Goal: Task Accomplishment & Management: Use online tool/utility

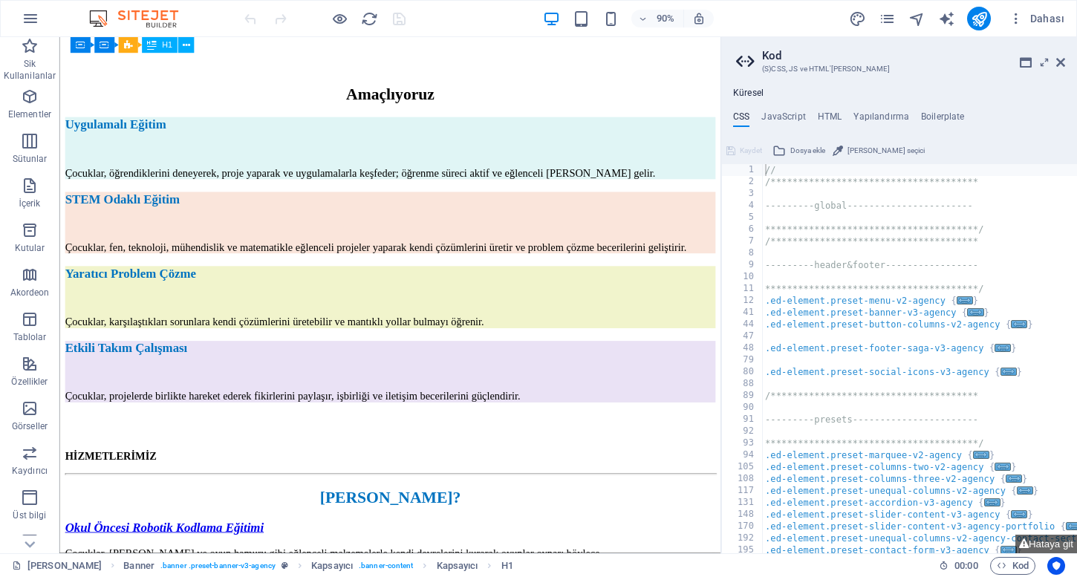
scroll to position [1790, 0]
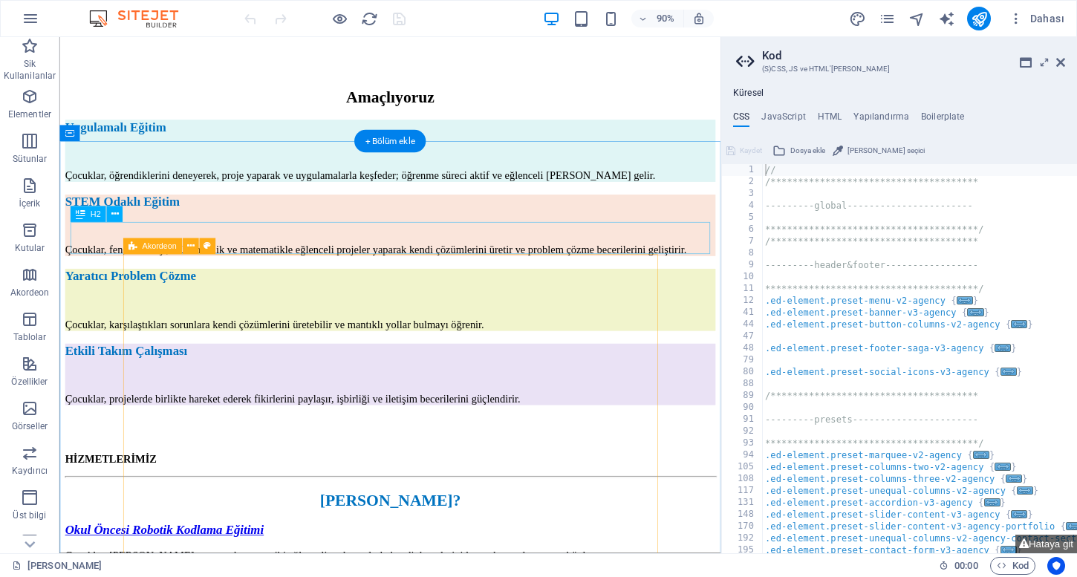
click at [166, 244] on span "Akordeon" at bounding box center [159, 246] width 34 height 8
select select "px"
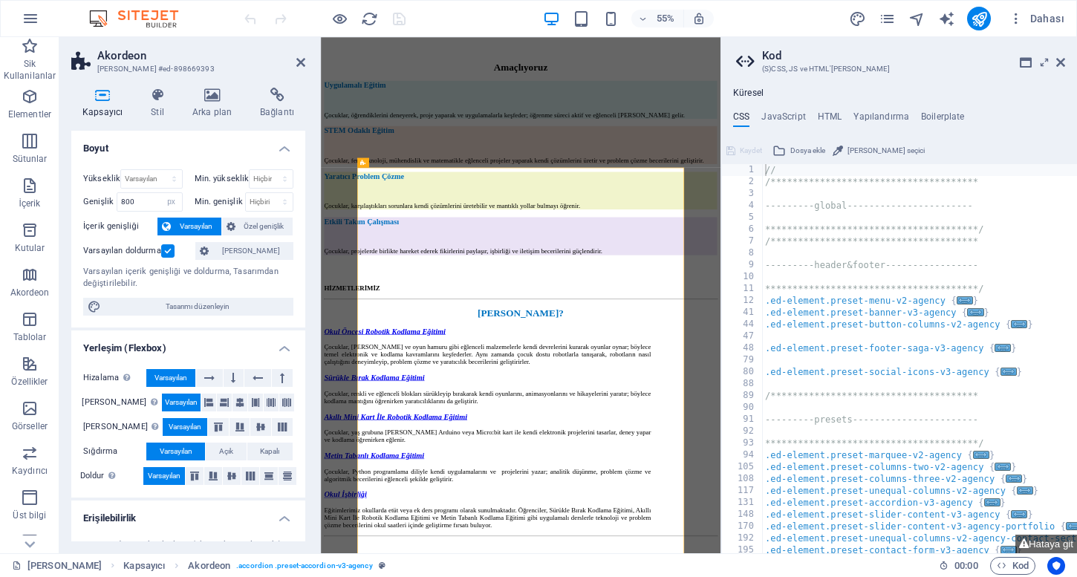
click at [1053, 61] on h2 "Kod" at bounding box center [913, 55] width 303 height 13
click at [1057, 61] on icon at bounding box center [1060, 62] width 9 height 12
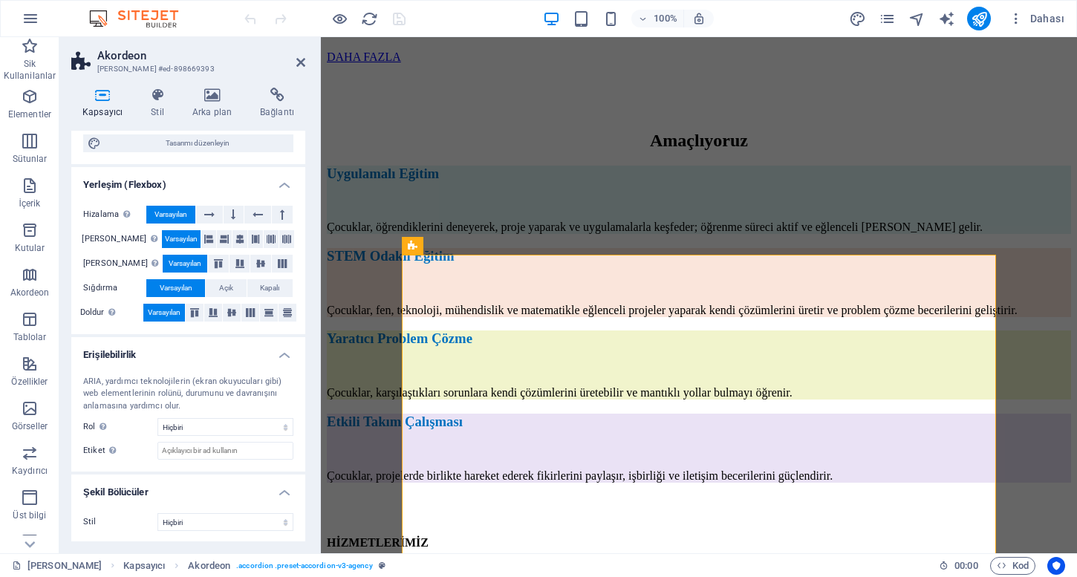
scroll to position [163, 0]
click at [163, 99] on icon at bounding box center [158, 95] width 36 height 15
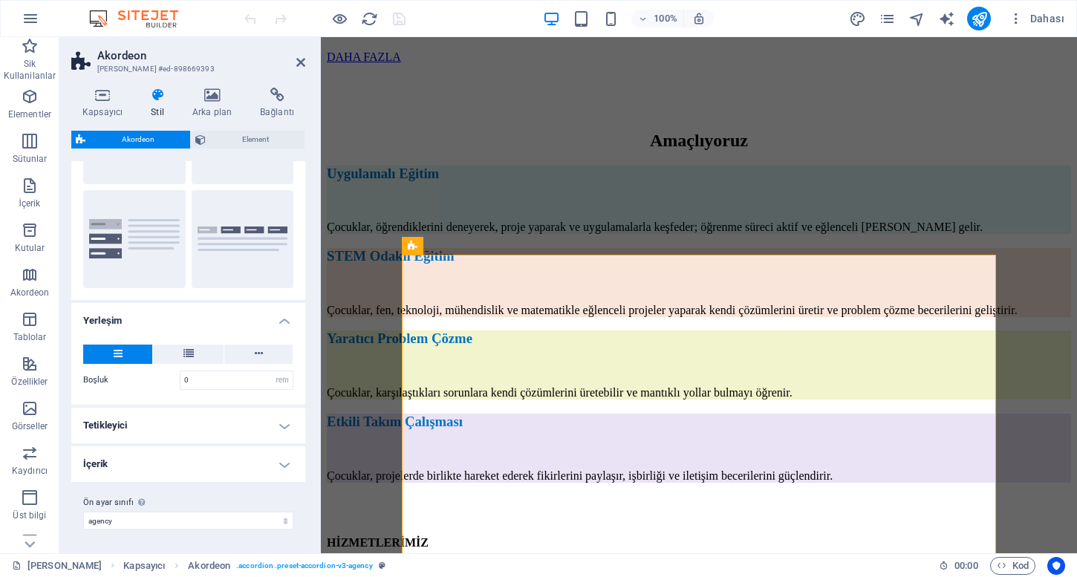
scroll to position [113, 0]
click at [132, 475] on h4 "İçerik" at bounding box center [188, 465] width 234 height 36
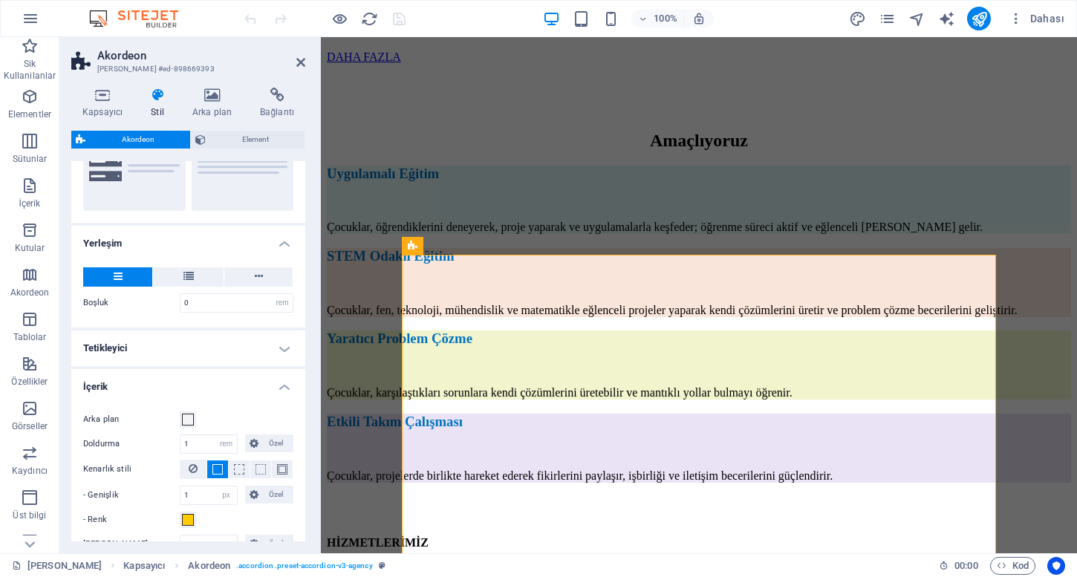
scroll to position [226, 0]
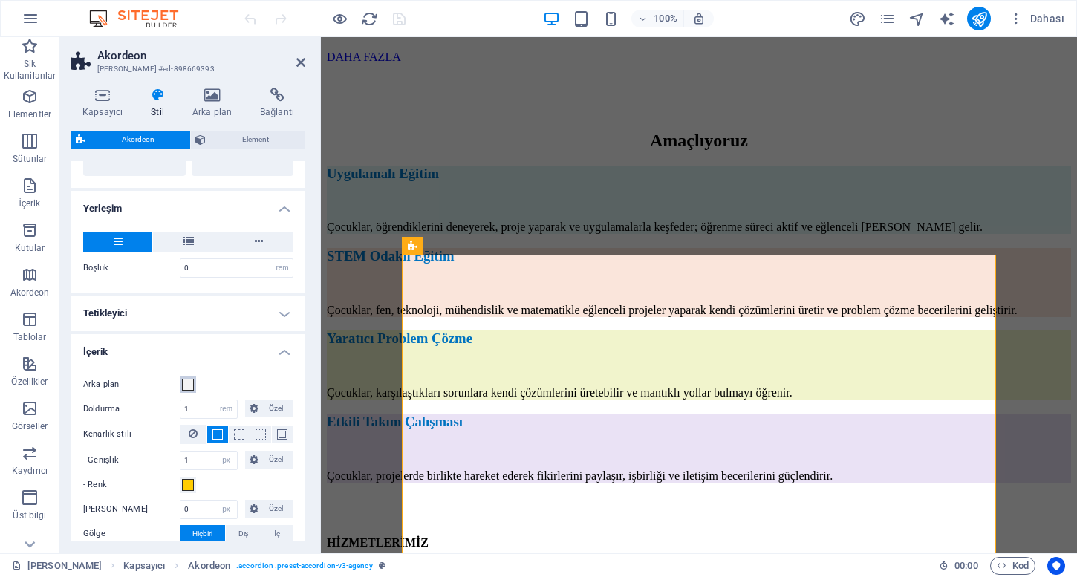
click at [193, 380] on span at bounding box center [188, 385] width 12 height 12
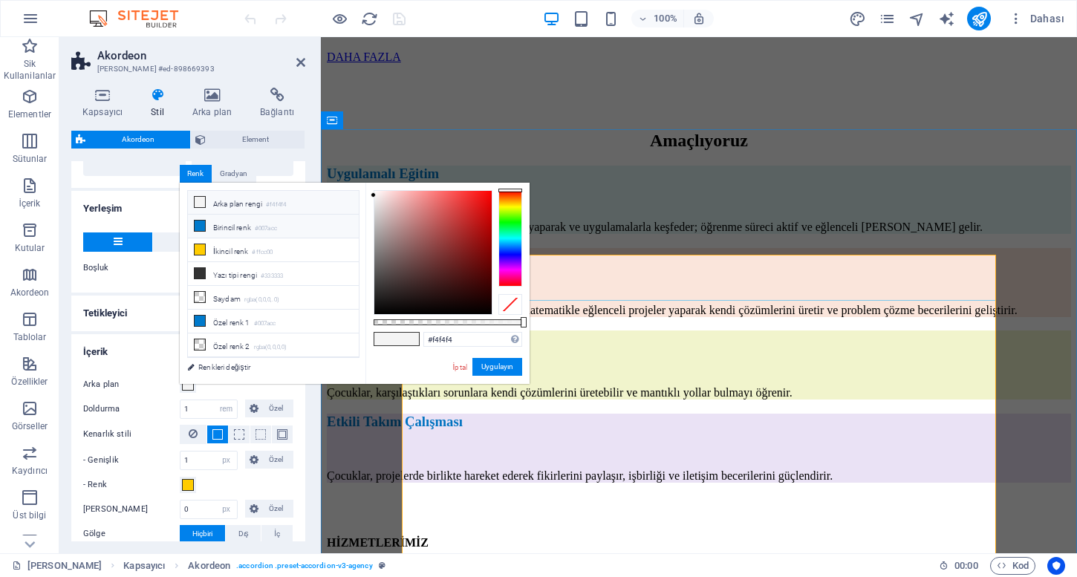
click at [295, 225] on li "Birincil [PERSON_NAME] #007acc" at bounding box center [273, 227] width 171 height 24
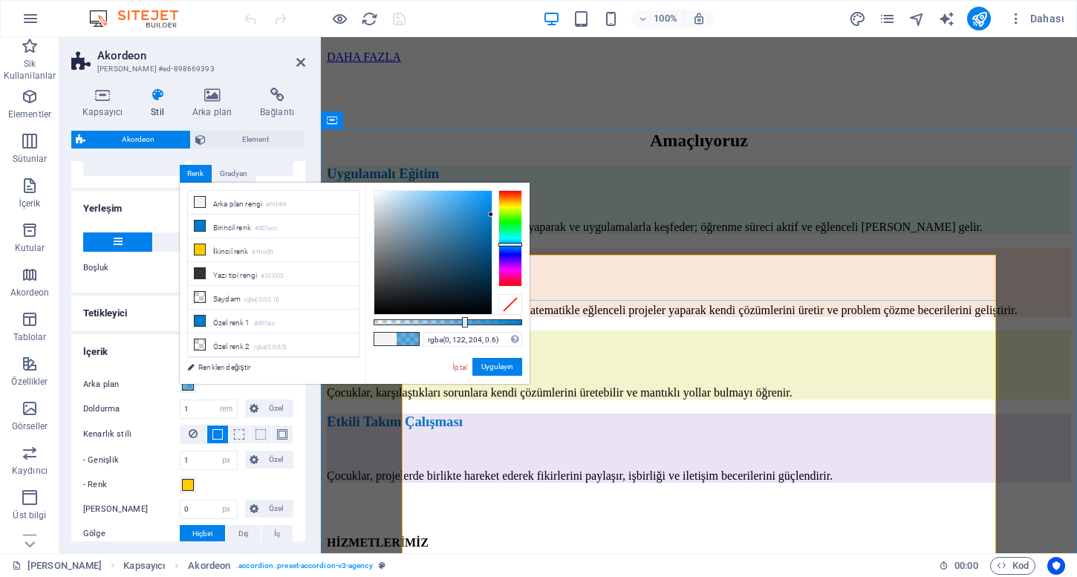
type input "rgba(0, 122, 204, 0.595)"
drag, startPoint x: 487, startPoint y: 324, endPoint x: 462, endPoint y: 326, distance: 25.4
click at [462, 325] on div at bounding box center [448, 322] width 149 height 6
click at [499, 367] on button "Uygulayın" at bounding box center [498, 367] width 50 height 18
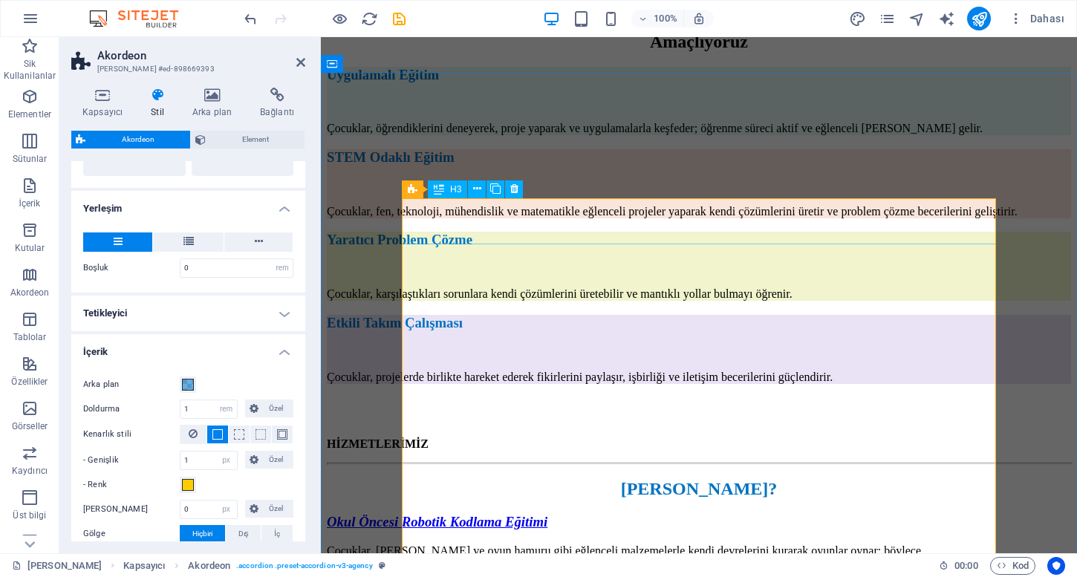
scroll to position [1892, 0]
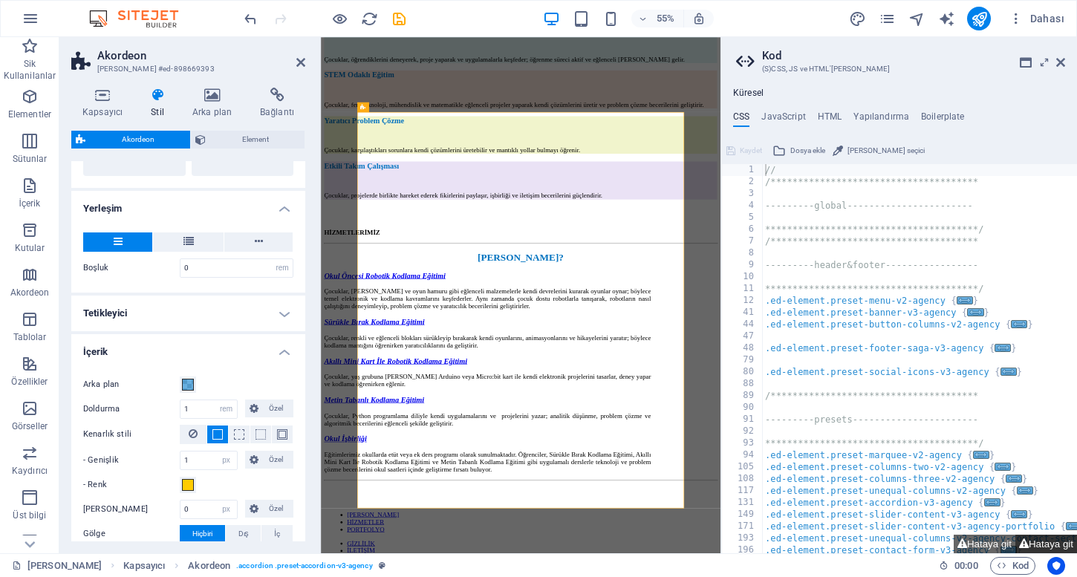
click at [1037, 548] on button "Hataya git" at bounding box center [1047, 544] width 62 height 19
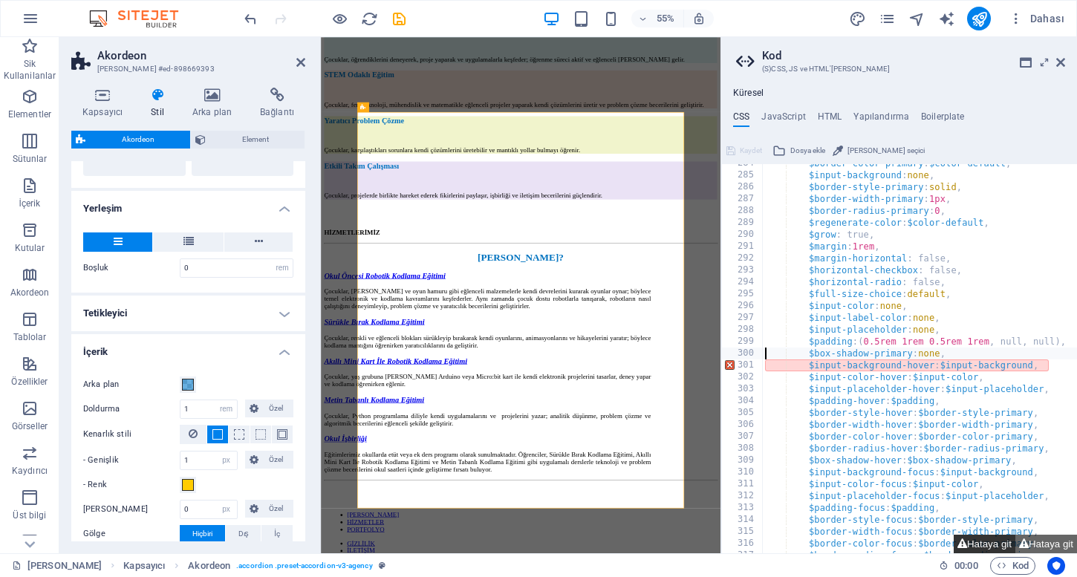
click at [1005, 546] on button "Hataya git" at bounding box center [985, 544] width 62 height 19
type textarea "$input-background-hover: $input-background,"
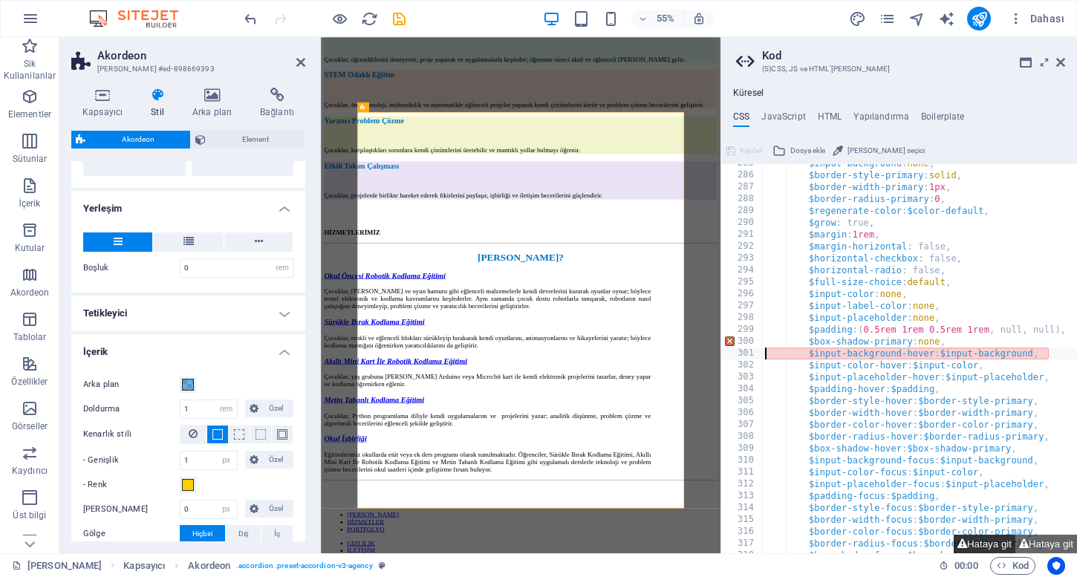
scroll to position [518, 0]
click at [1058, 60] on icon at bounding box center [1060, 62] width 9 height 12
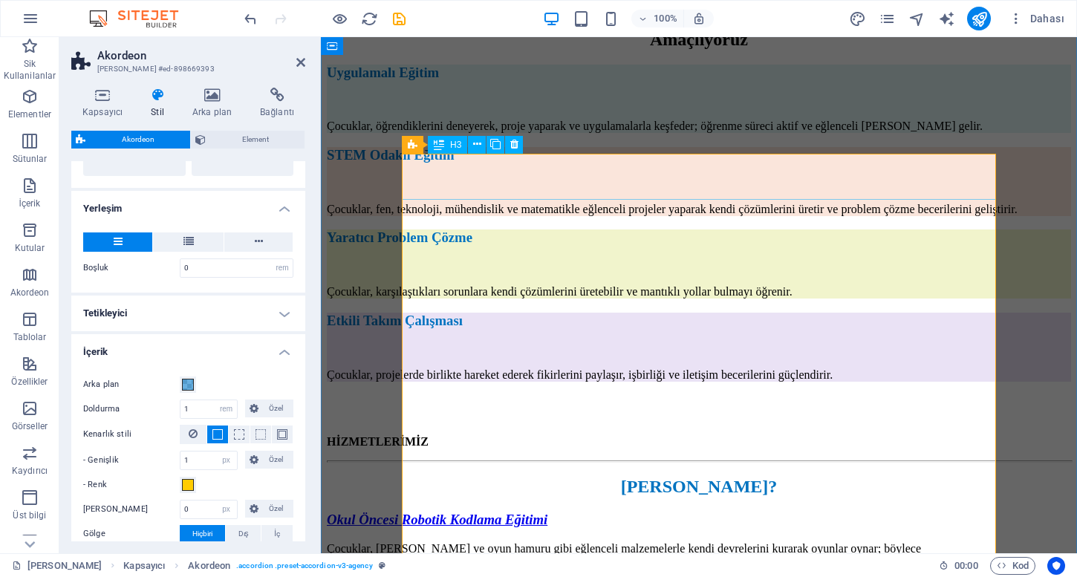
click at [597, 512] on div "Okul Öncesi Robotik Kodlama Eğitimi" at bounding box center [624, 520] width 594 height 16
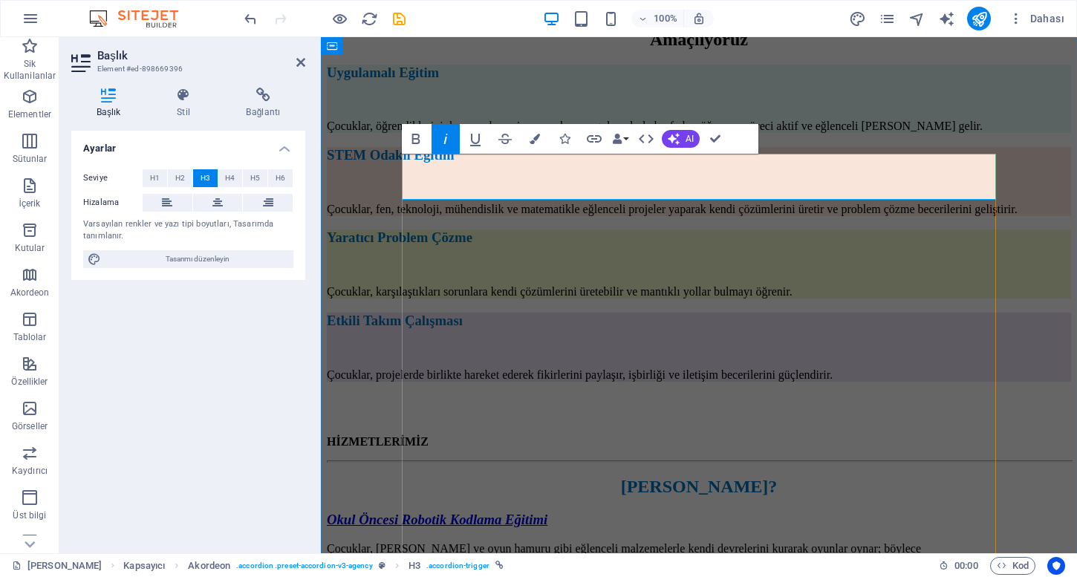
click at [548, 512] on link "Okul Öncesi Robotik Kodlama Eğitimi" at bounding box center [437, 520] width 221 height 16
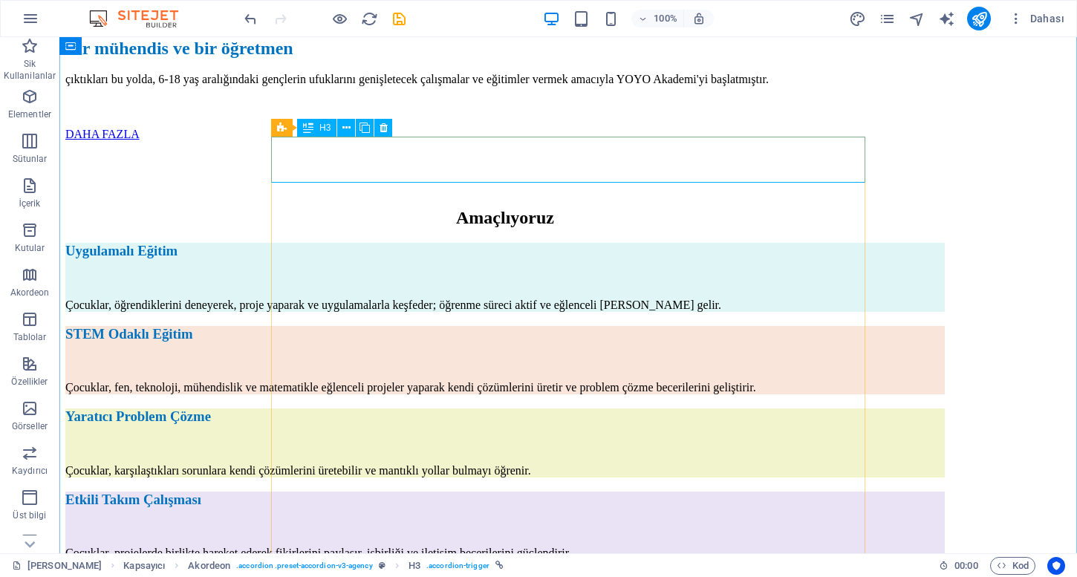
click at [279, 131] on icon at bounding box center [282, 128] width 10 height 18
select select "rem"
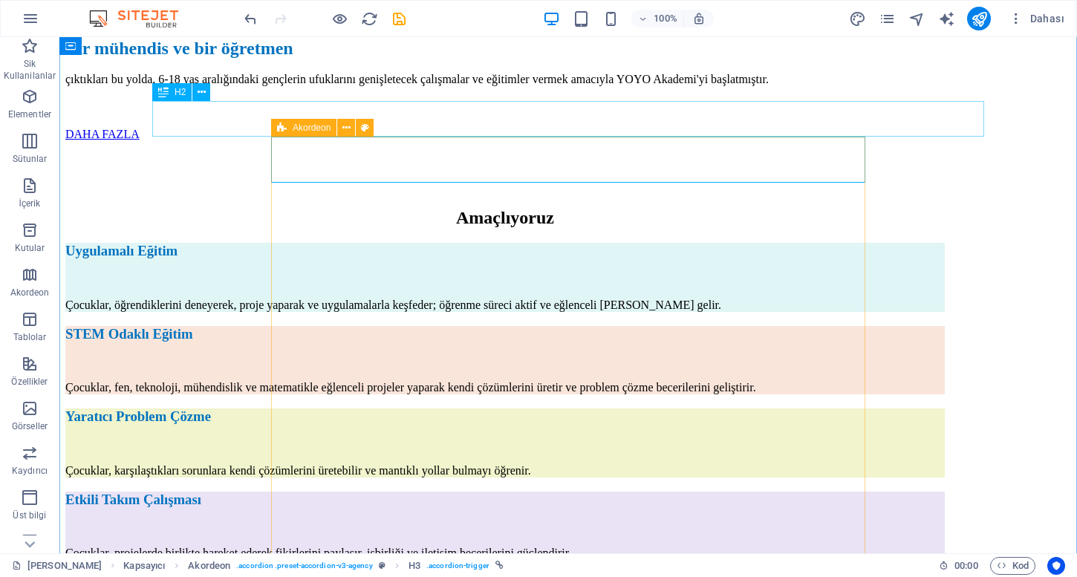
select select "px"
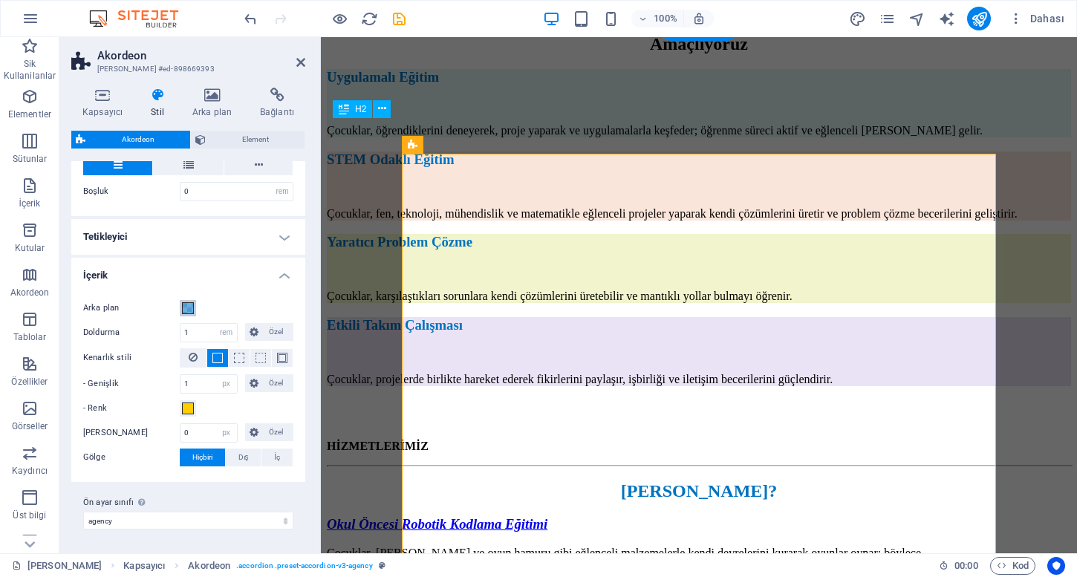
scroll to position [302, 0]
click at [187, 307] on span at bounding box center [188, 309] width 12 height 12
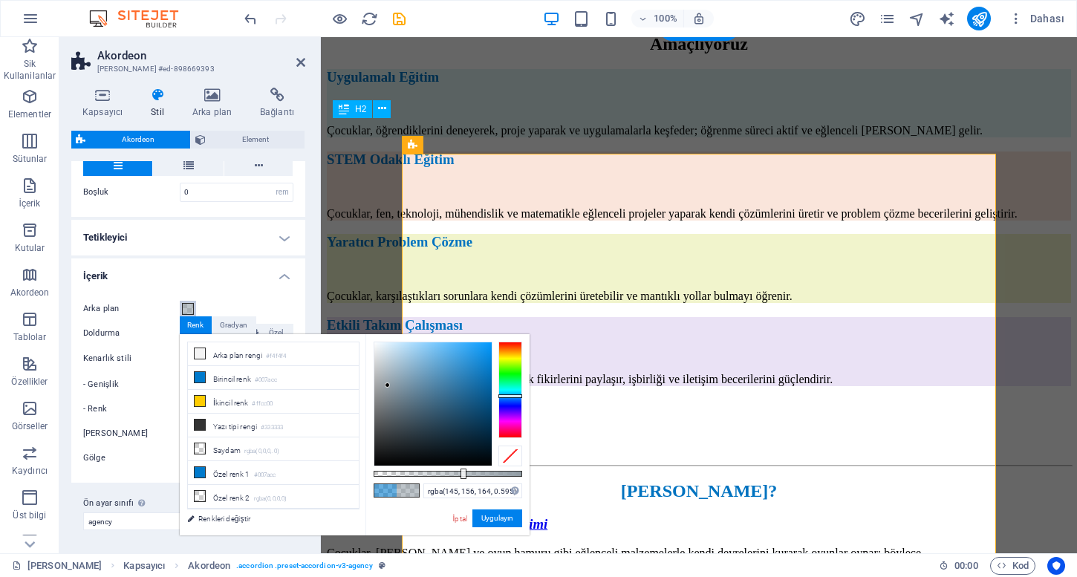
click at [388, 386] on div at bounding box center [432, 403] width 117 height 123
type input "rgba(103, 140, 164, 0.595)"
drag, startPoint x: 405, startPoint y: 386, endPoint x: 418, endPoint y: 386, distance: 12.6
click at [418, 386] on div at bounding box center [432, 403] width 117 height 123
click at [480, 516] on button "Uygulayın" at bounding box center [498, 519] width 50 height 18
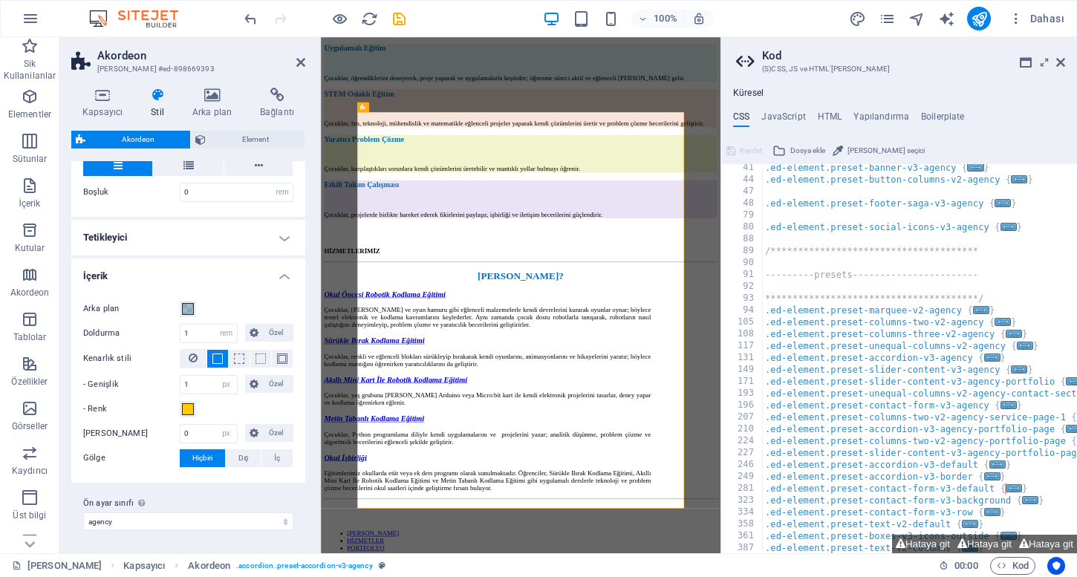
scroll to position [145, 0]
click at [189, 407] on span at bounding box center [188, 409] width 12 height 12
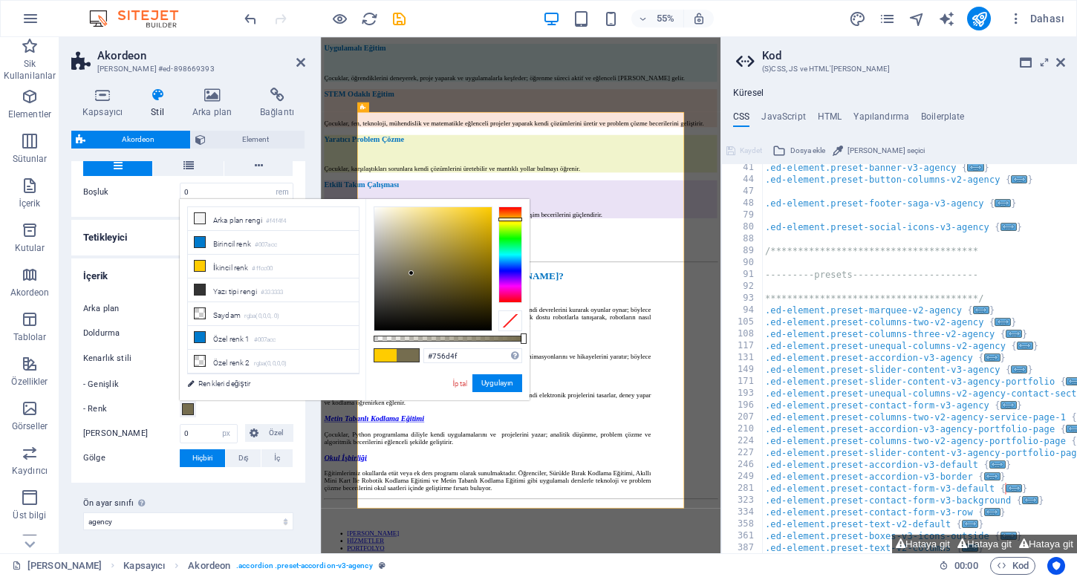
click at [412, 273] on div at bounding box center [432, 268] width 117 height 123
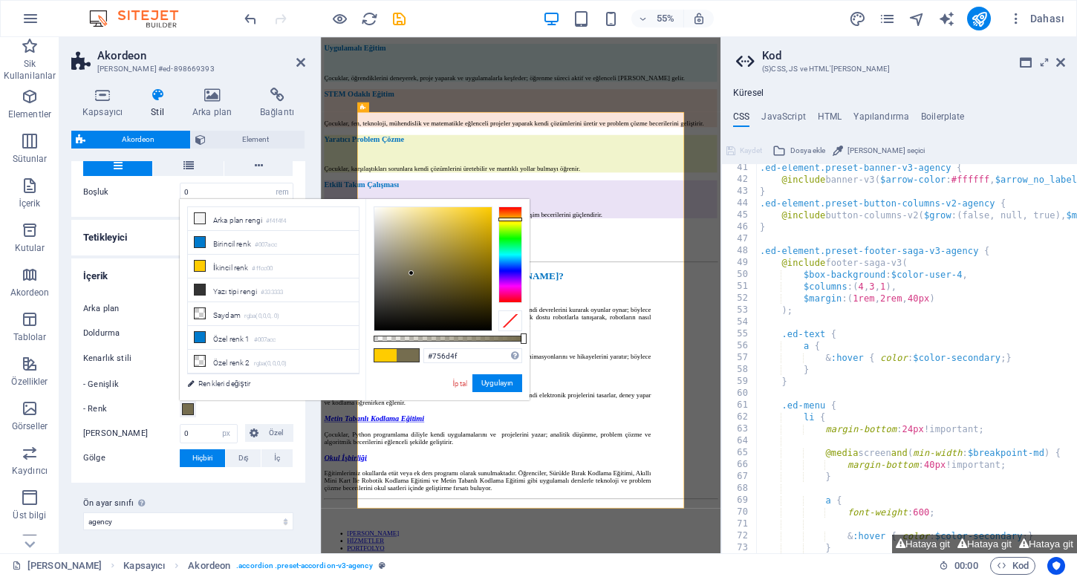
type input "#8d7f44"
click at [435, 262] on div at bounding box center [432, 268] width 117 height 123
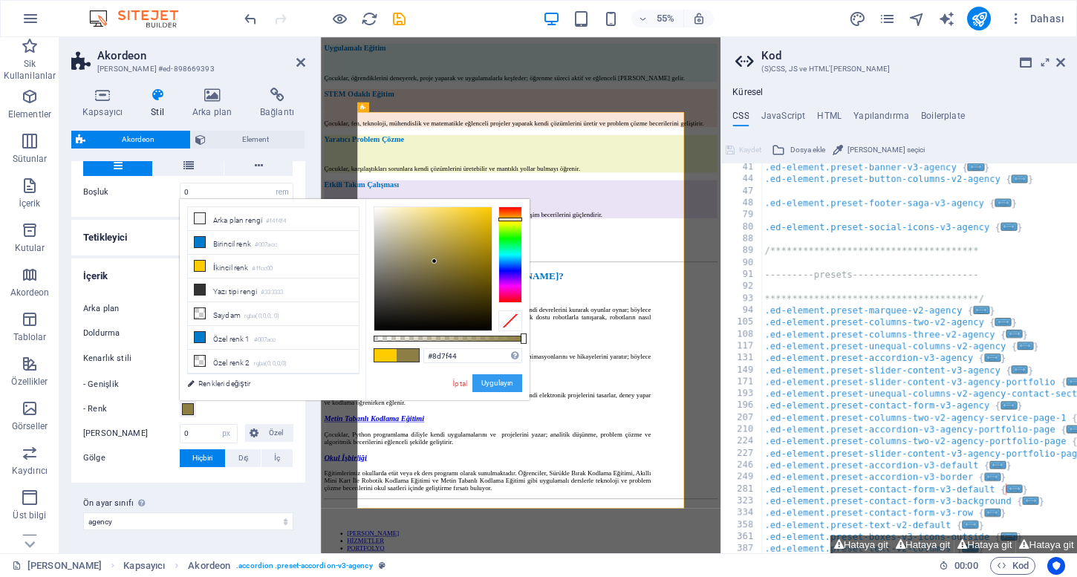
drag, startPoint x: 490, startPoint y: 381, endPoint x: 305, endPoint y: 626, distance: 306.1
click at [490, 381] on button "Uygulayın" at bounding box center [498, 383] width 50 height 18
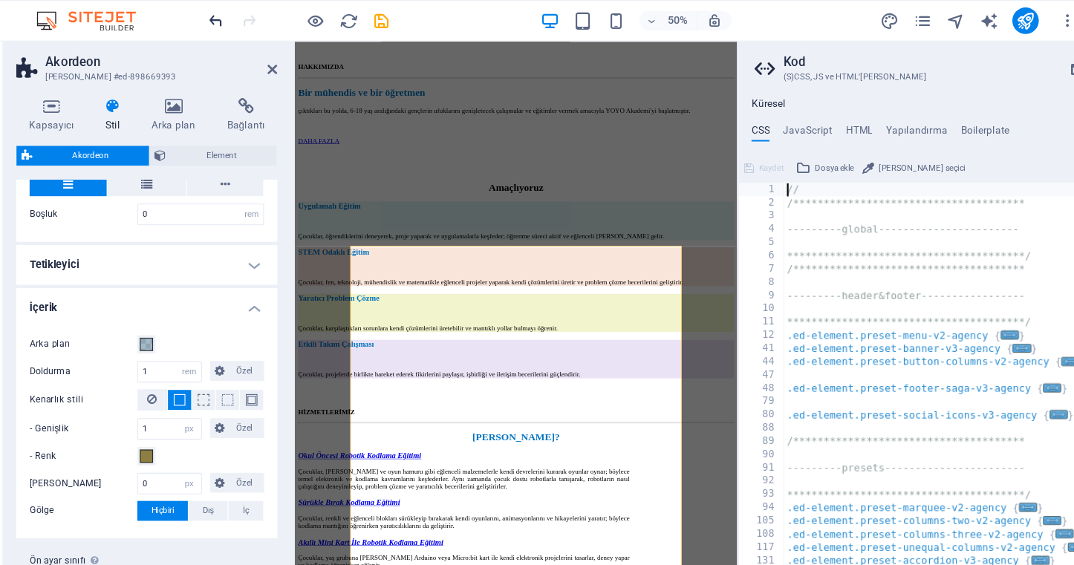
scroll to position [0, 0]
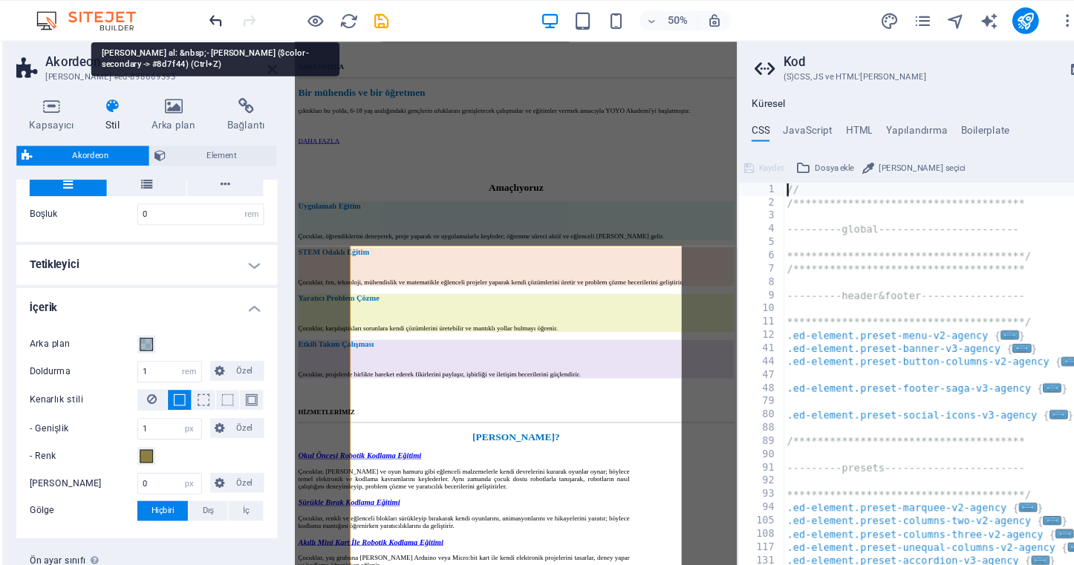
click at [242, 17] on icon "undo" at bounding box center [250, 18] width 17 height 17
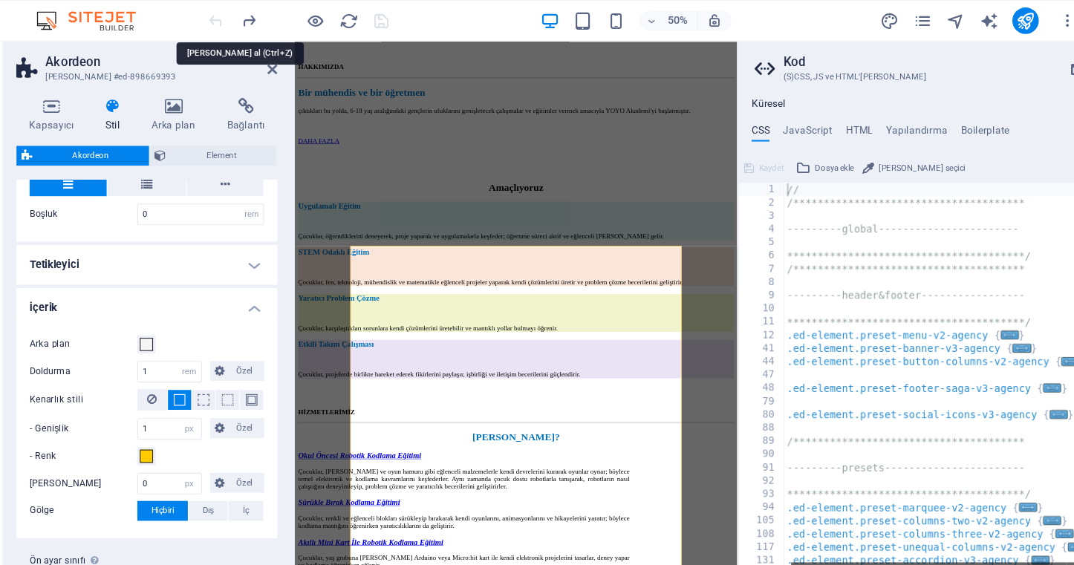
click at [241, 17] on div at bounding box center [324, 19] width 166 height 24
click at [181, 331] on input "1" at bounding box center [209, 334] width 56 height 18
type input "1"
click at [182, 310] on span at bounding box center [188, 309] width 12 height 12
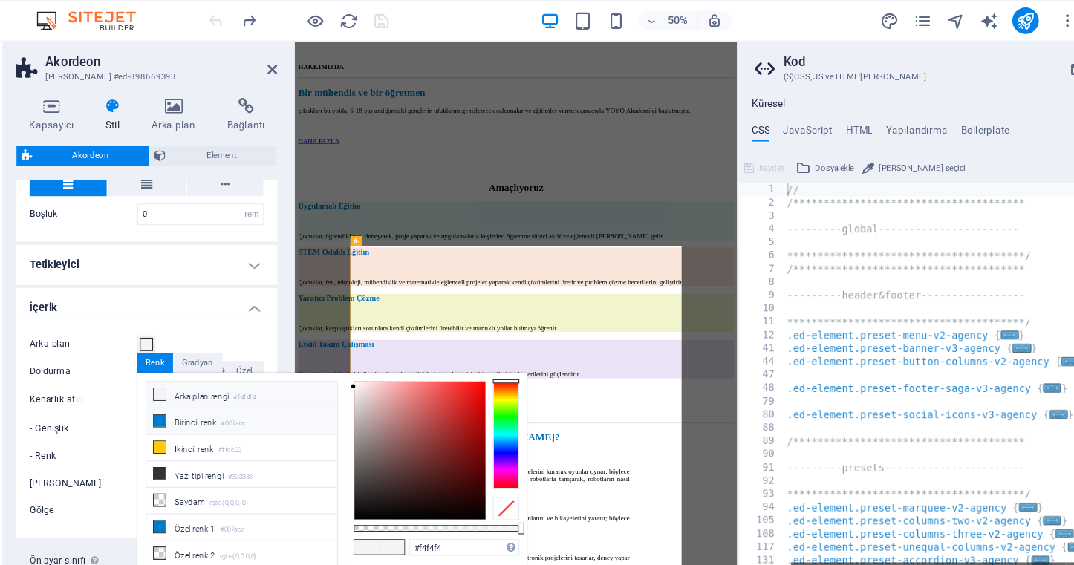
click at [188, 382] on li "Birincil [PERSON_NAME] #007acc" at bounding box center [273, 378] width 171 height 24
type input "#007acc"
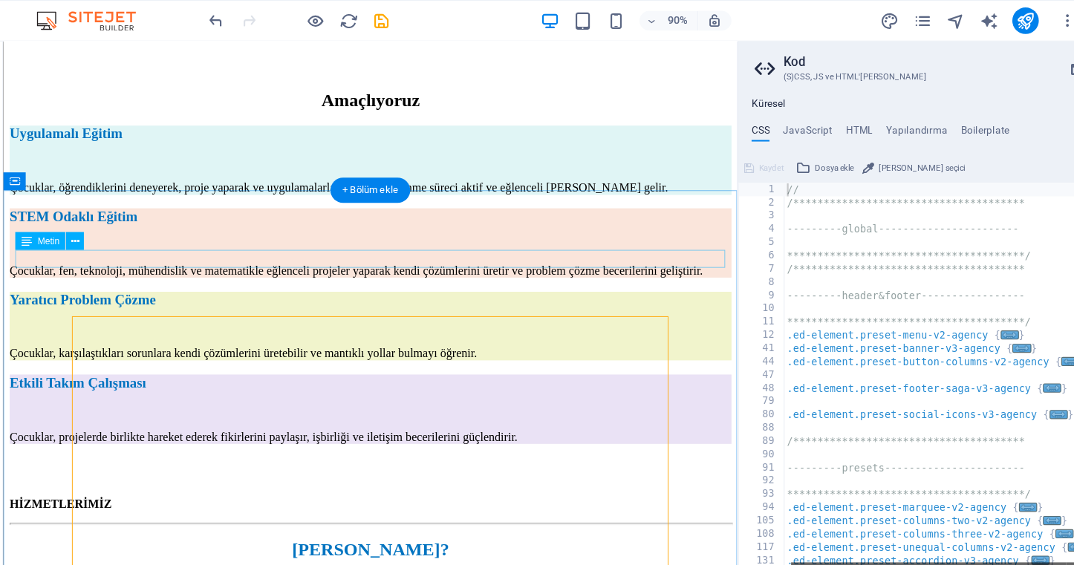
scroll to position [1842, 0]
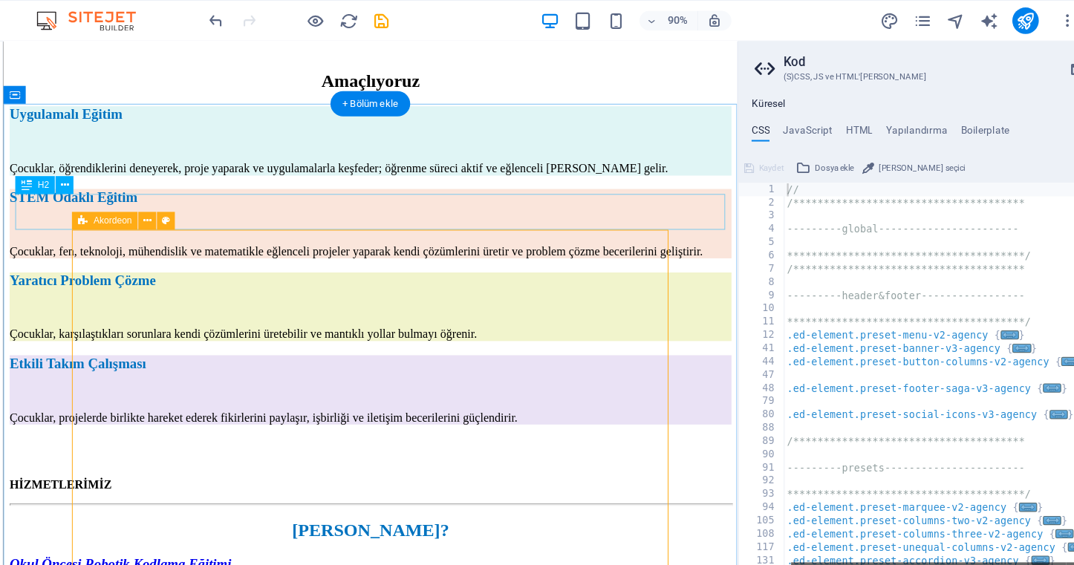
click at [126, 199] on icon at bounding box center [130, 198] width 9 height 16
select select "rem"
select select "px"
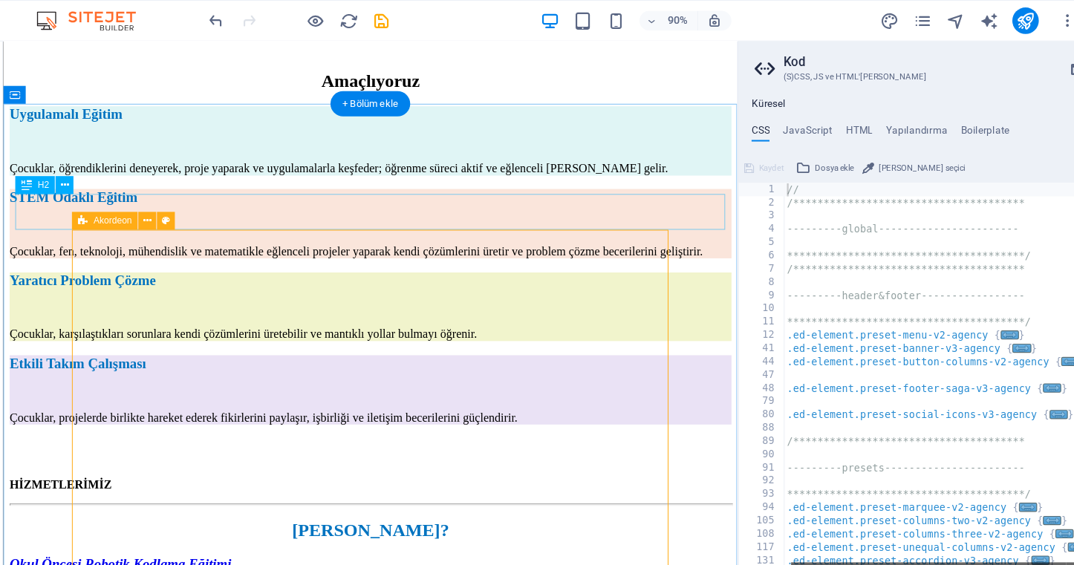
select select "px"
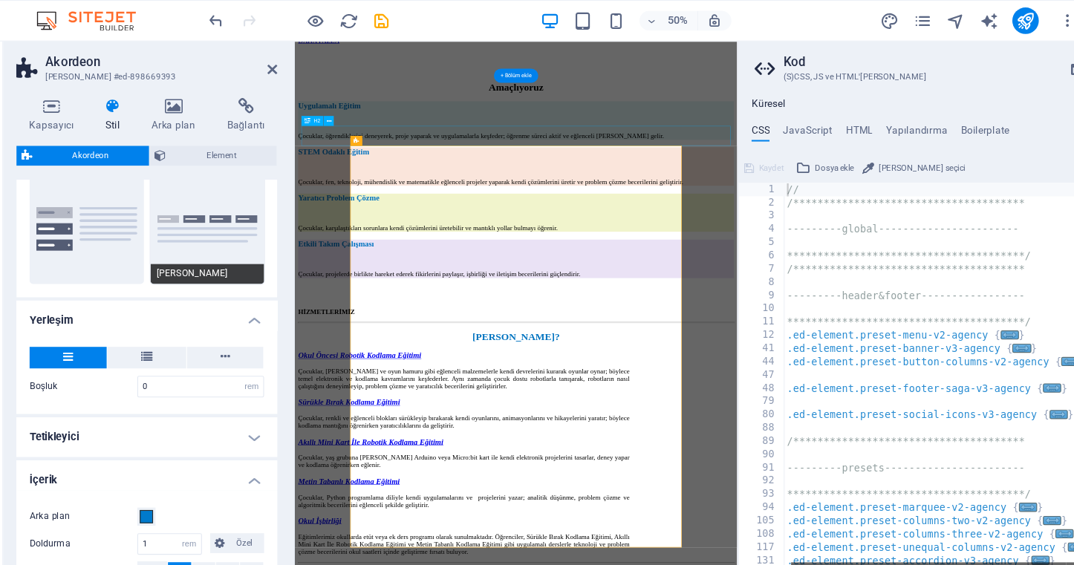
scroll to position [314, 0]
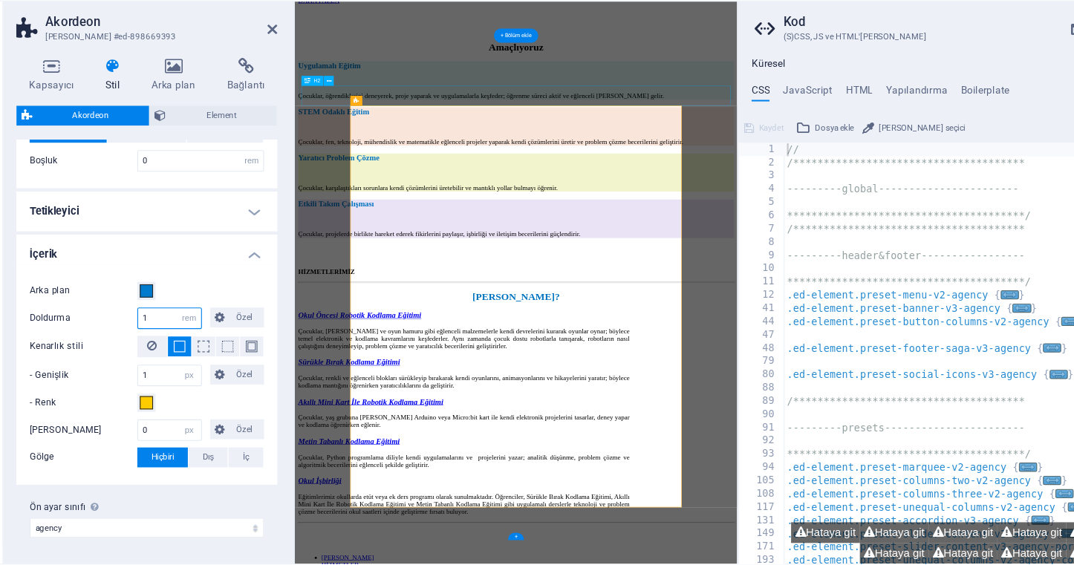
click at [181, 313] on input "1" at bounding box center [209, 322] width 56 height 18
type input "20"
click at [250, 312] on icon at bounding box center [254, 321] width 9 height 18
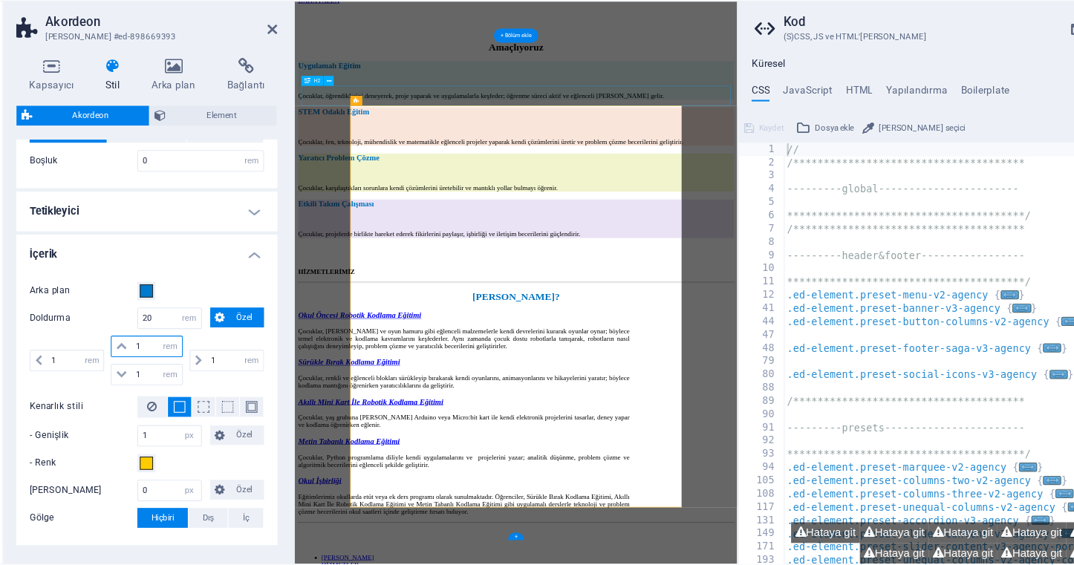
click at [175, 338] on input "1" at bounding box center [197, 347] width 45 height 18
type input "20"
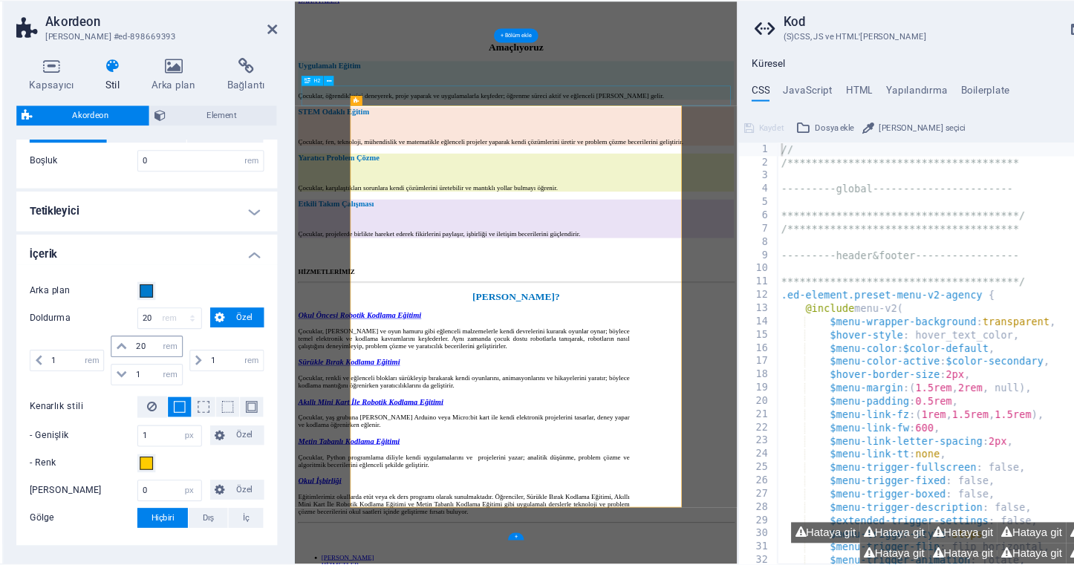
select select "DISABLED_OPTION_VALUE"
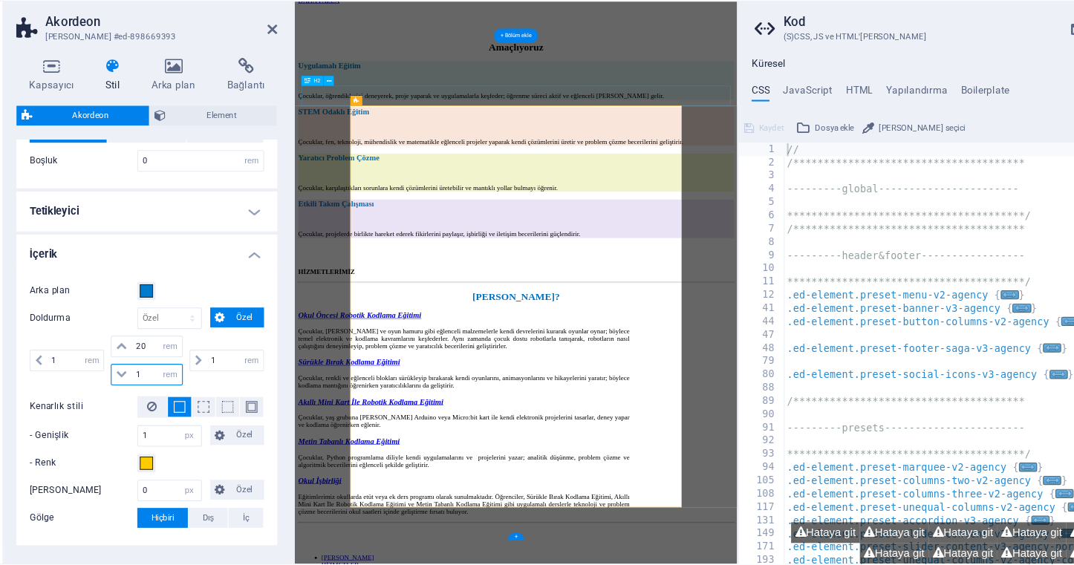
click at [175, 363] on input "1" at bounding box center [197, 372] width 45 height 18
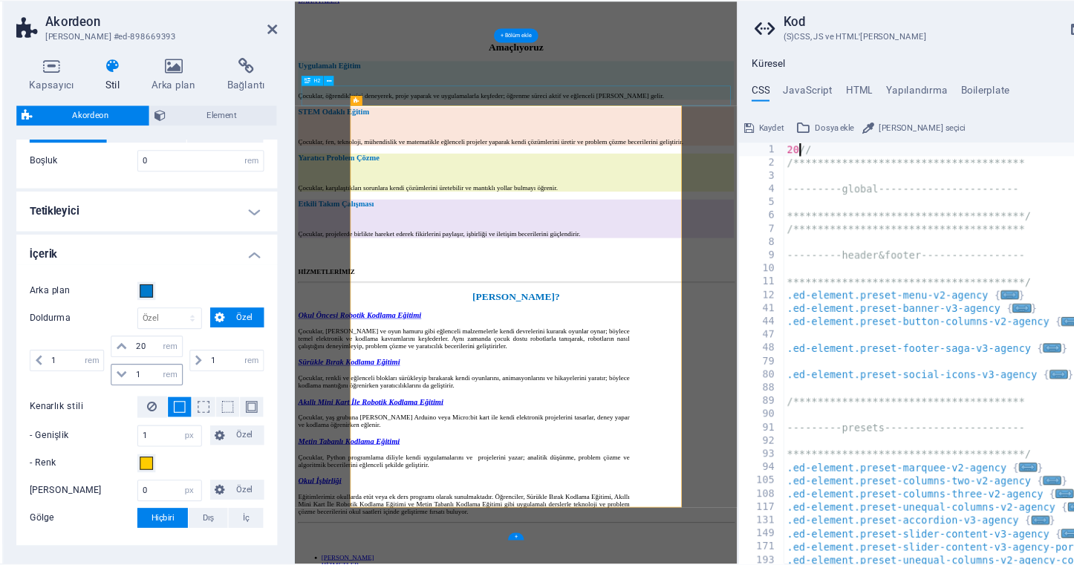
type textarea "//"
click at [175, 363] on input "1" at bounding box center [197, 372] width 45 height 18
click at [180, 288] on div "Arka plan" at bounding box center [188, 297] width 210 height 18
type input "1"
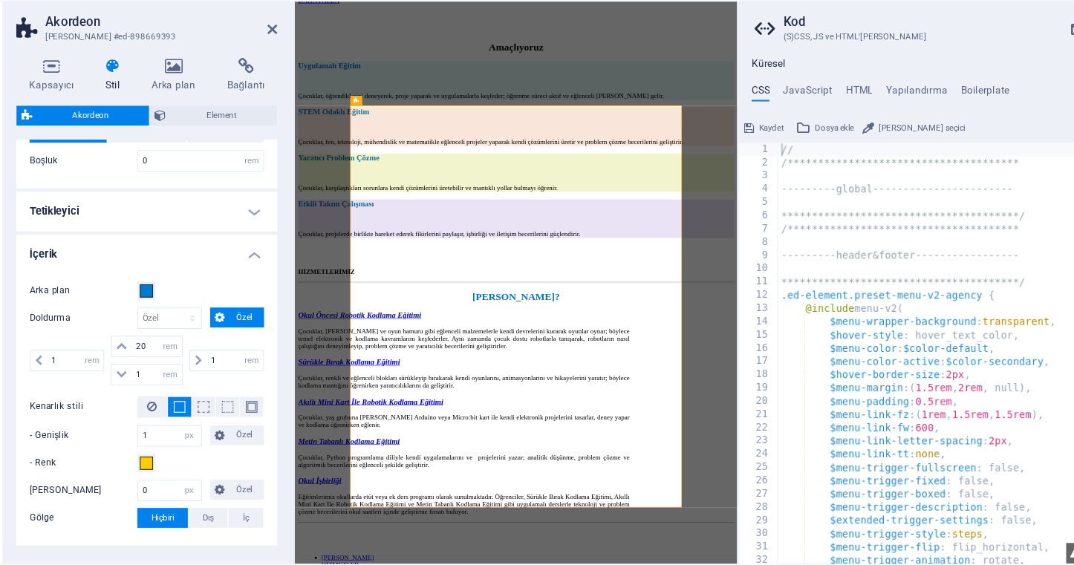
type input "1"
select select "rem"
type input "1"
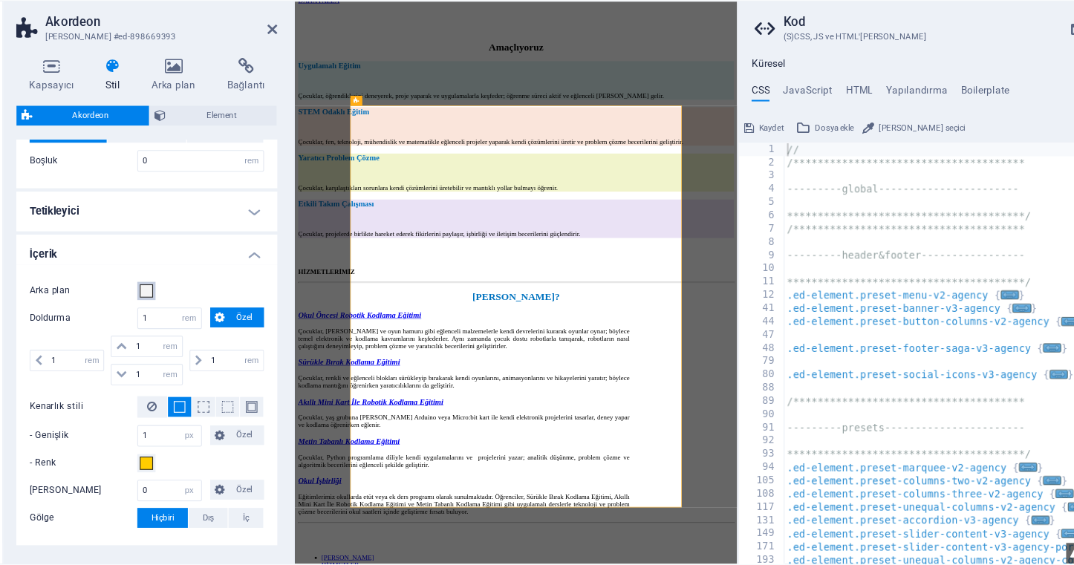
click at [182, 291] on span at bounding box center [188, 297] width 12 height 12
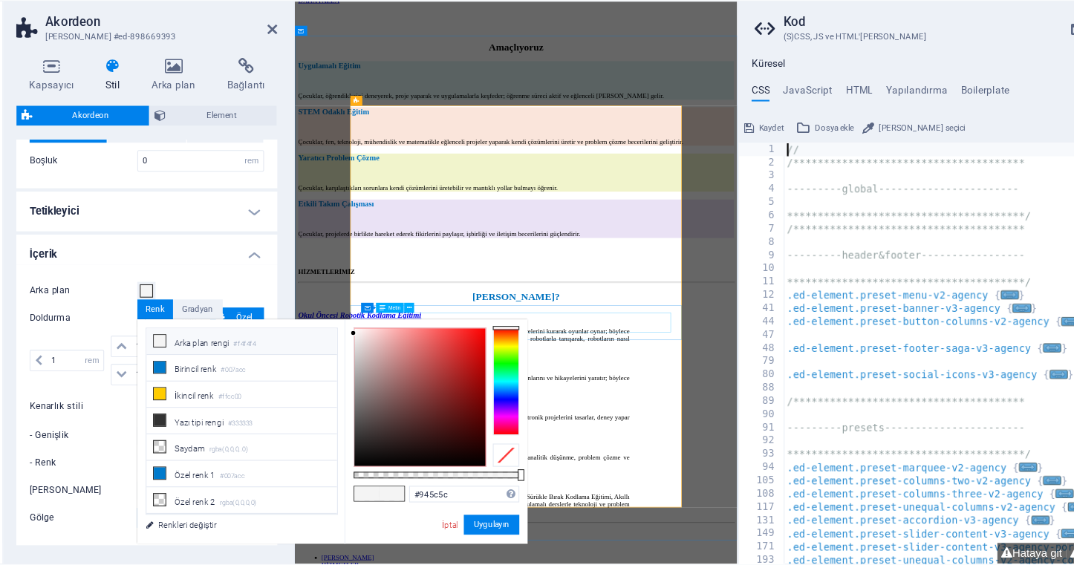
click at [374, 345] on div at bounding box center [432, 392] width 117 height 123
drag, startPoint x: 374, startPoint y: 339, endPoint x: 389, endPoint y: 314, distance: 28.3
click at [389, 331] on div at bounding box center [432, 392] width 117 height 123
type input "#db1e1e"
drag, startPoint x: 392, startPoint y: 316, endPoint x: 418, endPoint y: 311, distance: 25.8
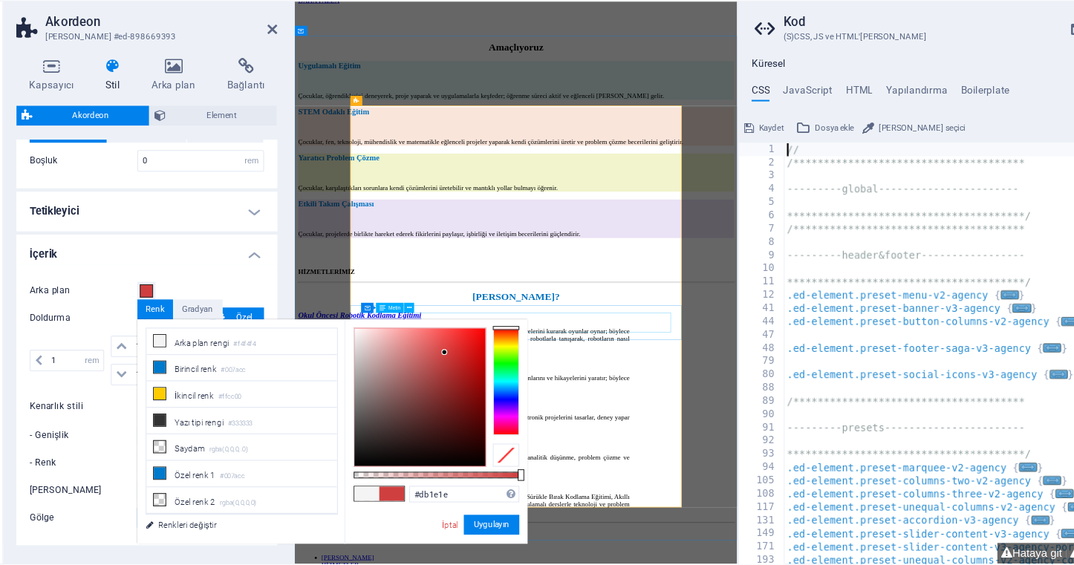
click at [418, 331] on div at bounding box center [432, 392] width 117 height 123
click at [473, 498] on button "Uygulayın" at bounding box center [498, 507] width 50 height 18
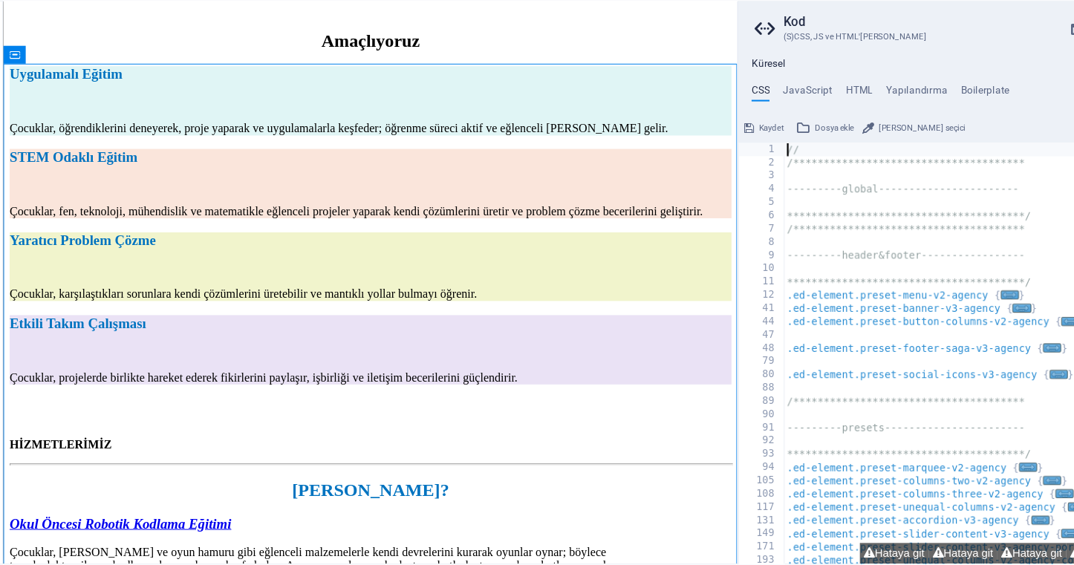
click at [943, 37] on header "Kod (S)CSS, JS ve HTML'[PERSON_NAME]" at bounding box center [897, 56] width 329 height 39
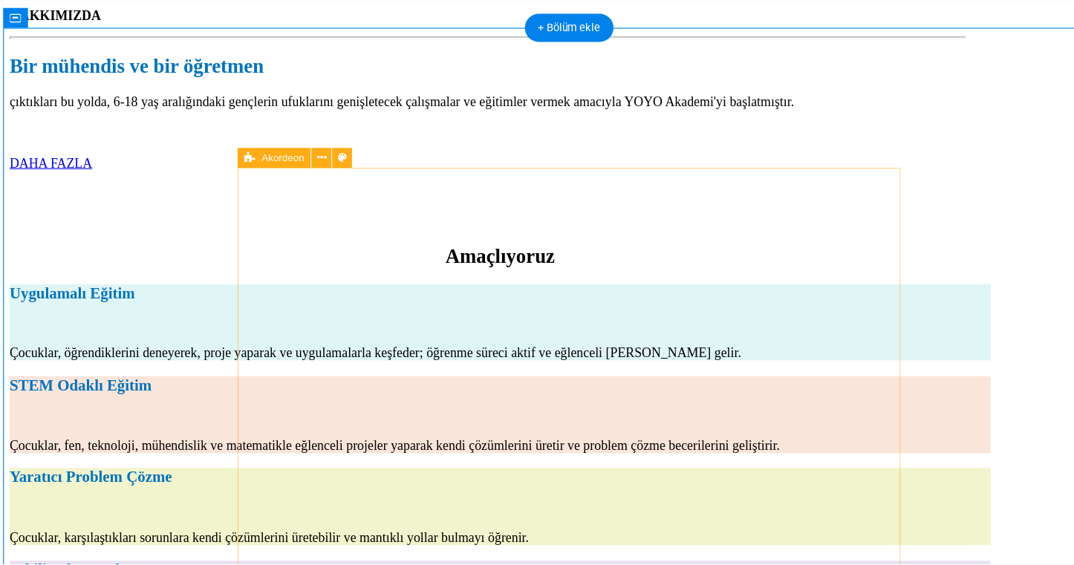
click at [276, 169] on icon at bounding box center [281, 178] width 10 height 18
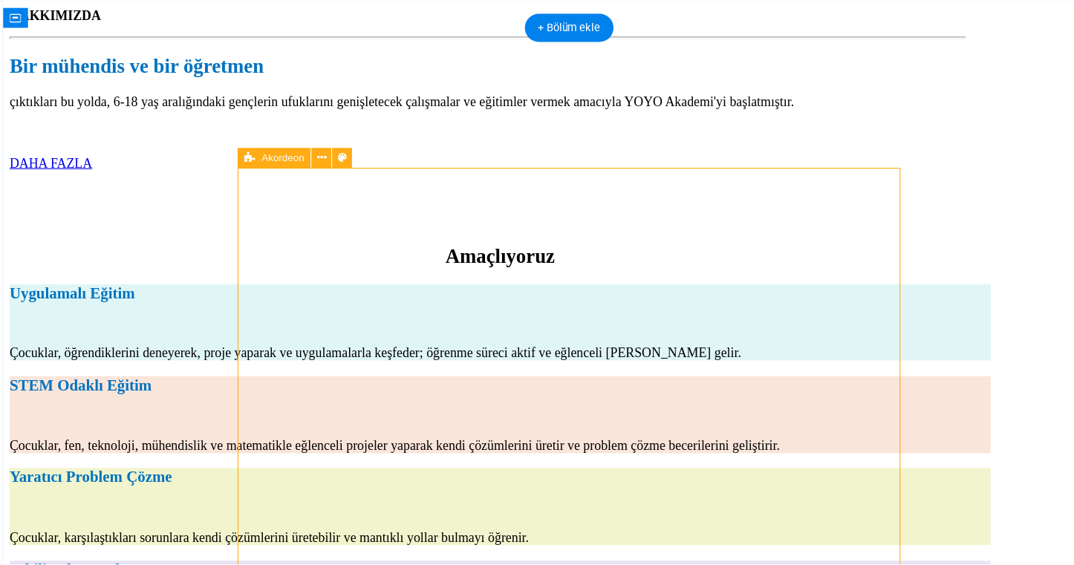
click at [276, 169] on icon at bounding box center [281, 178] width 10 height 18
select select "rem"
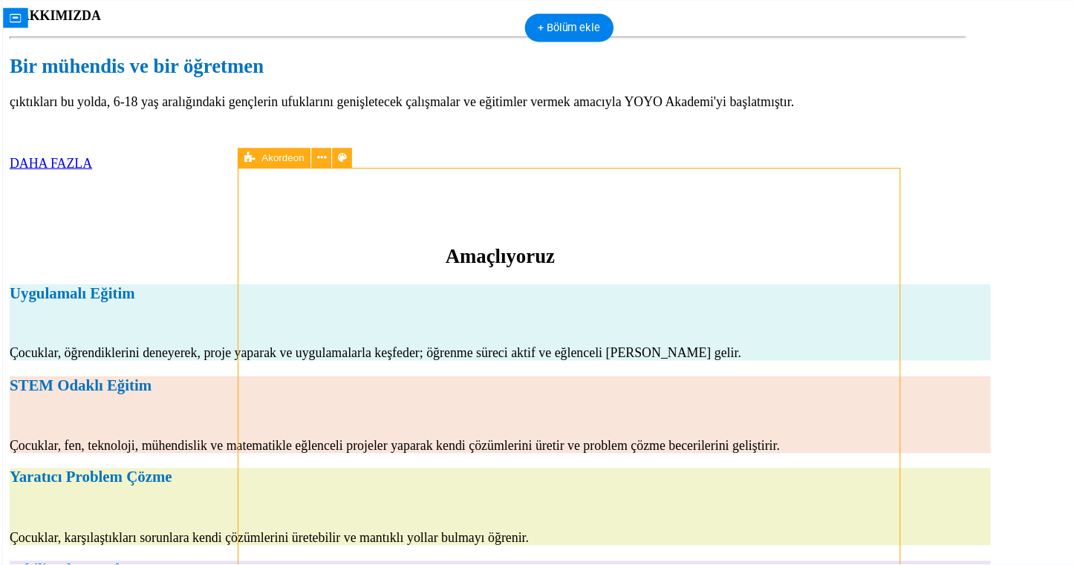
select select "rem"
select select "px"
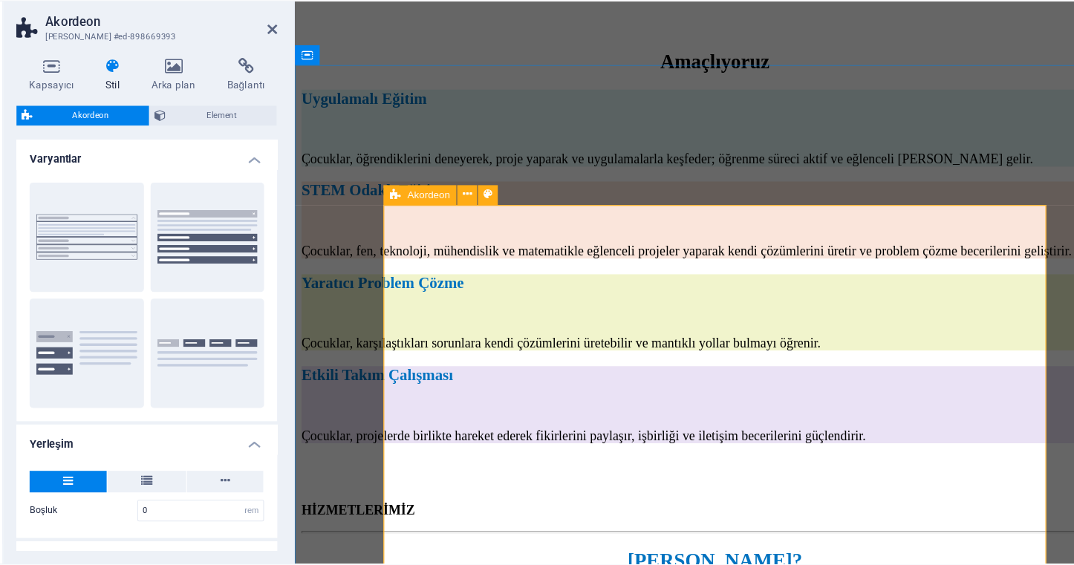
click at [448, 202] on div "Akordeon" at bounding box center [456, 211] width 112 height 19
click at [485, 202] on button at bounding box center [494, 211] width 18 height 18
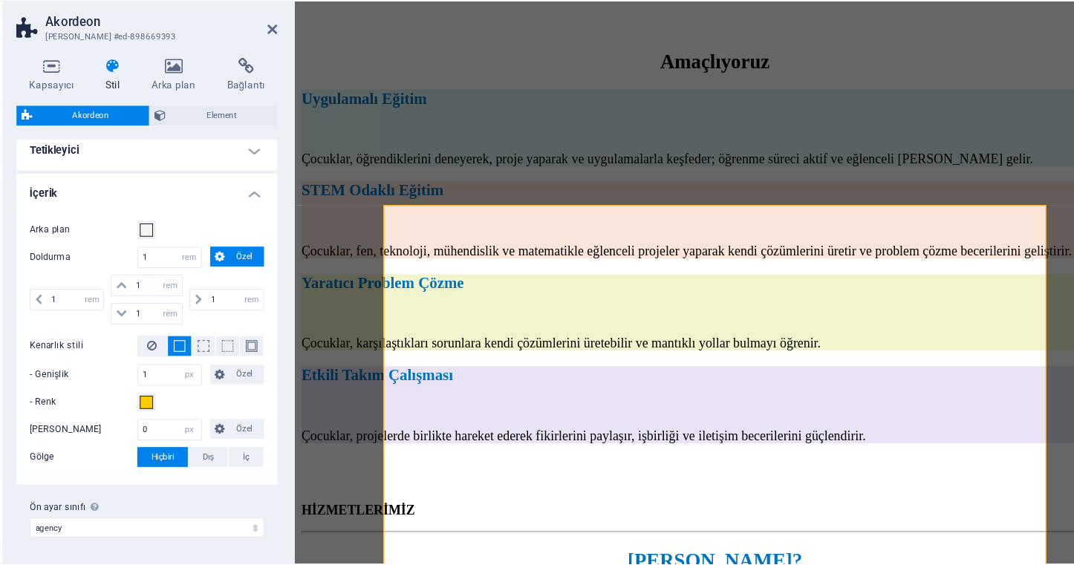
scroll to position [368, 0]
click at [182, 237] on span at bounding box center [188, 243] width 12 height 12
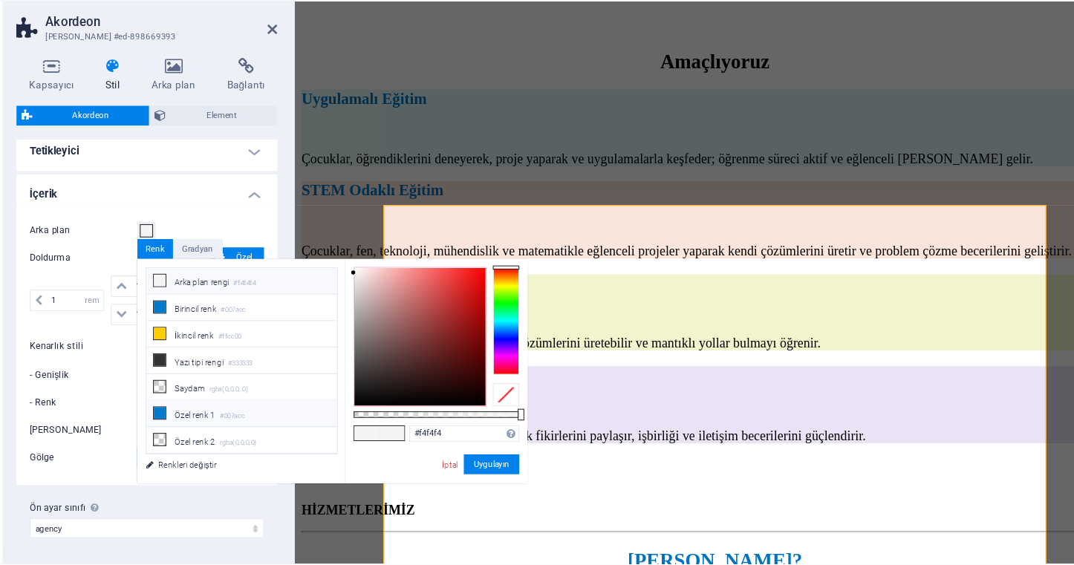
click at [188, 395] on li "Özel [PERSON_NAME] 1 #007acc" at bounding box center [273, 407] width 171 height 24
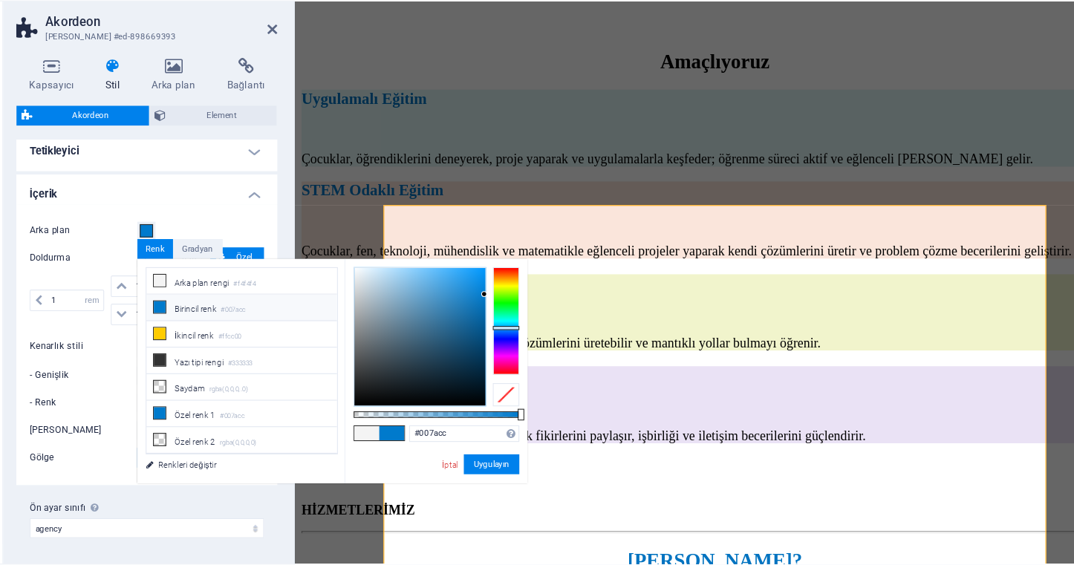
click at [446, 405] on div "#007acc Desteklenen biçimler #0852ed rgb(8, 82, 237) rgba(8, 82, 237, %90) hsv(…" at bounding box center [448, 476] width 164 height 417
click at [473, 444] on button "Uygulayın" at bounding box center [498, 453] width 50 height 18
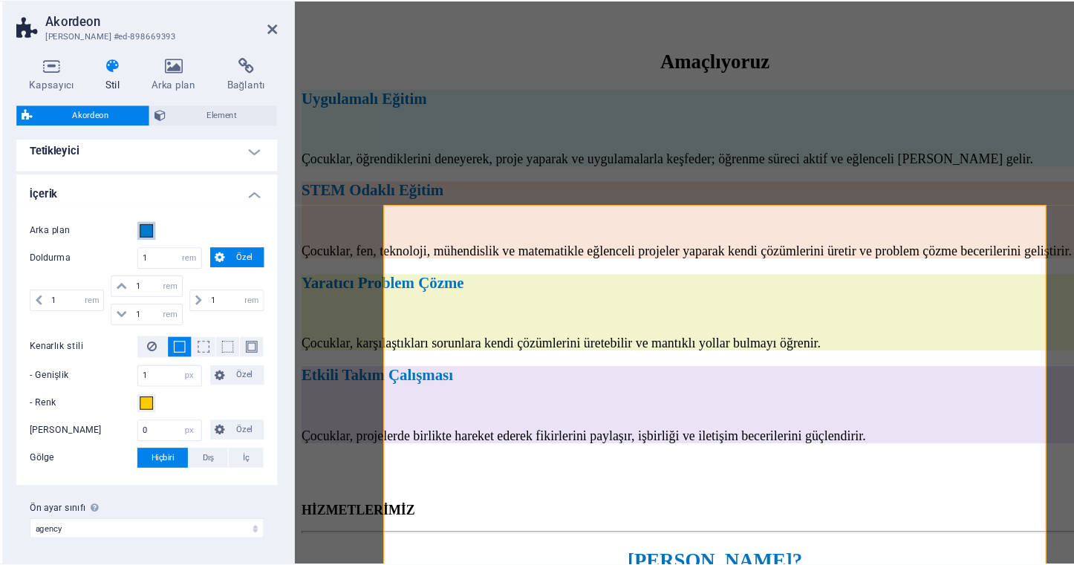
click at [182, 237] on span at bounding box center [188, 243] width 12 height 12
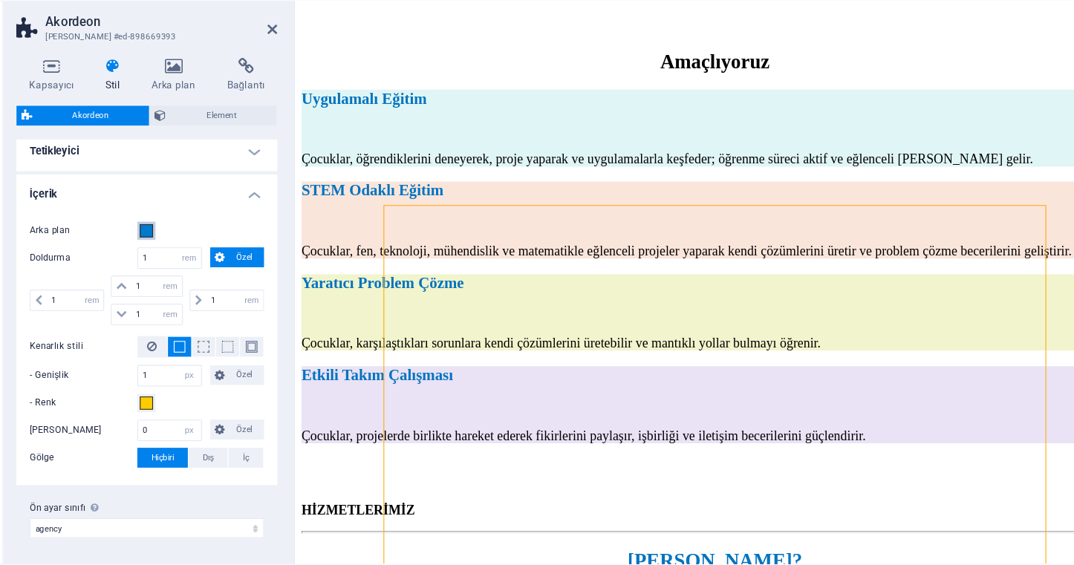
click at [182, 237] on span at bounding box center [188, 243] width 12 height 12
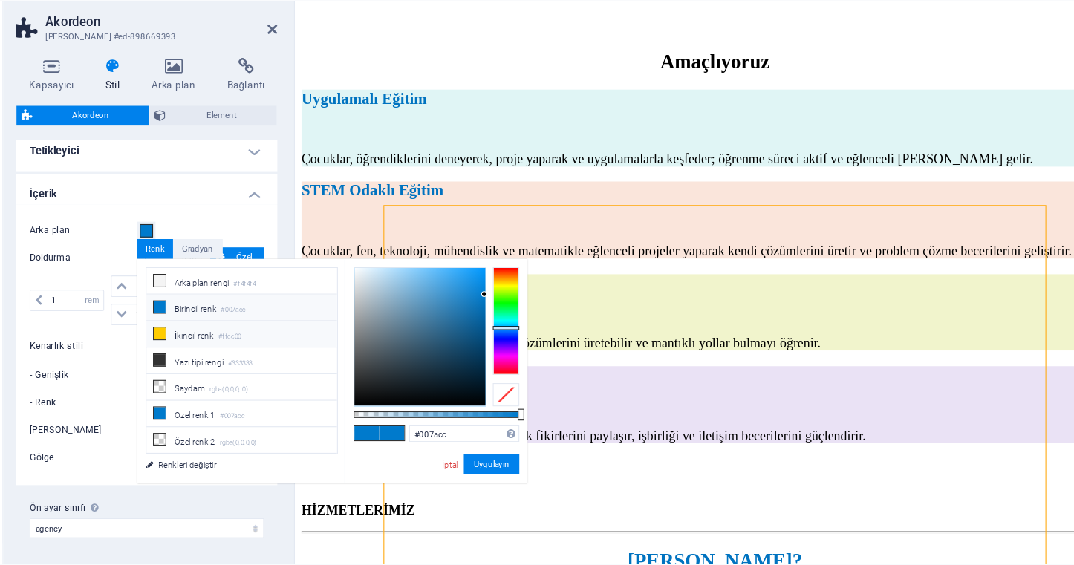
click at [188, 324] on li "İkincil [PERSON_NAME] #ffcc00" at bounding box center [273, 336] width 171 height 24
type input "#ffcc00"
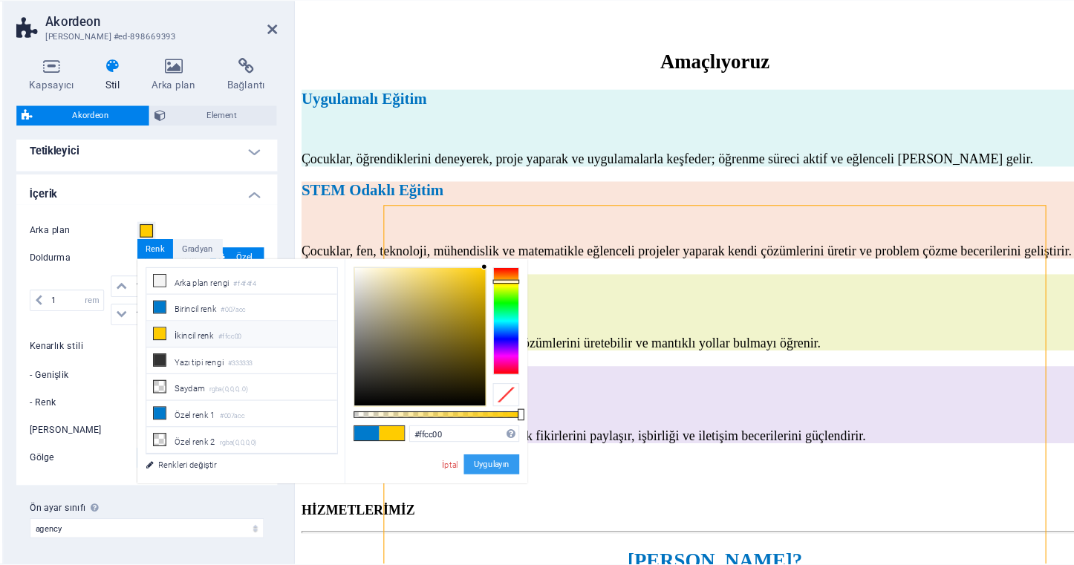
click at [473, 444] on button "Uygulayın" at bounding box center [498, 453] width 50 height 18
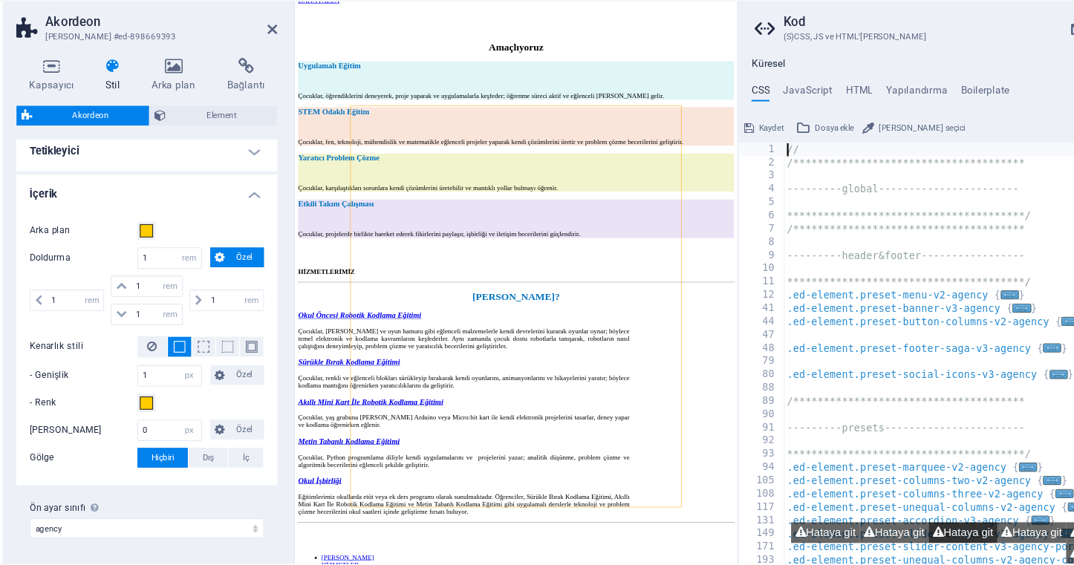
click at [893, 509] on icon at bounding box center [898, 514] width 10 height 10
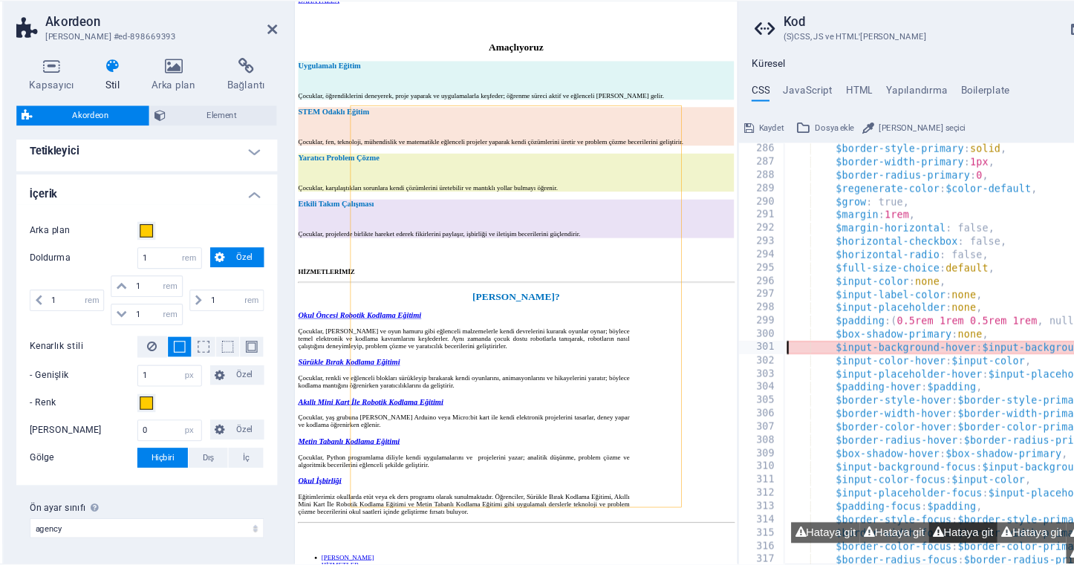
scroll to position [524, 0]
click at [851, 313] on div "$border-style-primary : solid , $border-width-primary : 1px , $border-radius-pr…" at bounding box center [931, 364] width 344 height 402
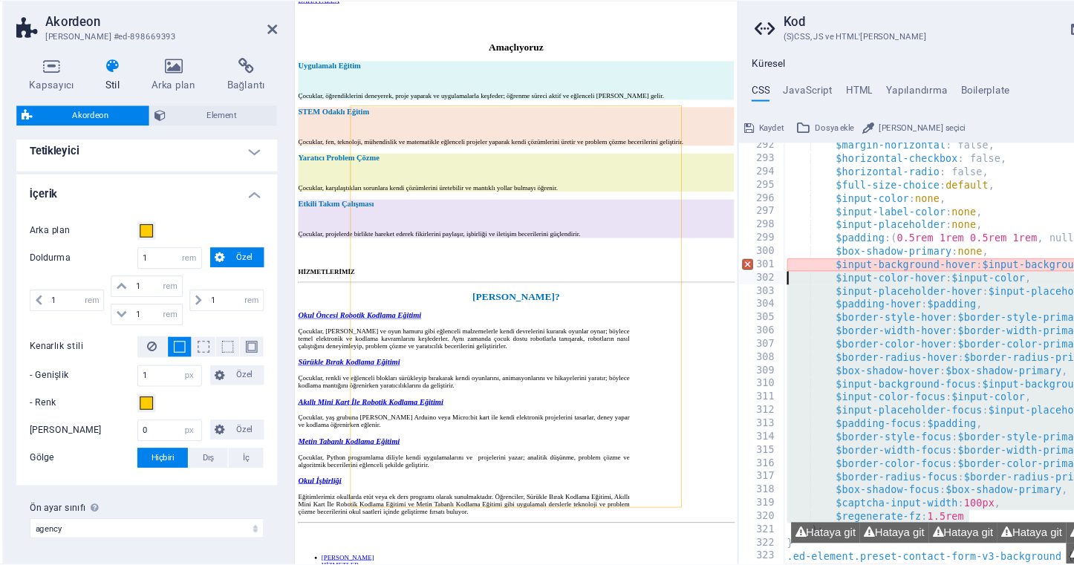
scroll to position [0, 0]
type textarea "$input-color-hover: $input-color, $input-placeholder-hover: $input-placeholder,"
drag, startPoint x: 879, startPoint y: 462, endPoint x: 697, endPoint y: 250, distance: 279.2
click at [718, 250] on div "$input-color-hover: $input-color, $input-placeholder-hover: $input-placeholder,…" at bounding box center [896, 352] width 356 height 377
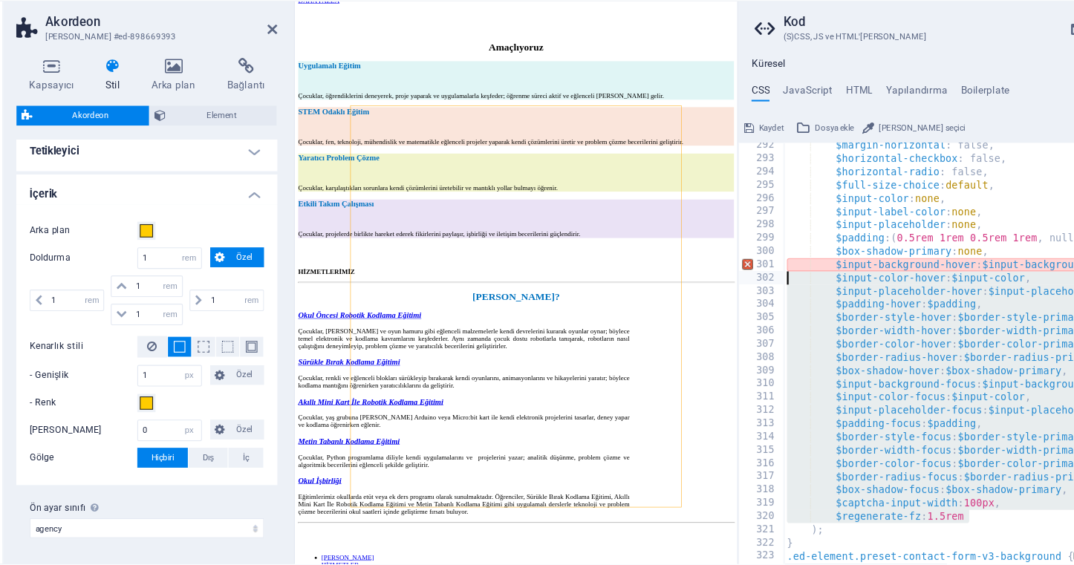
scroll to position [430, 0]
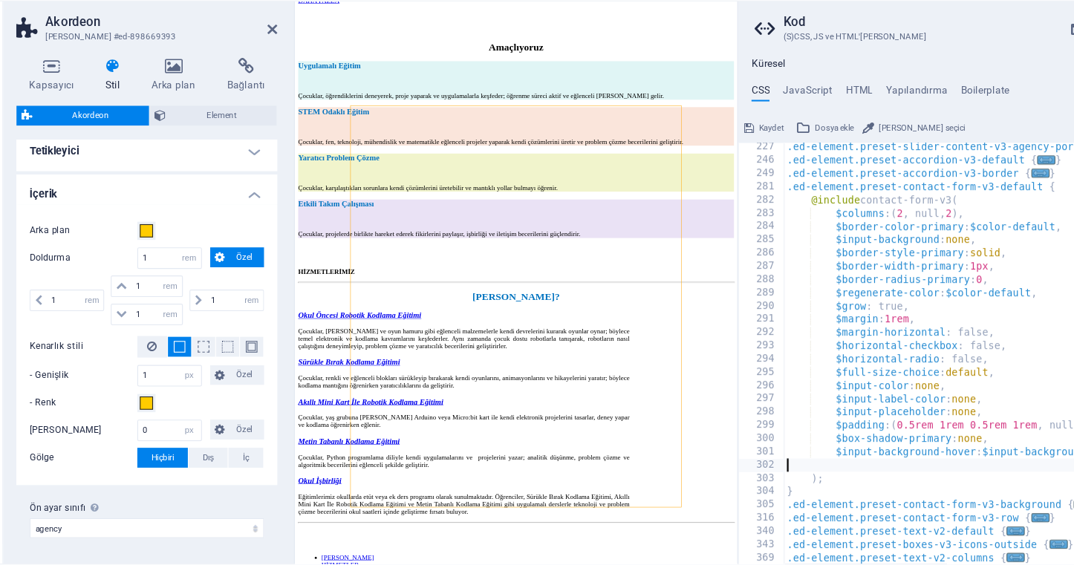
click at [776, 402] on div ".ed-element.preset-slider-content-v3-agency-portfolio-page { ... } .ed-element.…" at bounding box center [931, 363] width 344 height 402
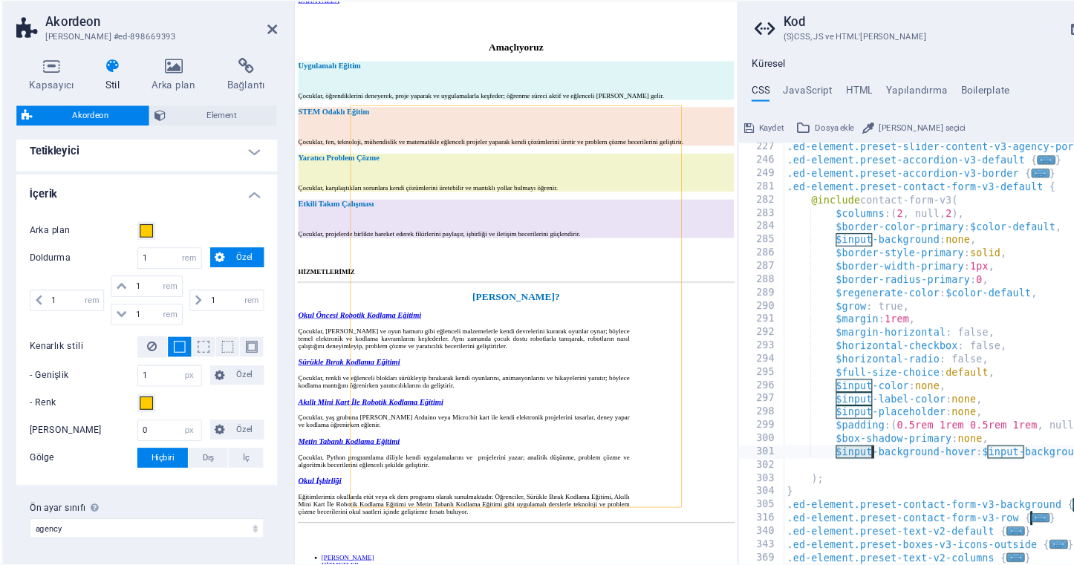
click at [776, 402] on div ".ed-element.preset-slider-content-v3-agency-portfolio-page { ... } .ed-element.…" at bounding box center [931, 363] width 344 height 402
type textarea "$input-background-hover: $input-background,"
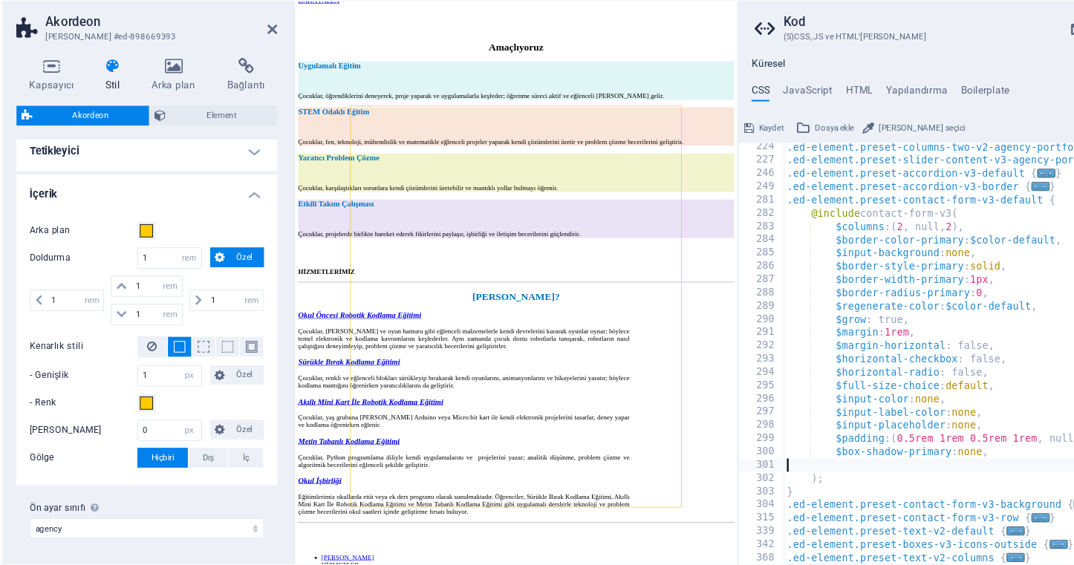
type textarea "$box-shadow-primary: none,"
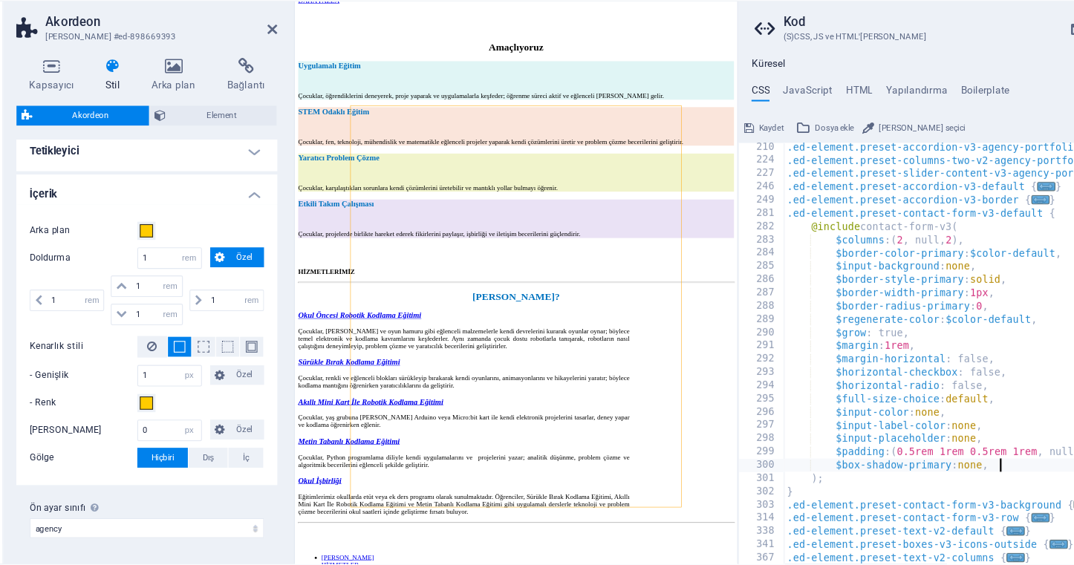
scroll to position [406, 0]
click at [182, 237] on span at bounding box center [188, 243] width 12 height 12
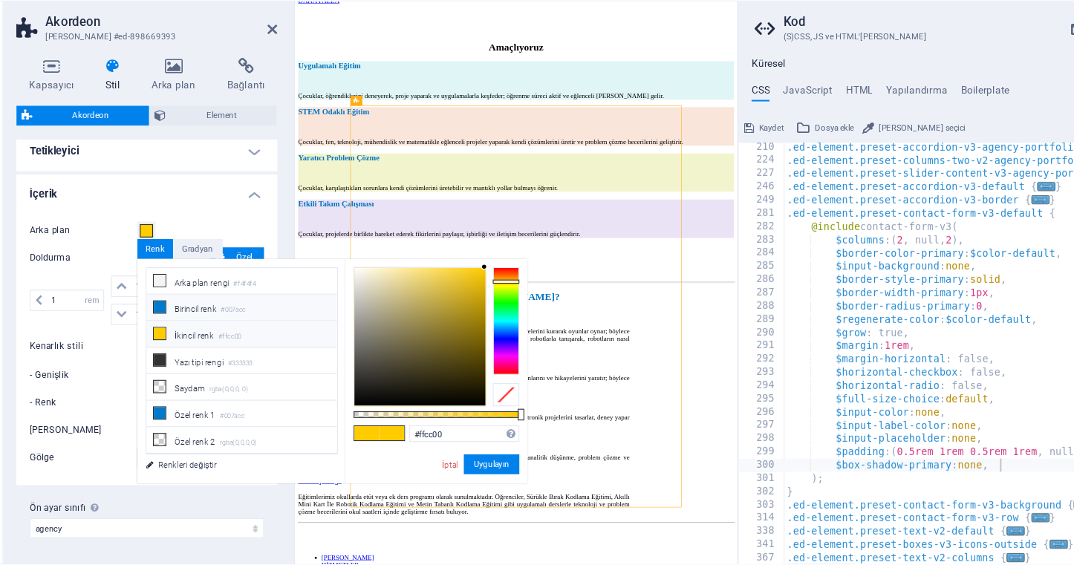
click at [188, 300] on li "Birincil [PERSON_NAME] #007acc" at bounding box center [273, 312] width 171 height 24
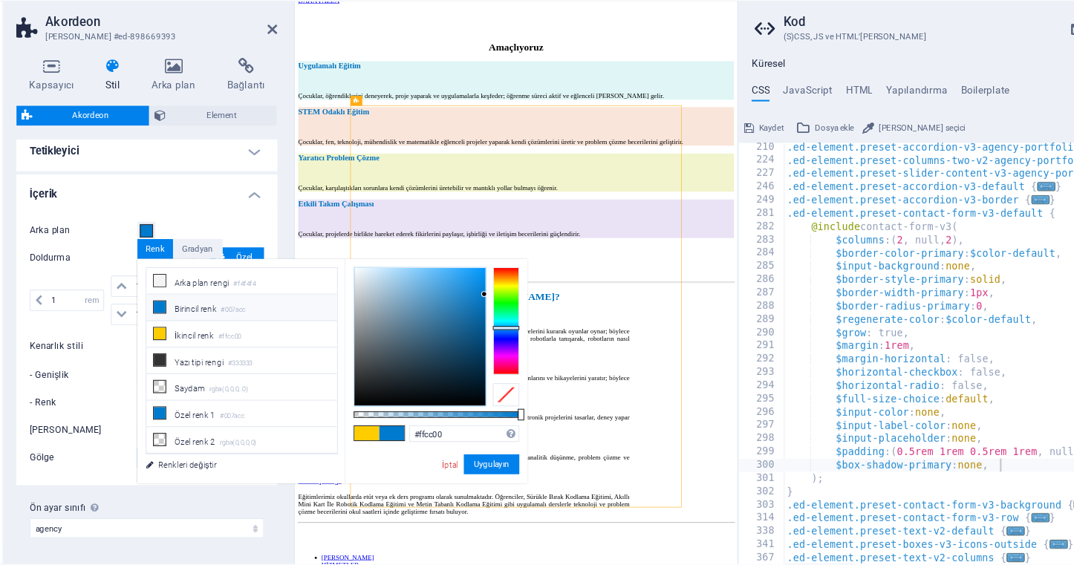
type input "#007acc"
click at [473, 444] on button "Uygulayın" at bounding box center [498, 453] width 50 height 18
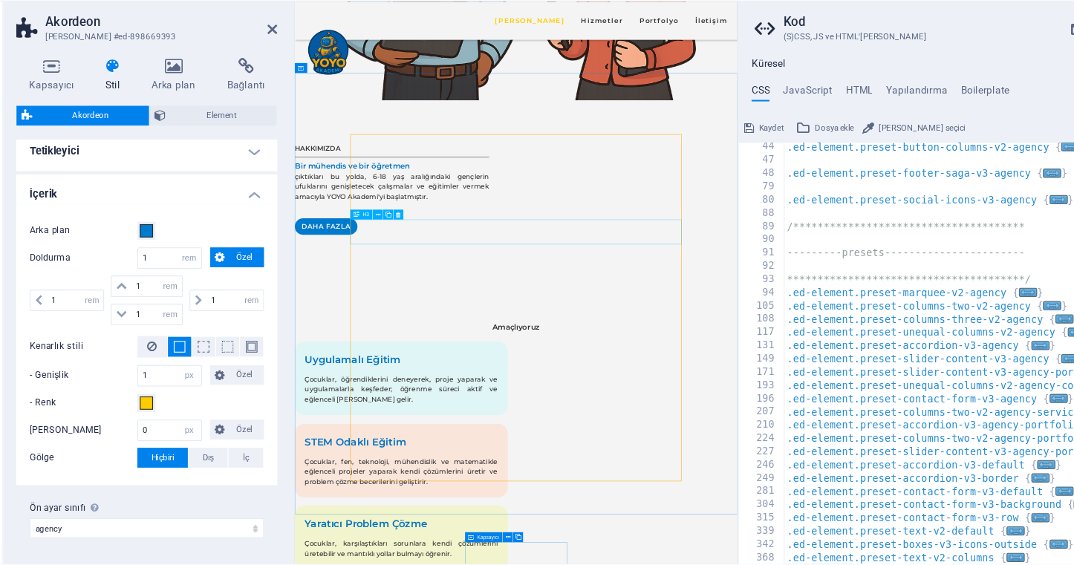
scroll to position [1643, 0]
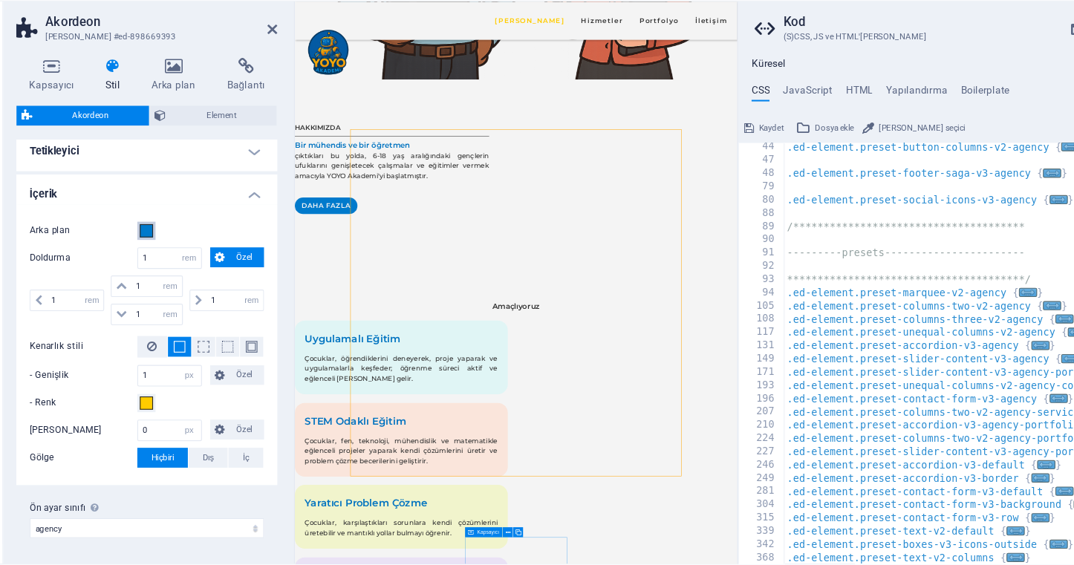
click at [182, 237] on span at bounding box center [188, 243] width 12 height 12
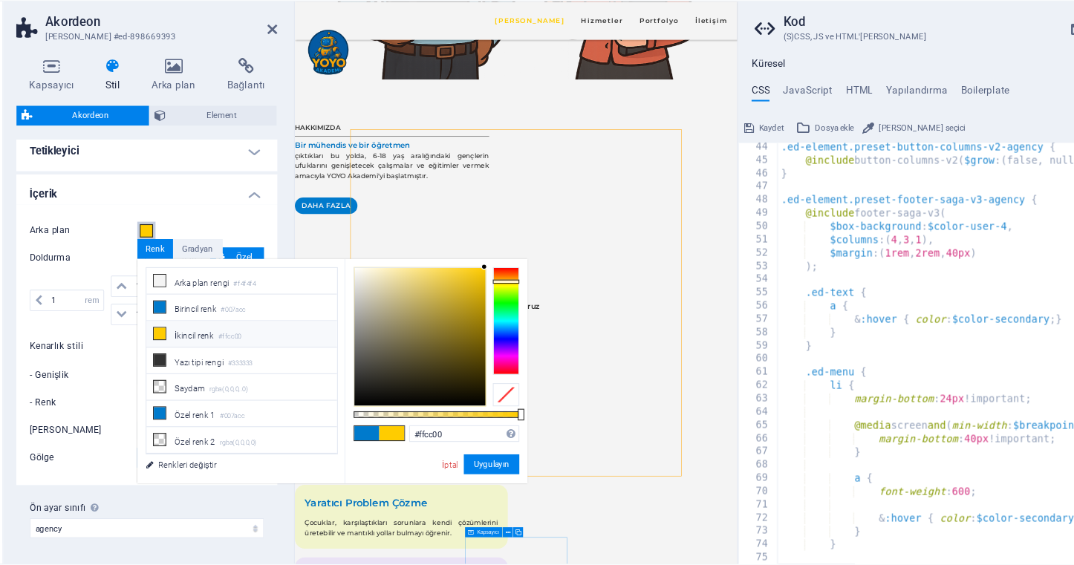
scroll to position [157, 0]
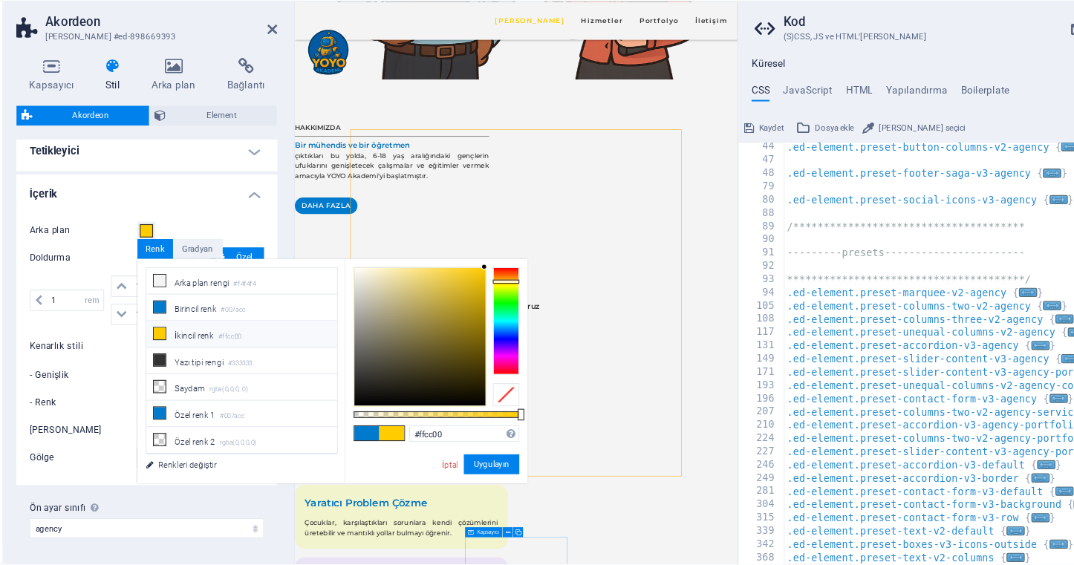
click at [159, 219] on div "Arka plan Doldurma 1 px rem % vh vw Özel Özel 1 px rem % vh vw 1 px rem % vh vw…" at bounding box center [188, 345] width 240 height 252
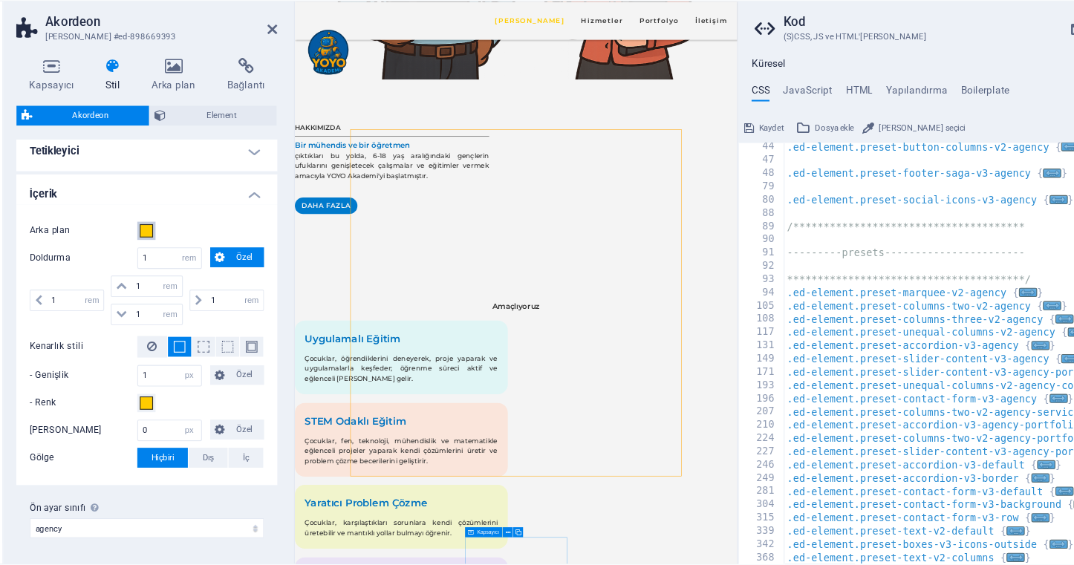
click at [182, 237] on span at bounding box center [188, 243] width 12 height 12
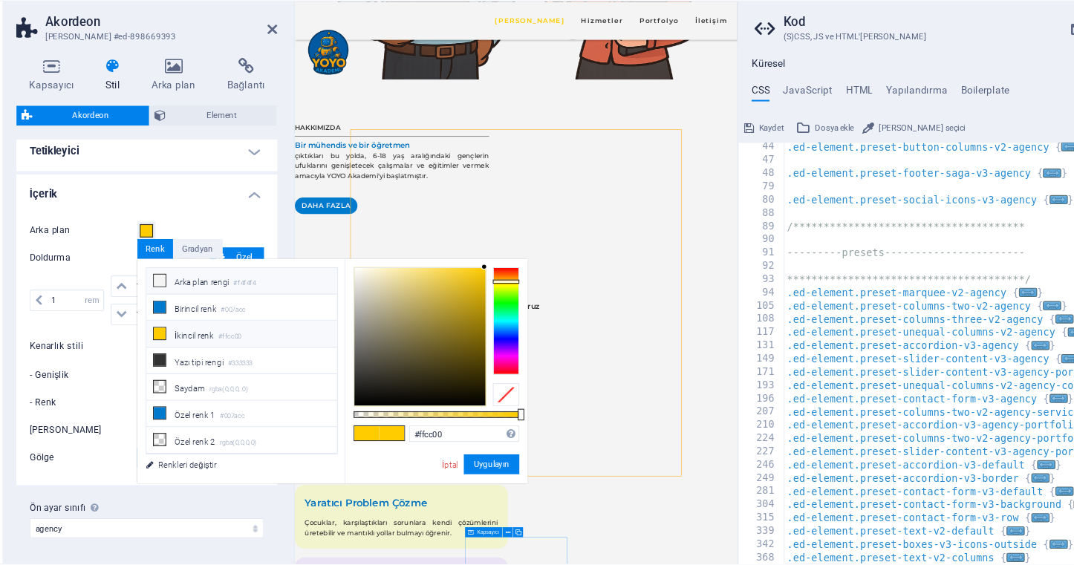
click at [188, 276] on li "Arka plan rengi #f4f4f4" at bounding box center [273, 288] width 171 height 24
click at [473, 444] on button "Uygulayın" at bounding box center [498, 453] width 50 height 18
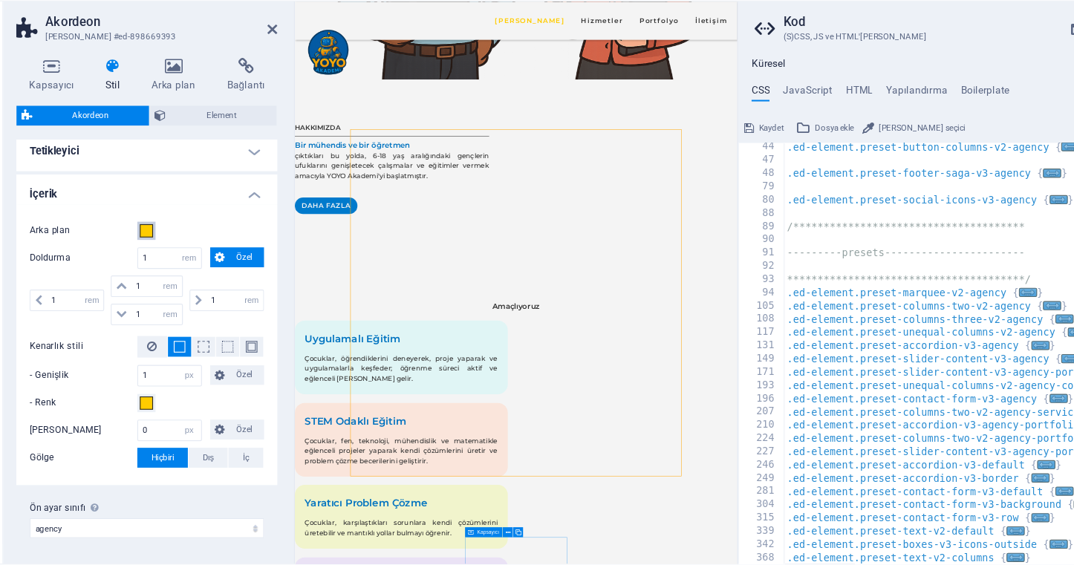
click at [182, 237] on span at bounding box center [188, 243] width 12 height 12
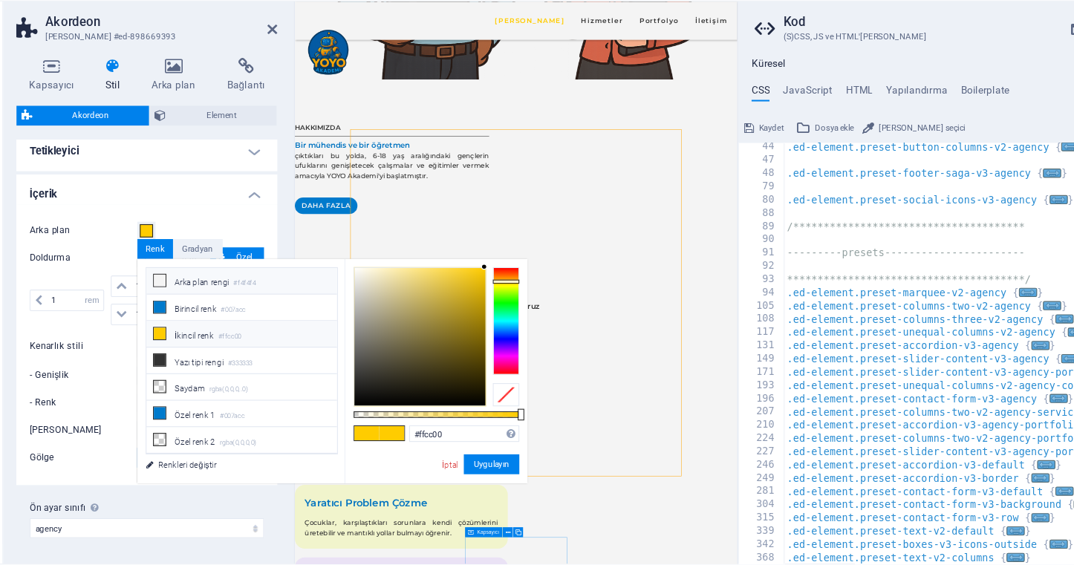
click at [188, 276] on li "Arka plan rengi #f4f4f4" at bounding box center [273, 288] width 171 height 24
type input "#f4f4f4"
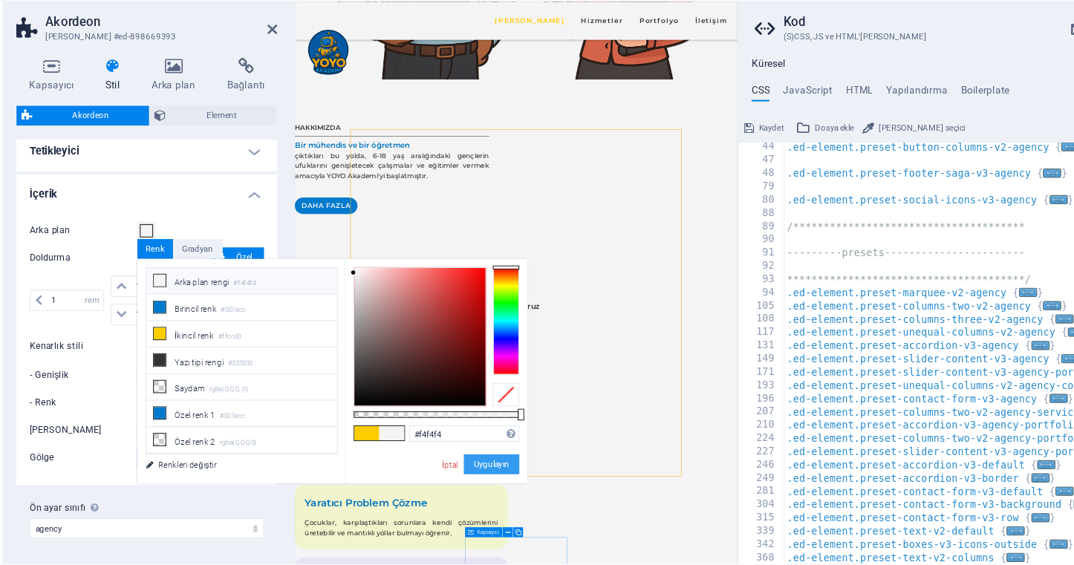
click at [473, 444] on button "Uygulayın" at bounding box center [498, 453] width 50 height 18
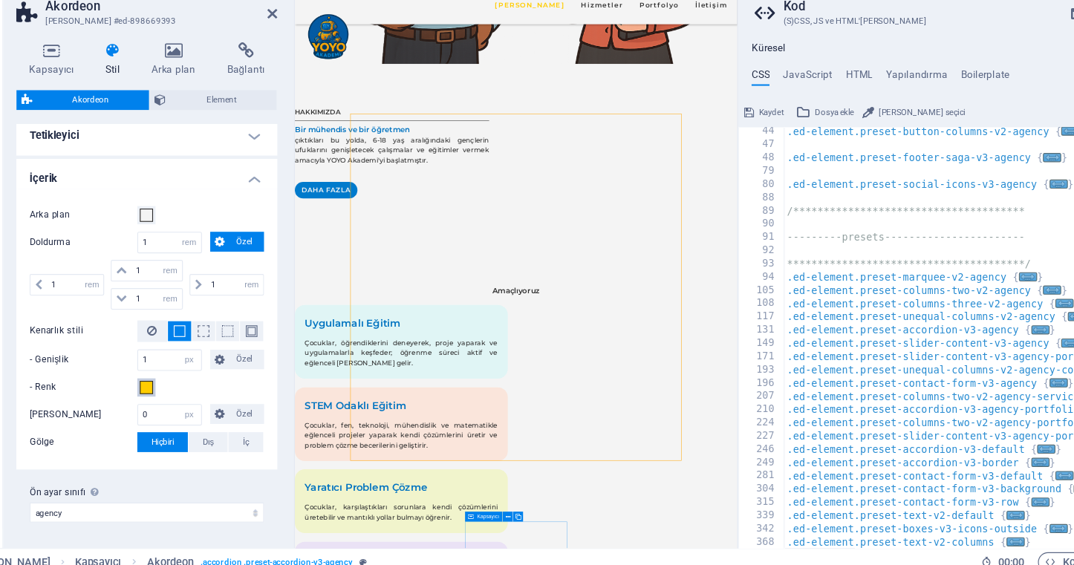
click at [182, 392] on span at bounding box center [188, 398] width 12 height 12
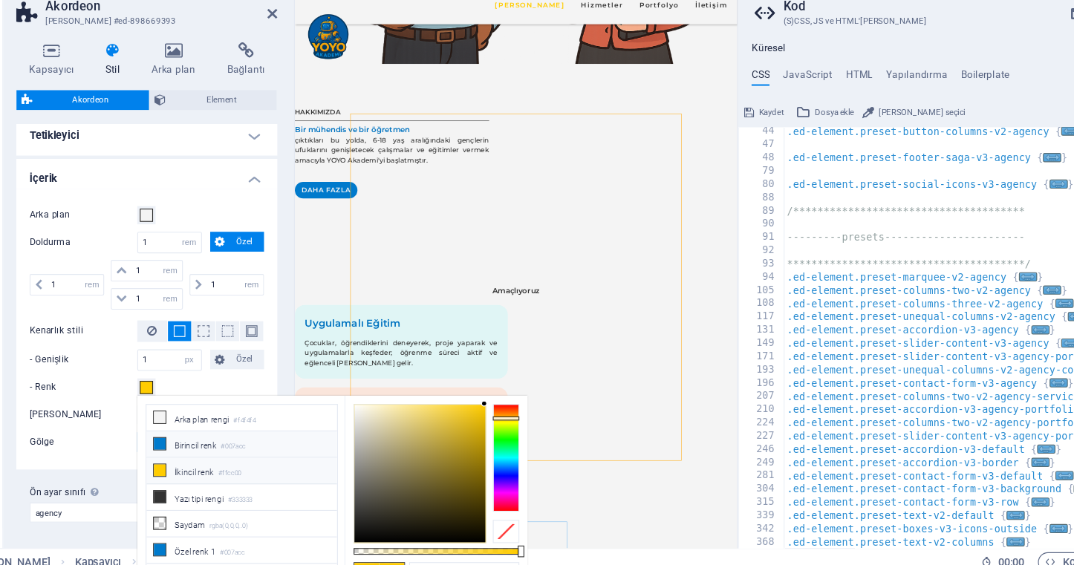
click at [188, 437] on li "Birincil [PERSON_NAME] #007acc" at bounding box center [273, 449] width 171 height 24
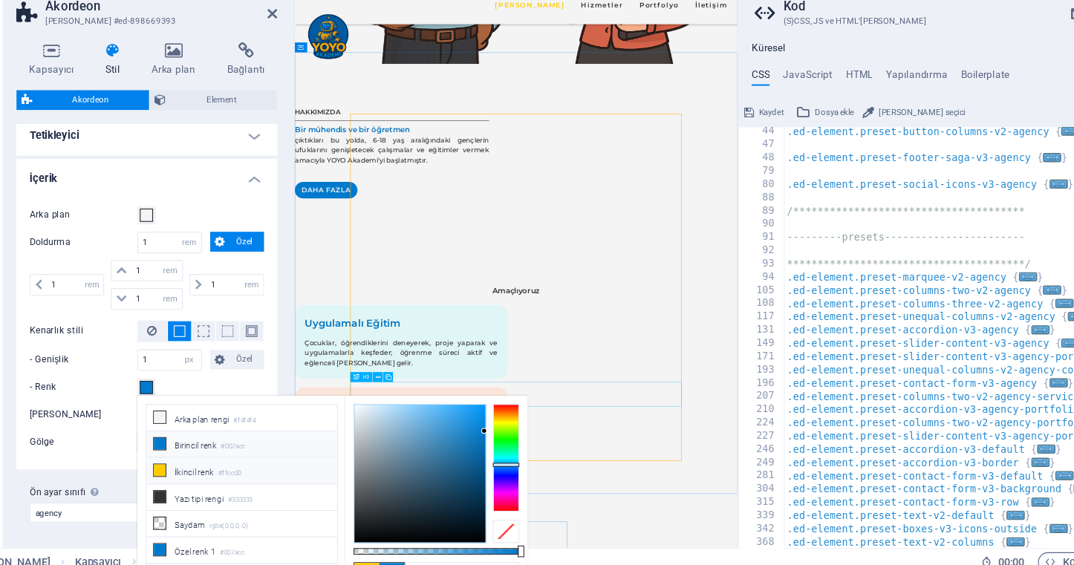
click at [225, 461] on li "İkincil [PERSON_NAME] #ffcc00" at bounding box center [273, 473] width 171 height 24
type input "#ffcc00"
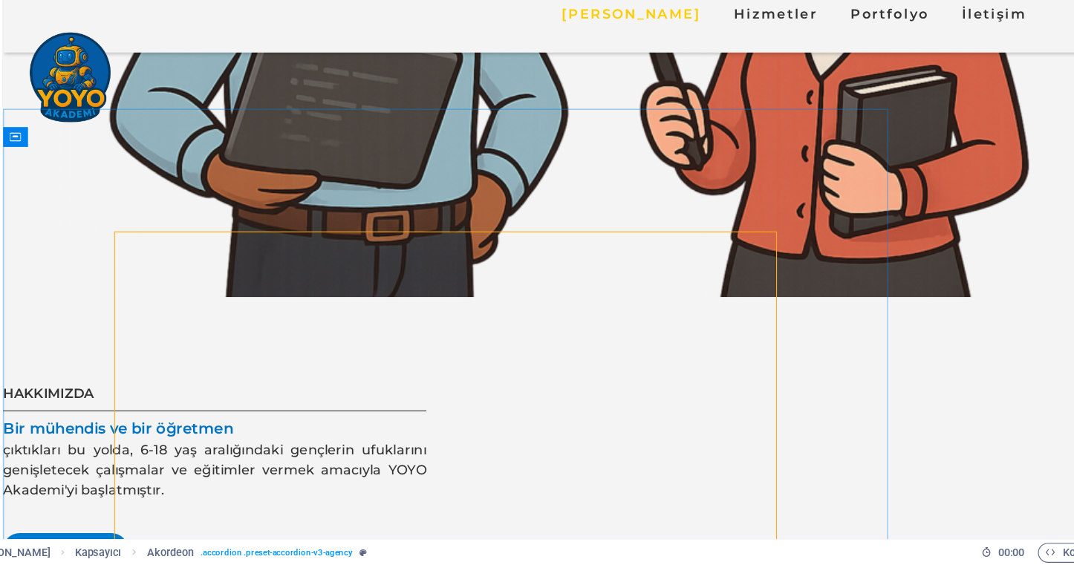
scroll to position [0, 0]
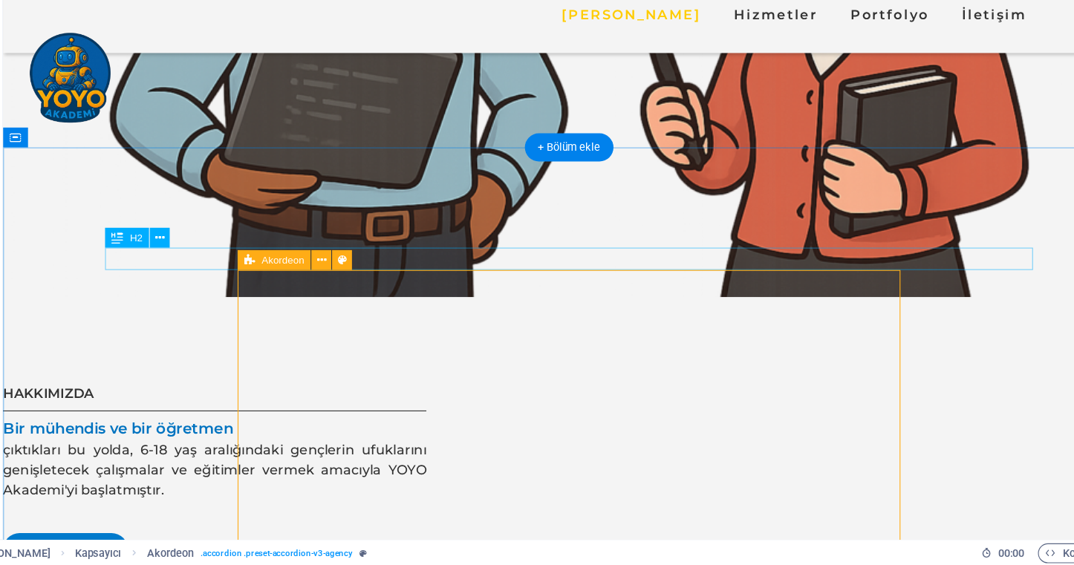
click at [276, 282] on icon at bounding box center [281, 291] width 10 height 18
select select "rem"
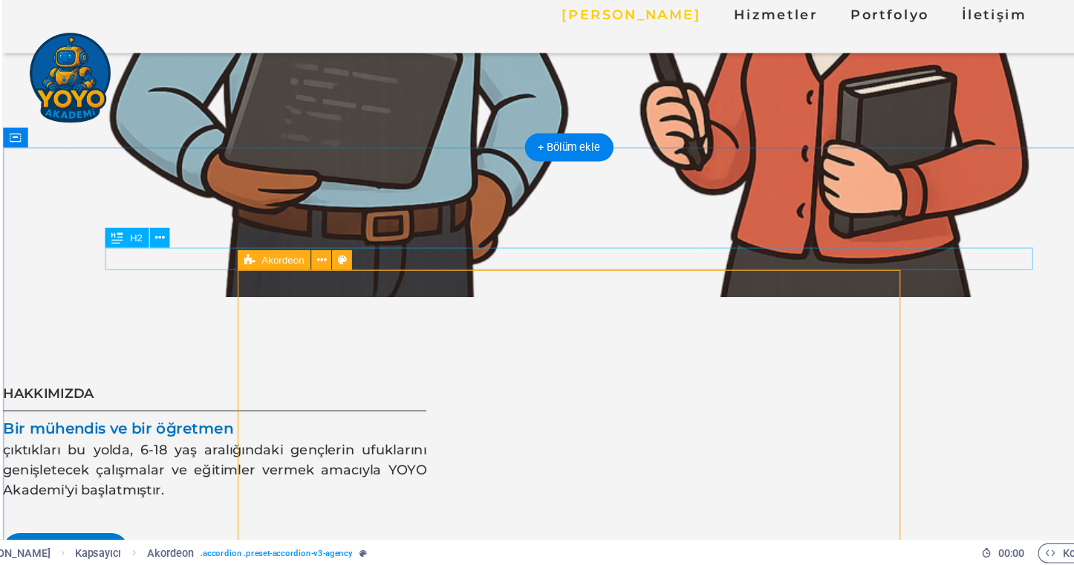
select select "rem"
select select "px"
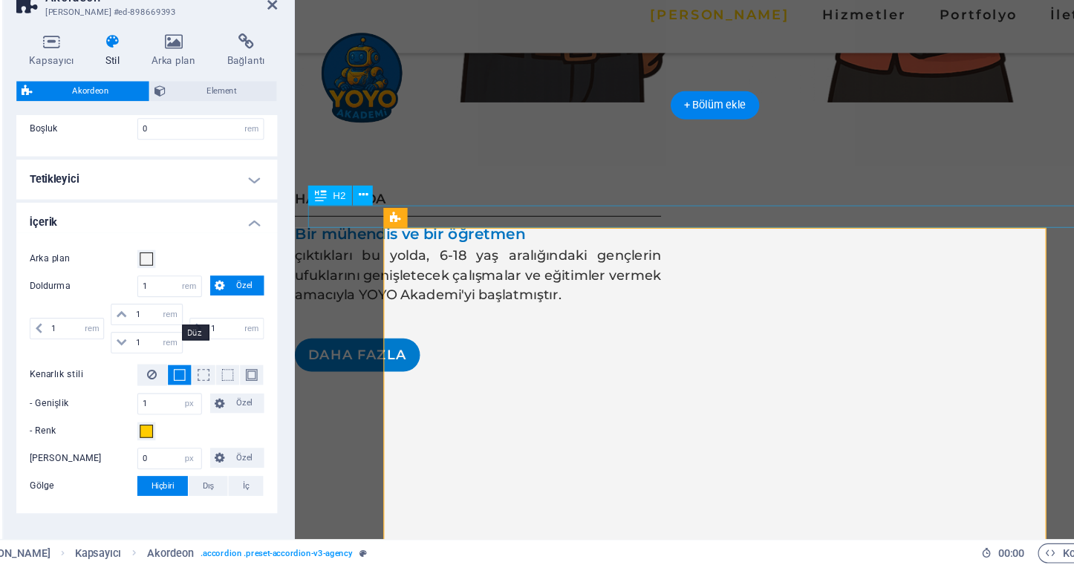
scroll to position [313, 0]
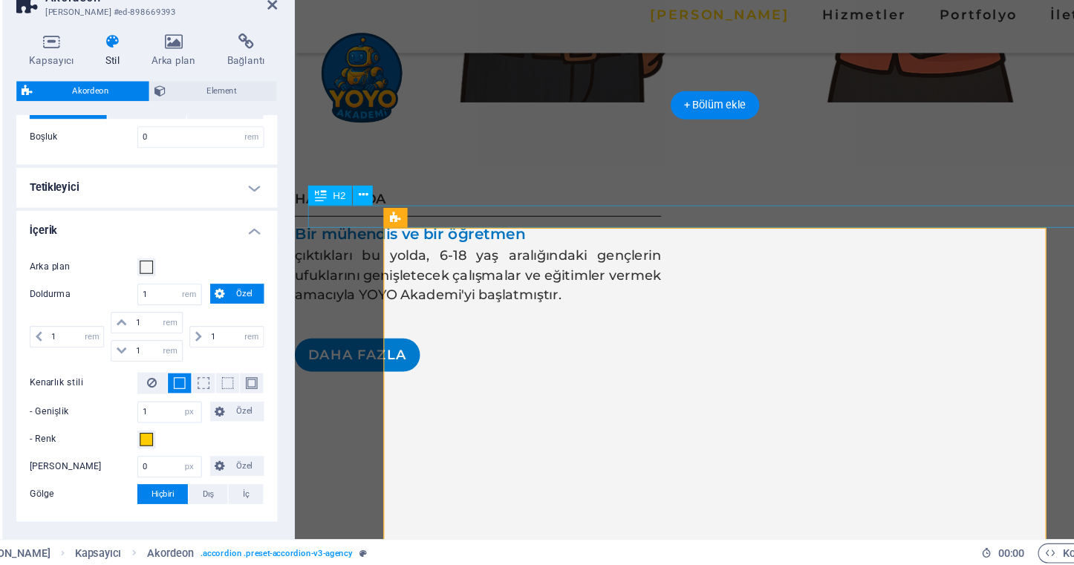
click at [154, 247] on h4 "İçerik" at bounding box center [188, 260] width 234 height 27
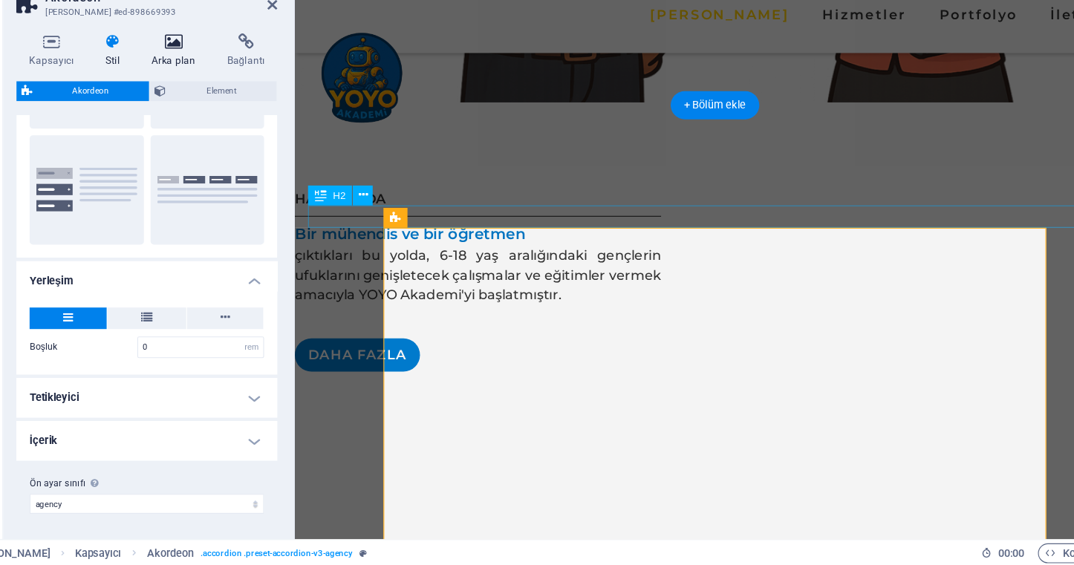
click at [181, 88] on h4 "Arka plan" at bounding box center [215, 103] width 68 height 31
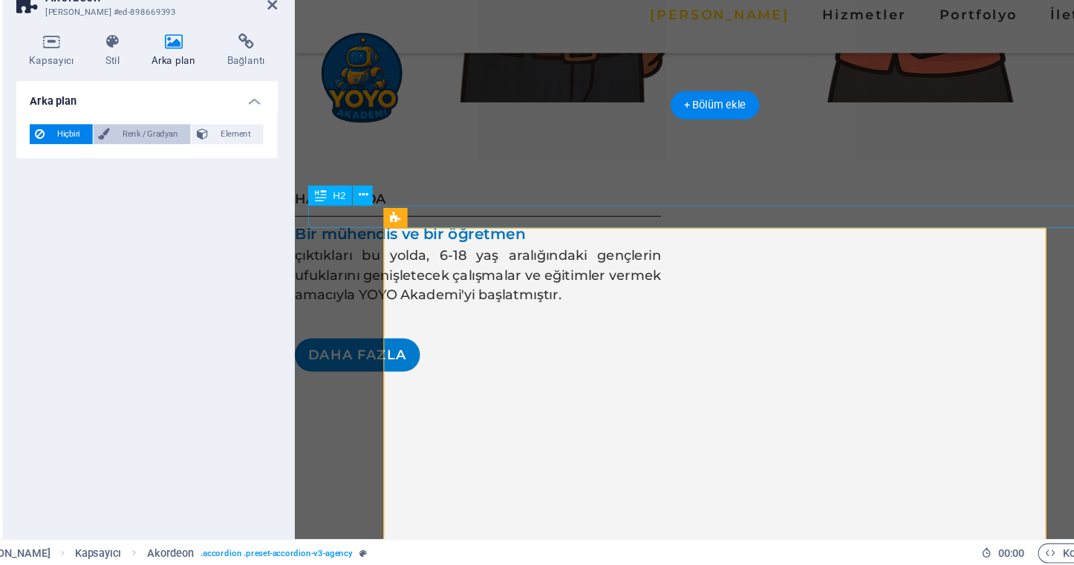
click at [160, 169] on span "Renk / Gradyan" at bounding box center [192, 178] width 64 height 18
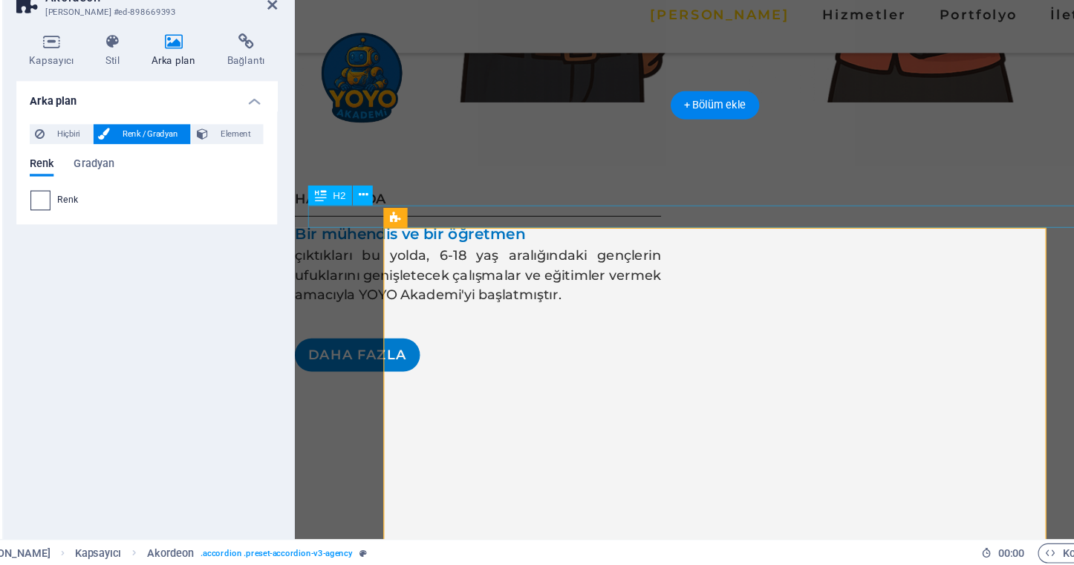
click at [85, 230] on span at bounding box center [93, 238] width 16 height 16
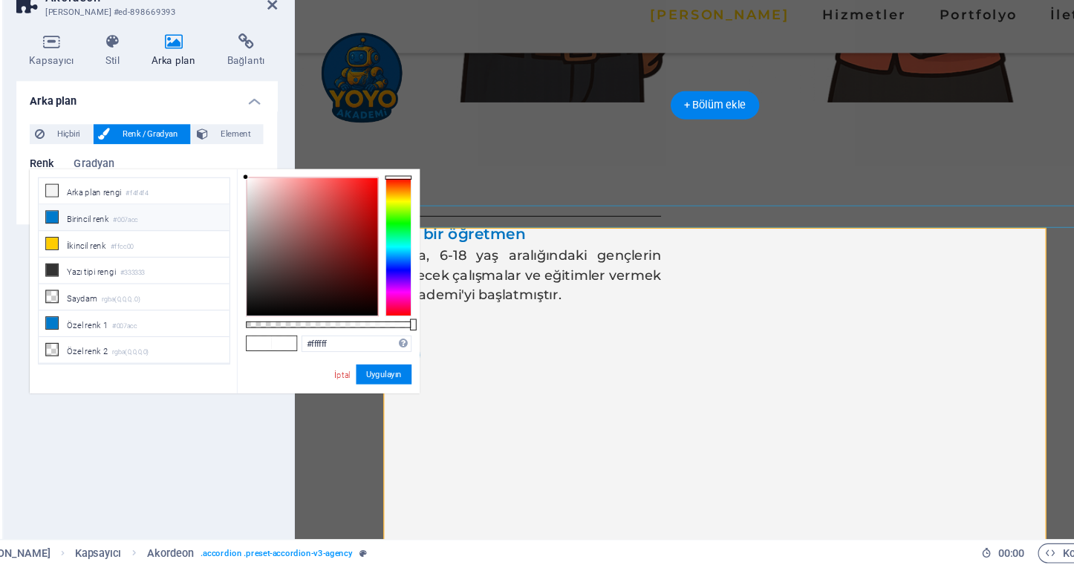
click at [123, 241] on li "Birincil [PERSON_NAME] #007acc" at bounding box center [176, 253] width 171 height 24
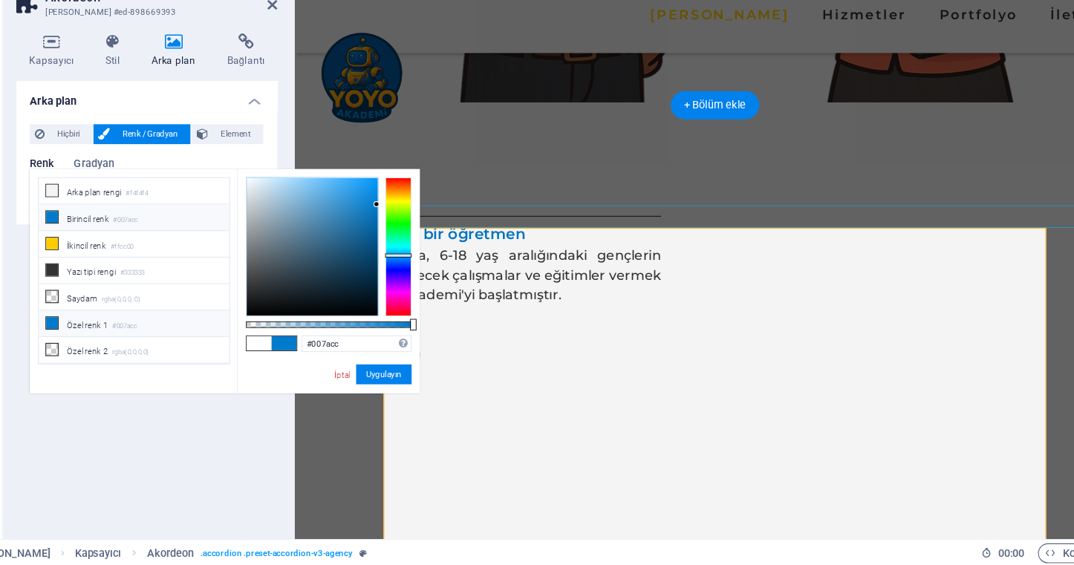
click at [158, 345] on small "#007acc" at bounding box center [169, 350] width 22 height 10
click at [115, 241] on li "Birincil [PERSON_NAME] #007acc" at bounding box center [176, 253] width 171 height 24
click at [92, 337] on li "Özel [PERSON_NAME] 1 #007acc" at bounding box center [176, 349] width 171 height 24
click at [100, 337] on li "Özel [PERSON_NAME] 1 #007acc" at bounding box center [176, 349] width 171 height 24
click at [158, 345] on small "#007acc" at bounding box center [169, 350] width 22 height 10
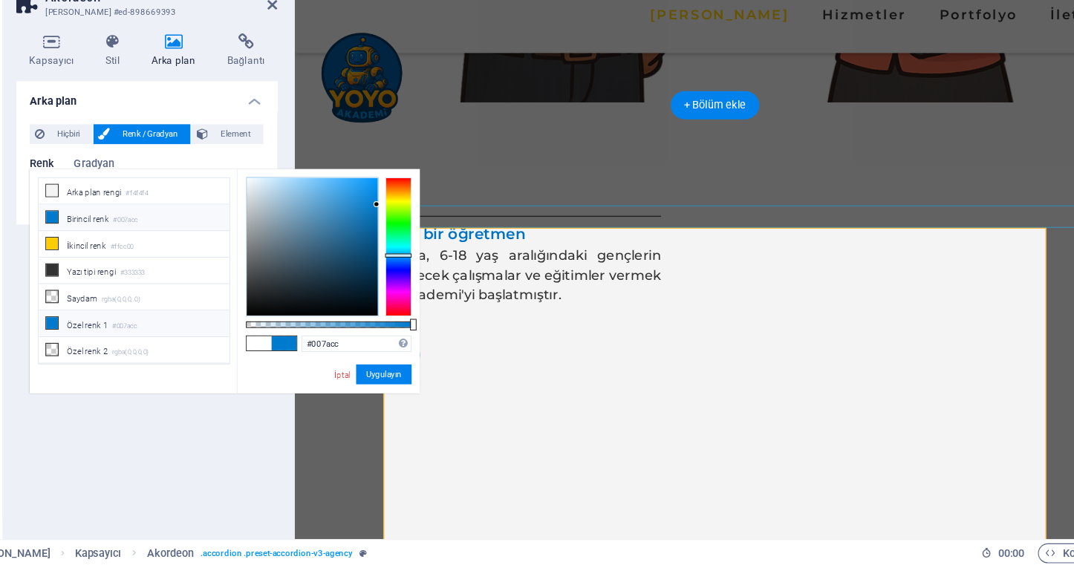
click at [158, 345] on small "#007acc" at bounding box center [169, 350] width 22 height 10
click at [160, 313] on li "Saydam rgba(0,0,0,.0)" at bounding box center [176, 325] width 171 height 24
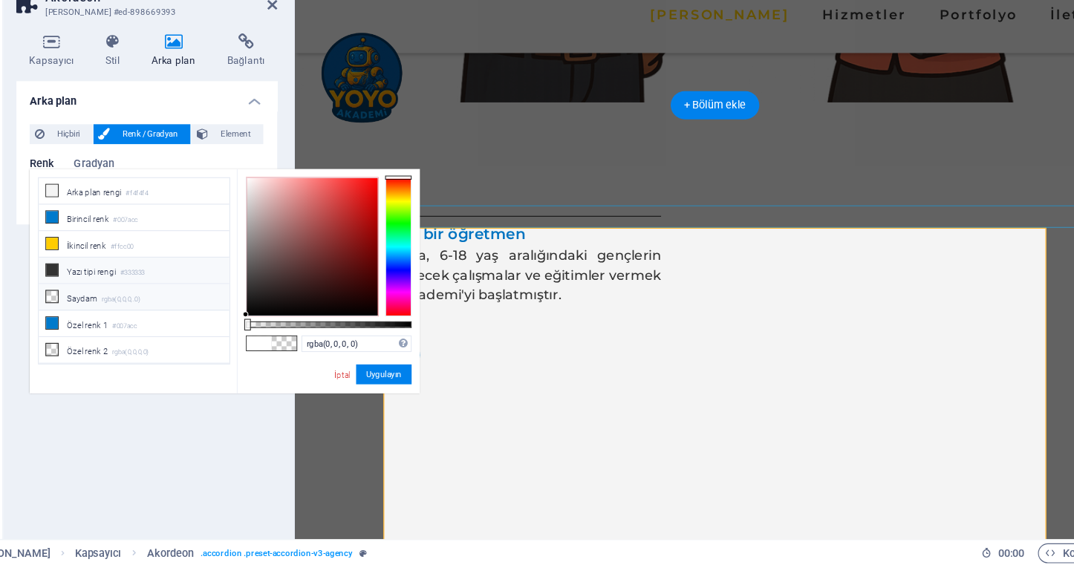
click at [160, 289] on li "Yazı tipi rengi #333333" at bounding box center [176, 301] width 171 height 24
click at [160, 265] on li "İkincil [PERSON_NAME] #ffcc00" at bounding box center [176, 277] width 171 height 24
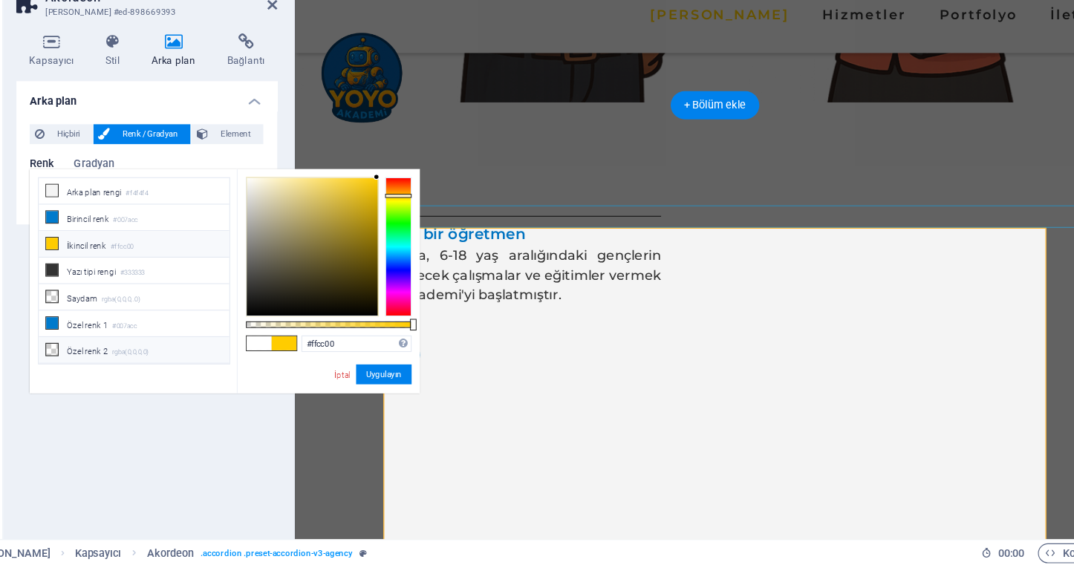
click at [158, 369] on small "rgba(0,0,0,0)" at bounding box center [174, 374] width 33 height 10
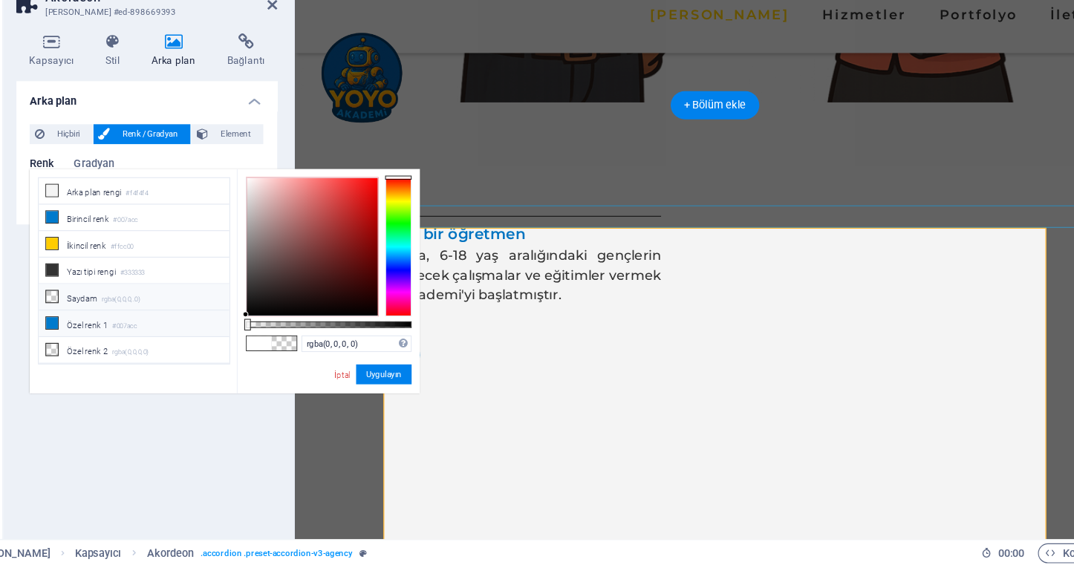
click at [158, 345] on small "#007acc" at bounding box center [169, 350] width 22 height 10
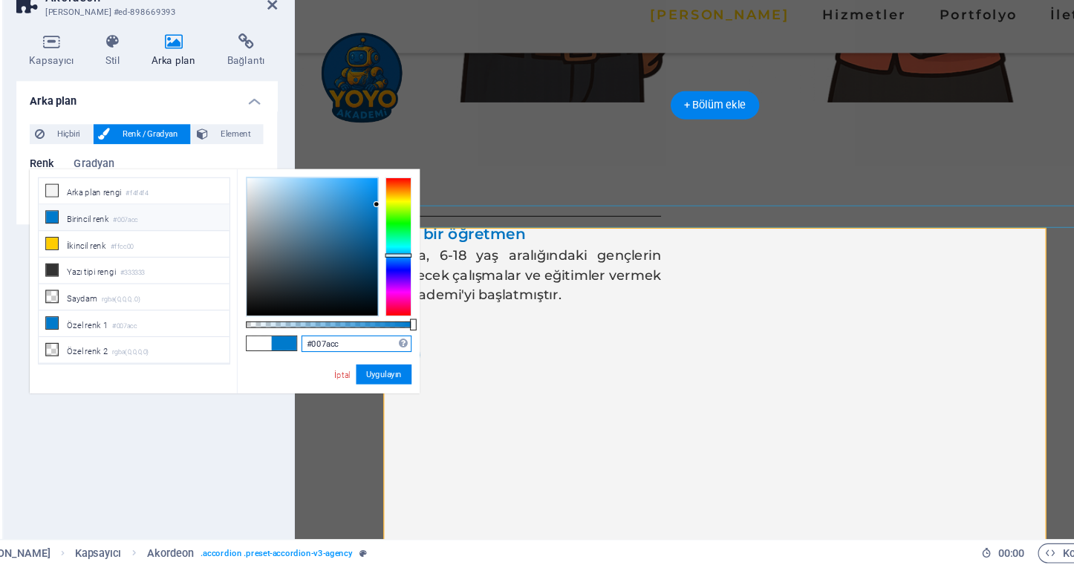
click at [327, 359] on input "#007acc" at bounding box center [376, 366] width 99 height 15
click at [158, 369] on small "rgba(0,0,0,0)" at bounding box center [174, 374] width 33 height 10
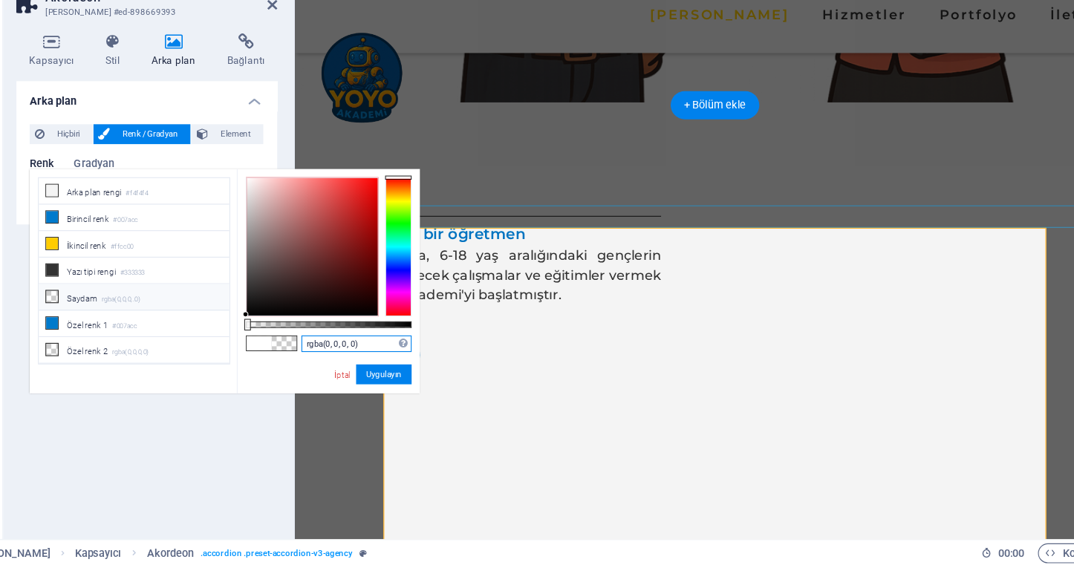
click at [327, 359] on input "rgba(0, 0, 0, 0)" at bounding box center [376, 366] width 99 height 15
paste input "text"
paste input "#007acc"
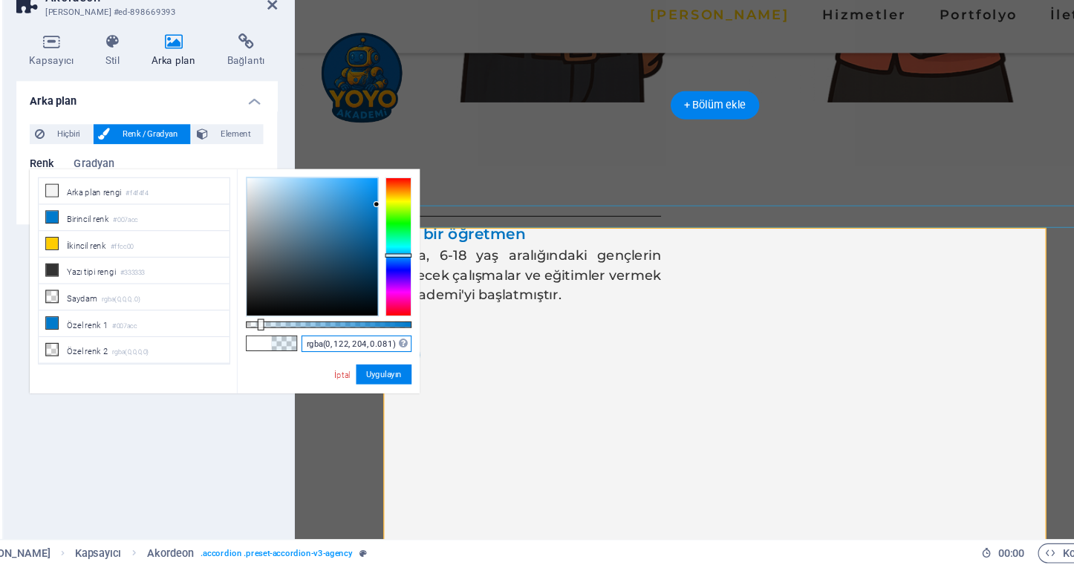
drag, startPoint x: 308, startPoint y: 290, endPoint x: 233, endPoint y: 286, distance: 75.1
click at [277, 346] on div at bounding box center [351, 349] width 149 height 6
click at [376, 385] on button "Uygulayın" at bounding box center [401, 394] width 50 height 18
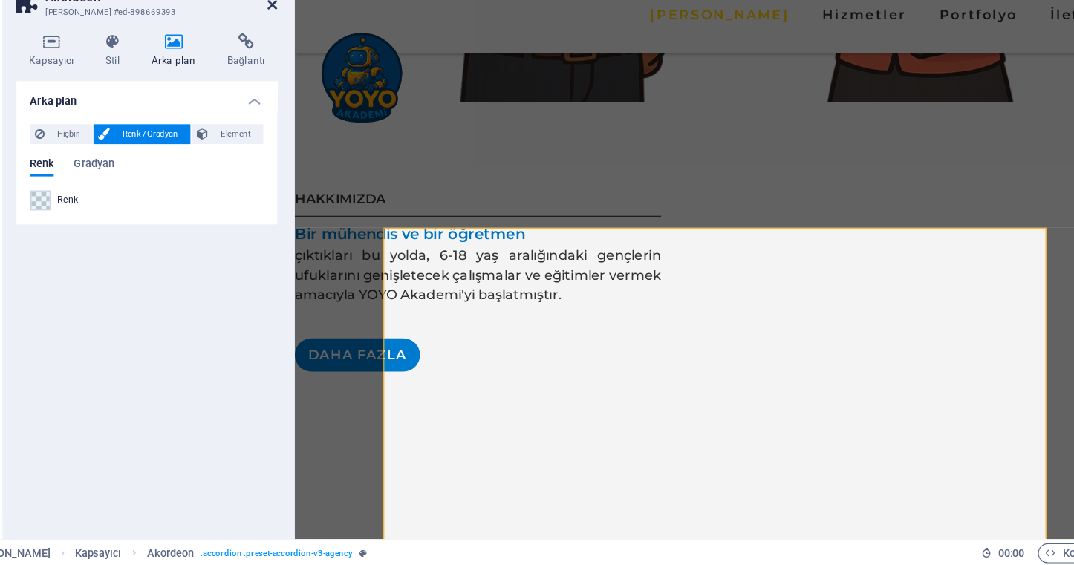
click at [296, 56] on icon at bounding box center [300, 62] width 9 height 12
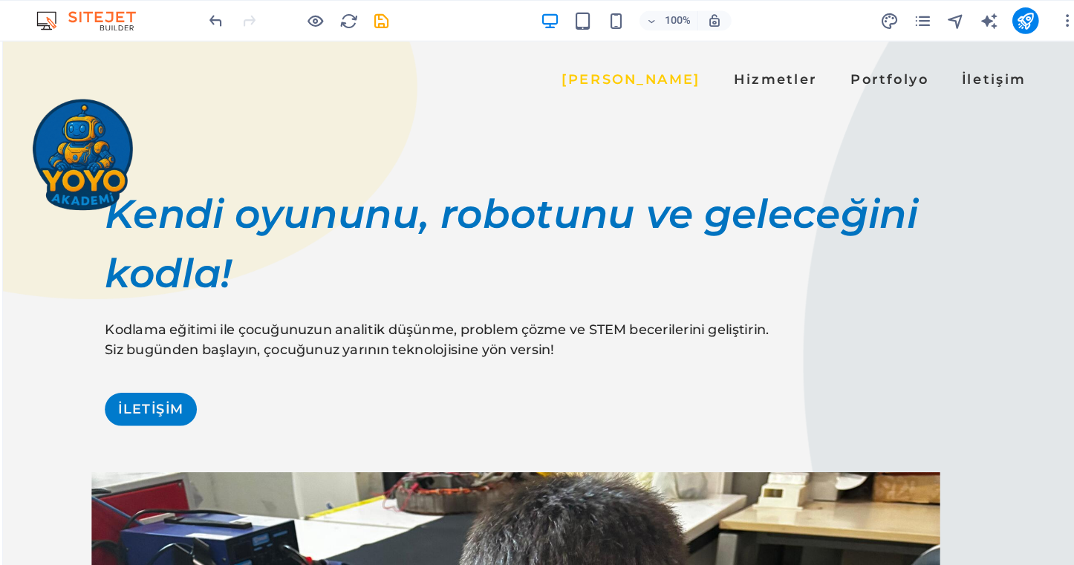
scroll to position [0, 0]
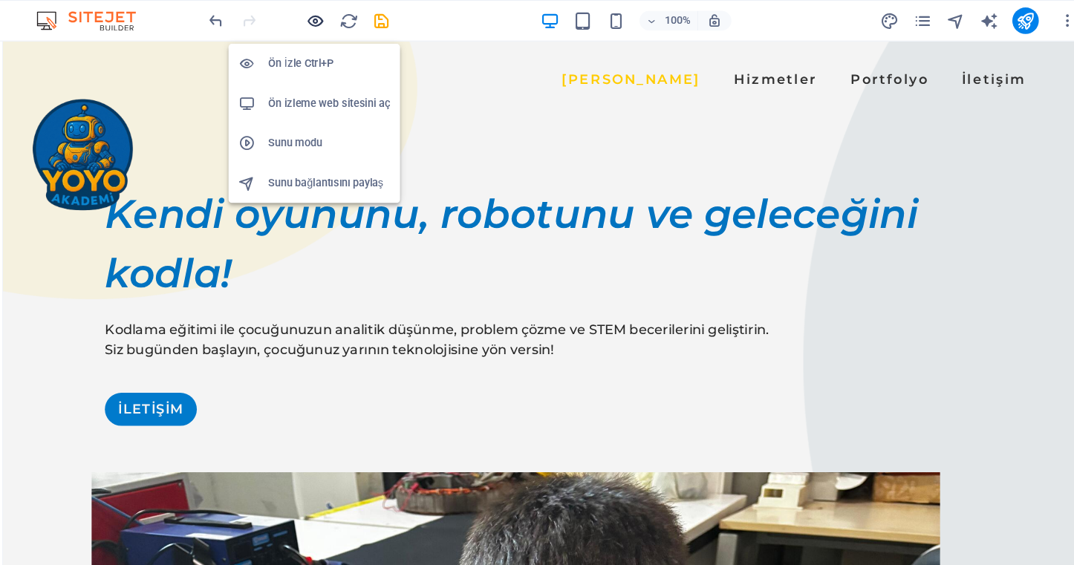
click at [331, 16] on icon "button" at bounding box center [339, 18] width 17 height 17
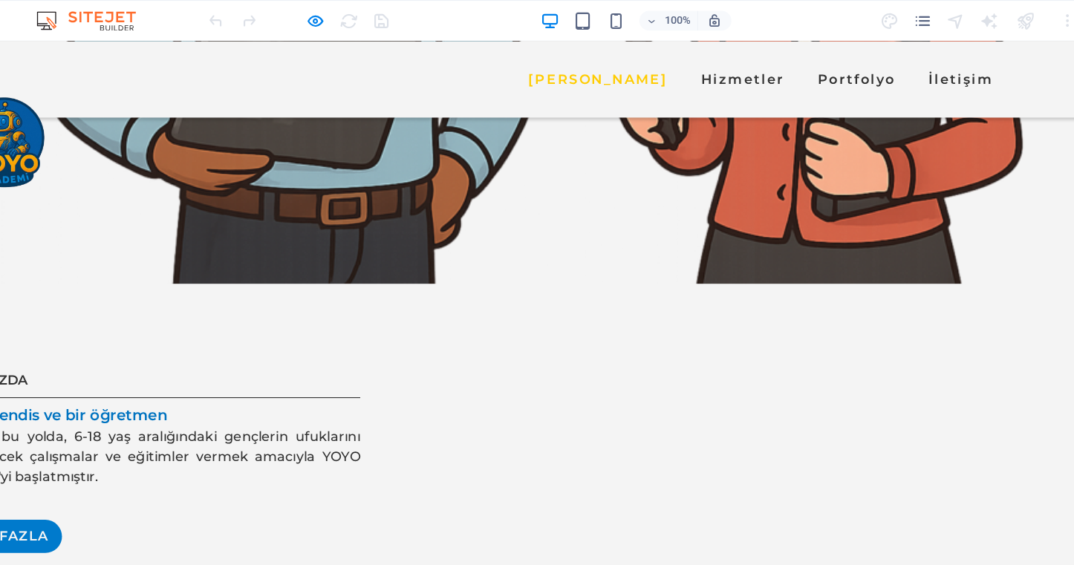
scroll to position [1763, 0]
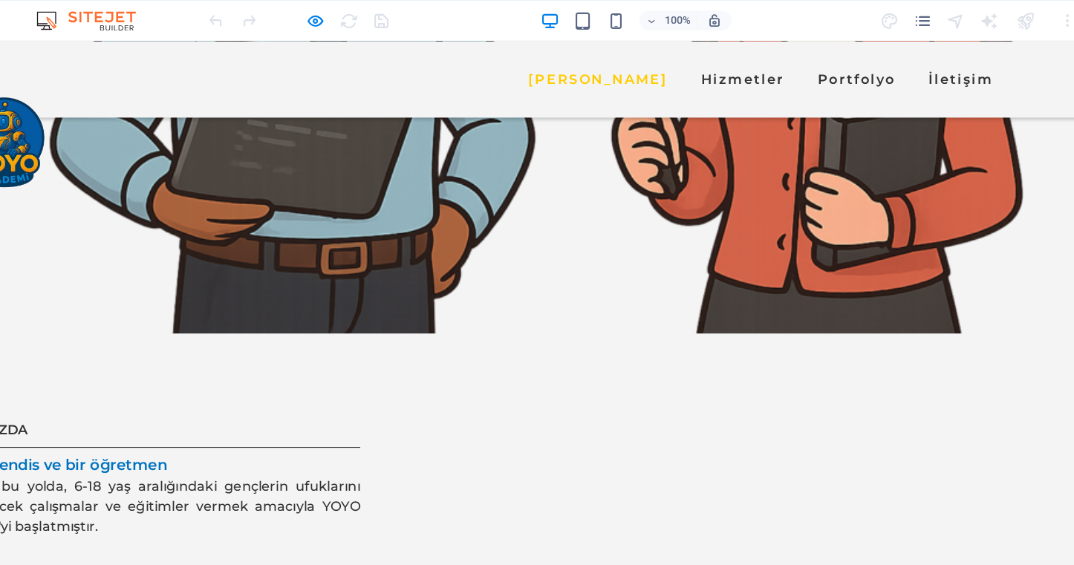
scroll to position [1675, 0]
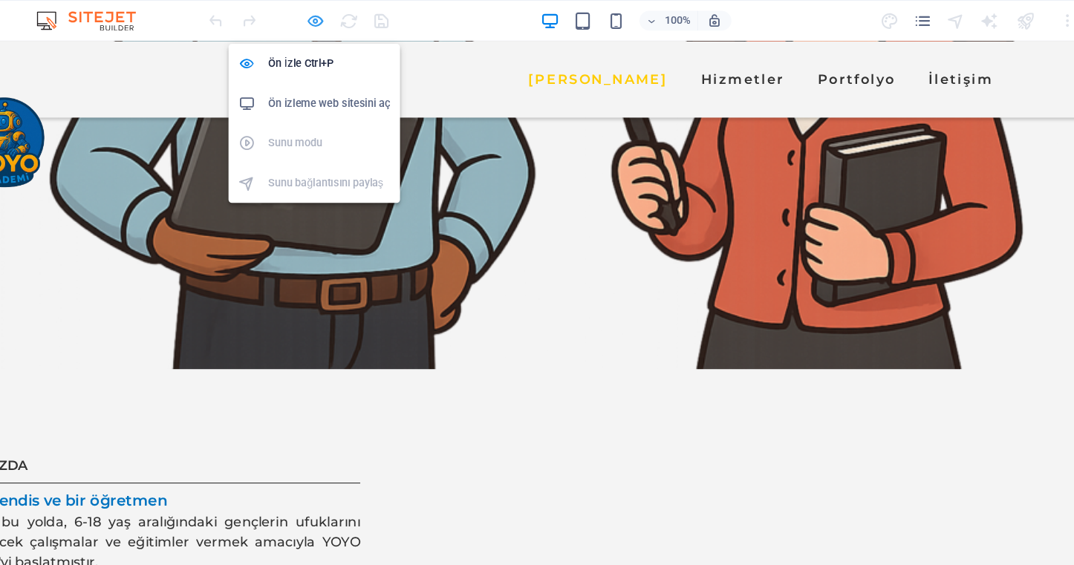
click at [331, 18] on icon "button" at bounding box center [339, 18] width 17 height 17
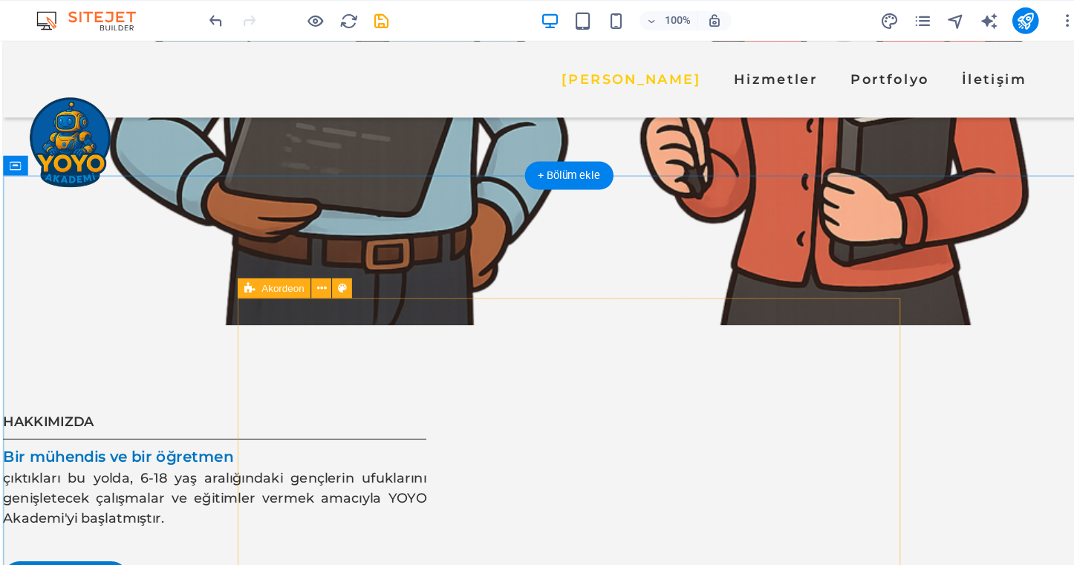
click at [276, 259] on icon at bounding box center [281, 259] width 10 height 18
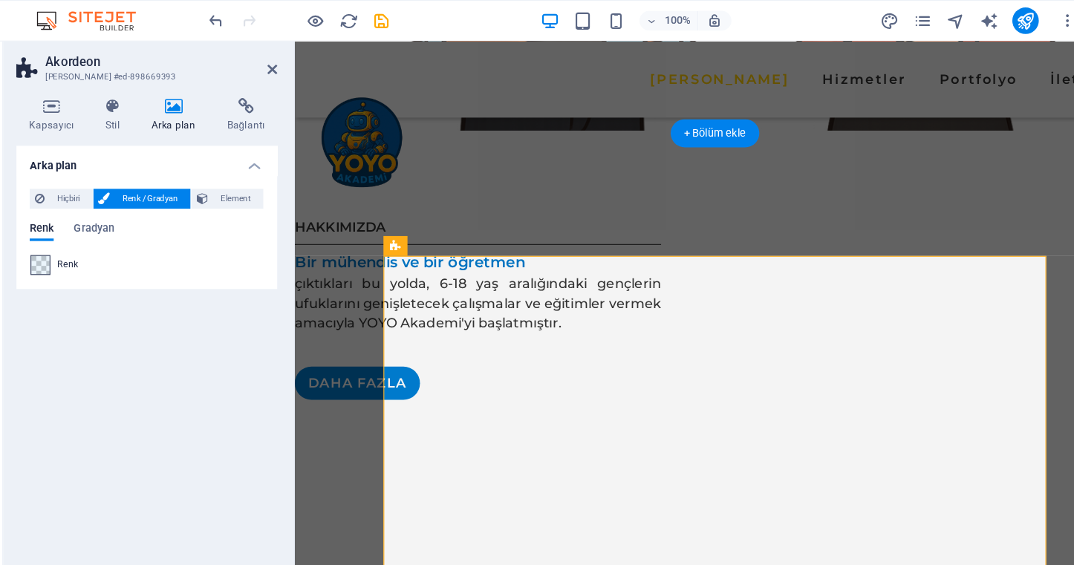
click at [84, 234] on div at bounding box center [93, 238] width 18 height 18
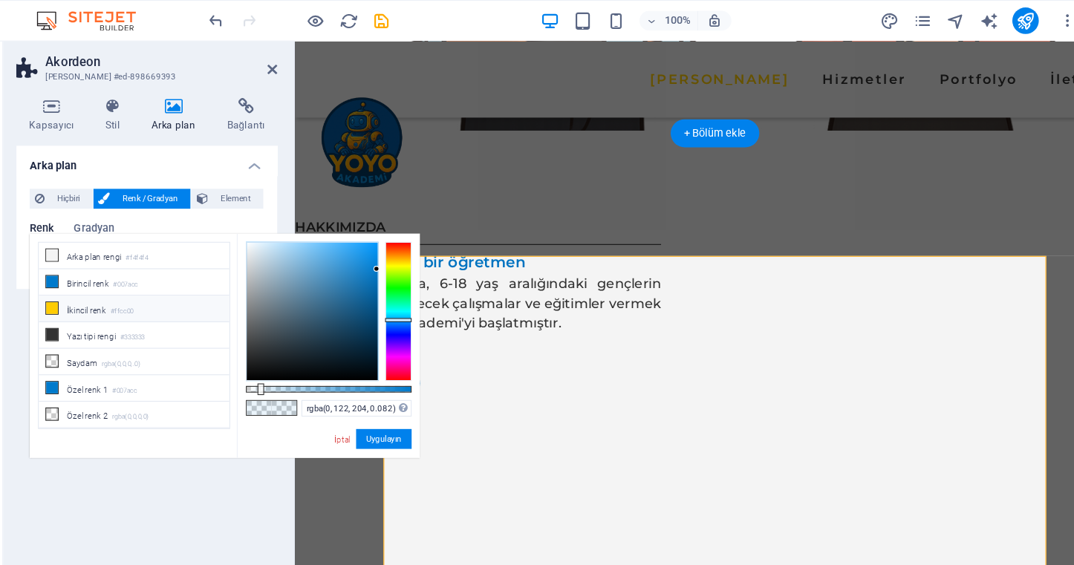
click at [130, 278] on li "İkincil [PERSON_NAME] #ffcc00" at bounding box center [176, 277] width 171 height 24
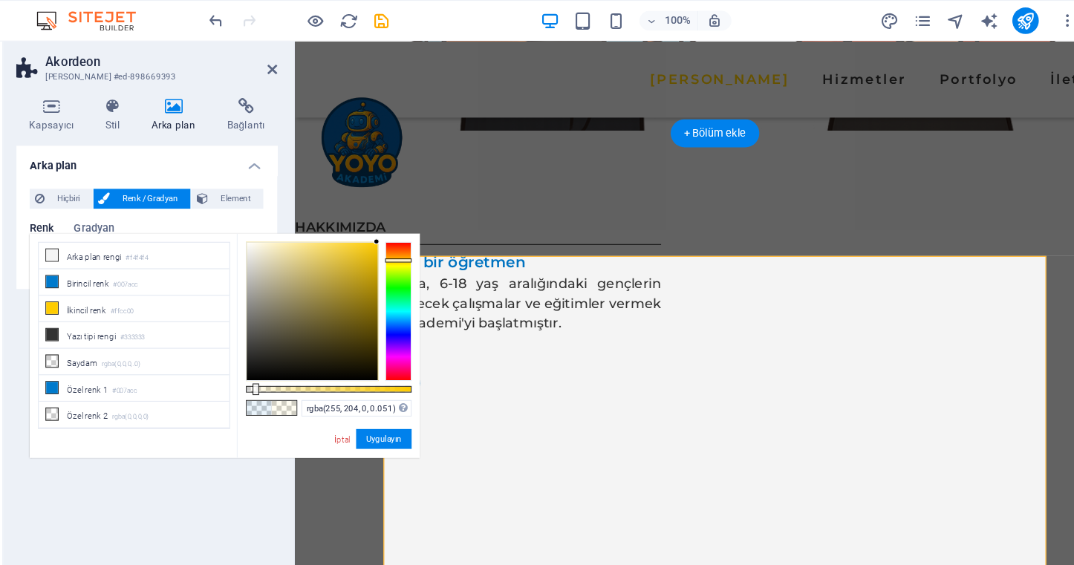
click at [283, 347] on div at bounding box center [286, 349] width 6 height 10
click at [288, 348] on div at bounding box center [291, 349] width 6 height 10
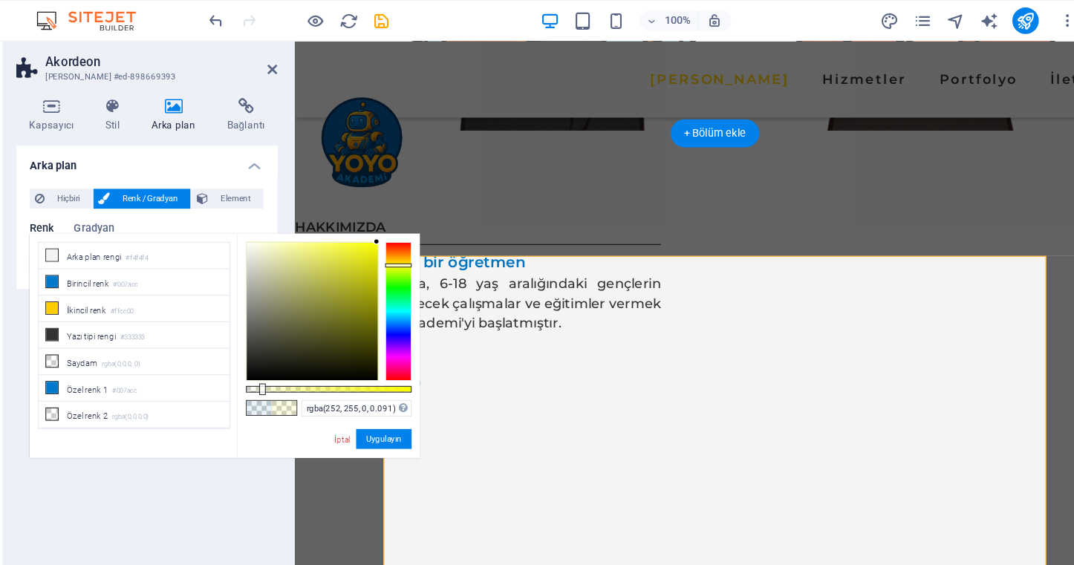
click at [402, 238] on div at bounding box center [414, 279] width 24 height 125
click at [402, 236] on div at bounding box center [414, 237] width 24 height 4
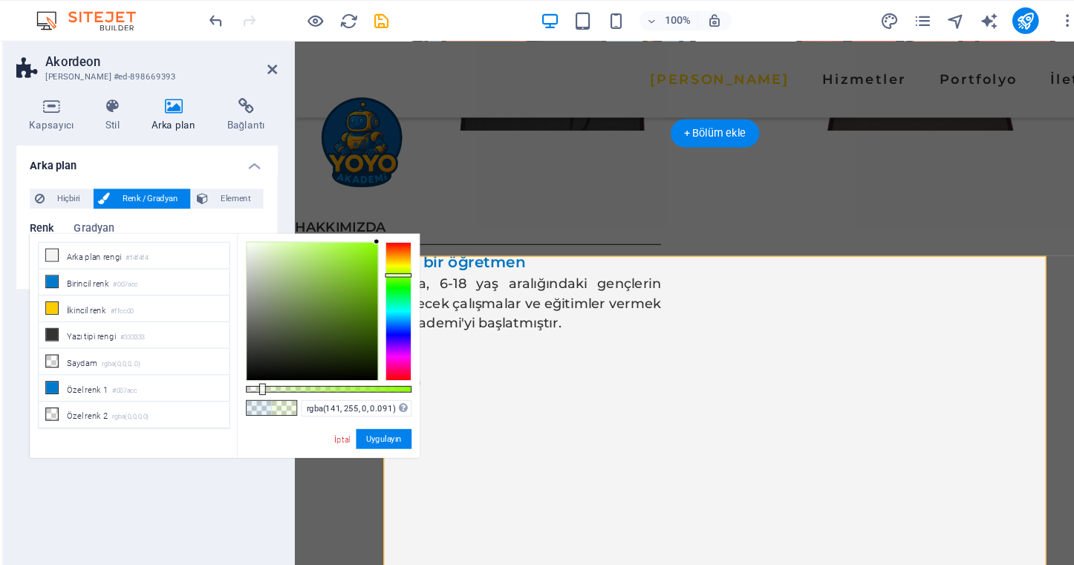
drag, startPoint x: 354, startPoint y: 236, endPoint x: 354, endPoint y: 247, distance: 11.1
click at [402, 247] on div at bounding box center [414, 247] width 24 height 4
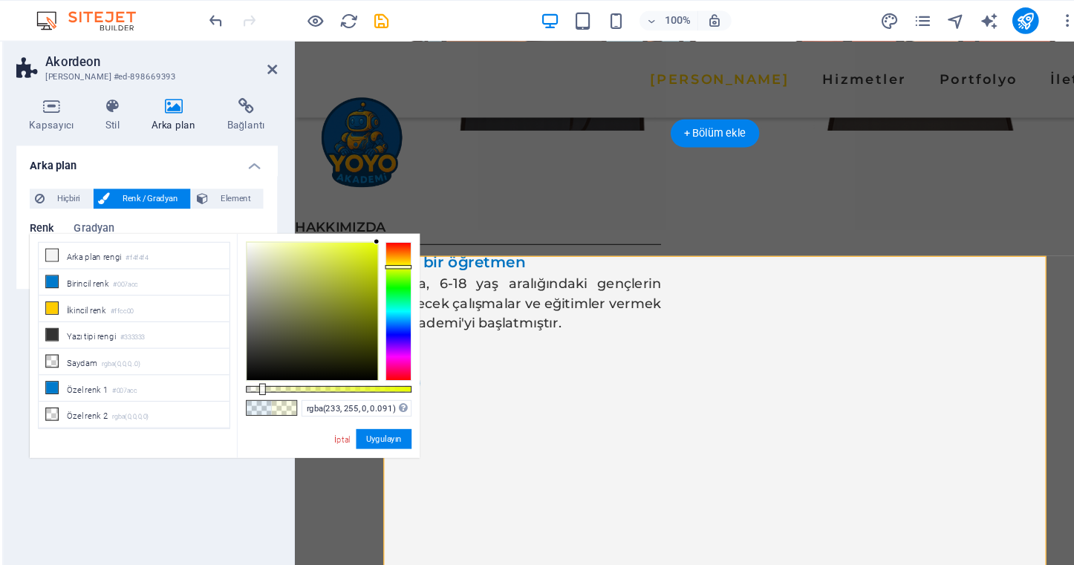
drag, startPoint x: 355, startPoint y: 251, endPoint x: 359, endPoint y: 239, distance: 12.5
click at [402, 239] on div at bounding box center [414, 279] width 24 height 125
type input "rgba(233, 255, 0, 0.036)"
click at [277, 348] on div at bounding box center [351, 349] width 149 height 6
click at [376, 400] on button "Uygulayın" at bounding box center [401, 394] width 50 height 18
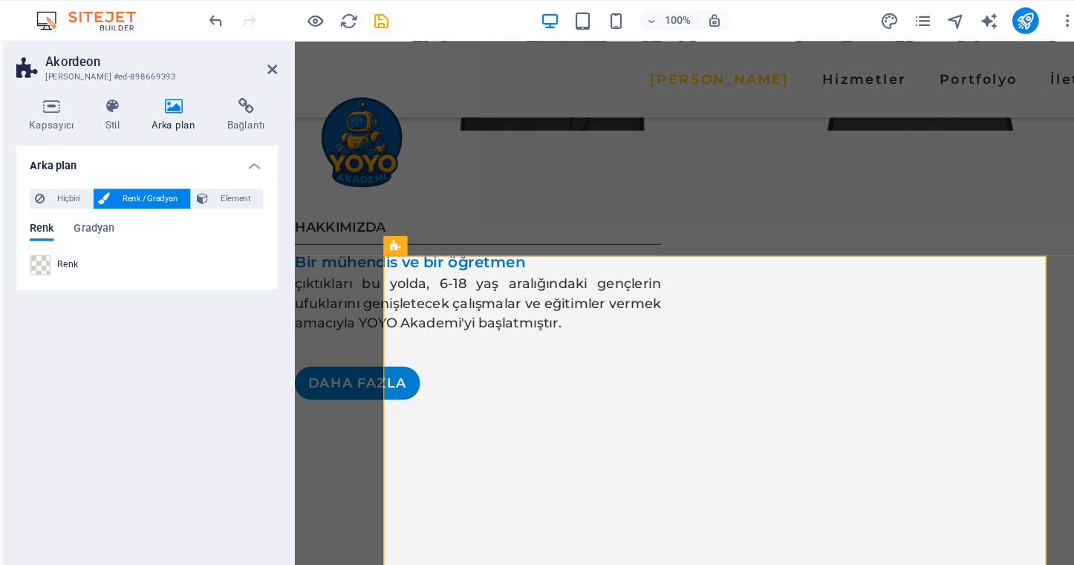
click at [249, 71] on aside "Akordeon Ön [PERSON_NAME] #ed-898669393 Kapsayıcı Stil Arka plan Bağlantı Boyut…" at bounding box center [190, 289] width 262 height 504
click at [248, 71] on header "Akordeon Ön [PERSON_NAME] #ed-898669393" at bounding box center [188, 56] width 234 height 39
click at [296, 62] on icon at bounding box center [300, 62] width 9 height 12
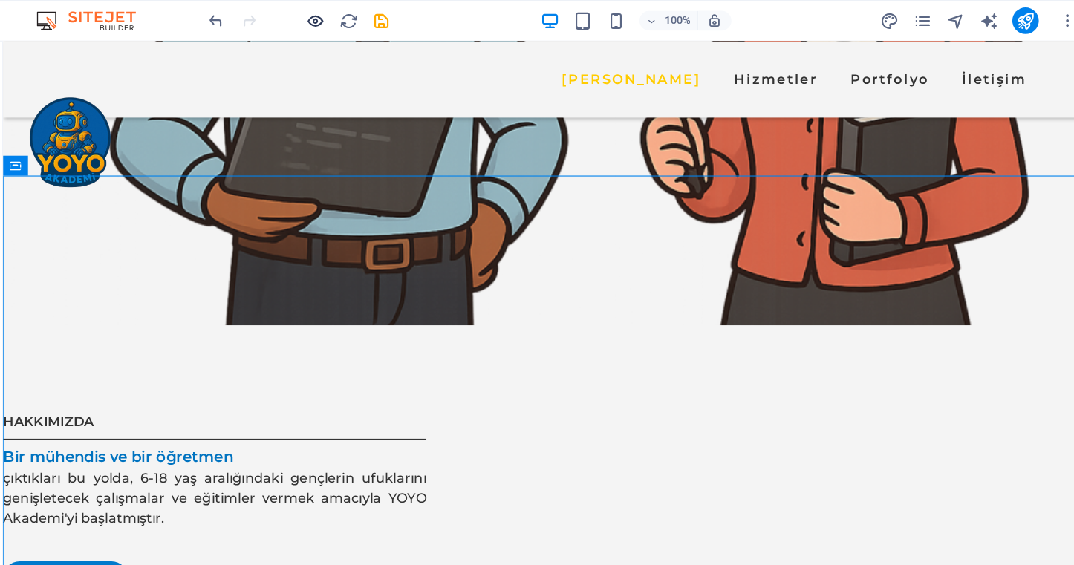
click at [331, 13] on icon "button" at bounding box center [339, 18] width 17 height 17
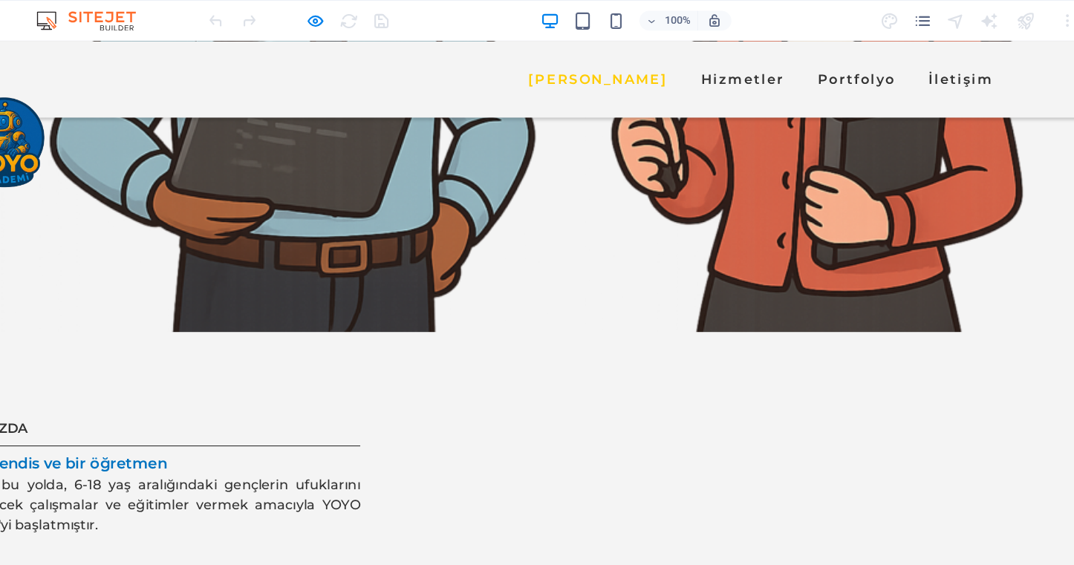
scroll to position [1712, 0]
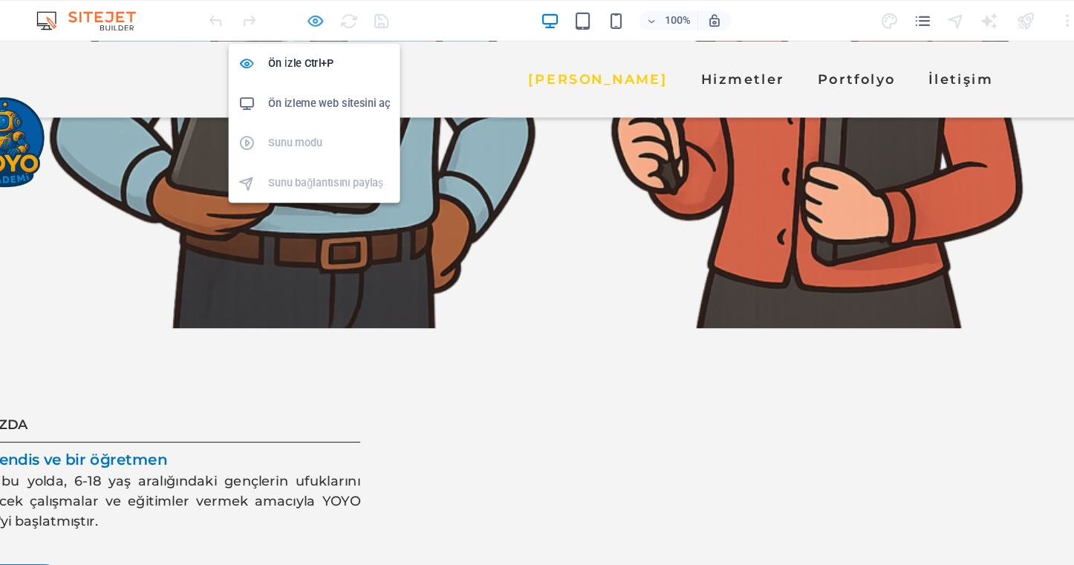
click at [331, 21] on icon "button" at bounding box center [339, 18] width 17 height 17
click at [331, 19] on icon "button" at bounding box center [339, 18] width 17 height 17
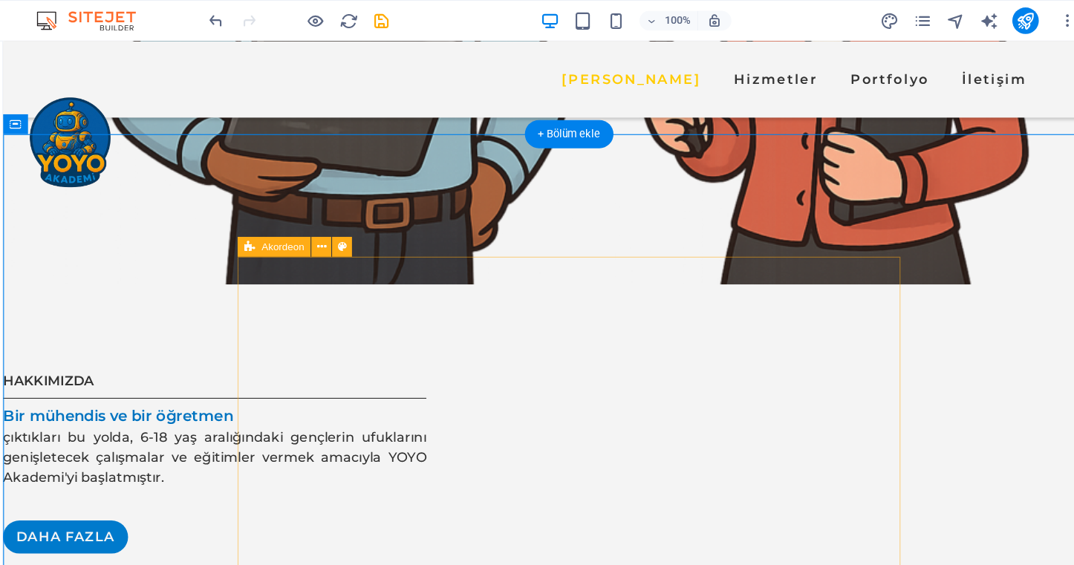
click at [276, 222] on icon at bounding box center [281, 221] width 10 height 18
select select "rem"
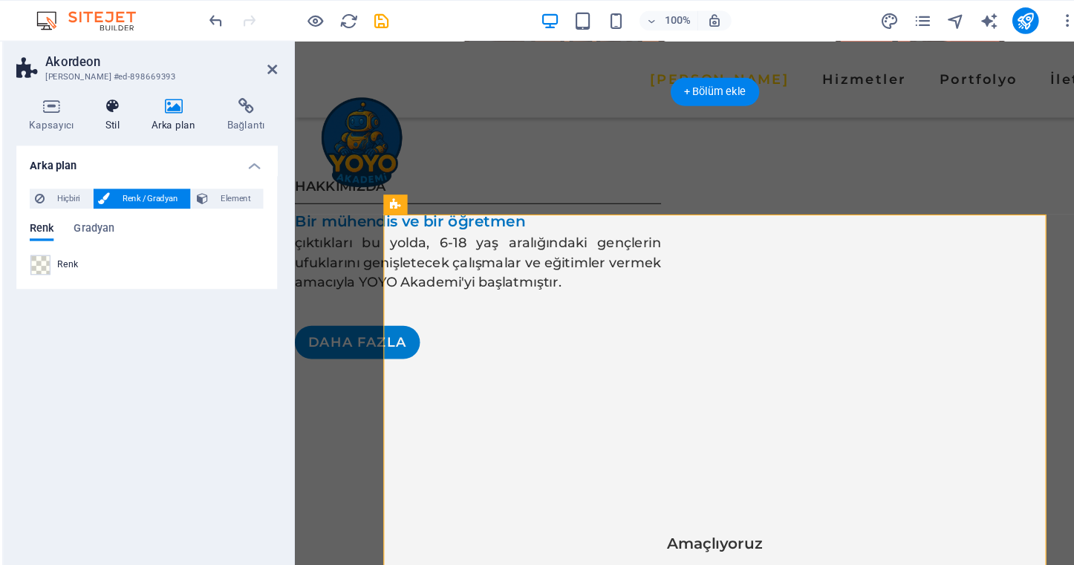
click at [140, 108] on h4 "Stil" at bounding box center [161, 103] width 42 height 31
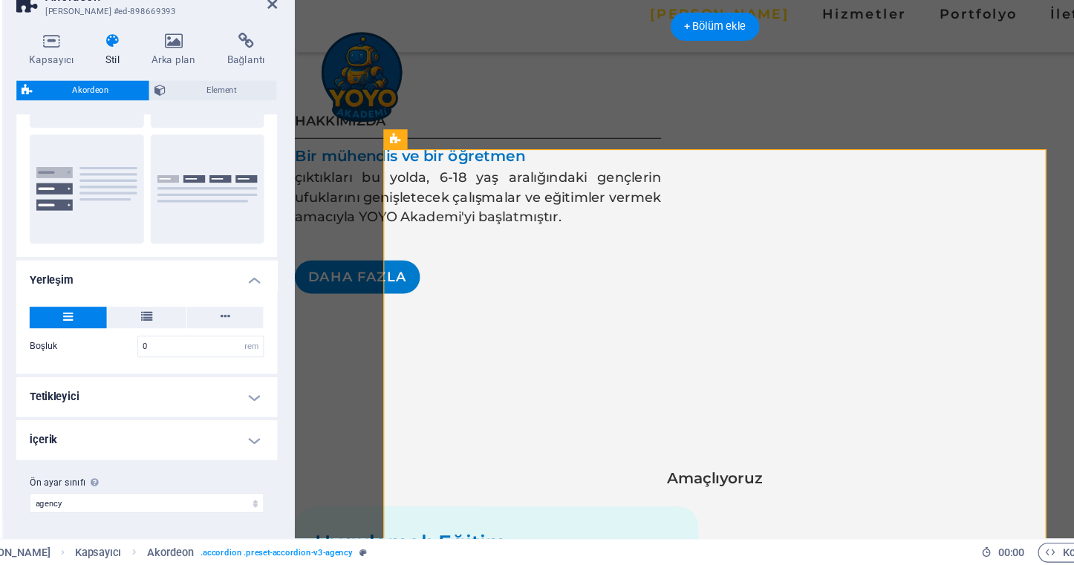
scroll to position [0, 0]
click at [71, 88] on h4 "Kapsayıcı" at bounding box center [105, 103] width 68 height 31
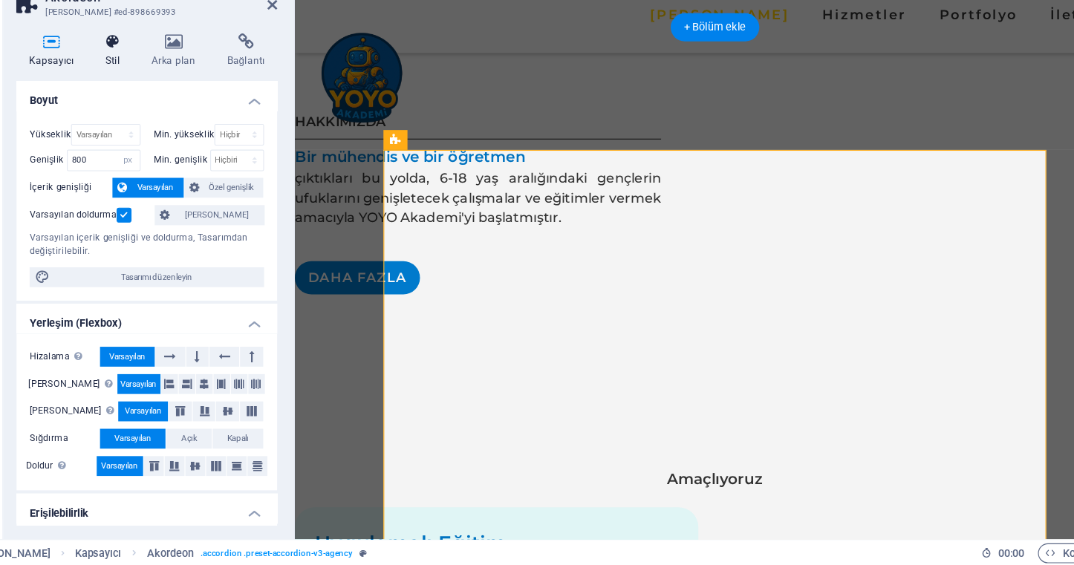
click at [140, 88] on h4 "Stil" at bounding box center [161, 103] width 42 height 31
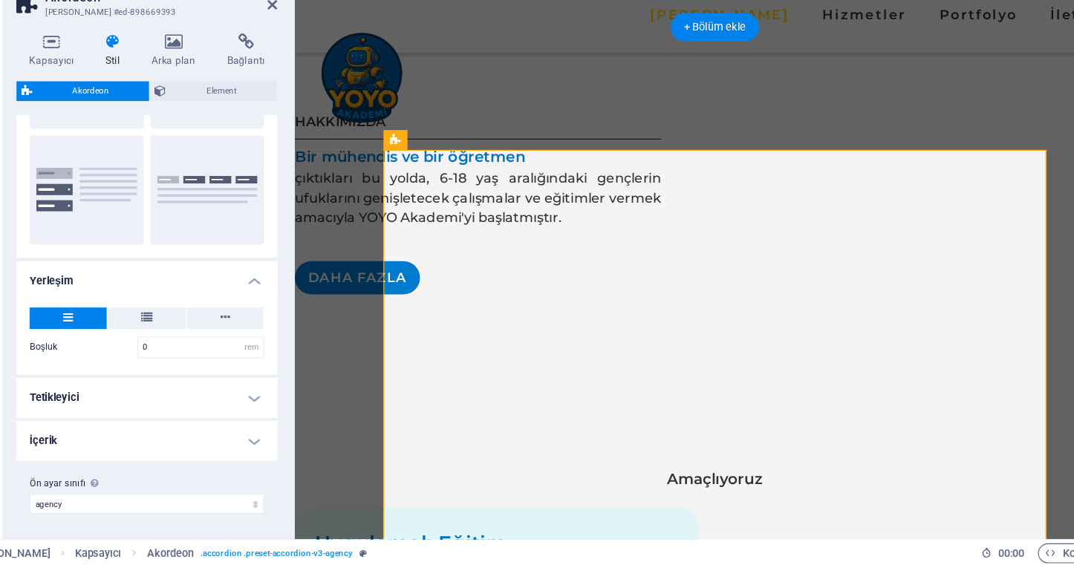
click at [71, 435] on h4 "İçerik" at bounding box center [188, 453] width 234 height 36
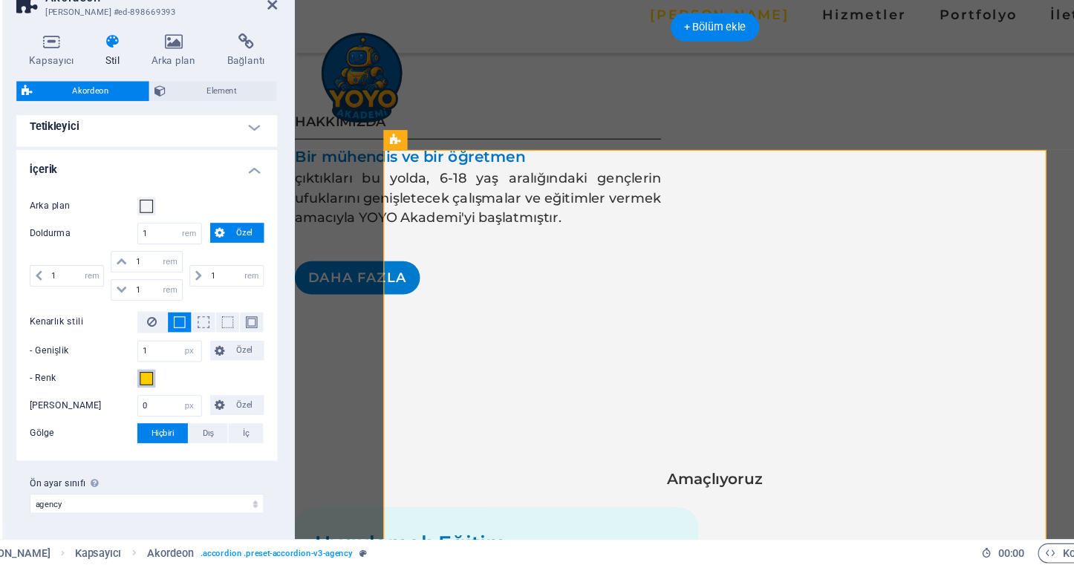
click at [182, 392] on span at bounding box center [188, 398] width 12 height 12
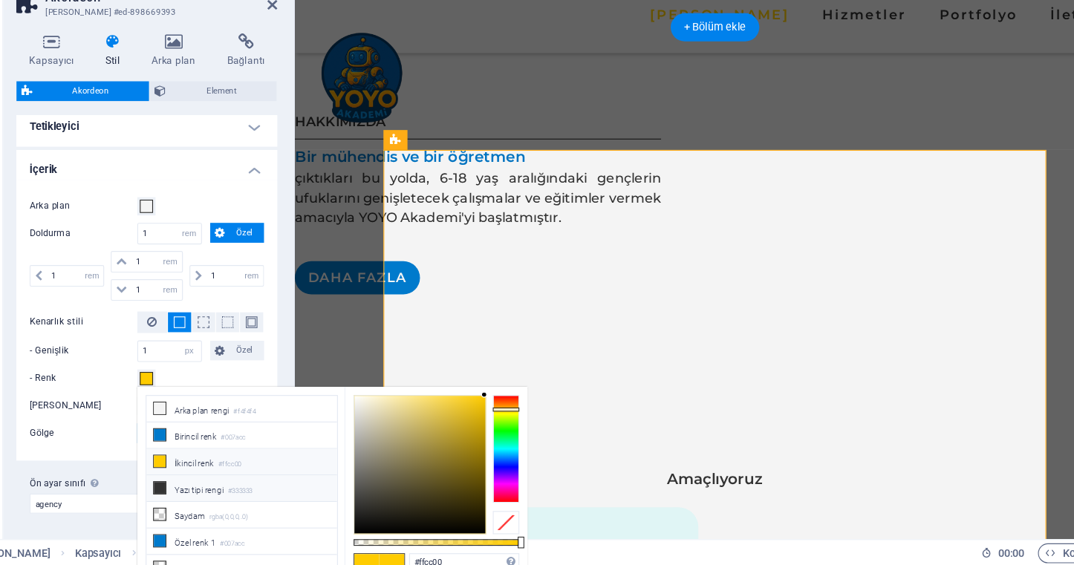
click at [188, 484] on li "Yazı tipi rengi #333333" at bounding box center [273, 496] width 171 height 24
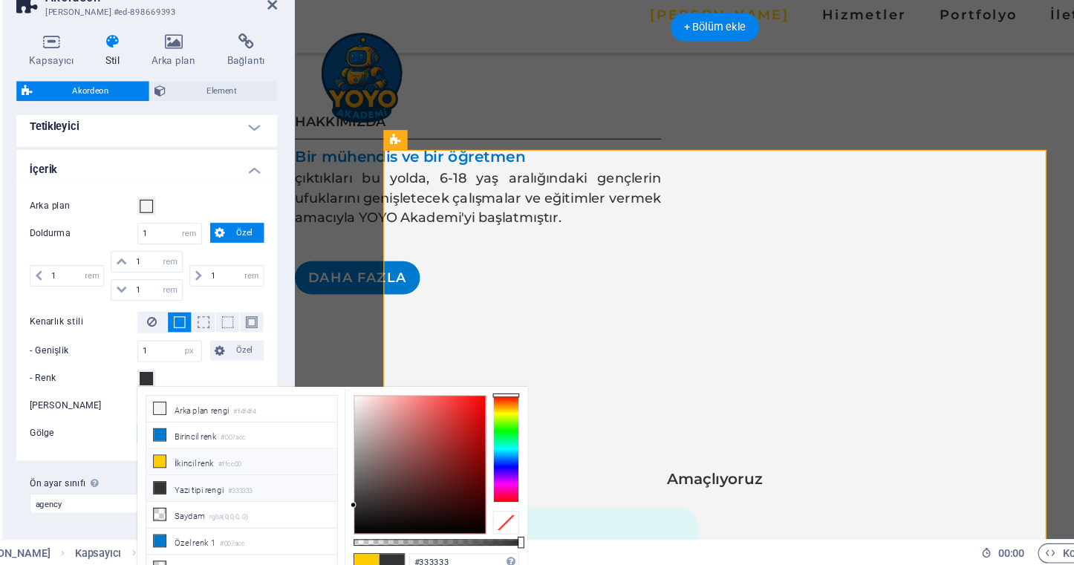
click at [209, 461] on li "İkincil [PERSON_NAME] #ffcc00" at bounding box center [273, 473] width 171 height 24
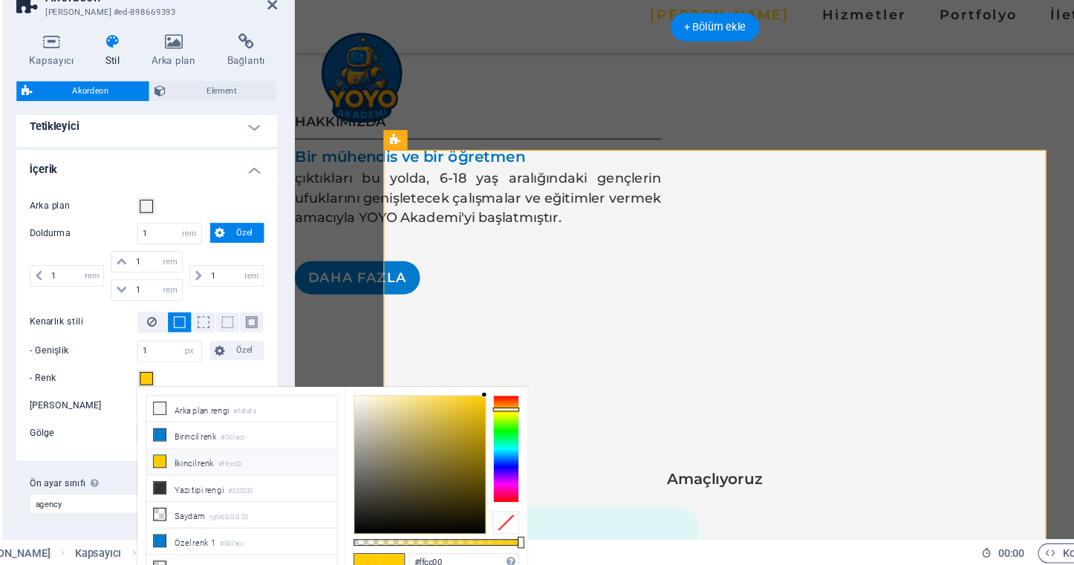
click at [252, 470] on small "#ffcc00" at bounding box center [262, 475] width 21 height 10
click at [204, 484] on li "Yazı tipi rengi #333333" at bounding box center [273, 496] width 171 height 24
type input "#333333"
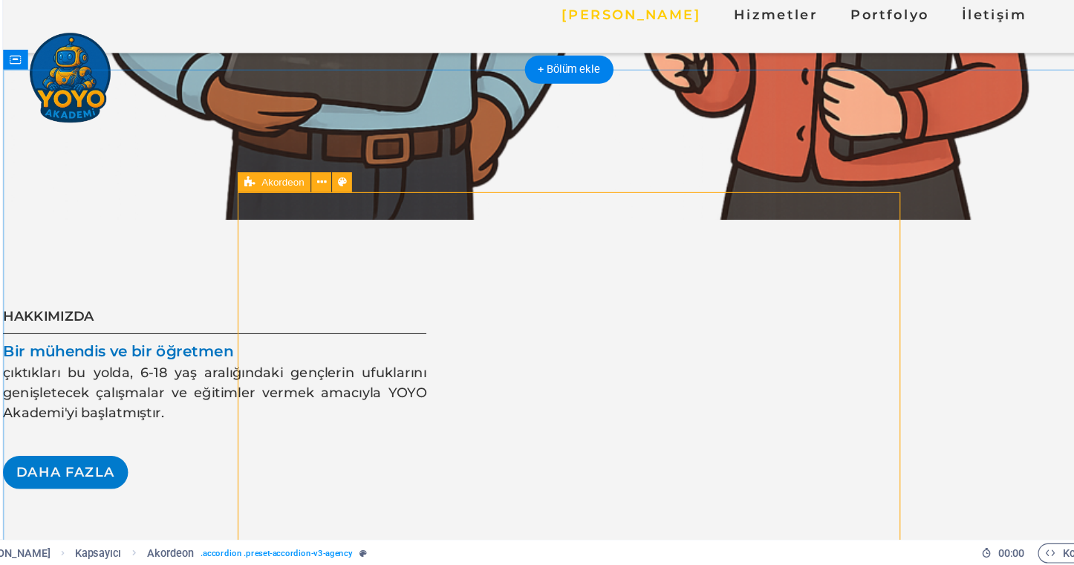
click at [276, 212] on icon at bounding box center [281, 221] width 10 height 18
select select "rem"
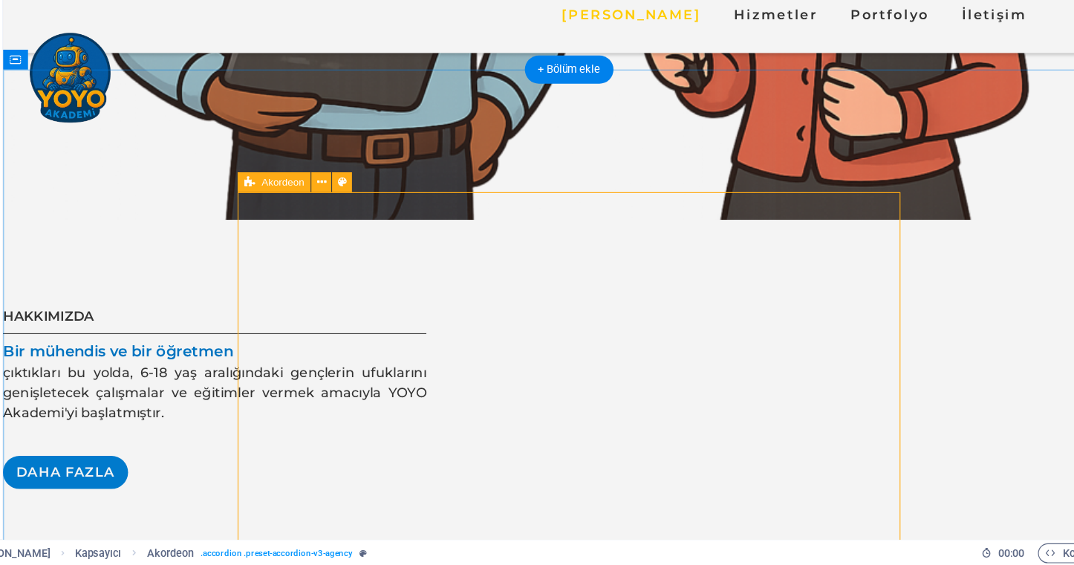
select select "rem"
select select "px"
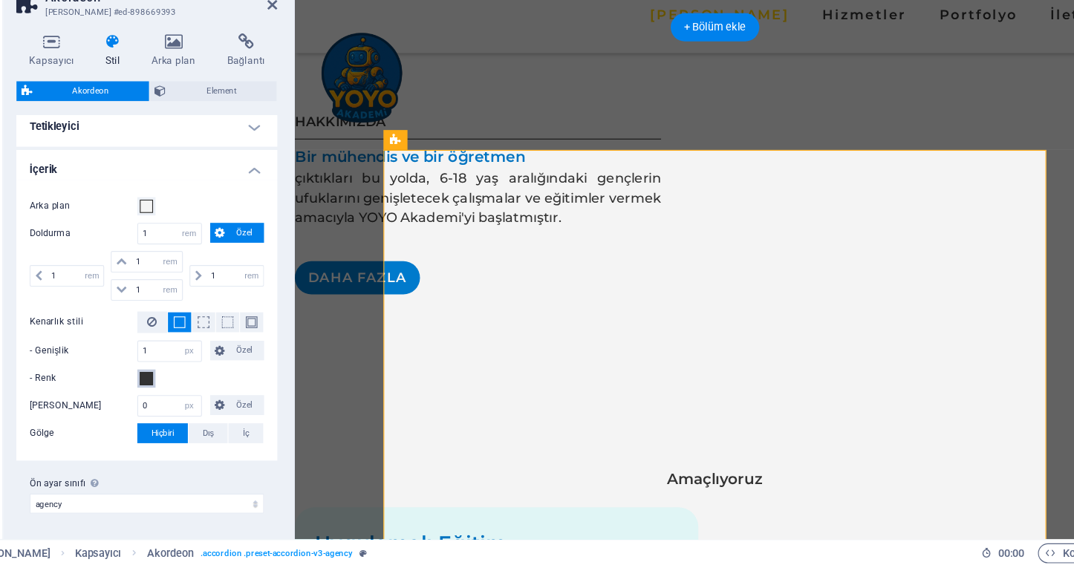
click at [180, 389] on button "- Renk" at bounding box center [188, 397] width 16 height 16
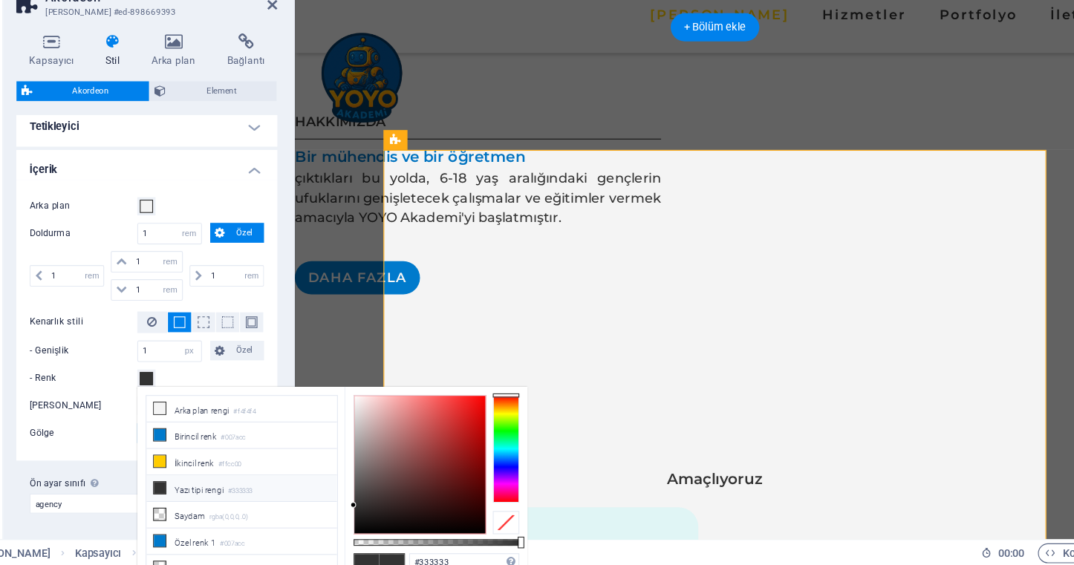
click at [180, 389] on button "- Renk" at bounding box center [188, 397] width 16 height 16
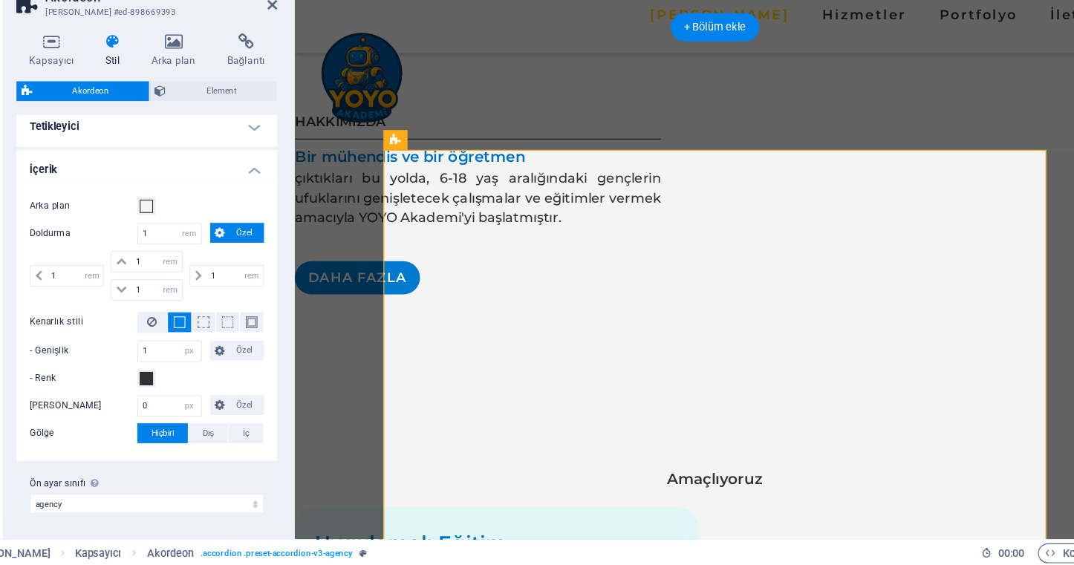
click at [133, 389] on div "- Renk" at bounding box center [188, 398] width 210 height 18
click at [182, 392] on span at bounding box center [188, 398] width 12 height 12
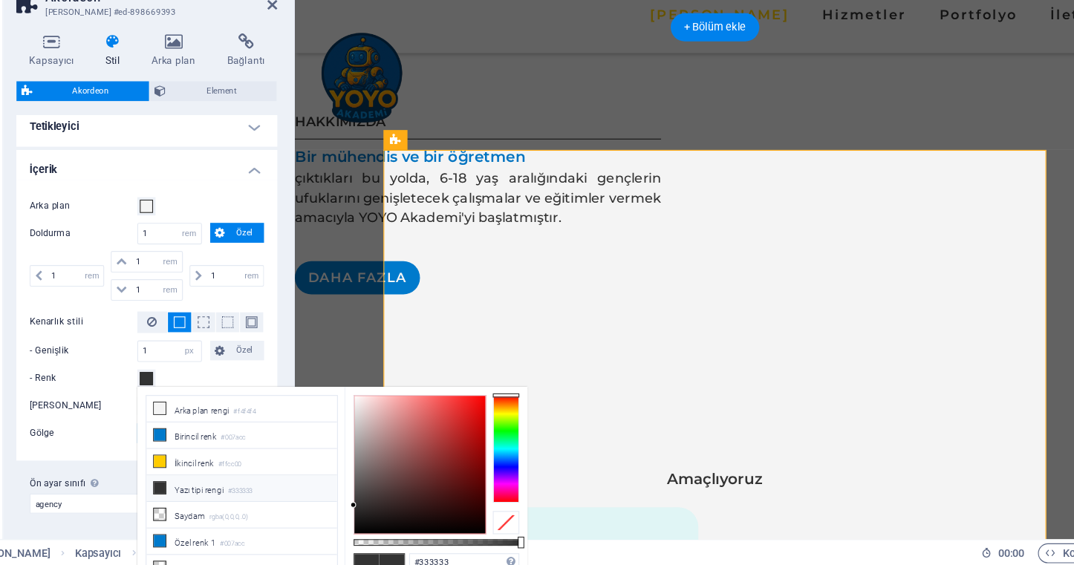
click at [182, 392] on span at bounding box center [188, 398] width 12 height 12
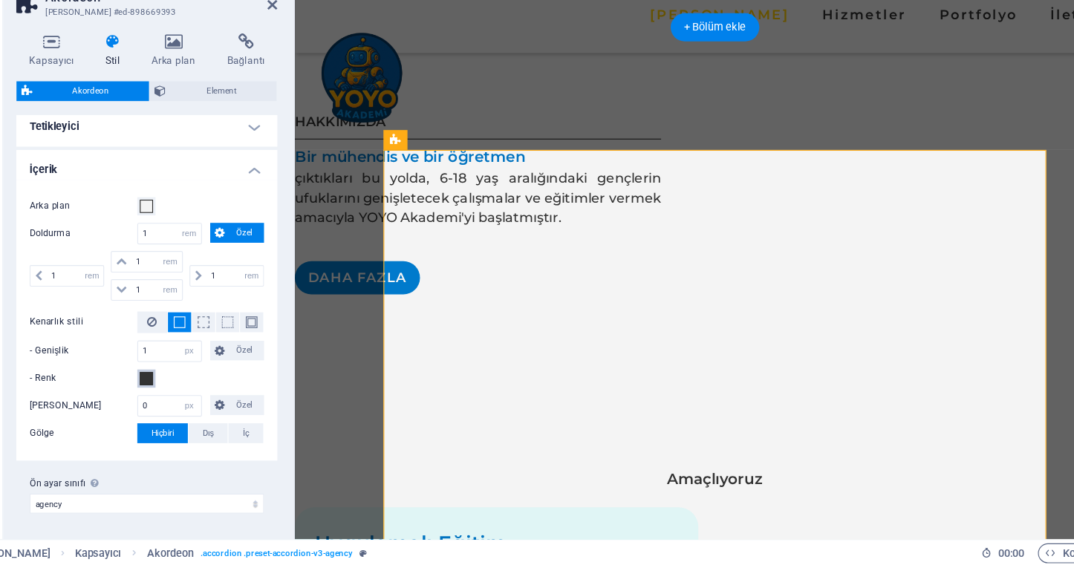
click at [182, 392] on span at bounding box center [188, 398] width 12 height 12
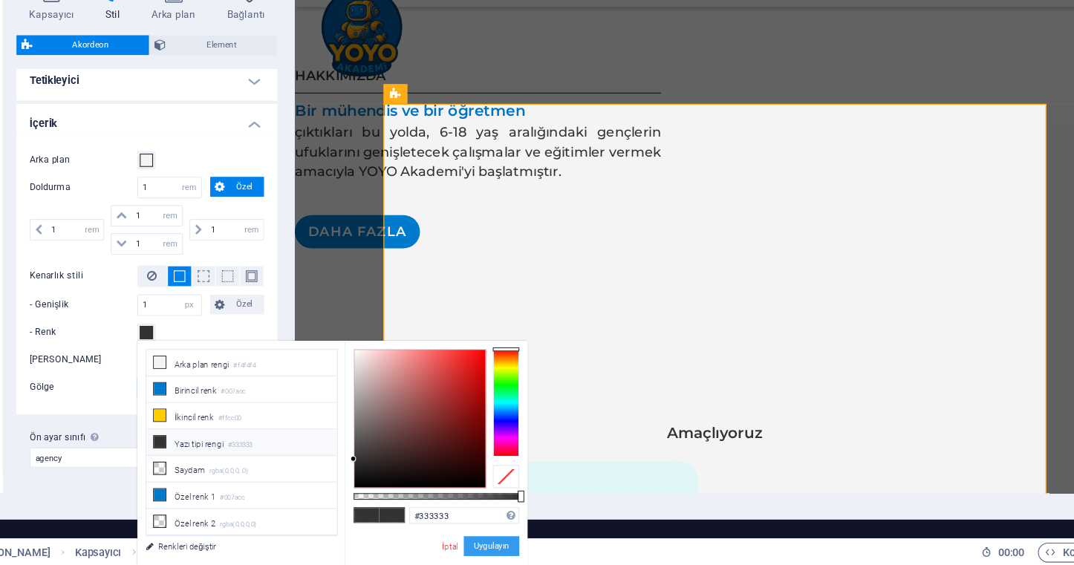
scroll to position [41, 0]
click at [473, 539] on button "Uygulayın" at bounding box center [498, 548] width 50 height 18
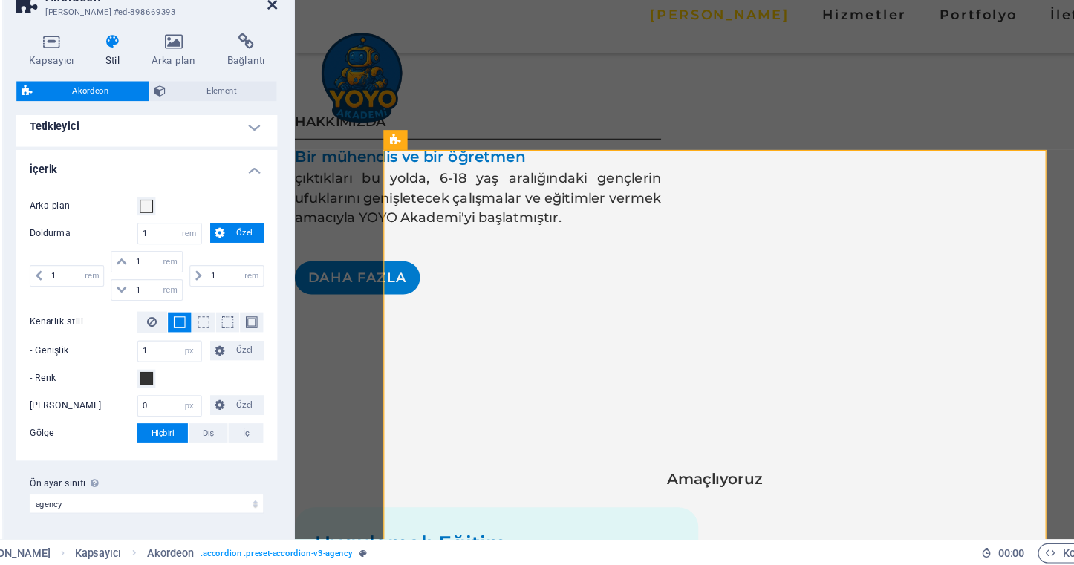
click at [296, 56] on icon at bounding box center [300, 62] width 9 height 12
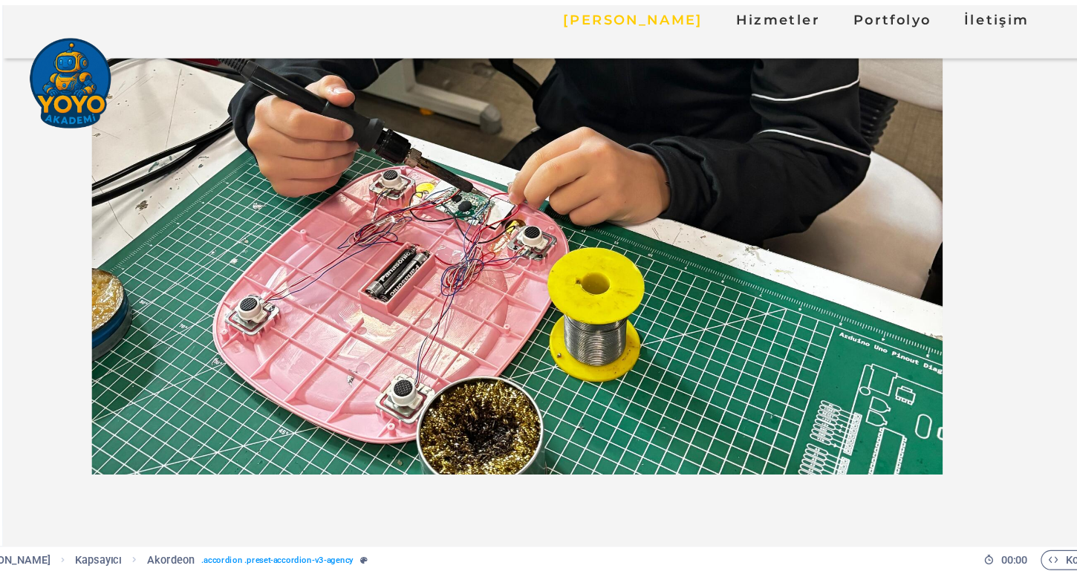
scroll to position [678, 0]
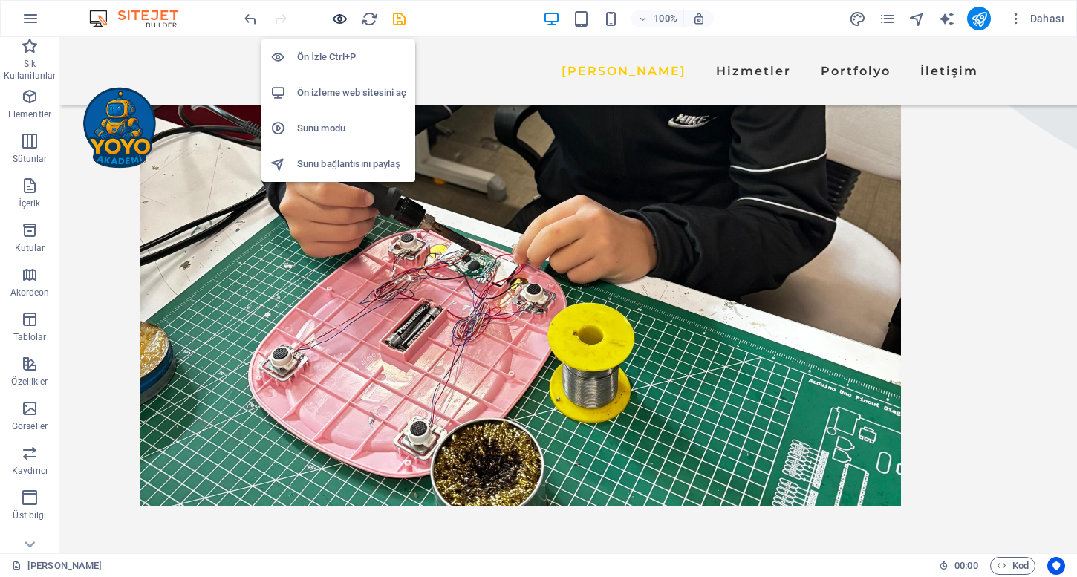
click at [333, 19] on icon "button" at bounding box center [339, 18] width 17 height 17
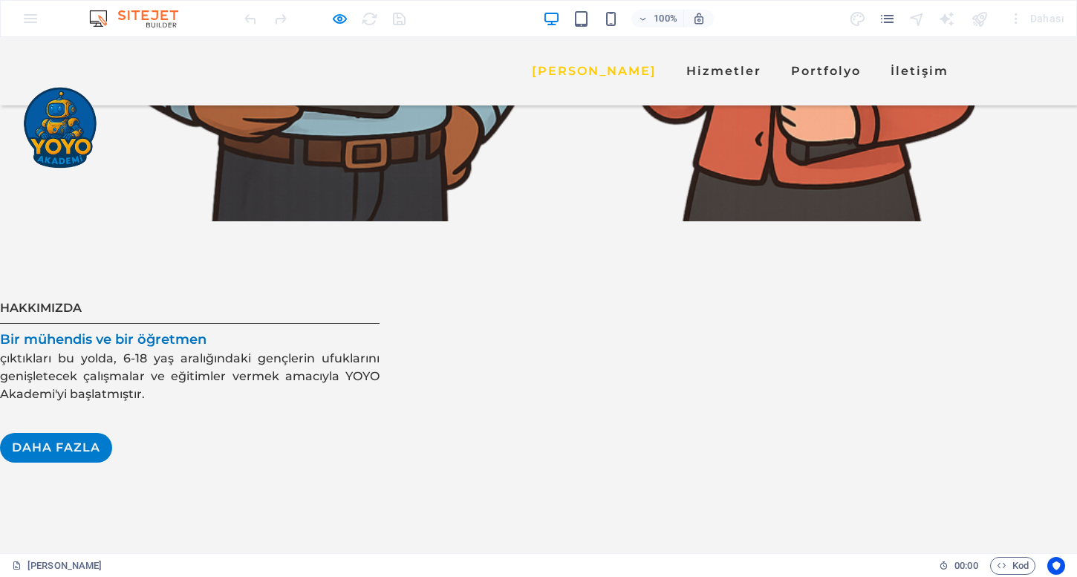
scroll to position [1807, 0]
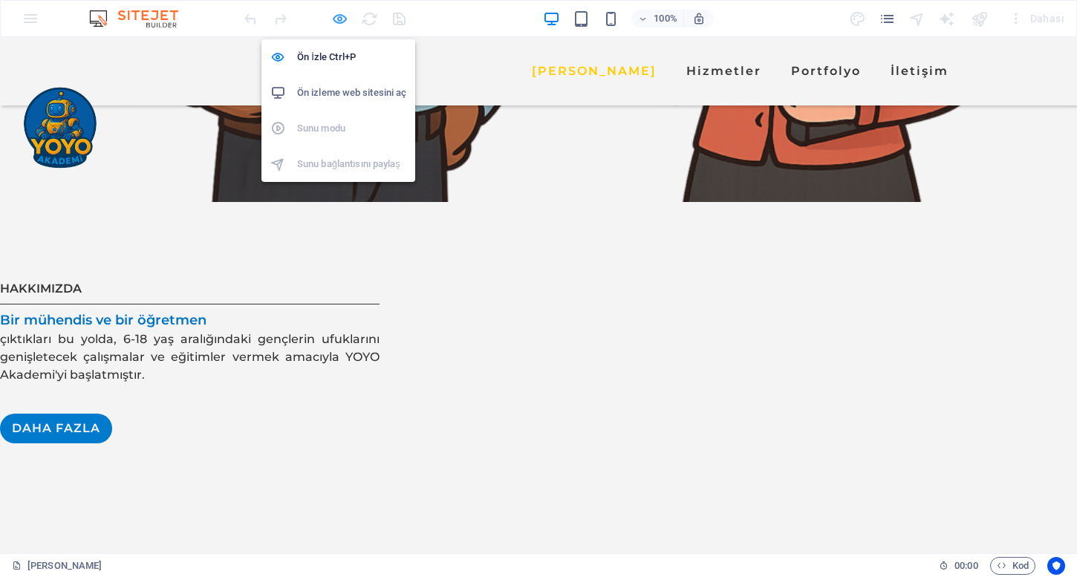
click at [336, 22] on icon "button" at bounding box center [339, 18] width 17 height 17
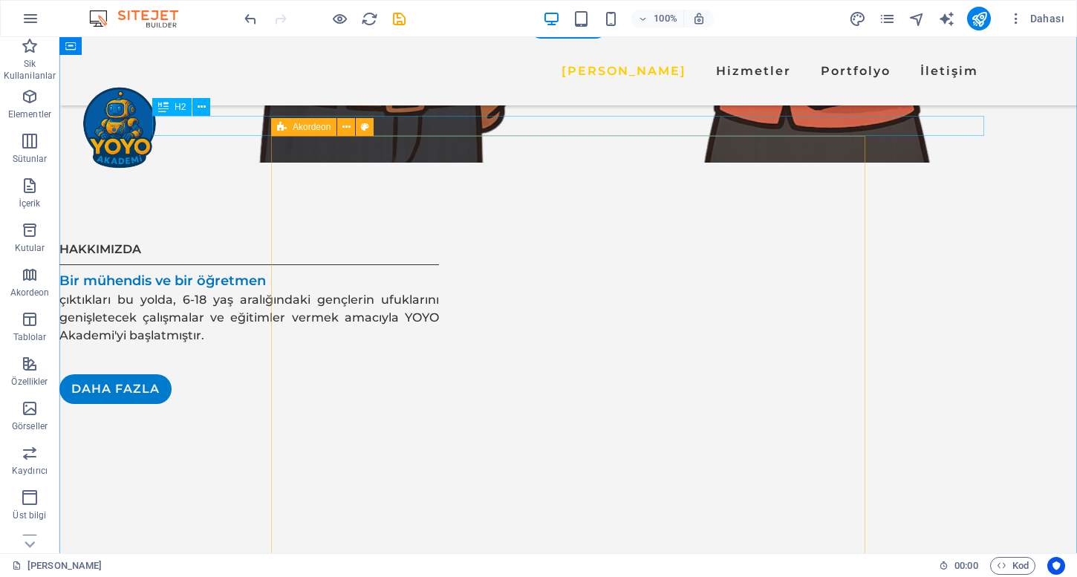
click at [283, 129] on icon at bounding box center [282, 127] width 10 height 18
select select "rem"
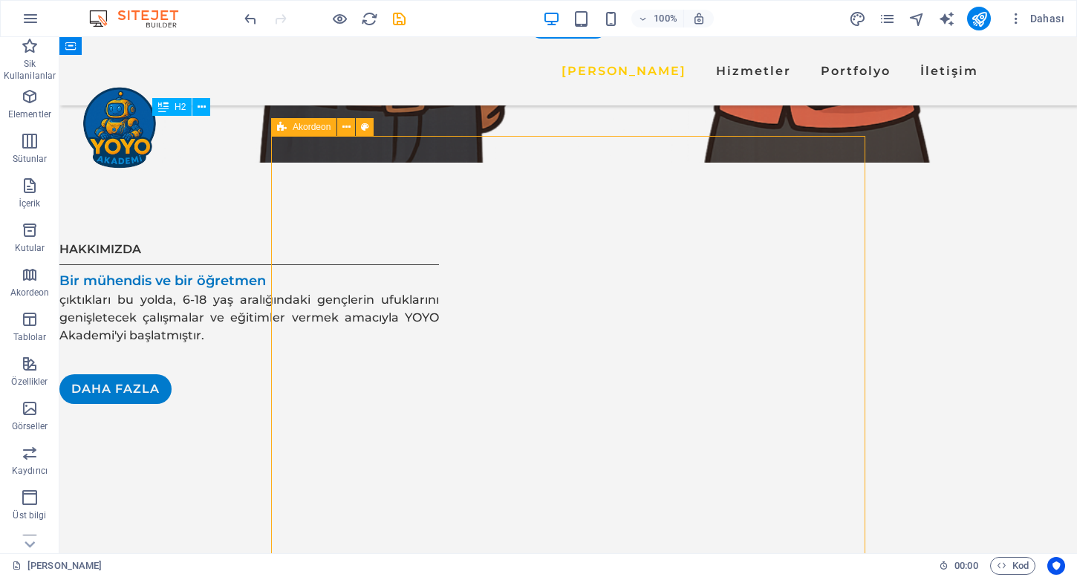
select select "rem"
select select "px"
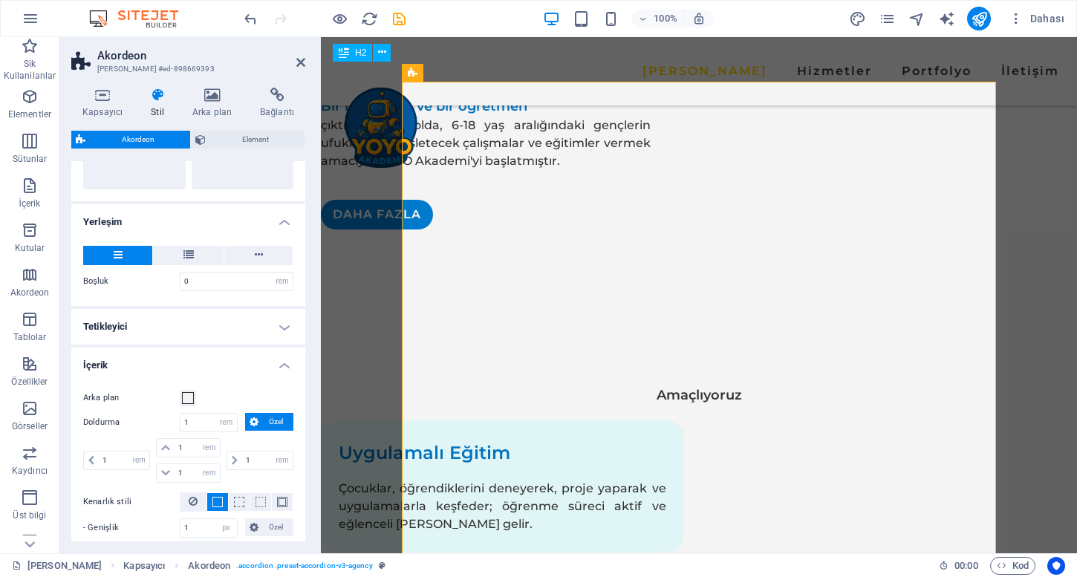
scroll to position [221, 0]
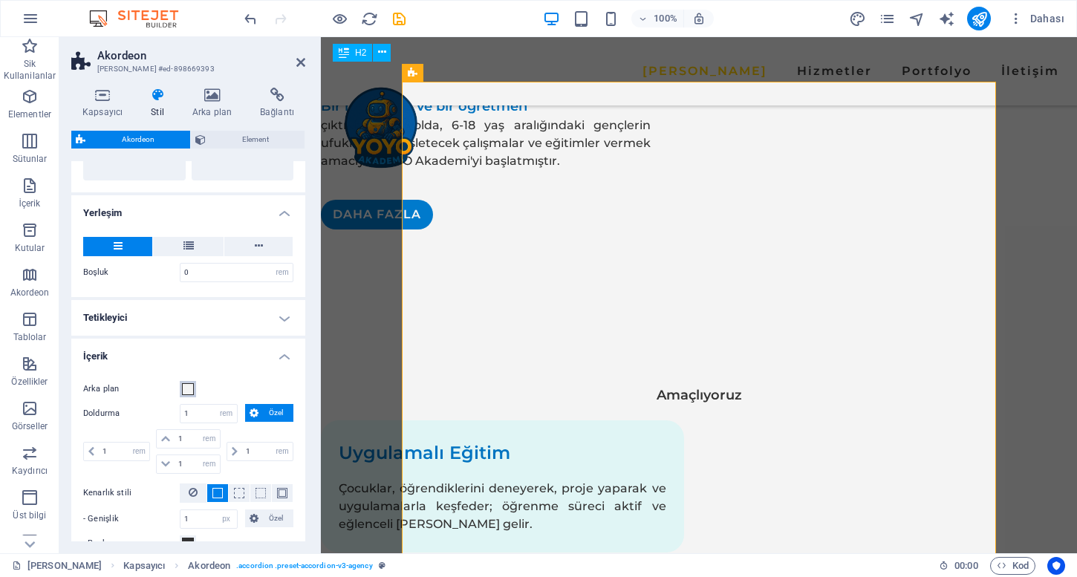
click at [193, 392] on span at bounding box center [188, 389] width 12 height 12
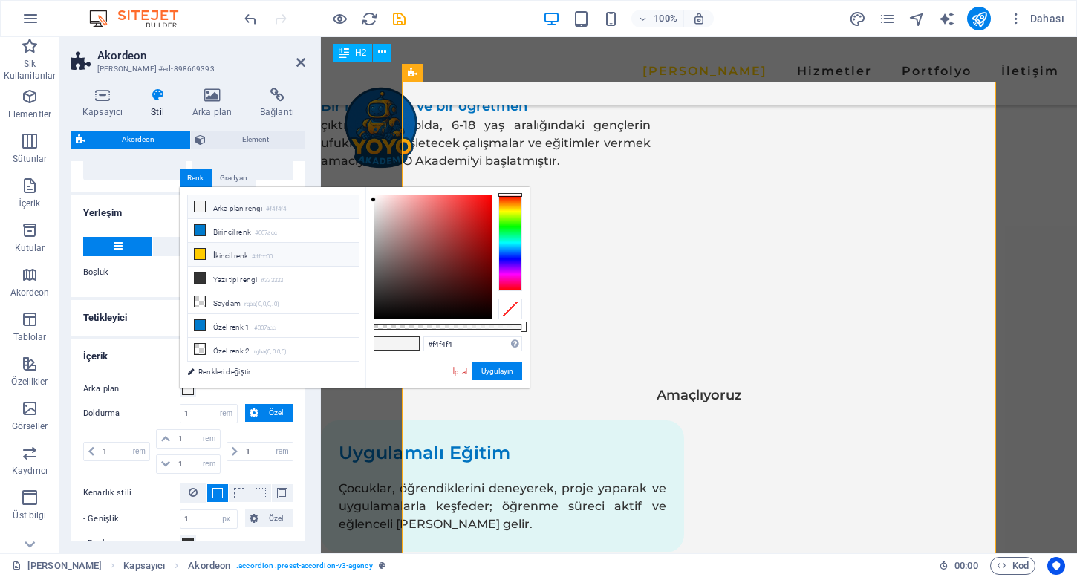
click at [238, 253] on li "İkincil [PERSON_NAME] #ffcc00" at bounding box center [273, 255] width 171 height 24
type input "#ffcc00"
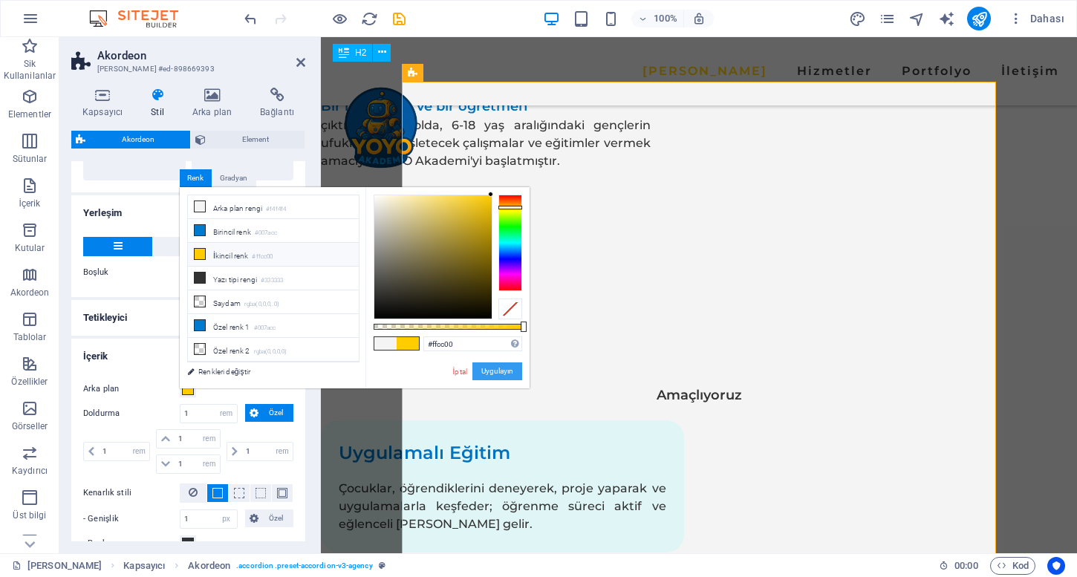
click at [485, 363] on button "Uygulayın" at bounding box center [498, 372] width 50 height 18
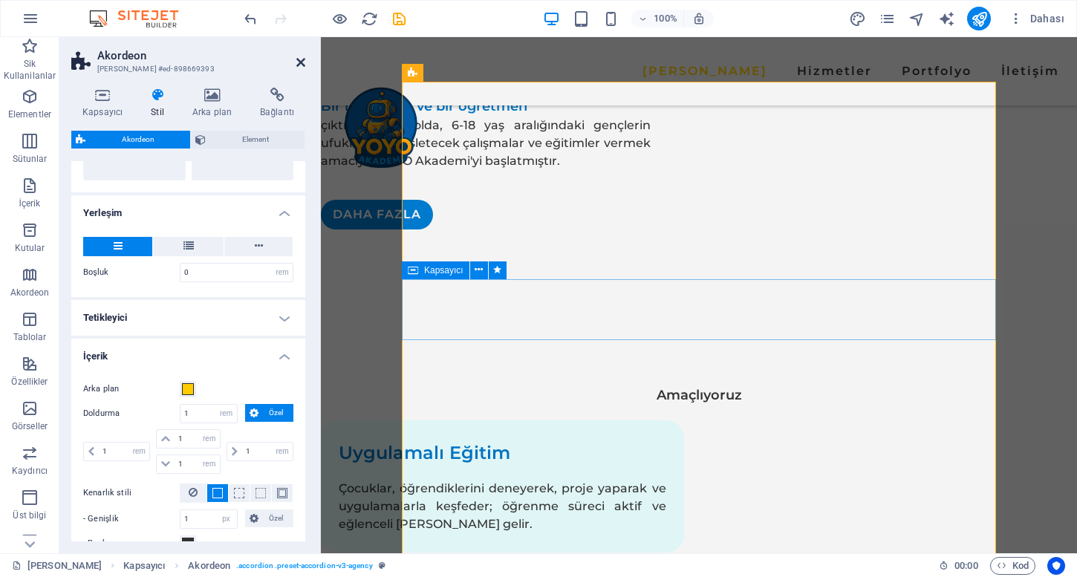
click at [296, 62] on icon at bounding box center [300, 62] width 9 height 12
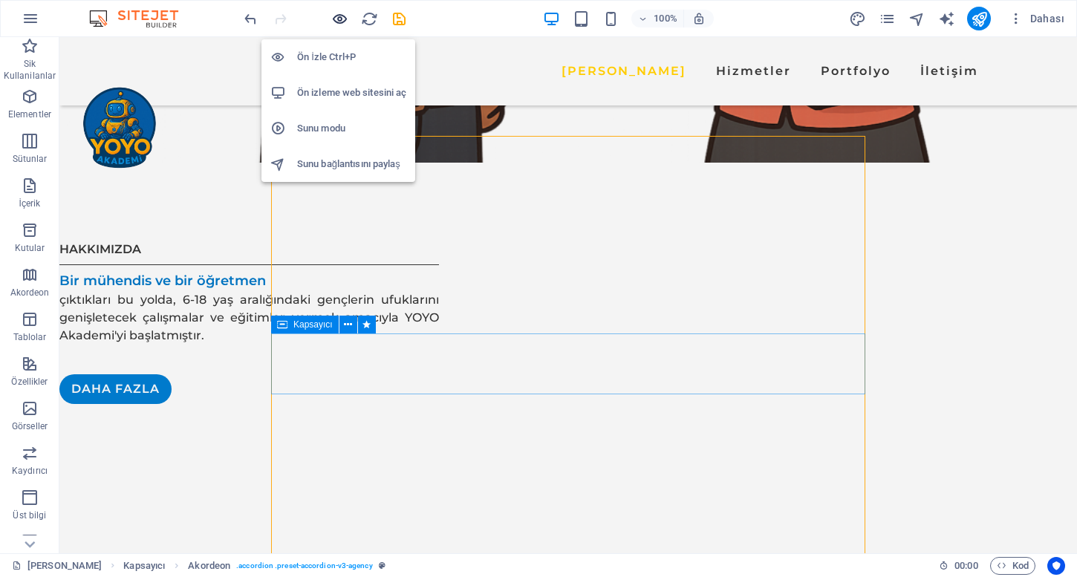
click at [336, 21] on icon "button" at bounding box center [339, 18] width 17 height 17
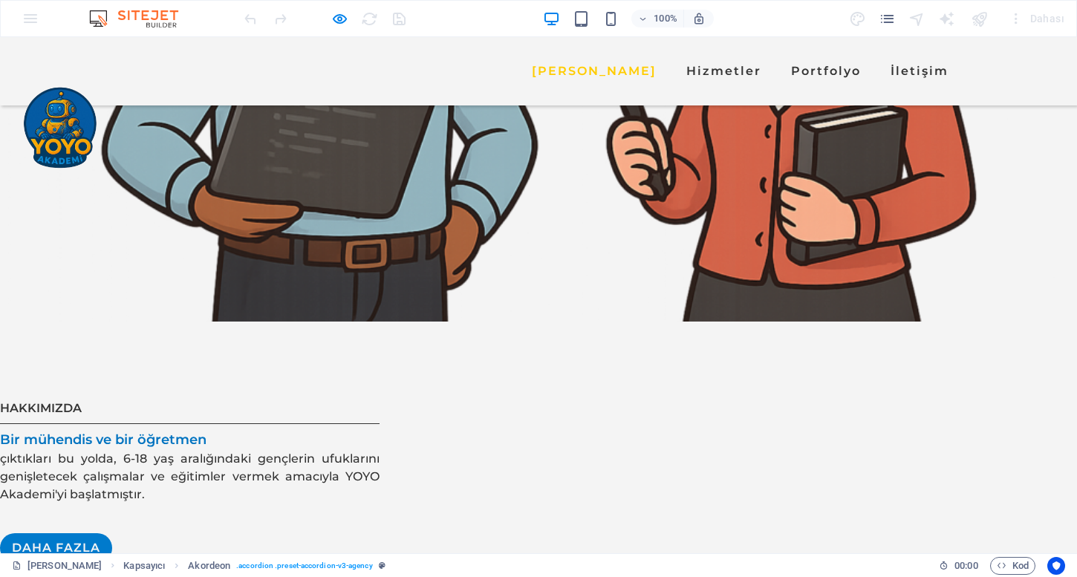
scroll to position [1681, 0]
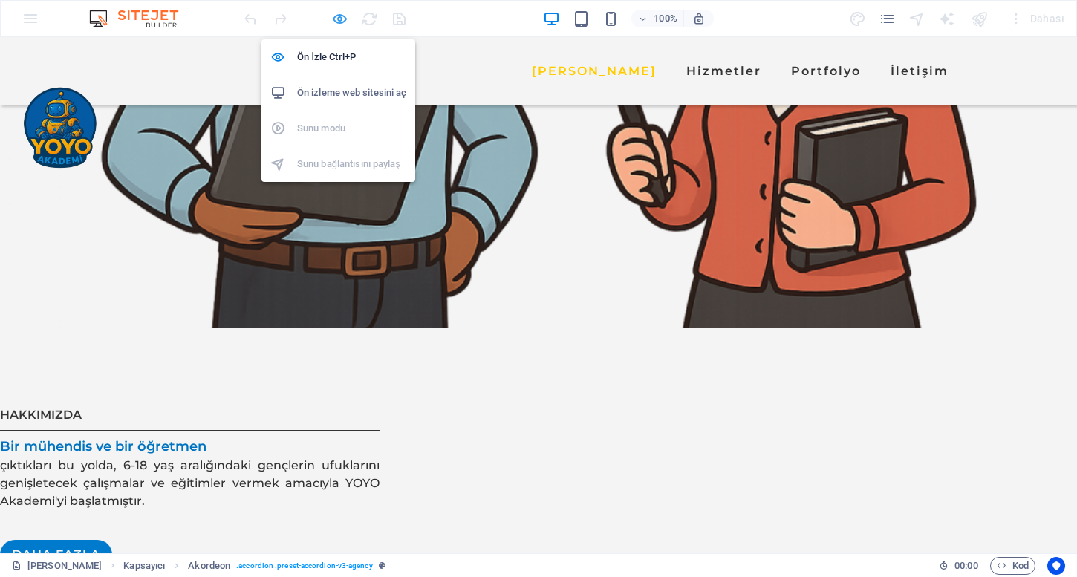
click at [341, 19] on icon "button" at bounding box center [339, 18] width 17 height 17
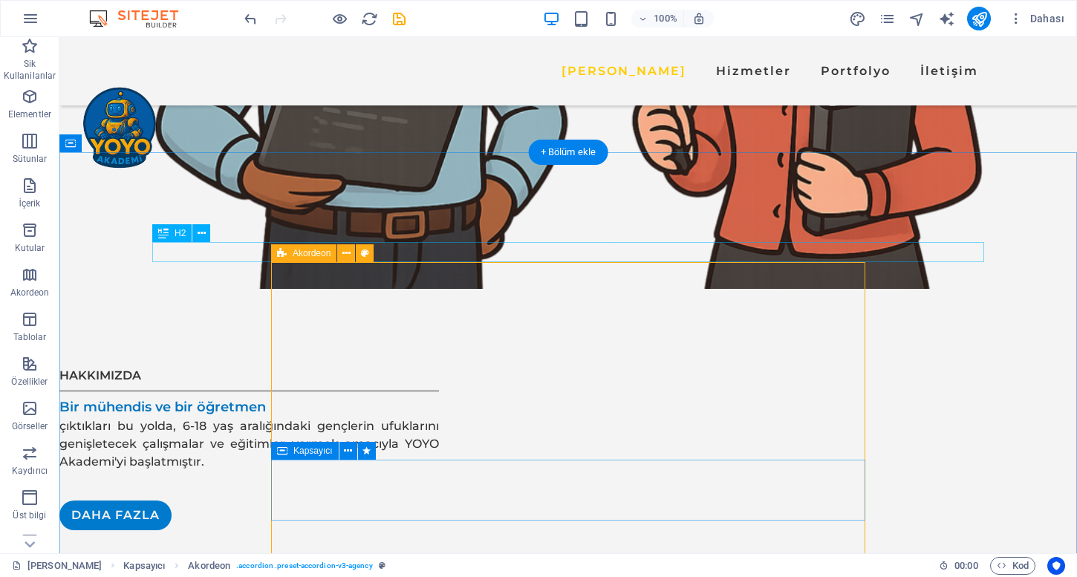
click at [285, 256] on icon at bounding box center [282, 253] width 10 height 18
select select "rem"
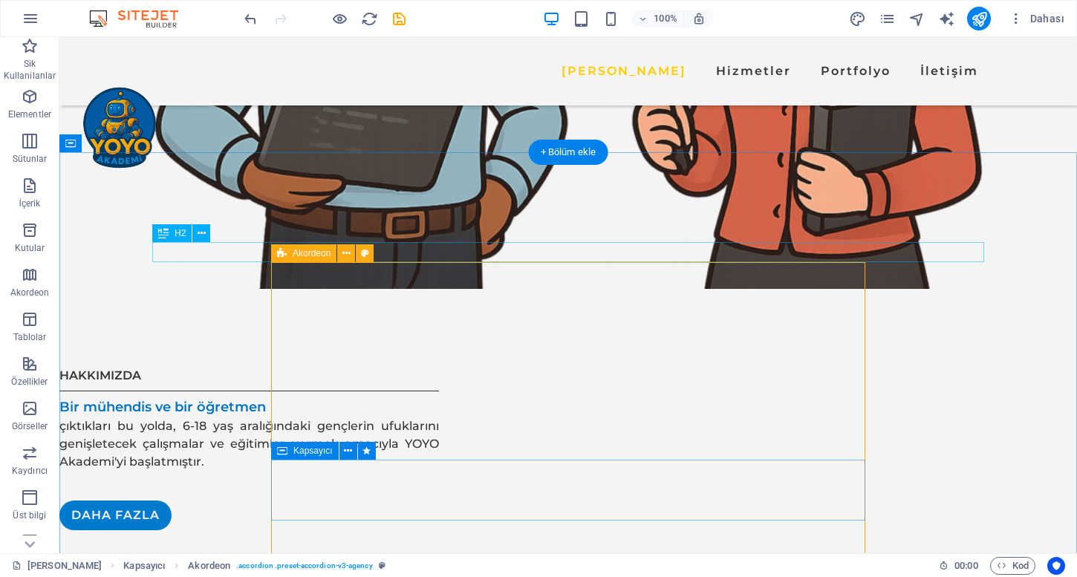
select select "rem"
select select "px"
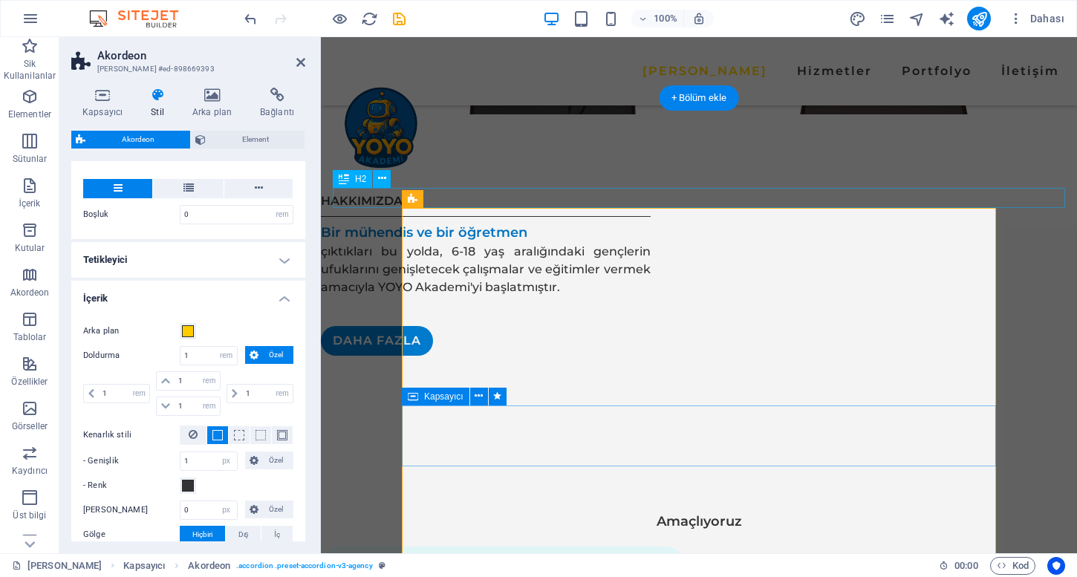
scroll to position [314, 0]
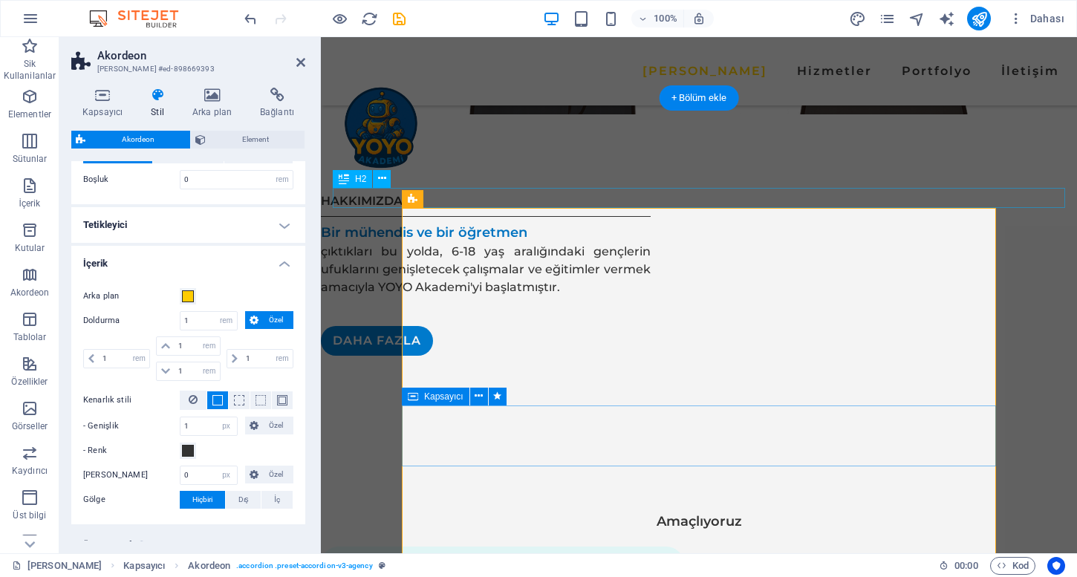
click at [187, 306] on div "Arka plan Doldurma 1 px rem % vh vw Özel Özel 1 px rem % vh vw 1 px rem % vh vw…" at bounding box center [188, 399] width 240 height 252
click at [187, 297] on span at bounding box center [188, 296] width 12 height 12
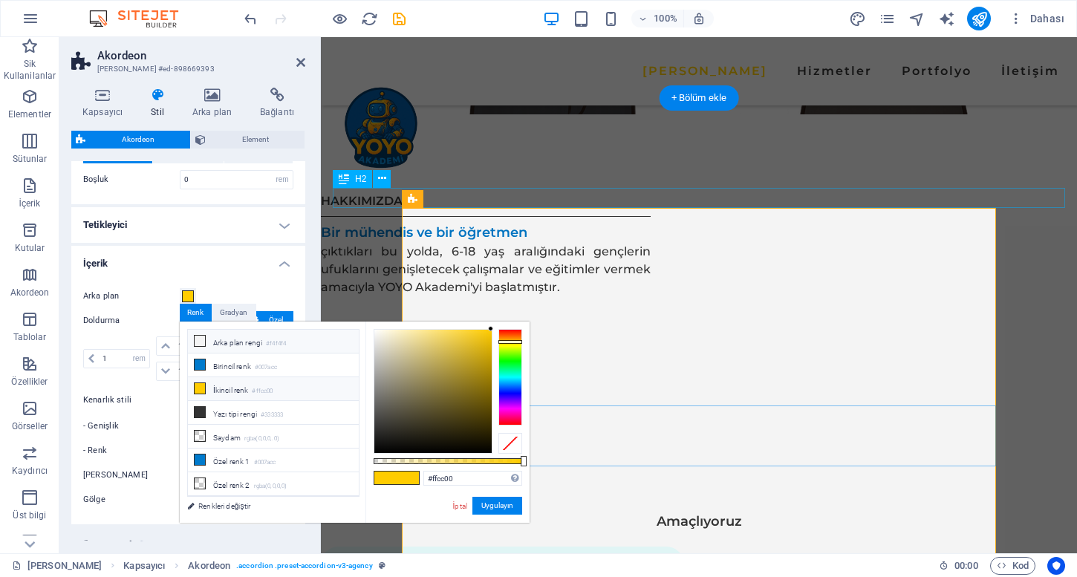
click at [199, 335] on span at bounding box center [200, 341] width 12 height 12
type input "#f4f4f4"
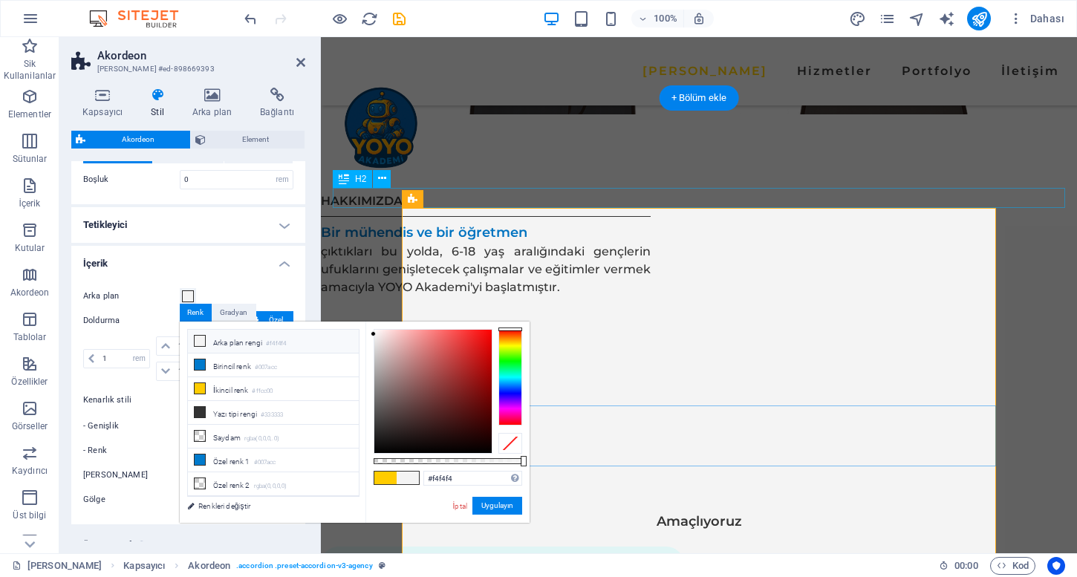
click at [233, 264] on h4 "İçerik" at bounding box center [188, 259] width 234 height 27
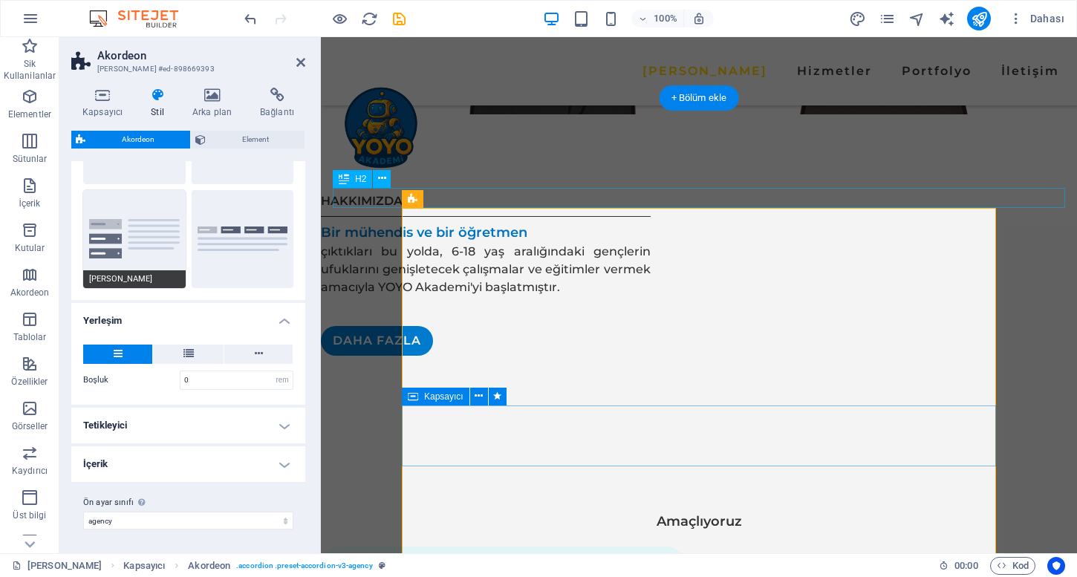
scroll to position [113, 0]
click at [138, 455] on h4 "İçerik" at bounding box center [188, 465] width 234 height 36
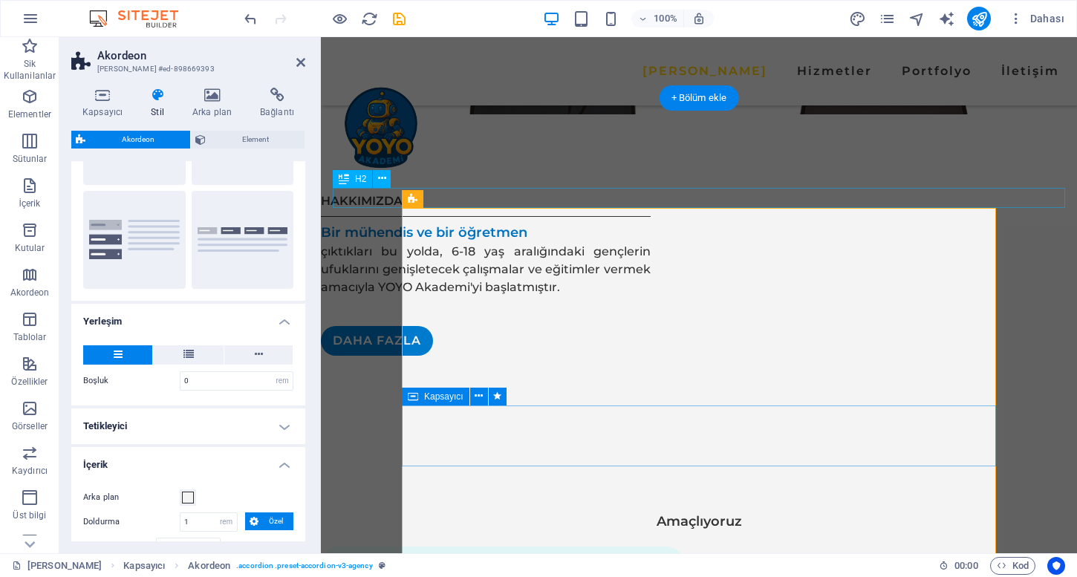
click at [172, 427] on h4 "Tetikleyici" at bounding box center [188, 427] width 234 height 36
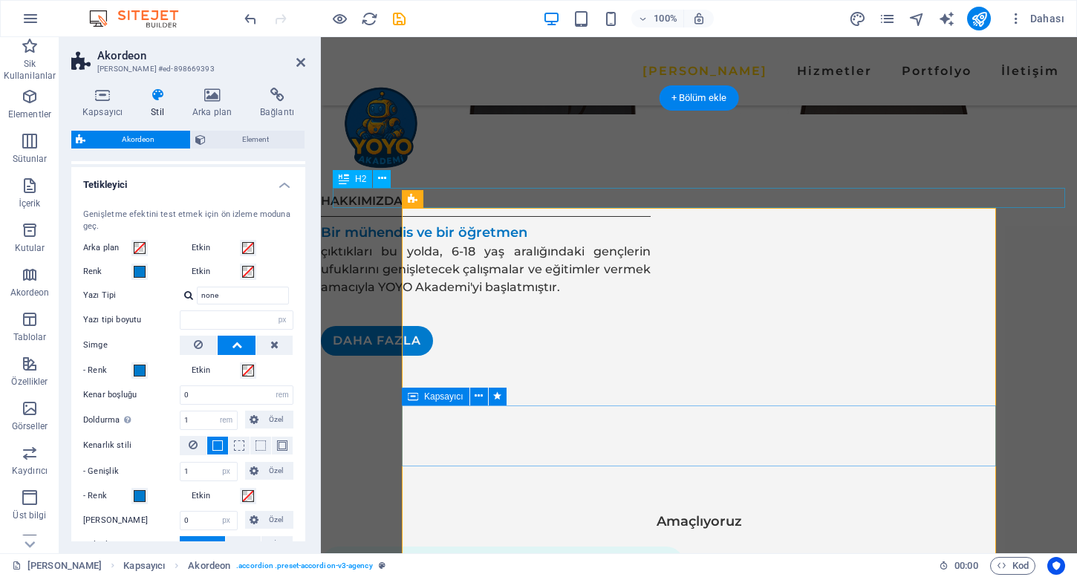
scroll to position [348, 0]
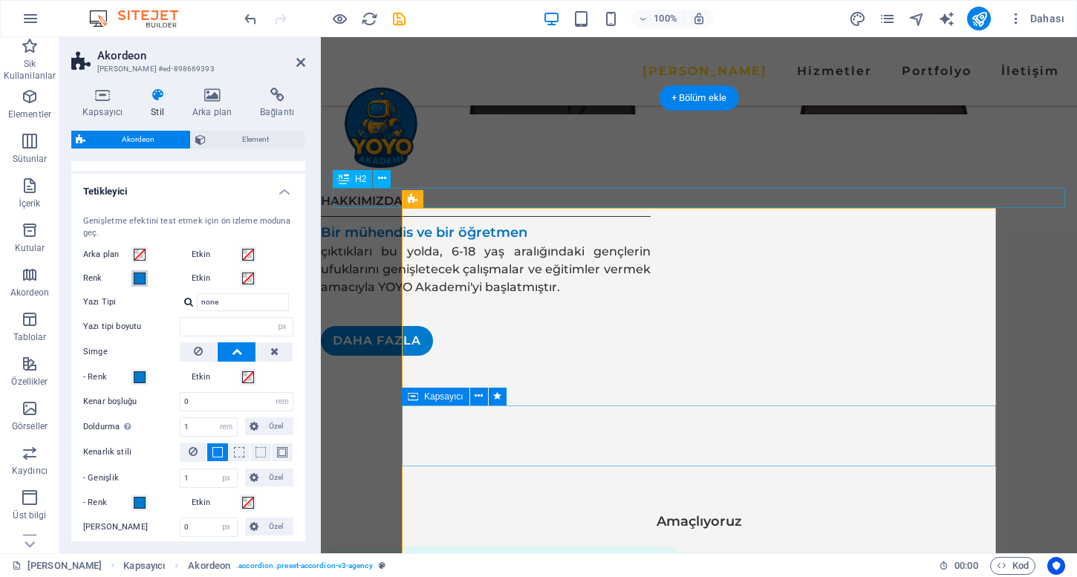
click at [143, 279] on span at bounding box center [140, 279] width 12 height 12
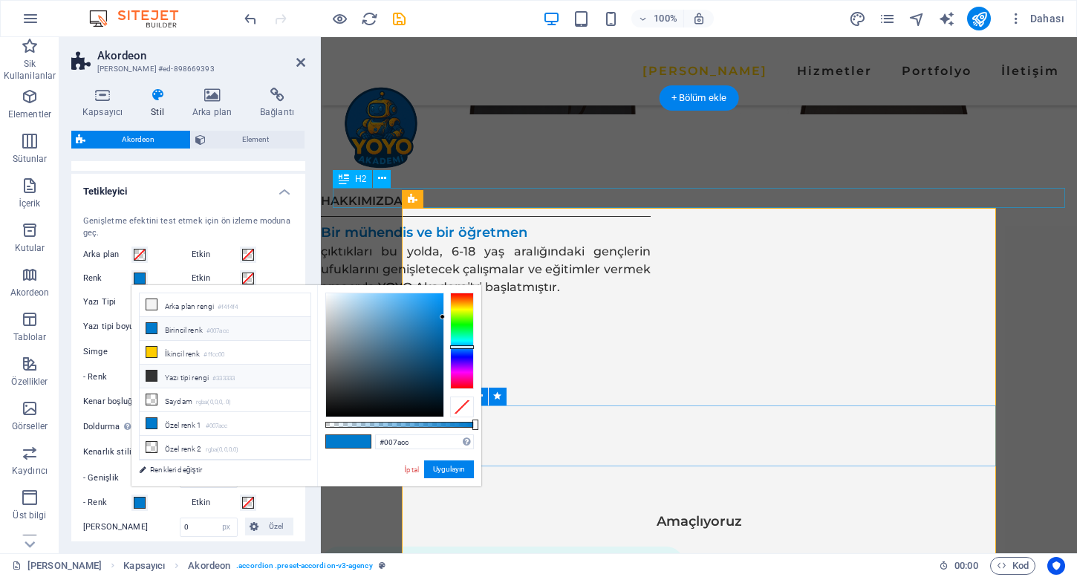
click at [167, 381] on li "Yazı tipi rengi #333333" at bounding box center [225, 377] width 171 height 24
type input "#333333"
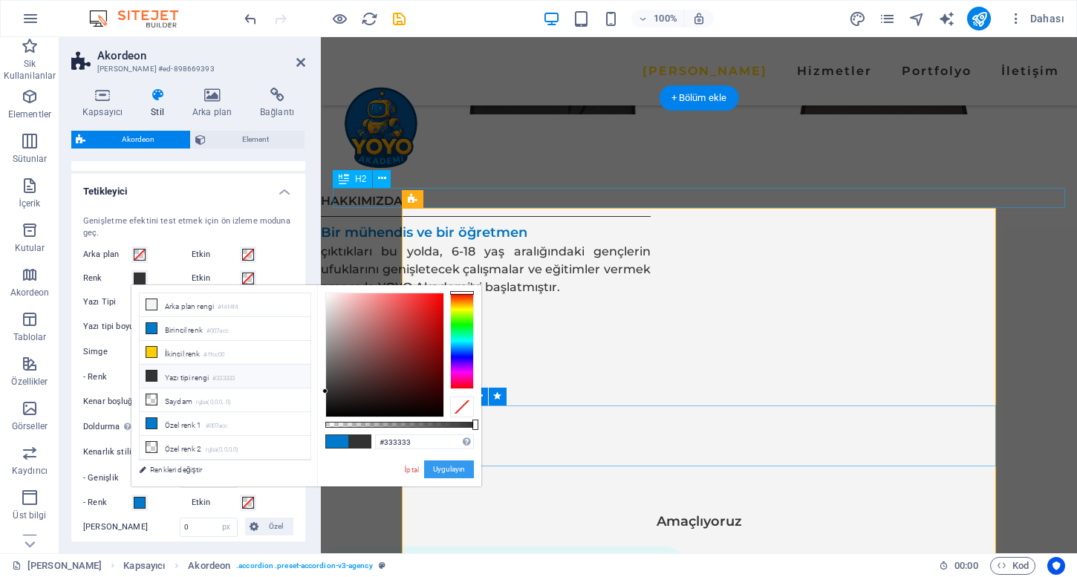
click at [436, 464] on button "Uygulayın" at bounding box center [449, 470] width 50 height 18
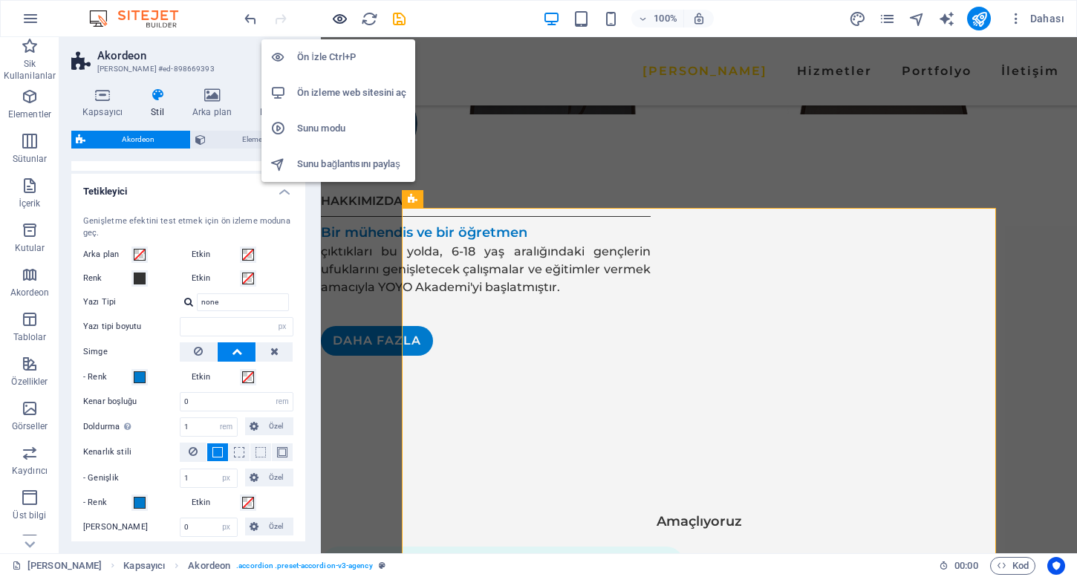
click at [335, 19] on icon "button" at bounding box center [339, 18] width 17 height 17
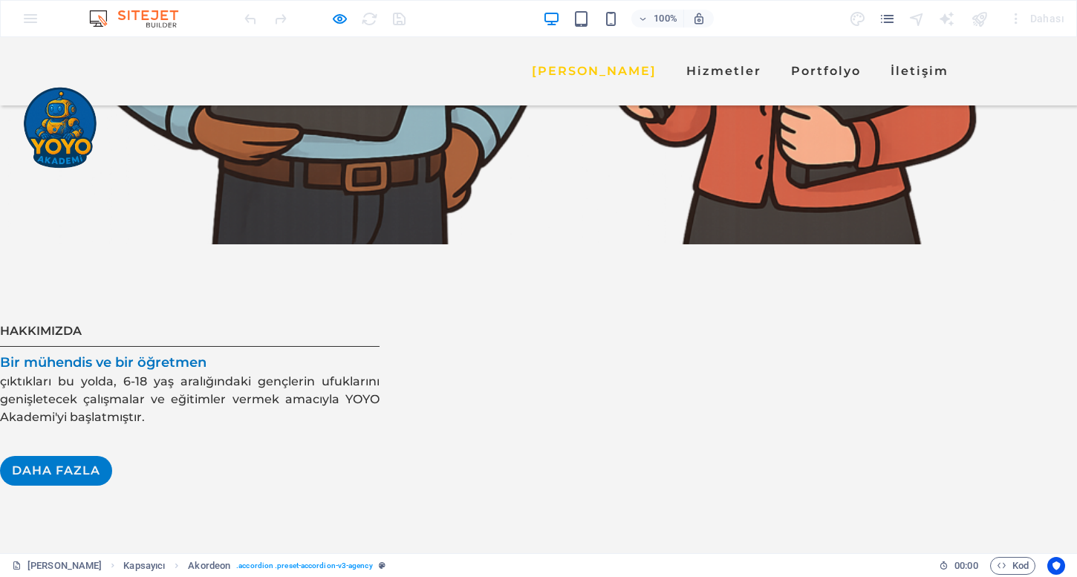
scroll to position [1766, 0]
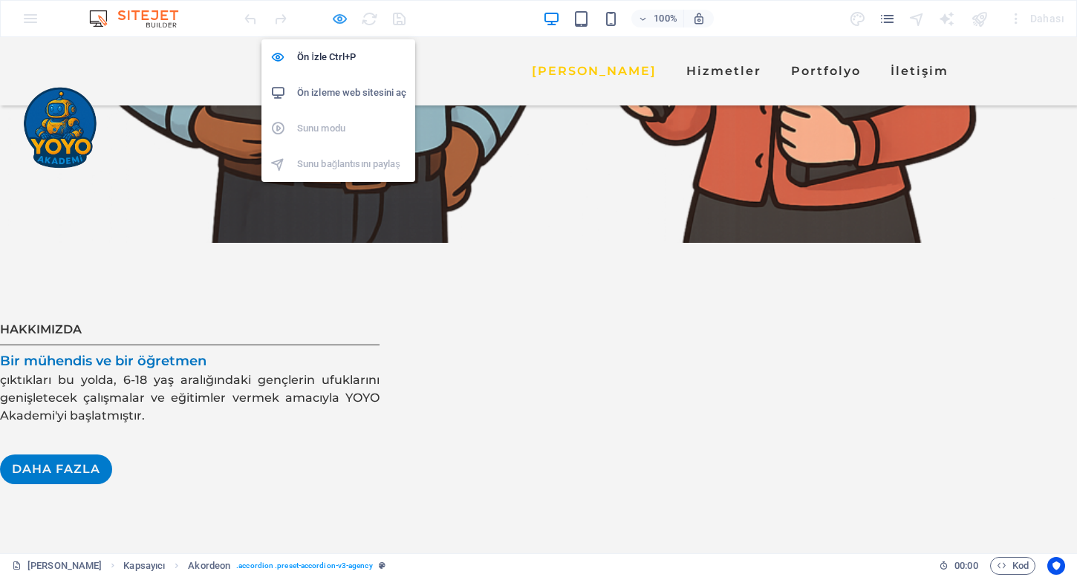
click at [336, 17] on icon "button" at bounding box center [339, 18] width 17 height 17
select select "rem"
select select "px"
select select "rem"
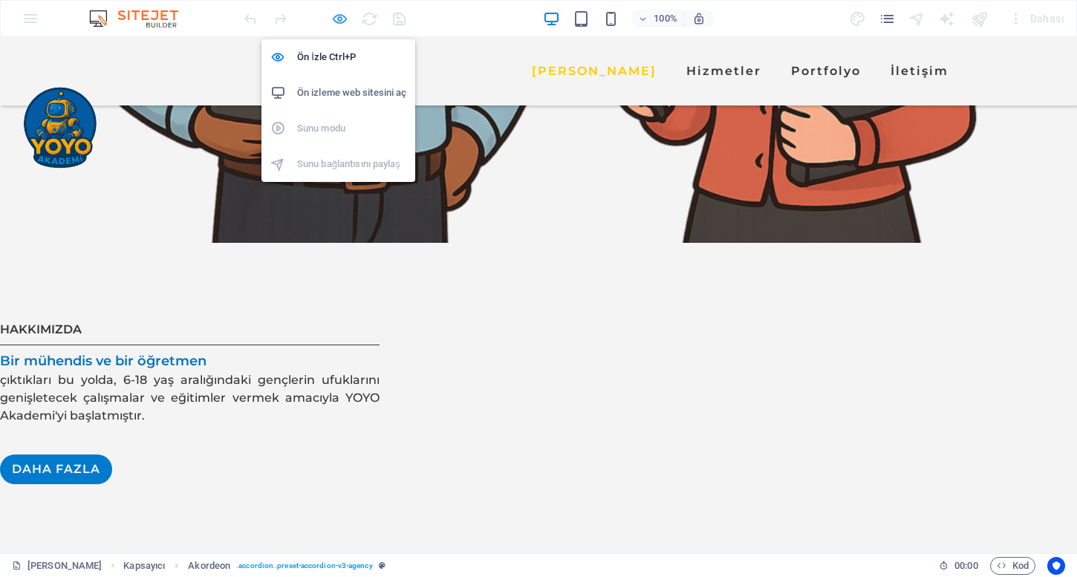
select select "px"
select select "rem"
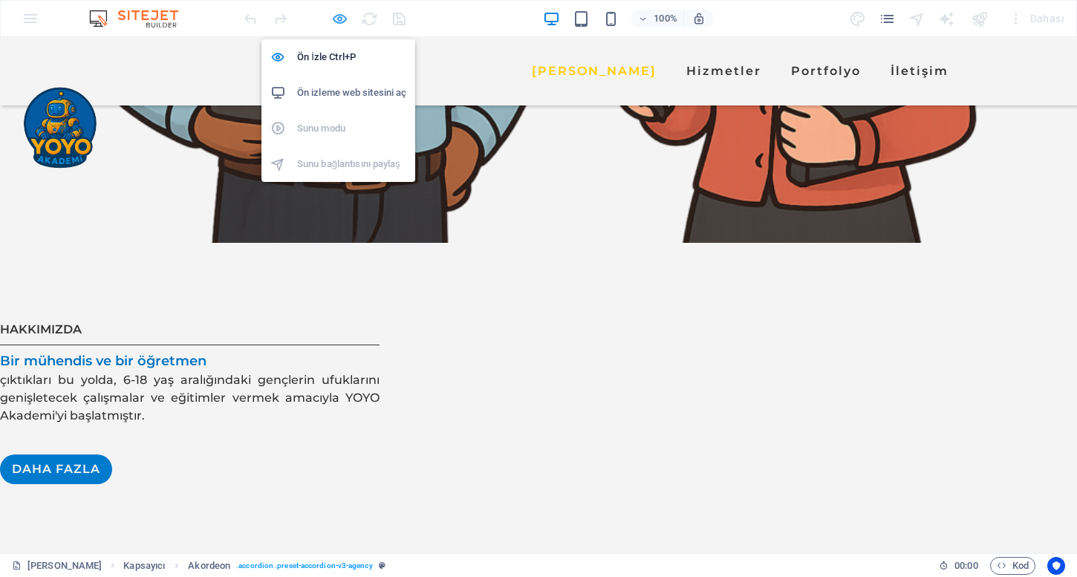
select select "rem"
select select "px"
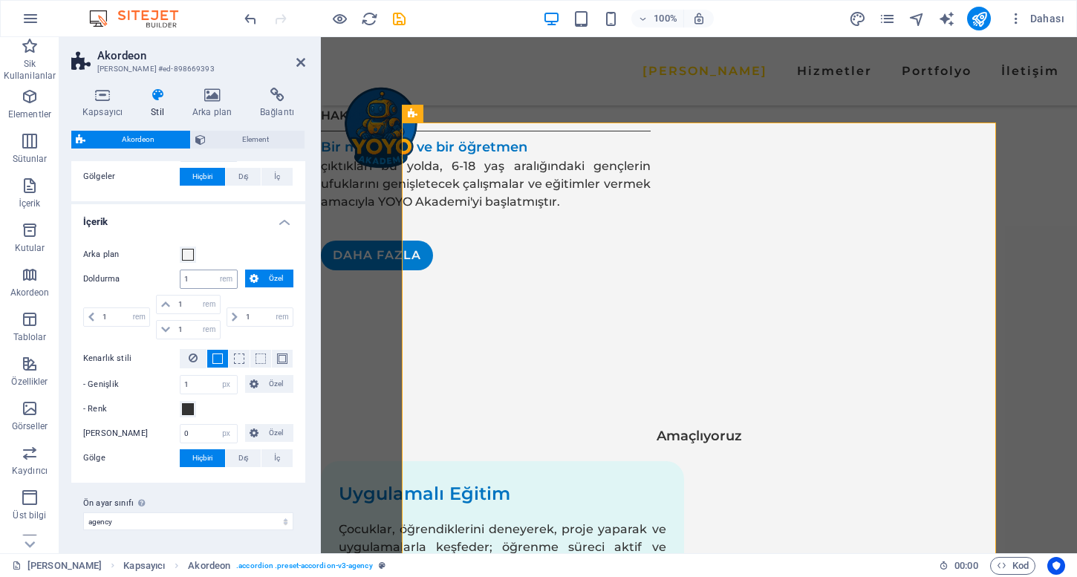
scroll to position [722, 0]
click at [190, 404] on span at bounding box center [188, 410] width 12 height 12
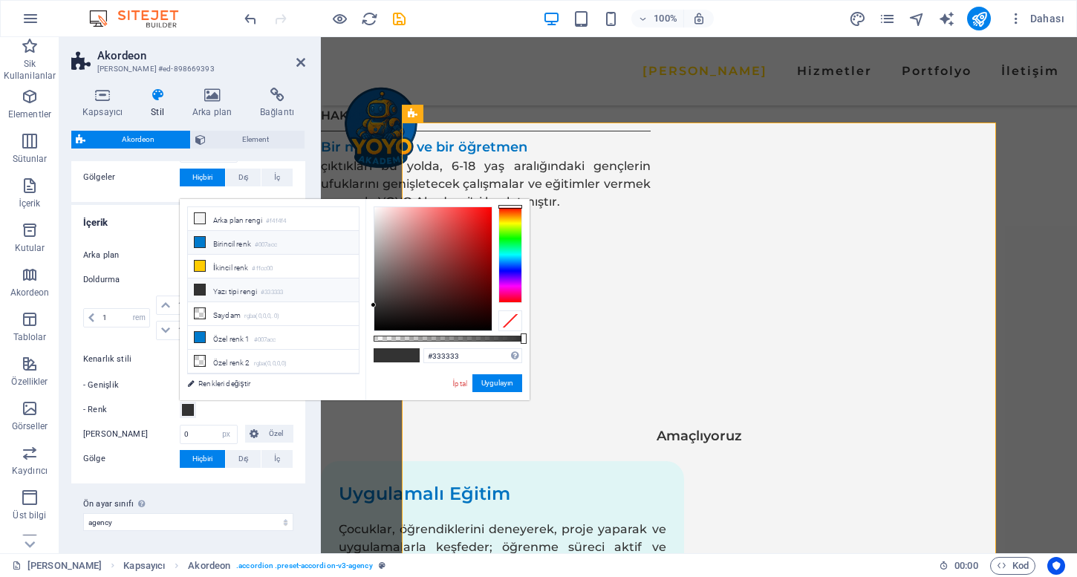
click at [255, 250] on li "Birincil [PERSON_NAME] #007acc" at bounding box center [273, 243] width 171 height 24
type input "#007acc"
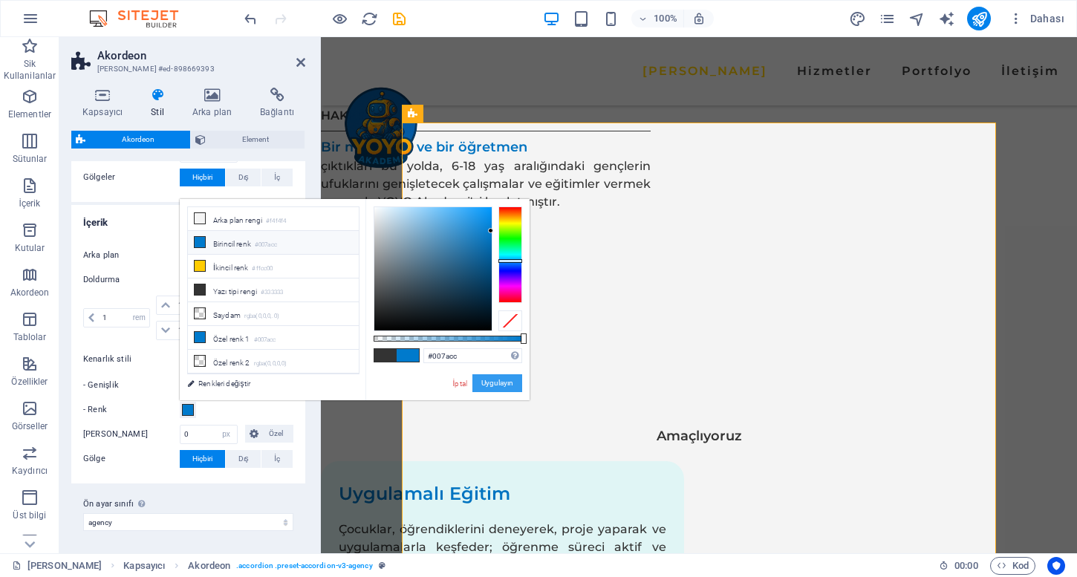
click at [492, 376] on button "Uygulayın" at bounding box center [498, 383] width 50 height 18
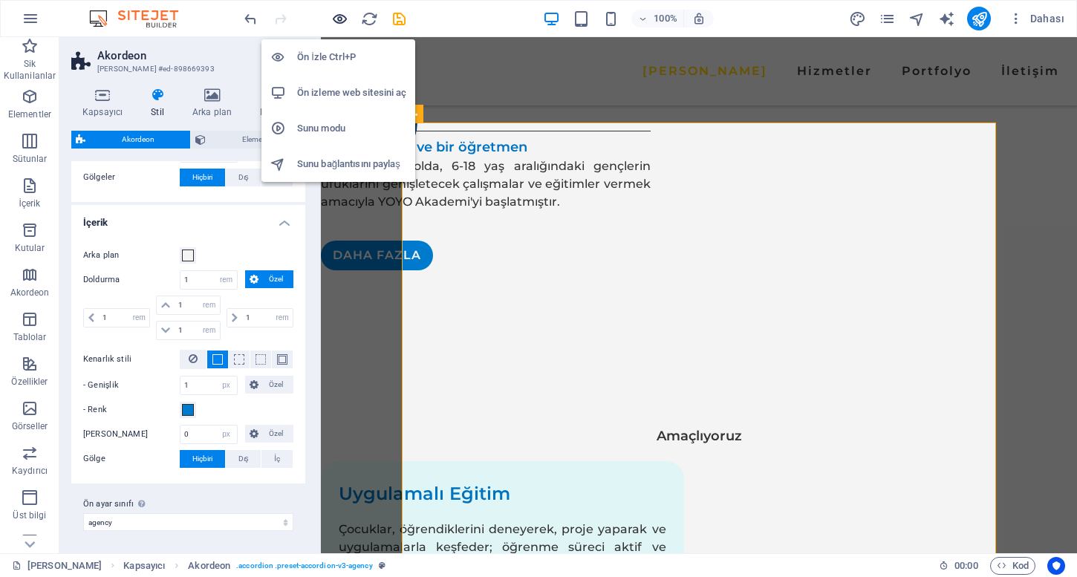
click at [337, 26] on icon "button" at bounding box center [339, 18] width 17 height 17
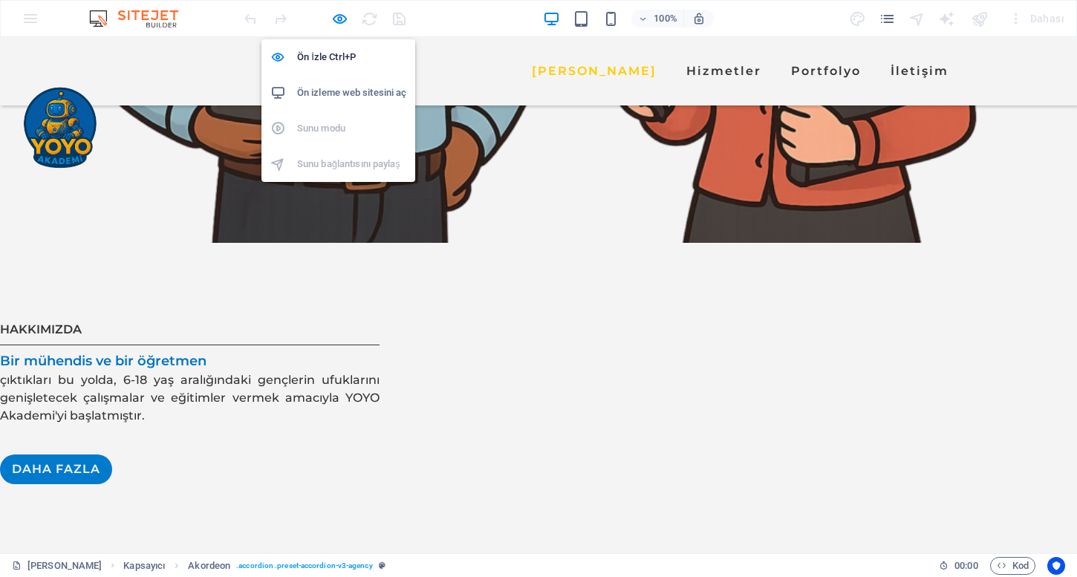
click at [369, 179] on ul "Ön İzle Ctrl+P Ön izleme web sitesini aç Sunu modu Sunu bağlantısını paylaş" at bounding box center [339, 110] width 154 height 143
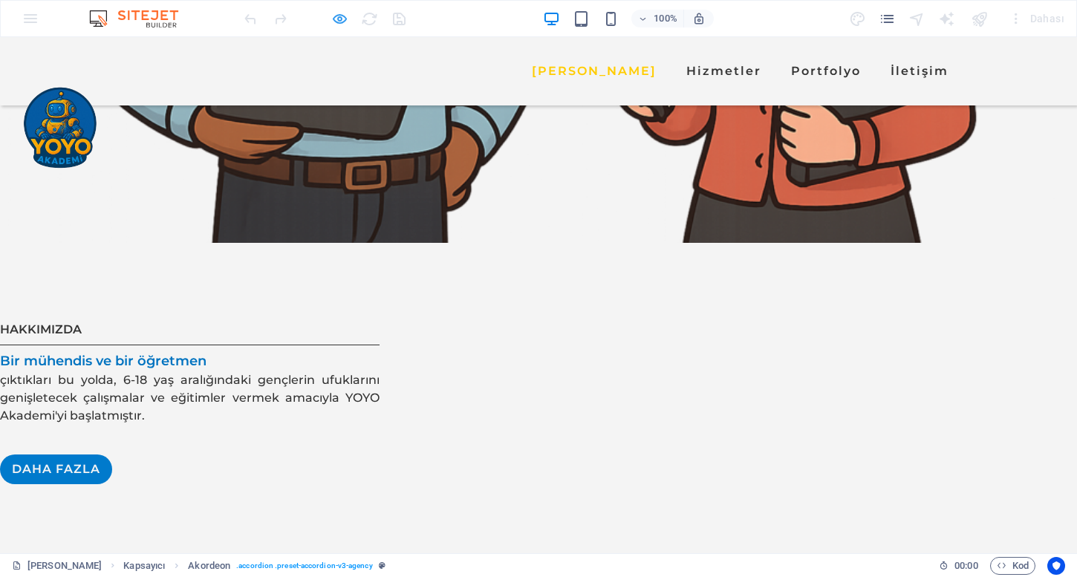
click at [331, 25] on icon "button" at bounding box center [339, 18] width 17 height 17
select select "rem"
select select "px"
select select "rem"
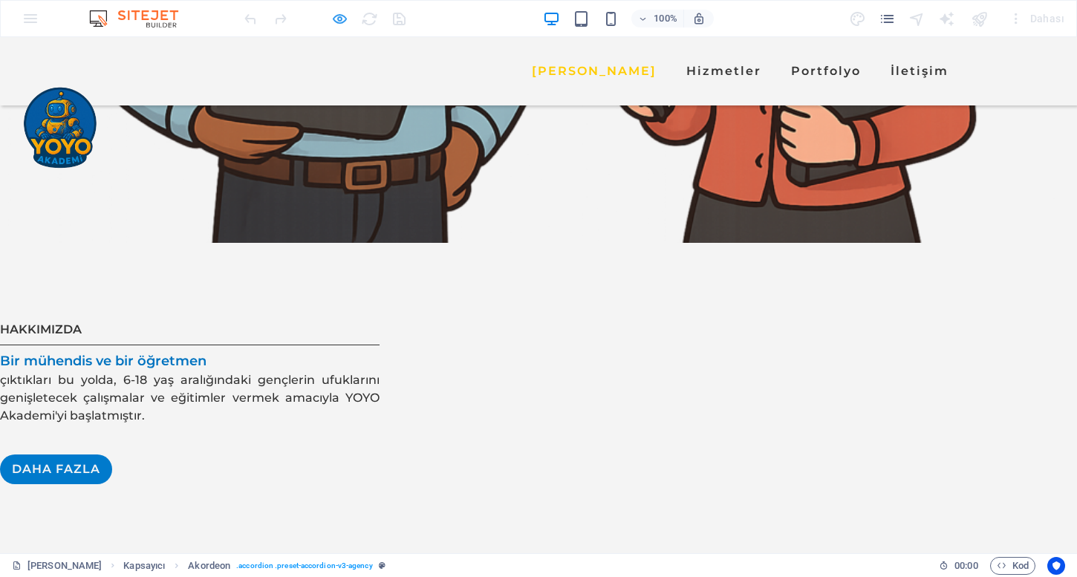
select select "px"
select select "rem"
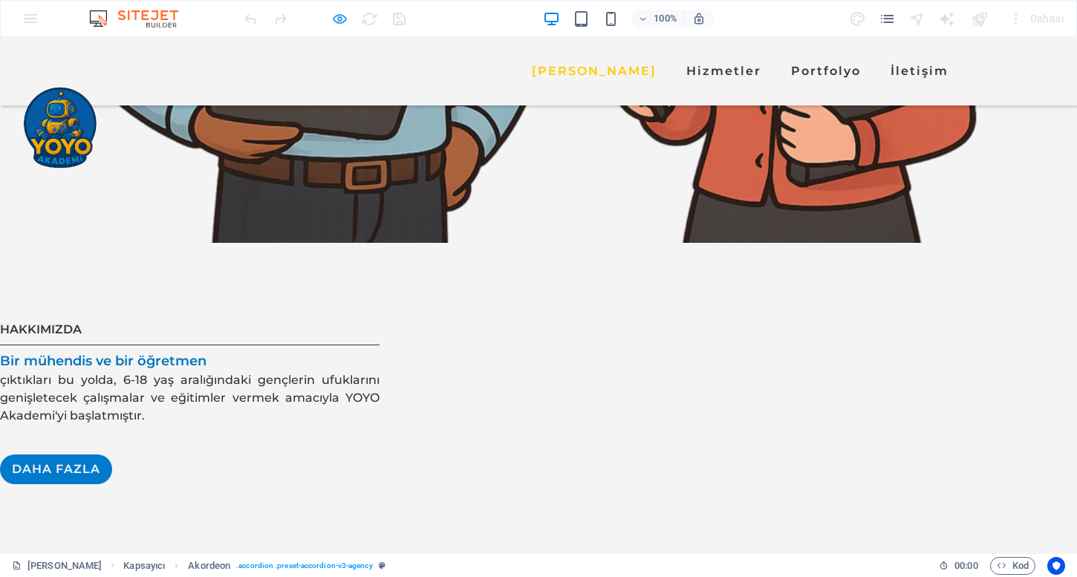
select select "rem"
select select "px"
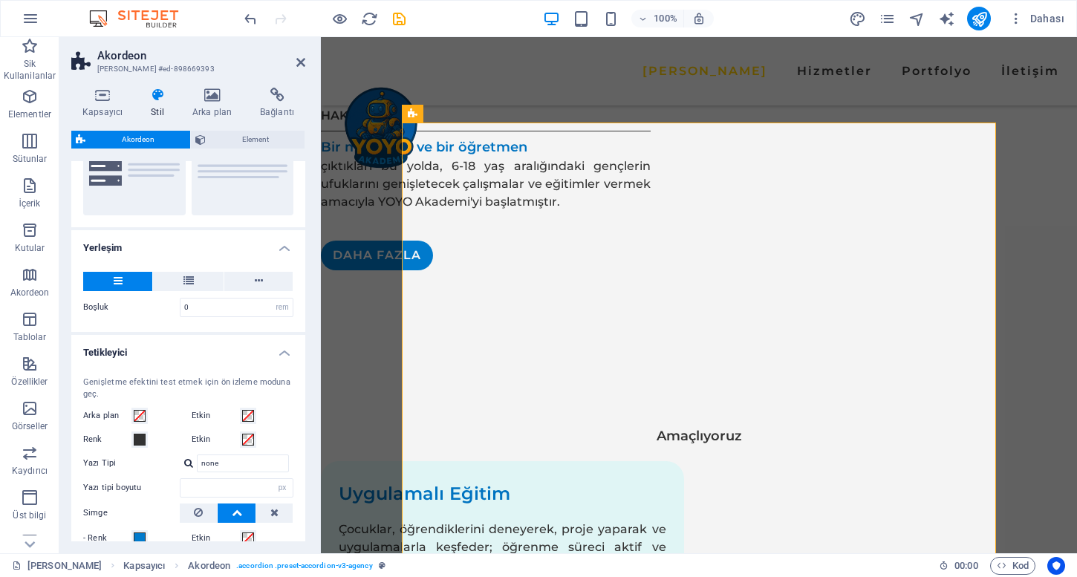
scroll to position [96, 0]
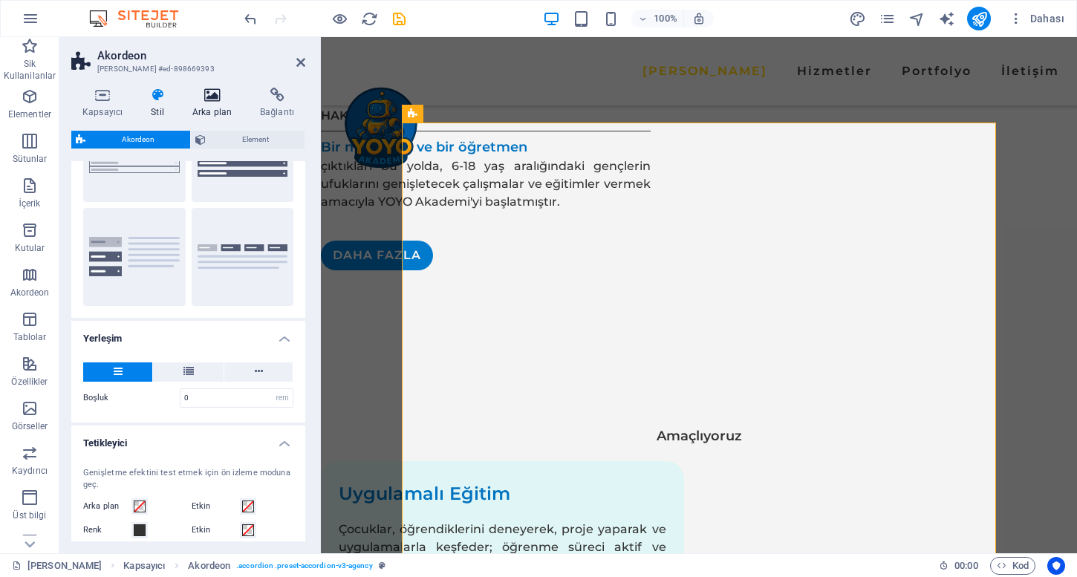
click at [208, 110] on h4 "Arka plan" at bounding box center [215, 103] width 68 height 31
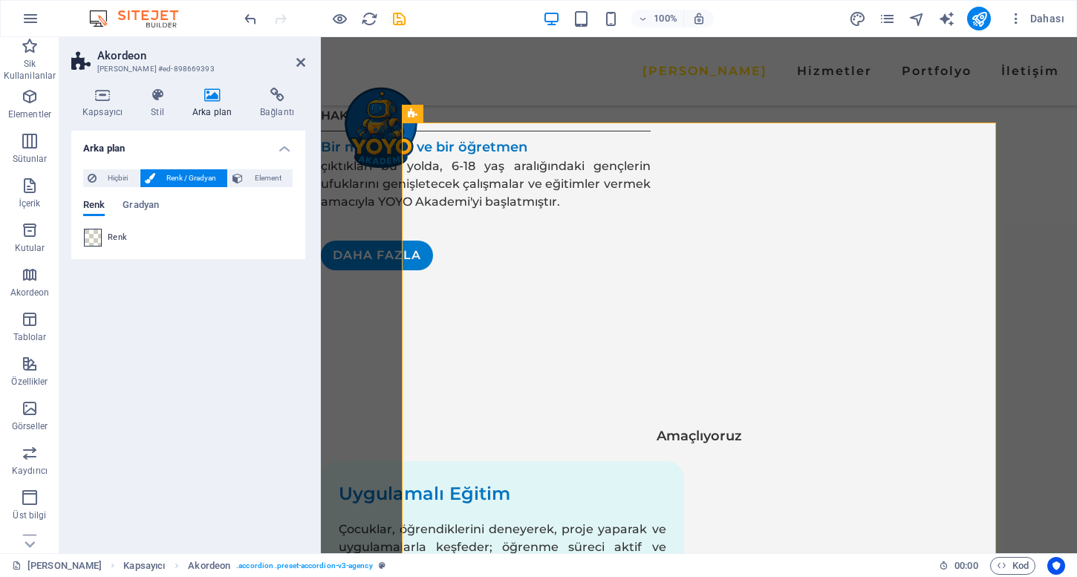
click at [98, 241] on span at bounding box center [93, 238] width 16 height 16
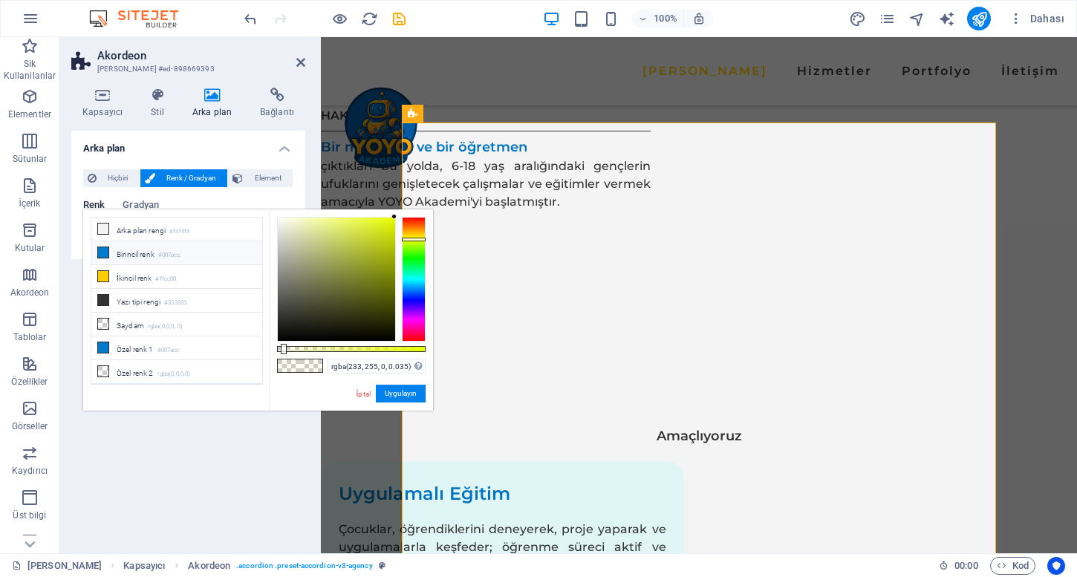
click at [177, 247] on li "Birincil [PERSON_NAME] #007acc" at bounding box center [176, 253] width 171 height 24
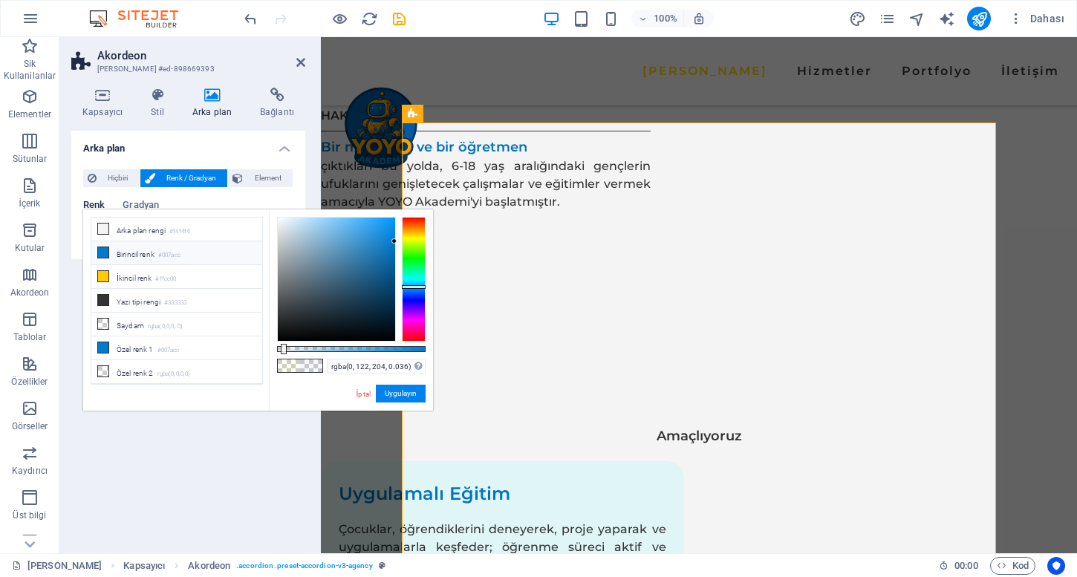
click at [389, 383] on div "rgba(0, 122, 204, 0.036) Desteklenen biçimler #0852ed rgb(8, 82, 237) rgba(8, 8…" at bounding box center [351, 418] width 164 height 417
click at [399, 391] on button "Uygulayın" at bounding box center [401, 394] width 50 height 18
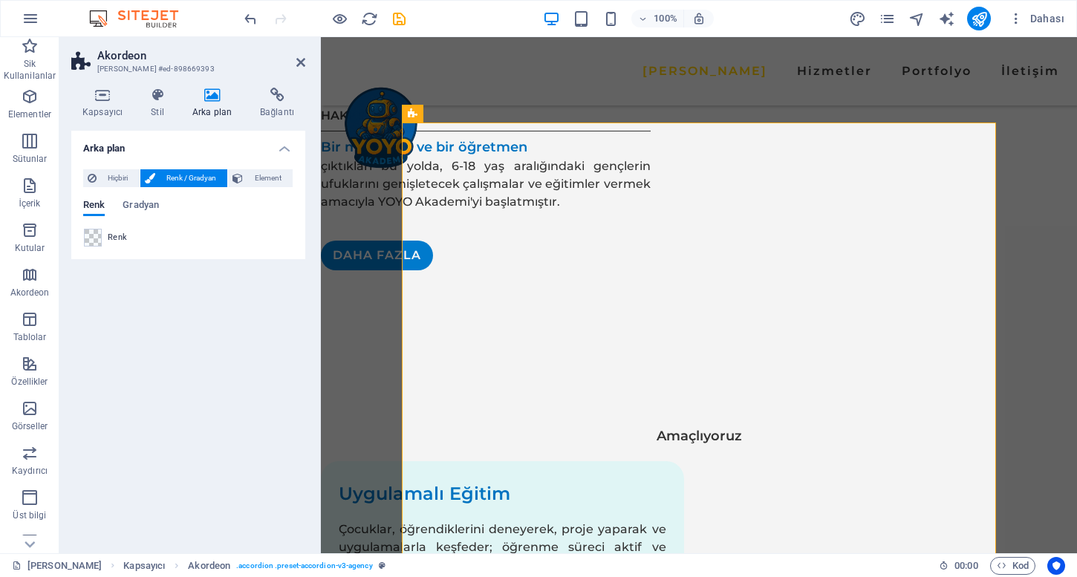
click at [330, 18] on div at bounding box center [324, 19] width 166 height 24
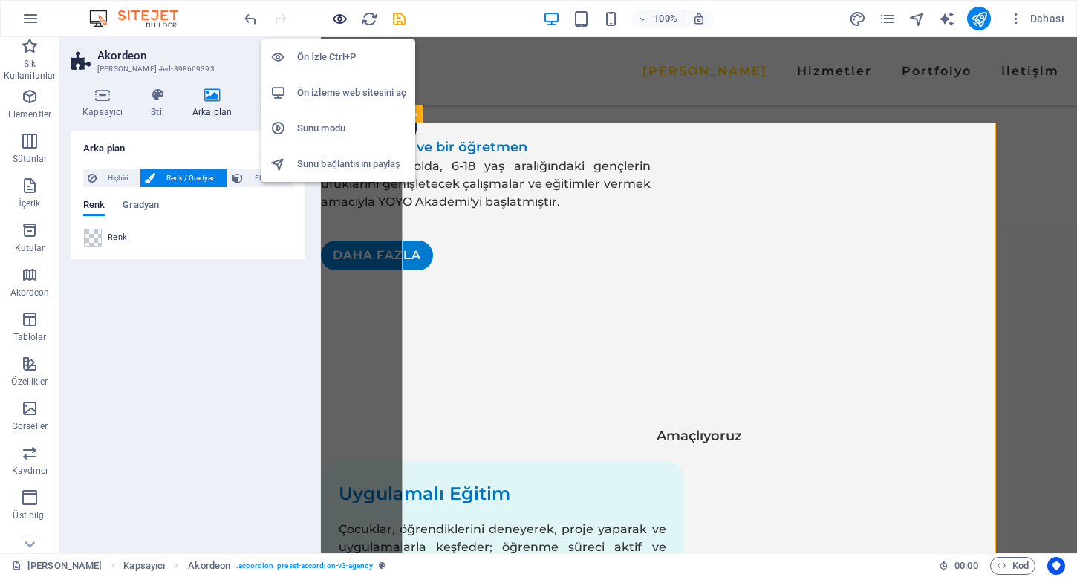
click at [331, 19] on icon "button" at bounding box center [339, 18] width 17 height 17
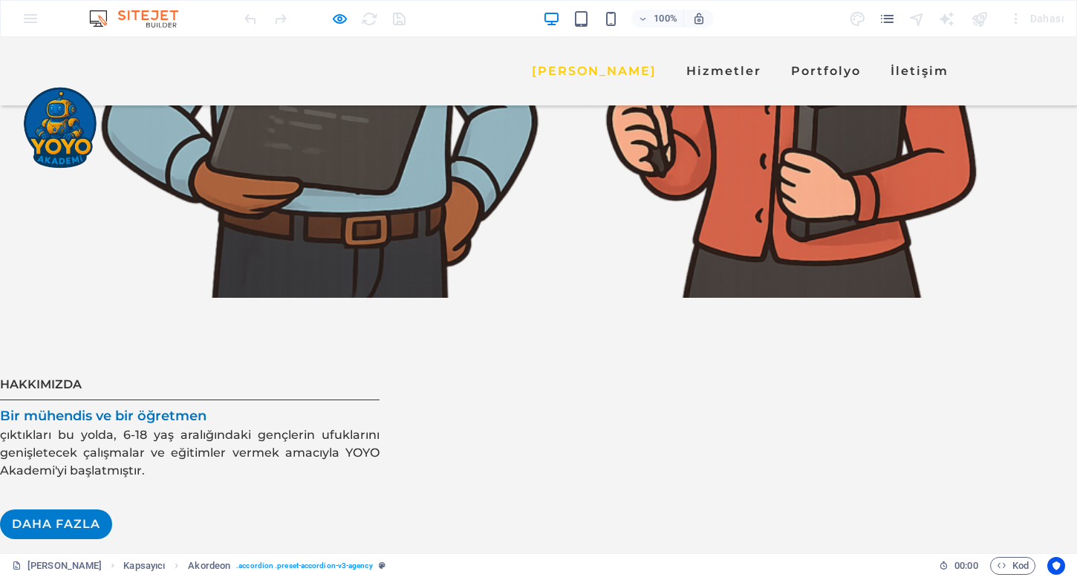
scroll to position [1686, 0]
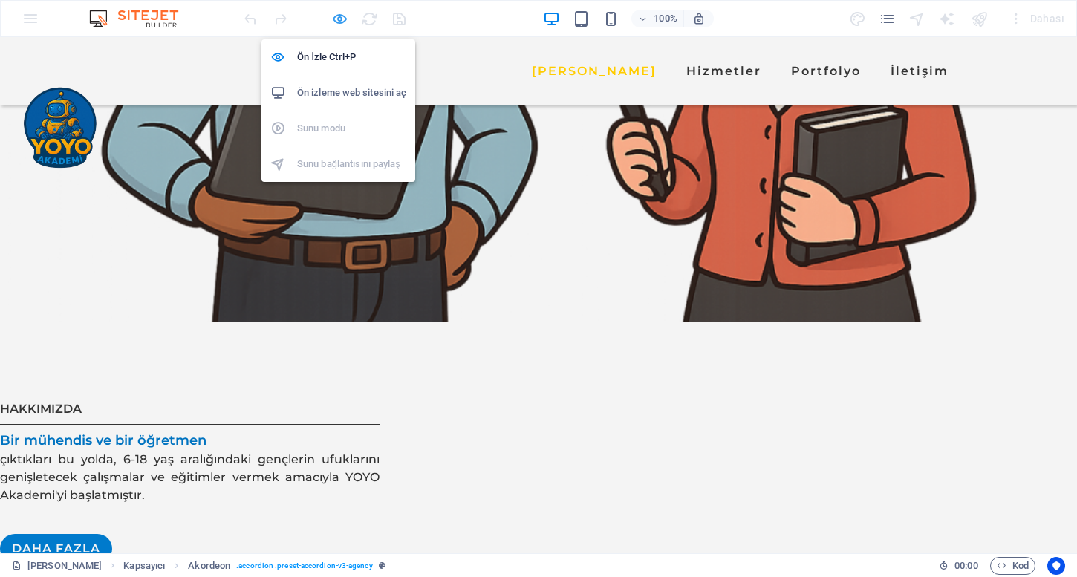
click at [349, 27] on div "Ön İzle Ctrl+P Ön izleme web sitesini aç Sunu modu Sunu bağlantısını paylaş" at bounding box center [339, 104] width 154 height 155
click at [339, 21] on icon "button" at bounding box center [339, 18] width 17 height 17
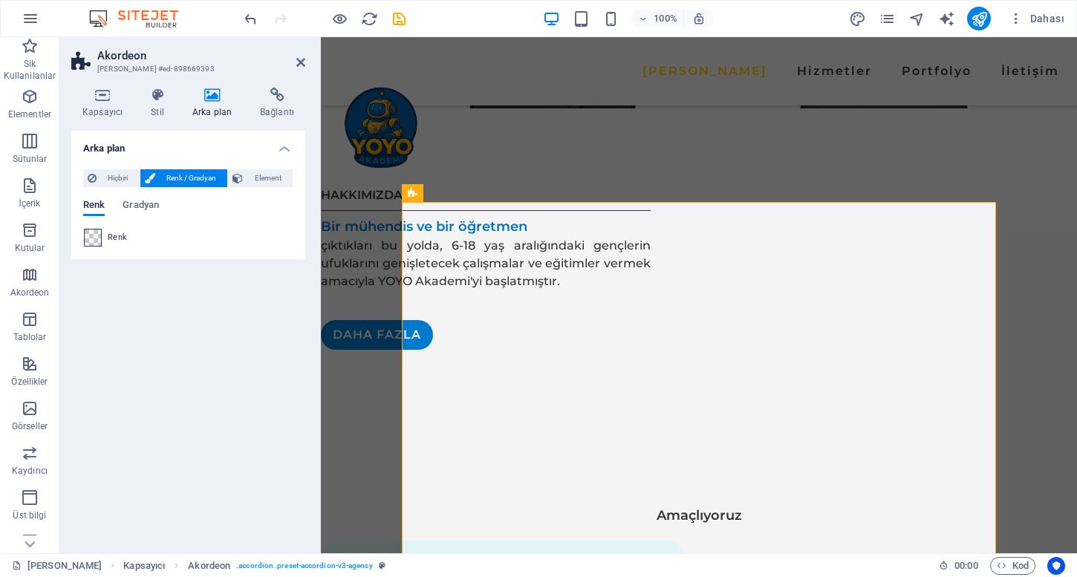
click at [92, 241] on span at bounding box center [93, 238] width 16 height 16
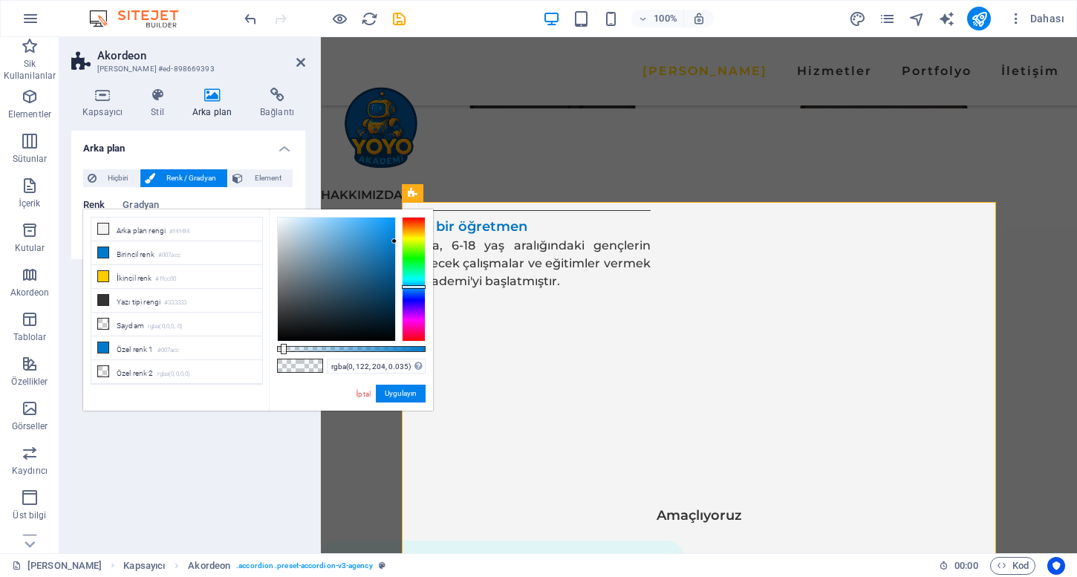
click at [293, 342] on div "rgba(0, 122, 204, 0.035) Desteklenen biçimler #0852ed rgb(8, 82, 237) rgba(8, 8…" at bounding box center [351, 418] width 164 height 417
click at [294, 347] on div at bounding box center [351, 349] width 149 height 6
click at [285, 348] on div at bounding box center [351, 349] width 149 height 6
click at [219, 233] on li "Arka plan rengi #f4f4f4" at bounding box center [176, 230] width 171 height 24
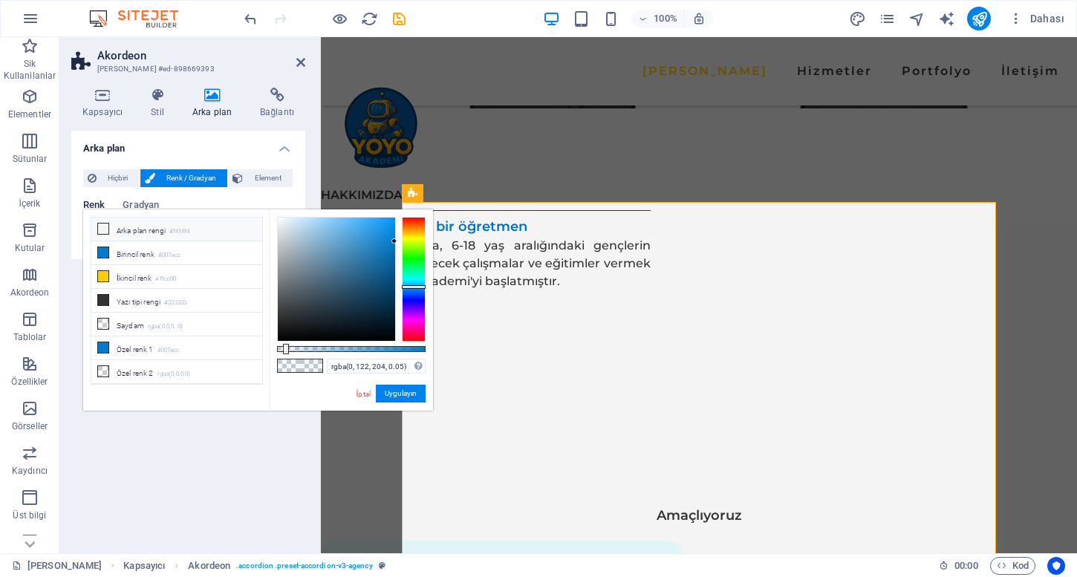
type input "rgba(244, 244, 244, 0.05)"
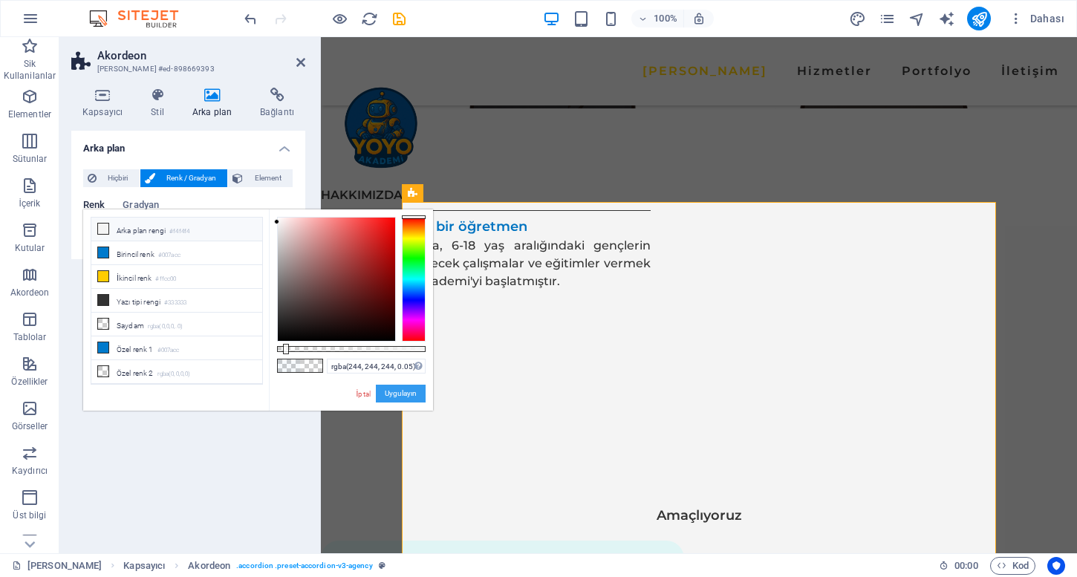
click at [420, 389] on button "Uygulayın" at bounding box center [401, 394] width 50 height 18
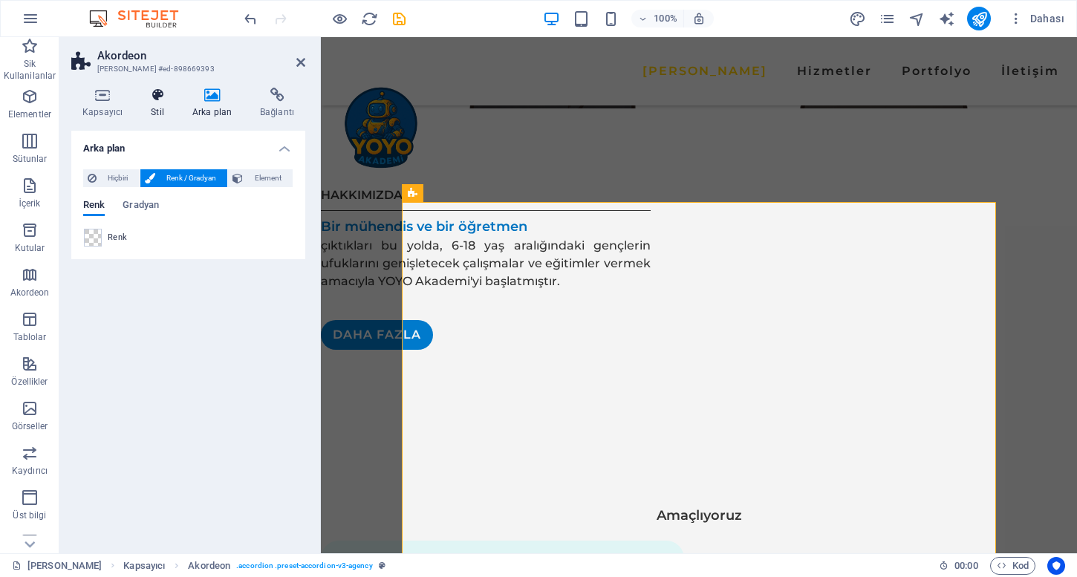
click at [152, 98] on icon at bounding box center [158, 95] width 36 height 15
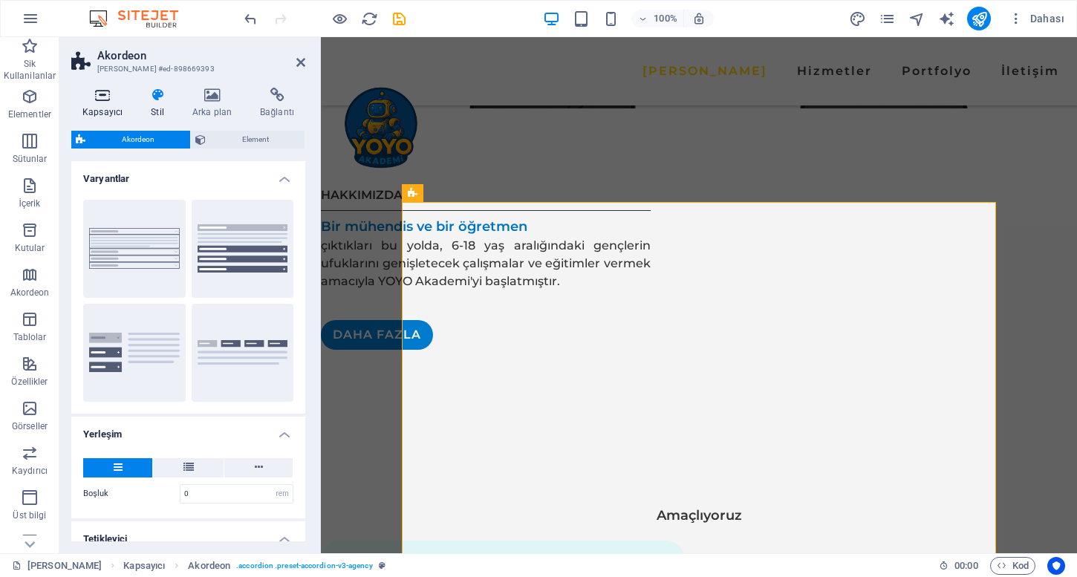
click at [121, 103] on h4 "Kapsayıcı" at bounding box center [105, 103] width 68 height 31
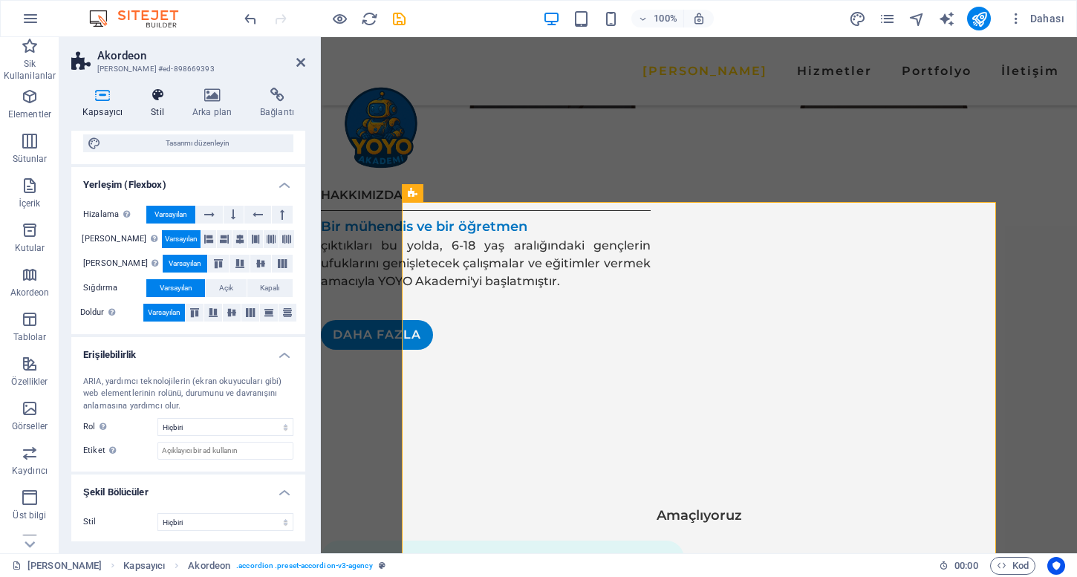
scroll to position [163, 0]
click at [155, 111] on h4 "Stil" at bounding box center [161, 103] width 42 height 31
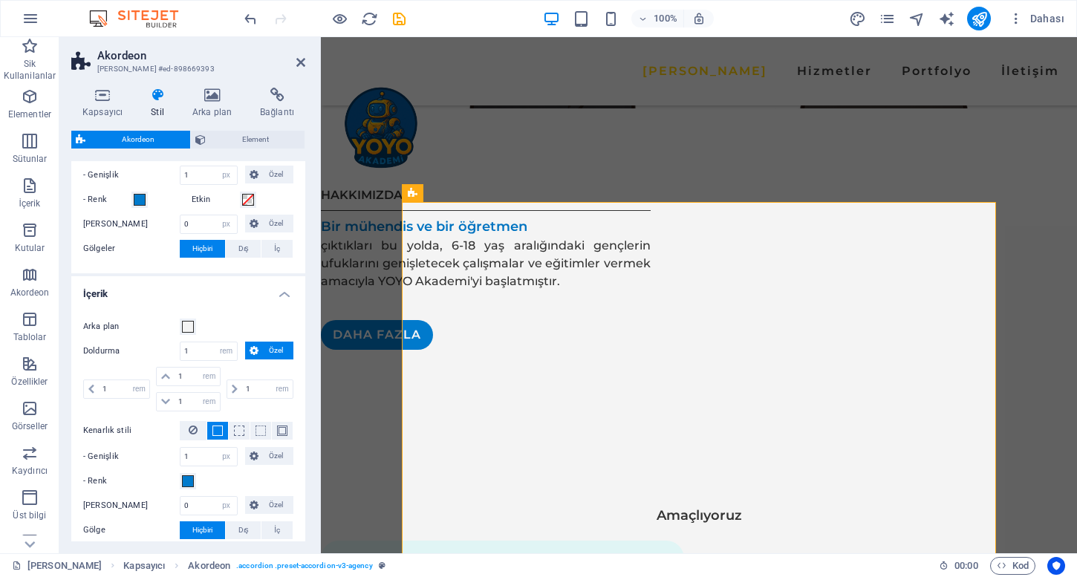
scroll to position [657, 0]
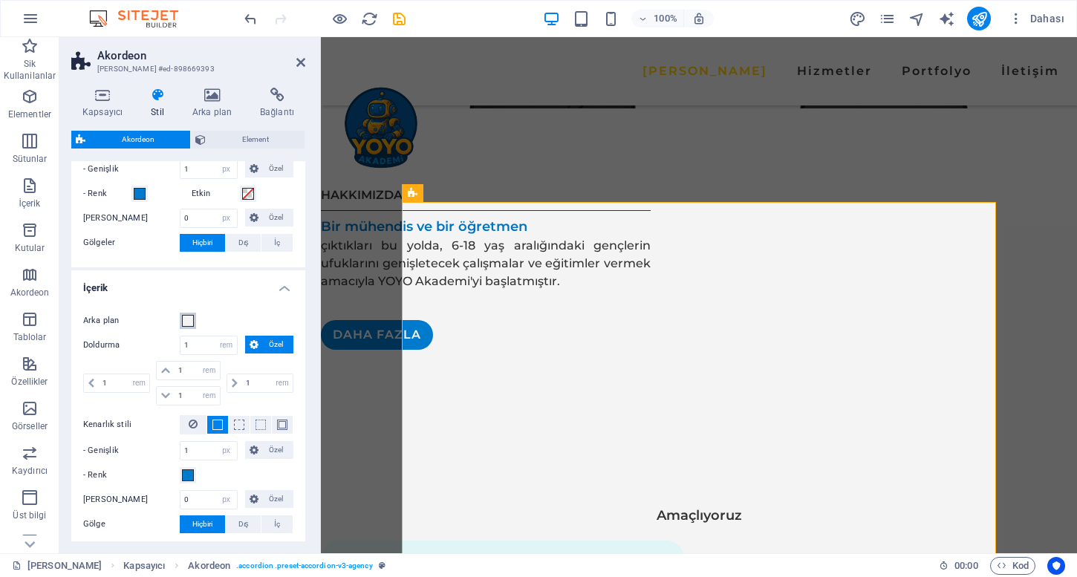
click at [190, 319] on span at bounding box center [188, 321] width 12 height 12
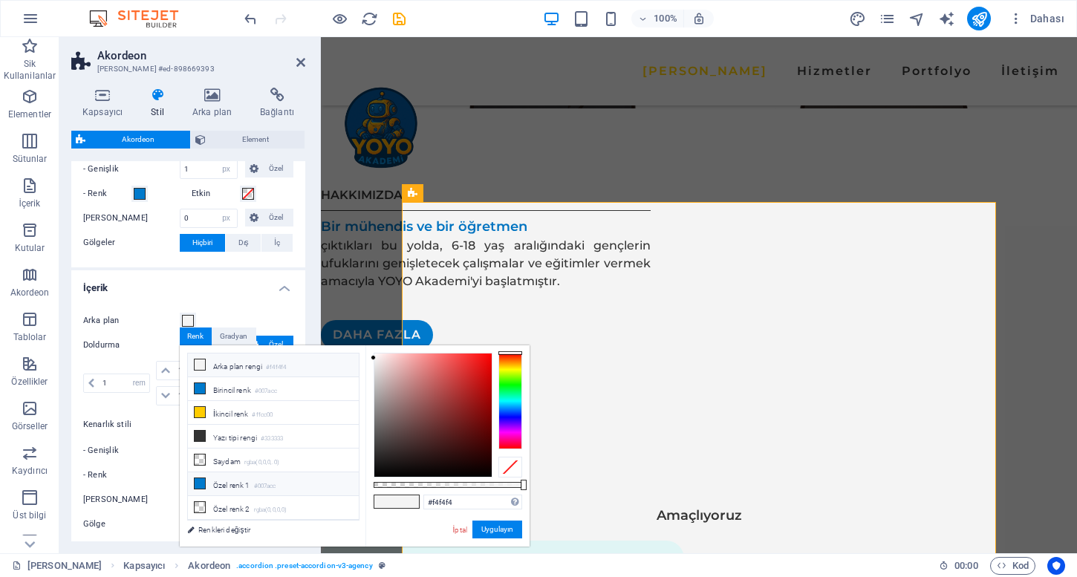
click at [244, 478] on li "Özel [PERSON_NAME] 1 #007acc" at bounding box center [273, 485] width 171 height 24
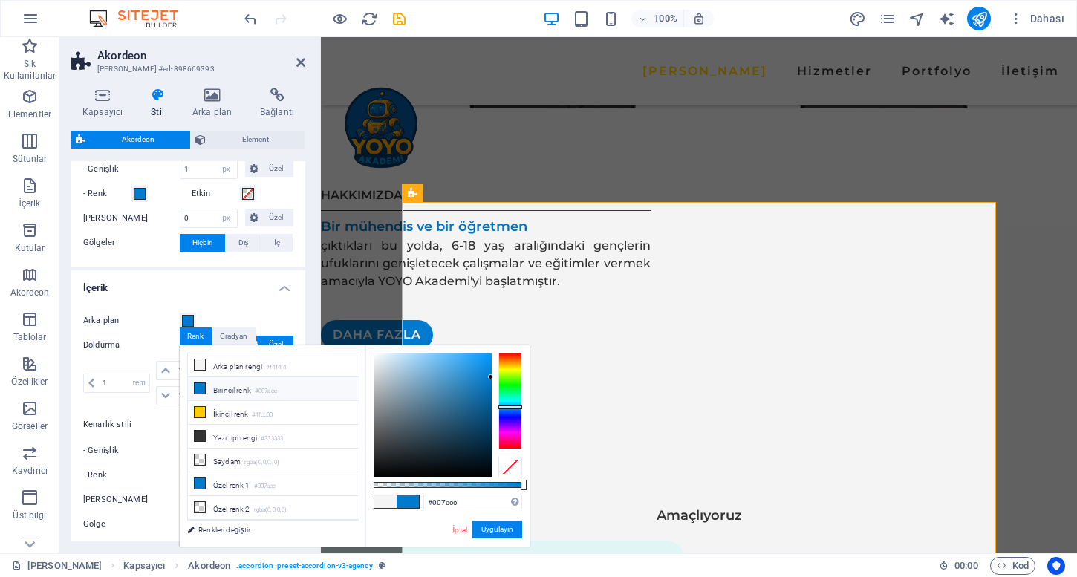
click at [392, 481] on div "#007acc Desteklenen biçimler #0852ed rgb(8, 82, 237) rgba(8, 82, 237, %90) hsv(…" at bounding box center [448, 553] width 164 height 417
click at [392, 483] on div at bounding box center [448, 485] width 149 height 6
type input "rgba(0, 122, 204, 0.25)"
drag, startPoint x: 395, startPoint y: 483, endPoint x: 411, endPoint y: 487, distance: 16.2
click at [411, 487] on div at bounding box center [412, 485] width 6 height 10
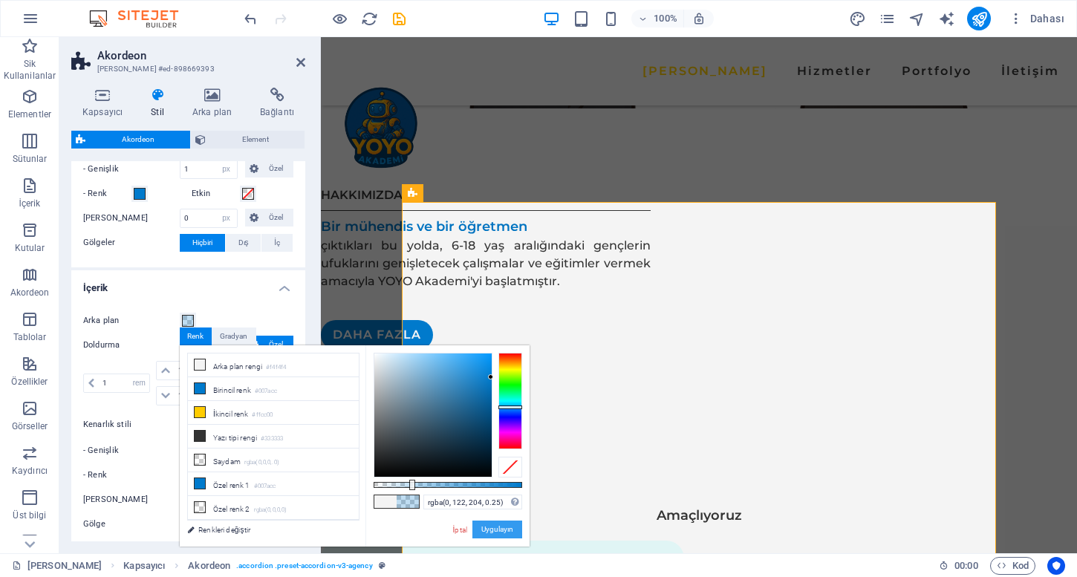
click at [481, 523] on button "Uygulayın" at bounding box center [498, 530] width 50 height 18
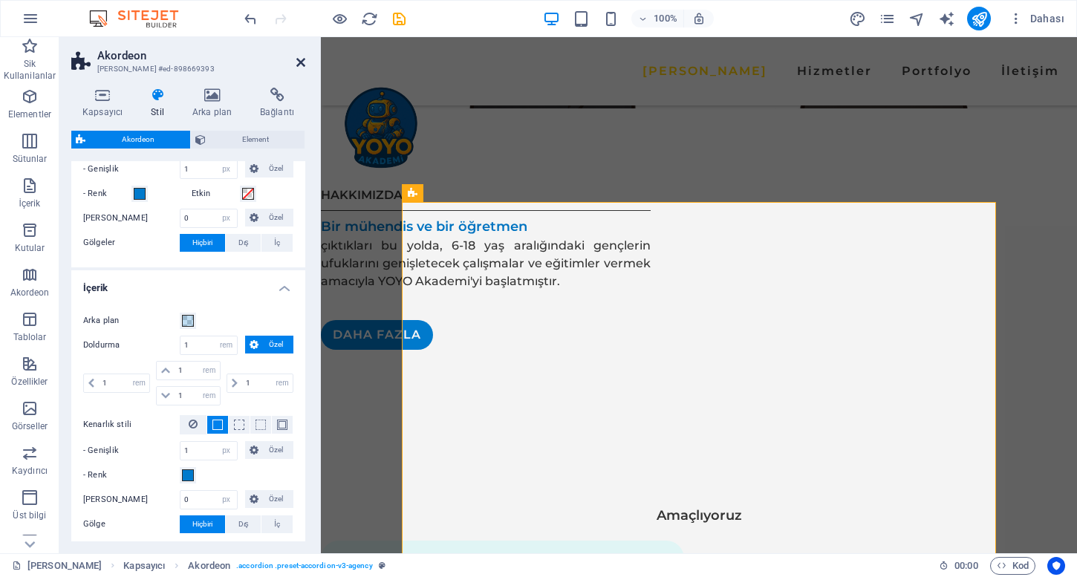
click at [300, 66] on icon at bounding box center [300, 62] width 9 height 12
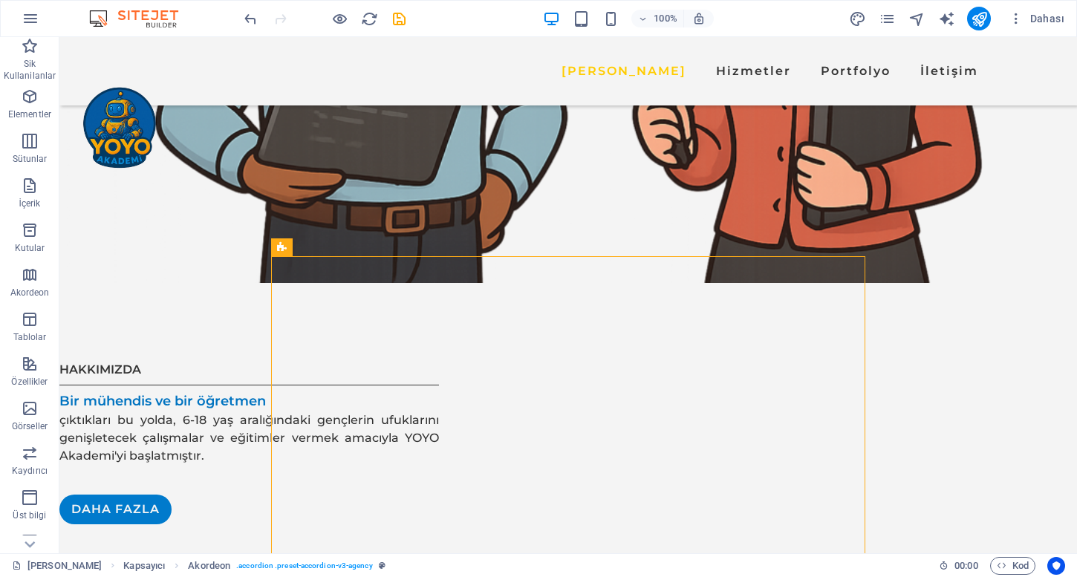
click at [328, 21] on div at bounding box center [324, 19] width 166 height 24
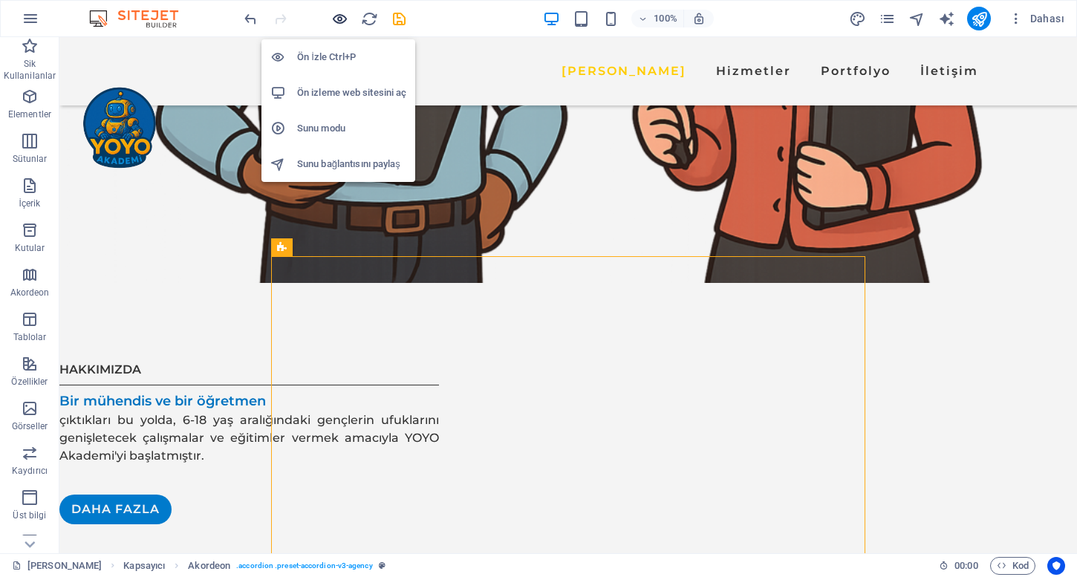
click at [334, 19] on icon "button" at bounding box center [339, 18] width 17 height 17
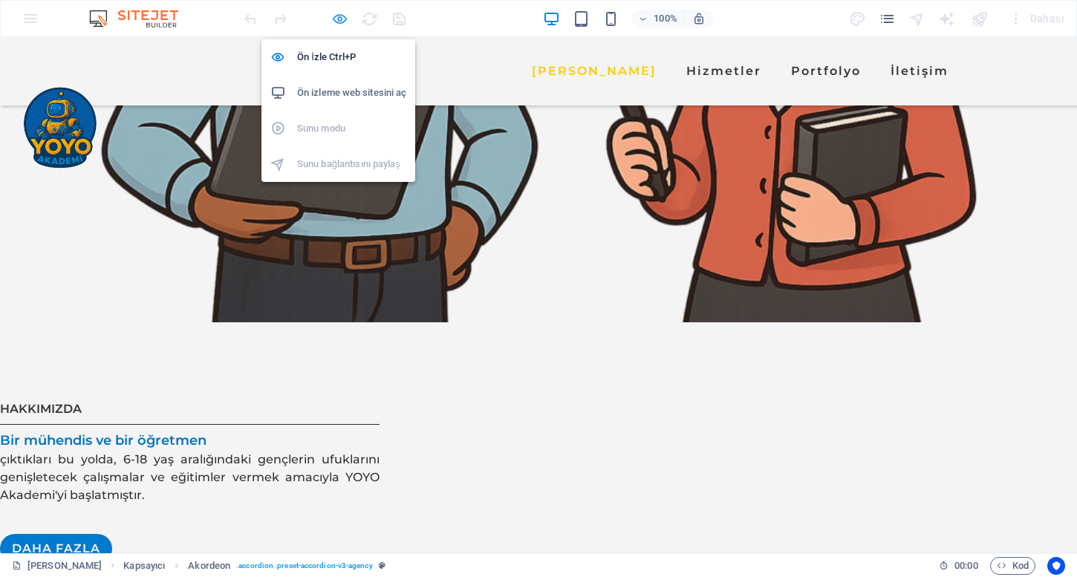
click at [334, 19] on icon "button" at bounding box center [339, 18] width 17 height 17
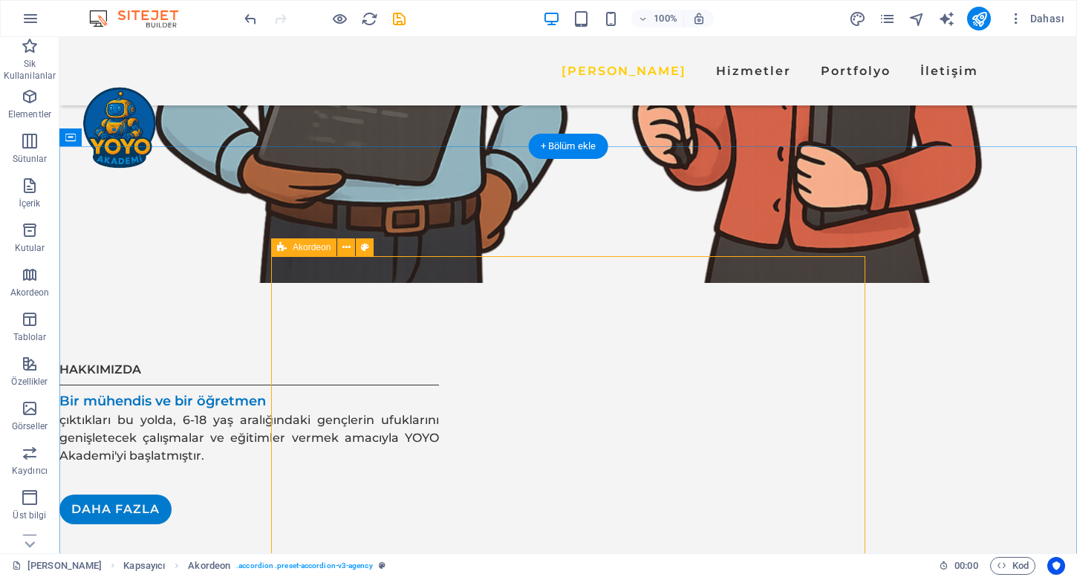
click at [282, 254] on icon at bounding box center [282, 247] width 10 height 18
select select "rem"
select select "px"
select select "rem"
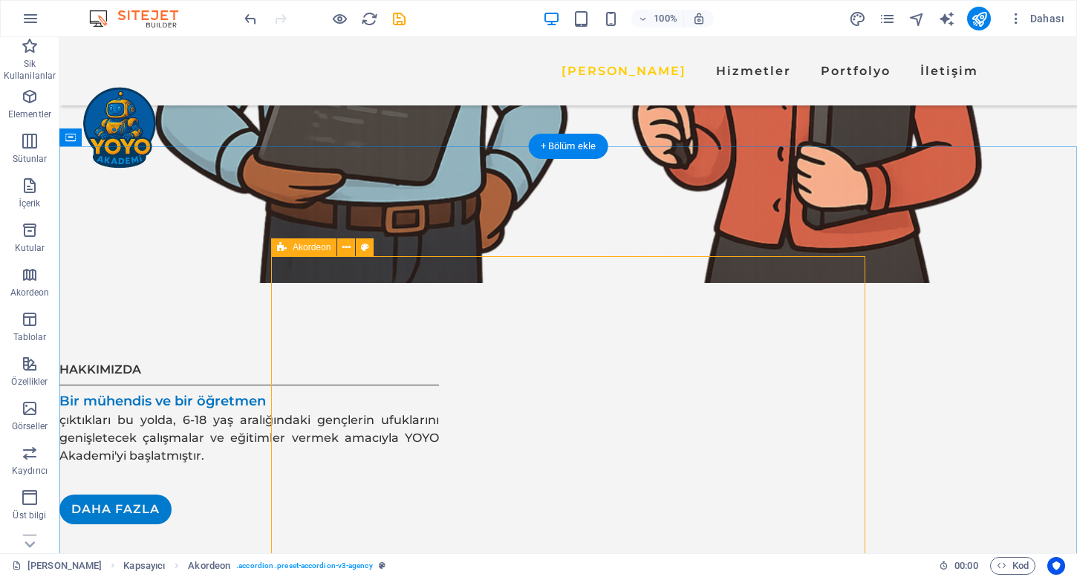
select select "rem"
select select "px"
select select "rem"
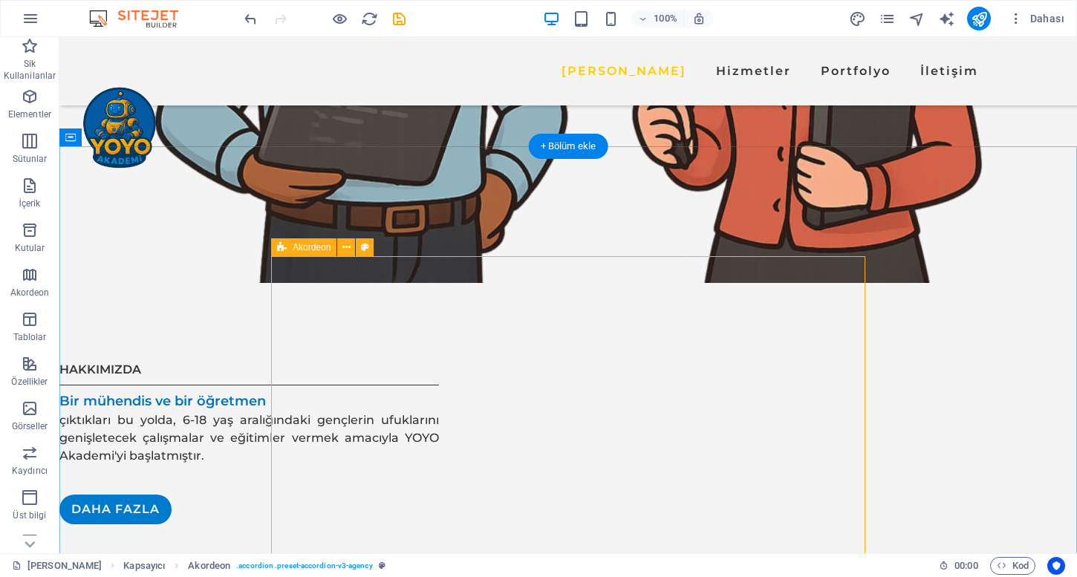
select select "rem"
select select "px"
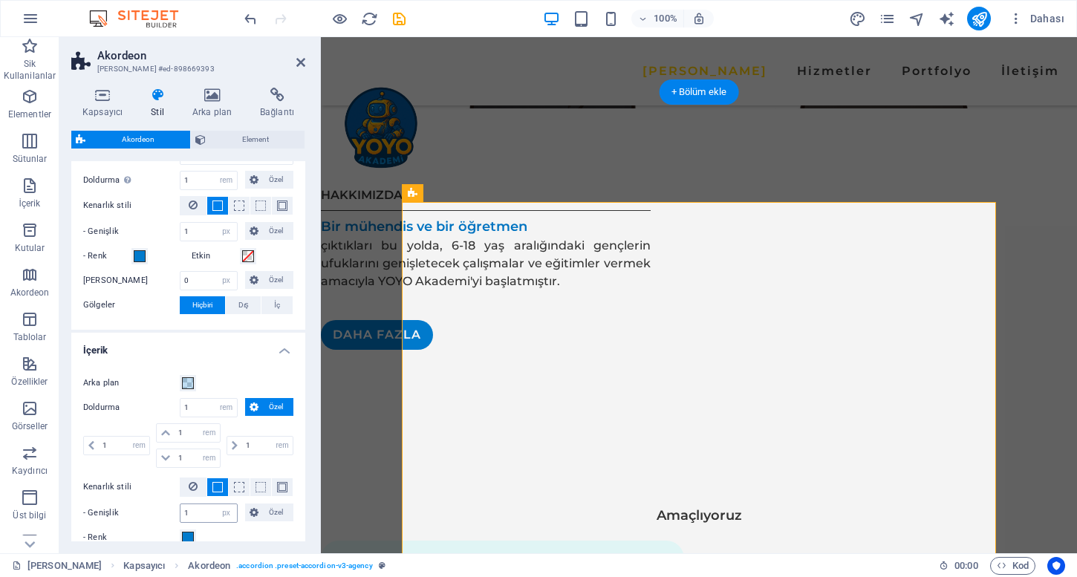
scroll to position [596, 0]
click at [184, 381] on span at bounding box center [188, 382] width 12 height 12
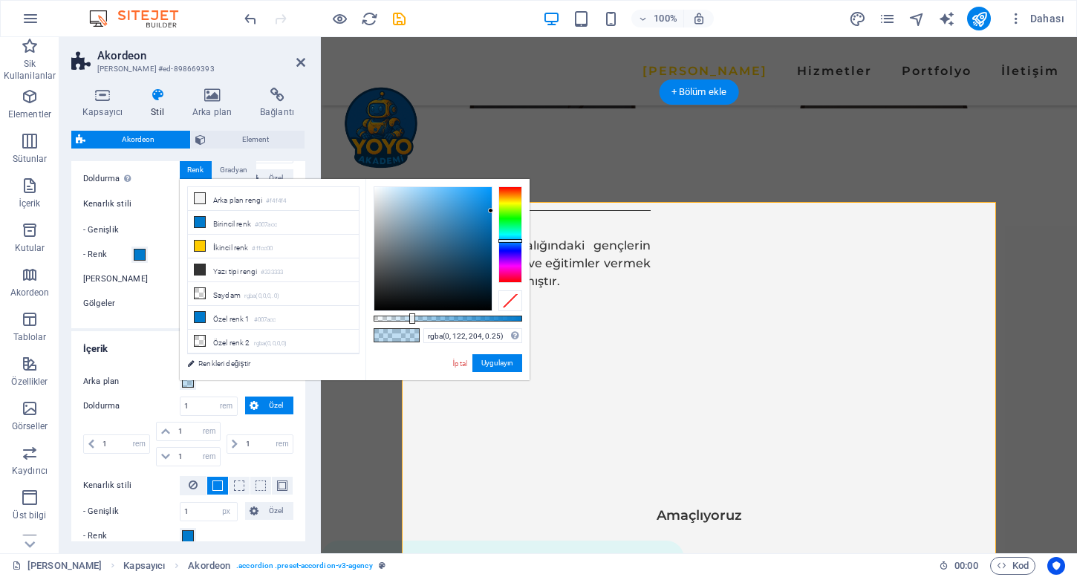
click at [394, 314] on div "rgba(0, 122, 204, 0.25) Desteklenen biçimler #0852ed rgb(8, 82, 237) rgba(8, 82…" at bounding box center [448, 387] width 164 height 417
click at [393, 319] on div at bounding box center [448, 319] width 149 height 6
type input "rgba(0, 122, 204, 0.09)"
click at [387, 319] on div at bounding box center [448, 319] width 149 height 6
click at [478, 359] on button "Uygulayın" at bounding box center [498, 363] width 50 height 18
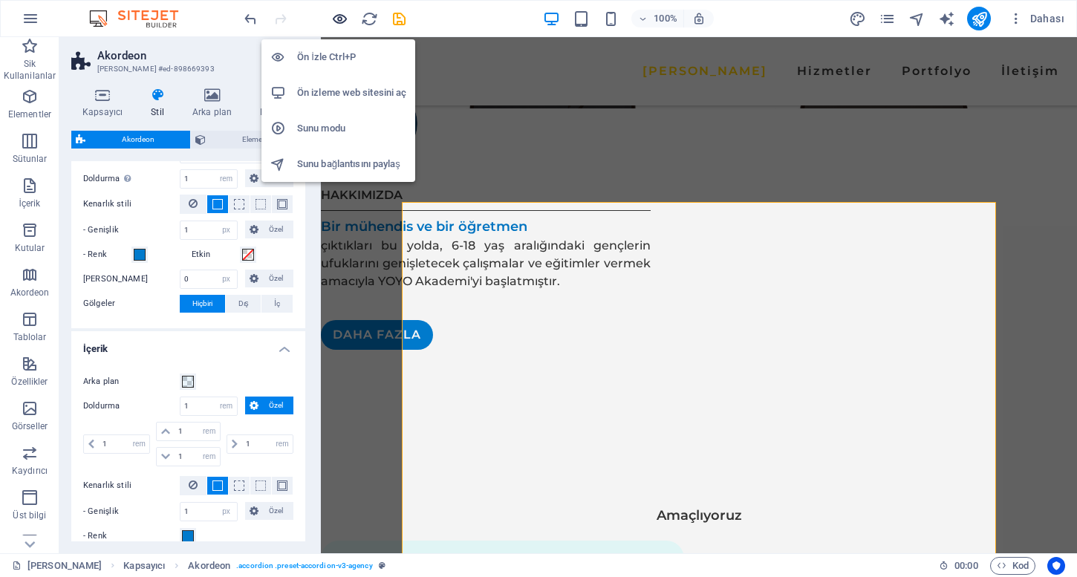
click at [341, 19] on icon "button" at bounding box center [339, 18] width 17 height 17
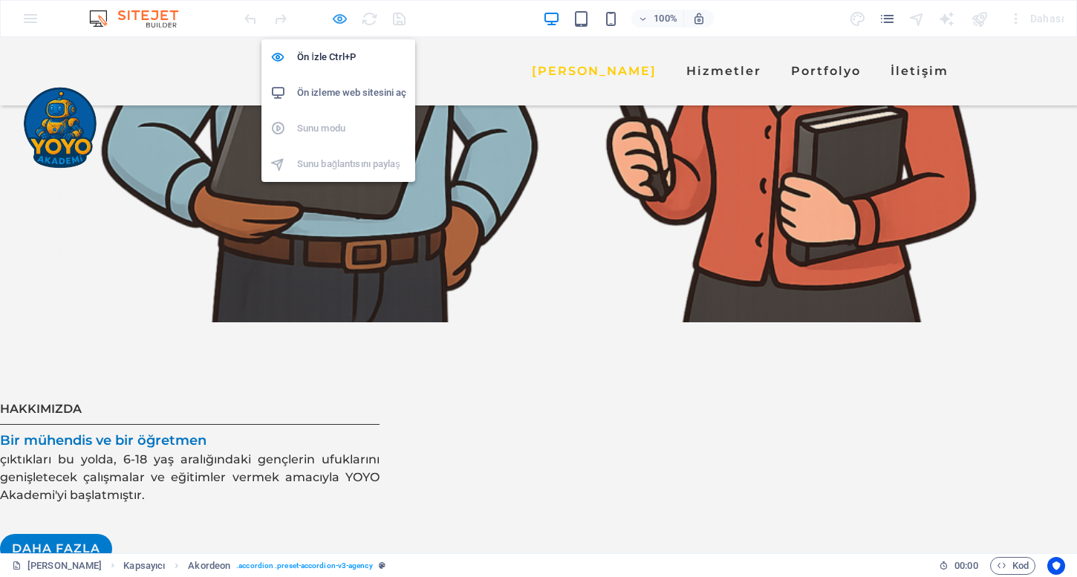
click at [341, 19] on icon "button" at bounding box center [339, 18] width 17 height 17
select select "rem"
select select "px"
select select "rem"
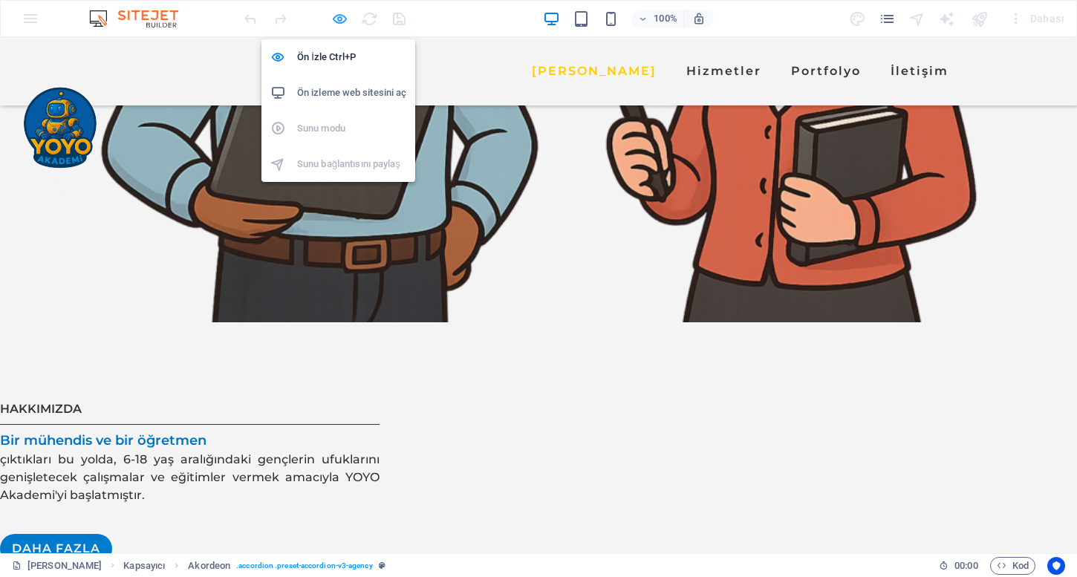
select select "px"
select select "rem"
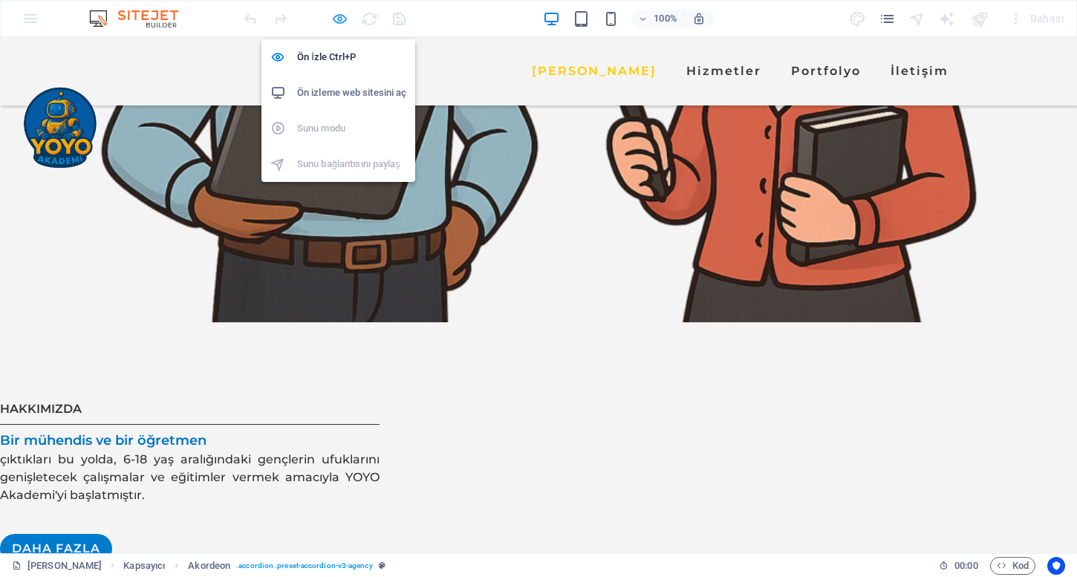
select select "rem"
select select "px"
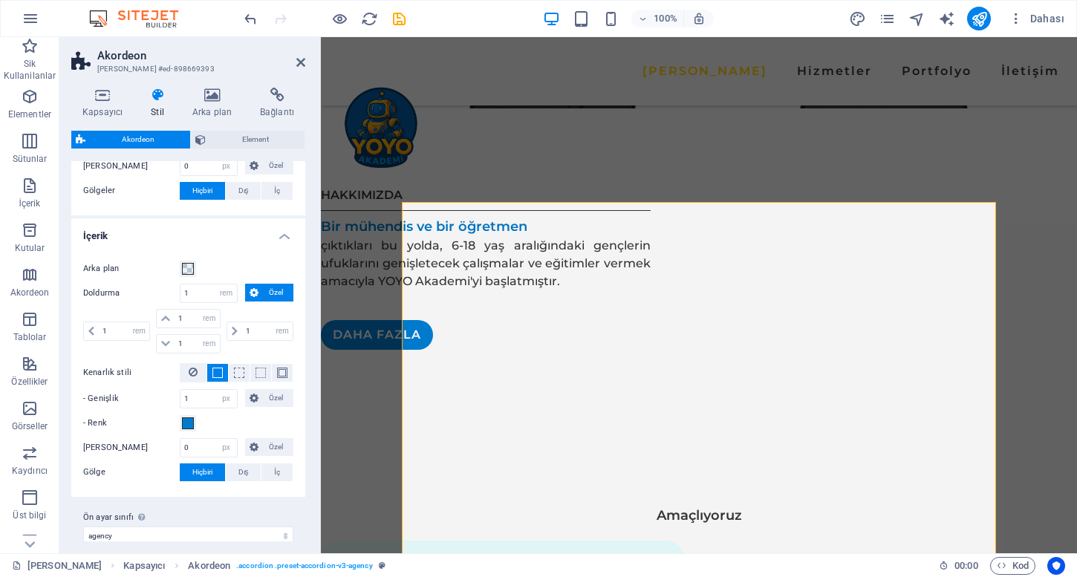
scroll to position [712, 0]
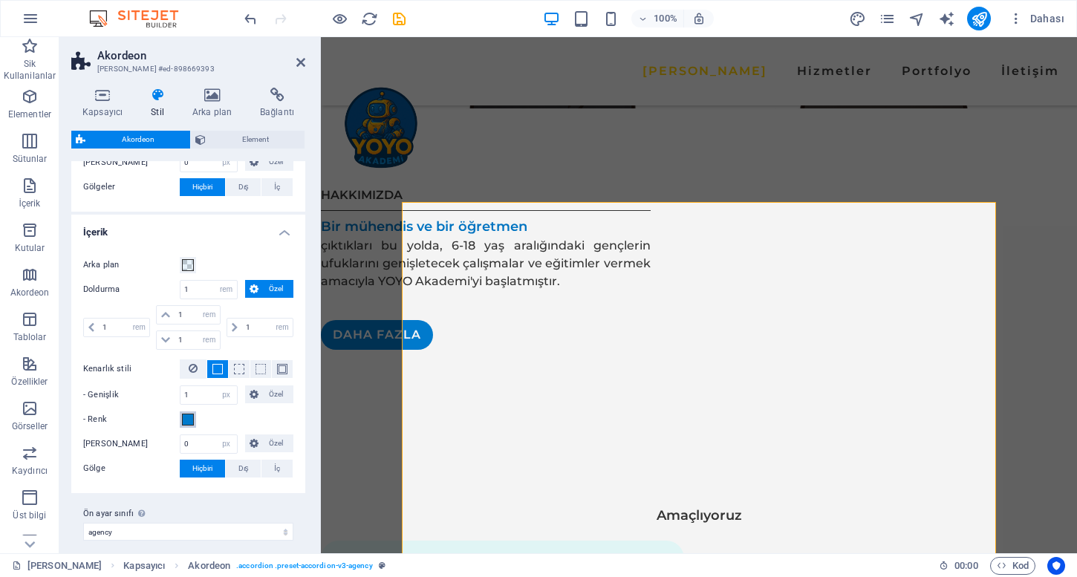
click at [189, 419] on span at bounding box center [188, 420] width 12 height 12
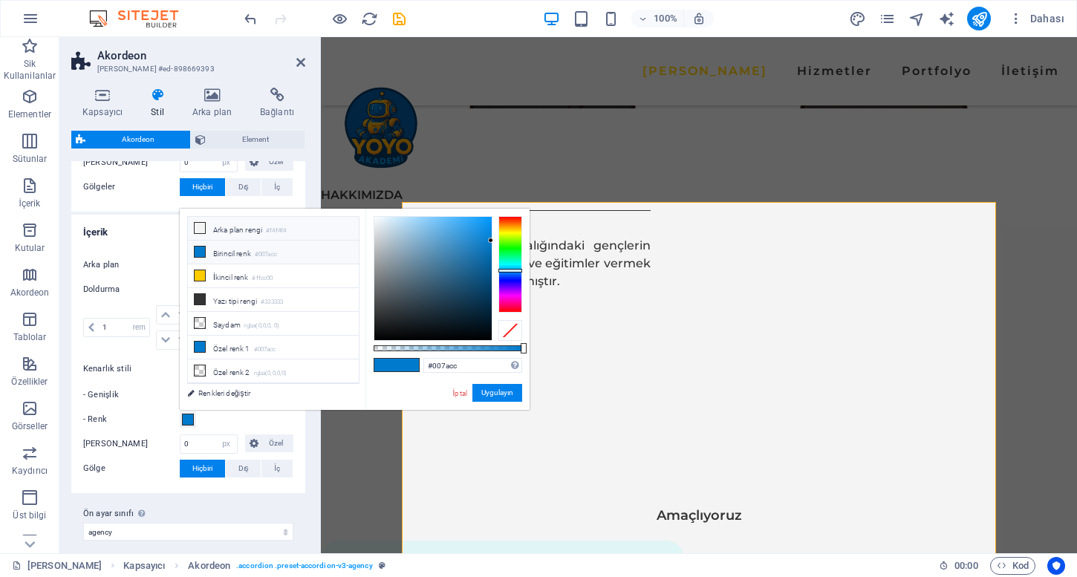
click at [292, 236] on li "Arka plan rengi #f4f4f4" at bounding box center [273, 229] width 171 height 24
type input "#f4f4f4"
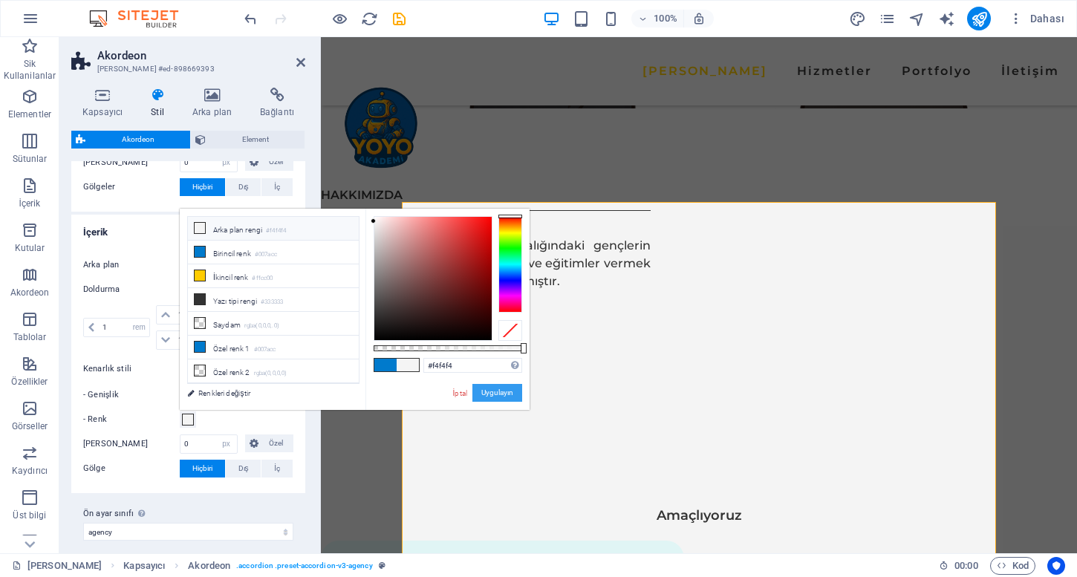
click at [496, 391] on button "Uygulayın" at bounding box center [498, 393] width 50 height 18
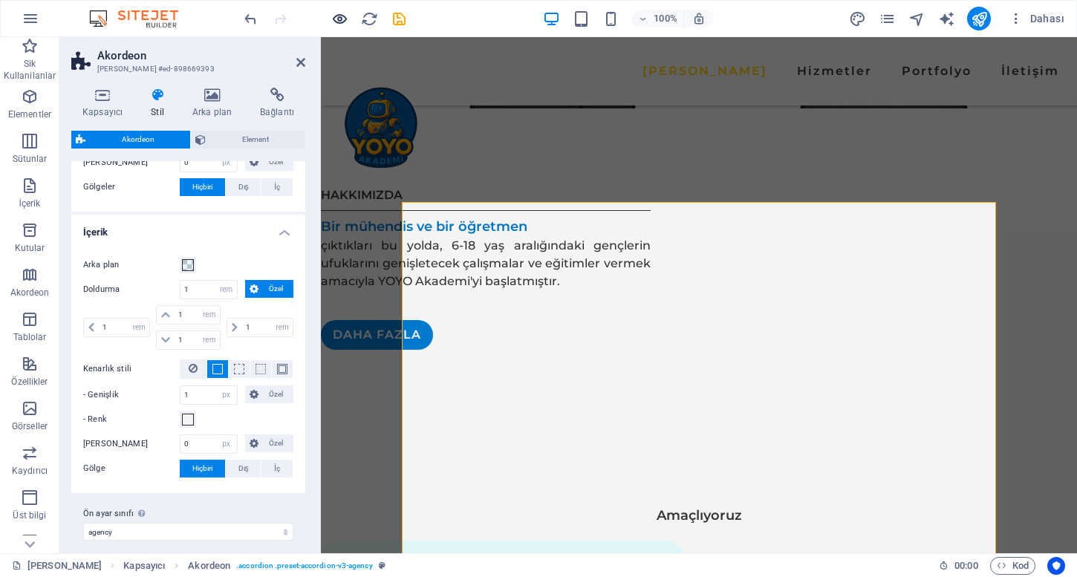
click at [342, 24] on icon "button" at bounding box center [339, 18] width 17 height 17
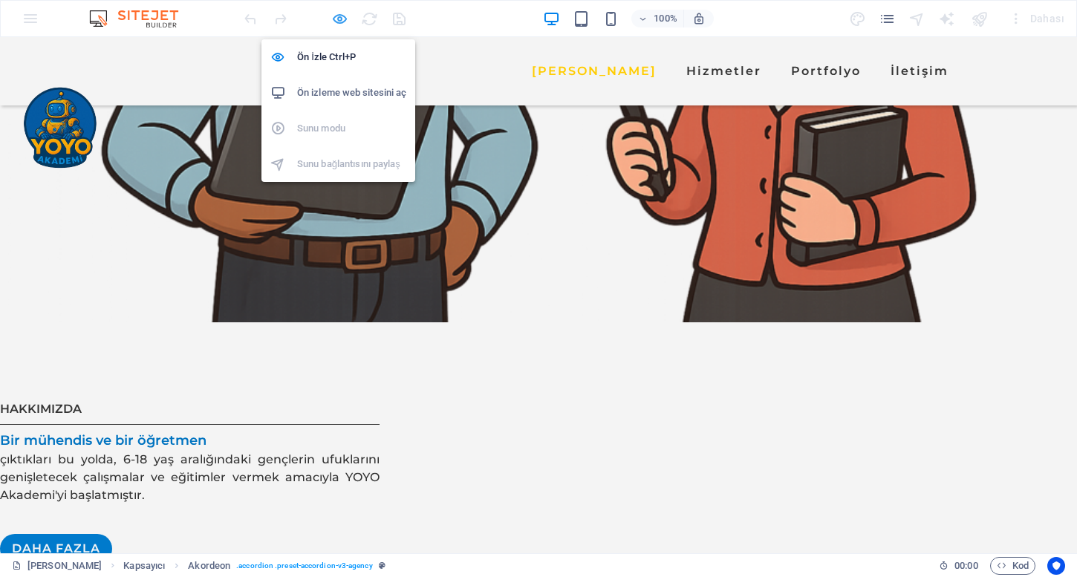
click at [342, 24] on icon "button" at bounding box center [339, 18] width 17 height 17
select select "rem"
select select "px"
select select "rem"
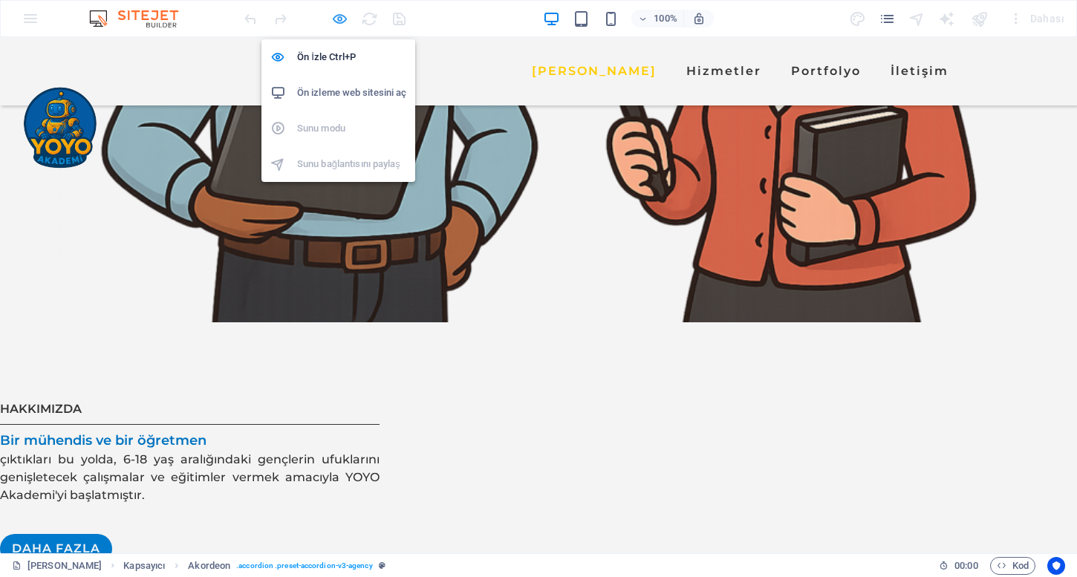
select select "px"
select select "rem"
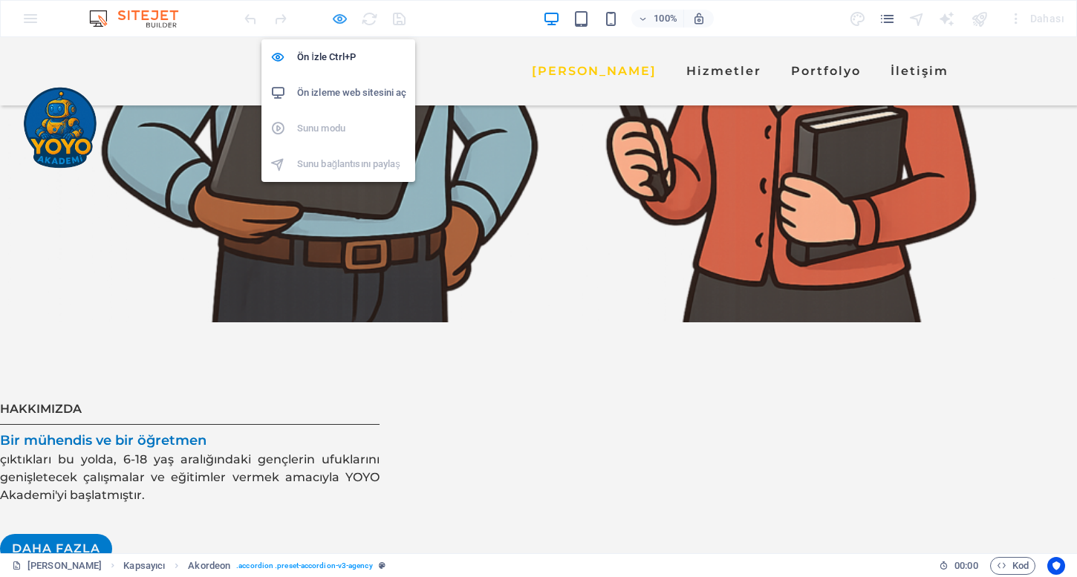
select select "rem"
select select "px"
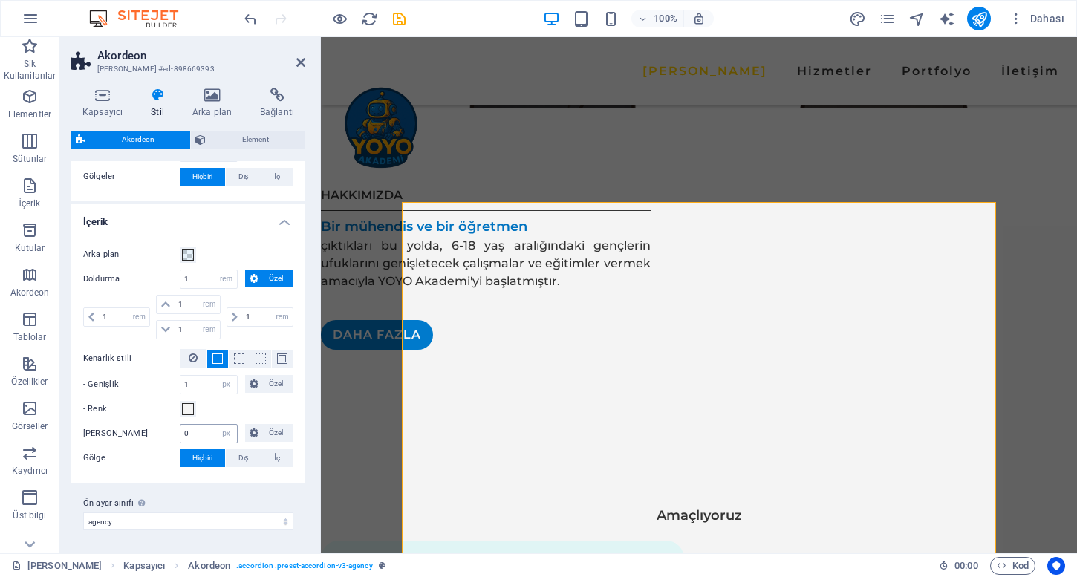
scroll to position [722, 0]
click at [192, 416] on button "- Renk" at bounding box center [188, 410] width 16 height 16
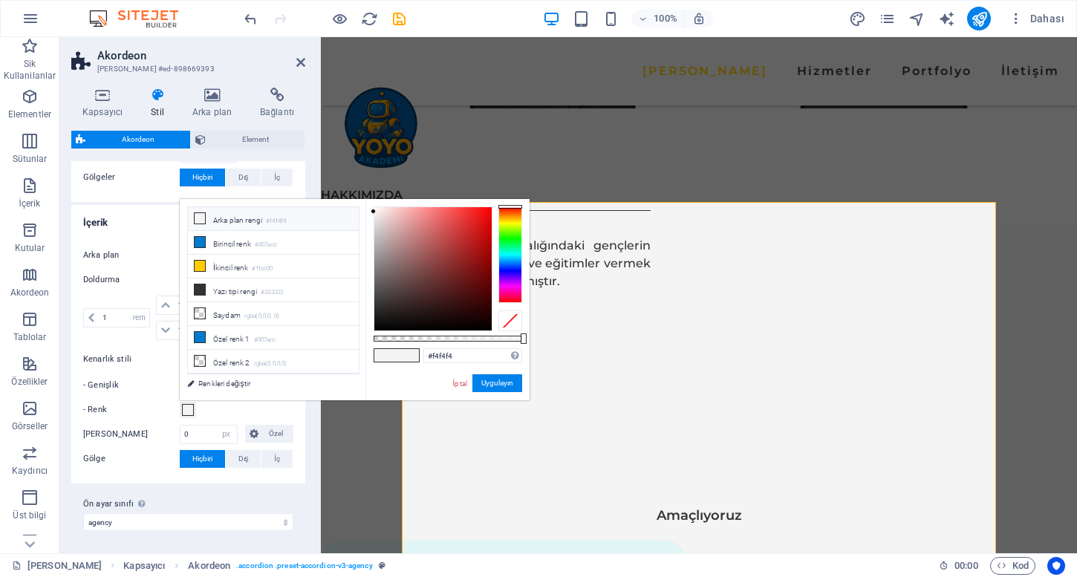
click at [192, 415] on button "- Renk" at bounding box center [188, 410] width 16 height 16
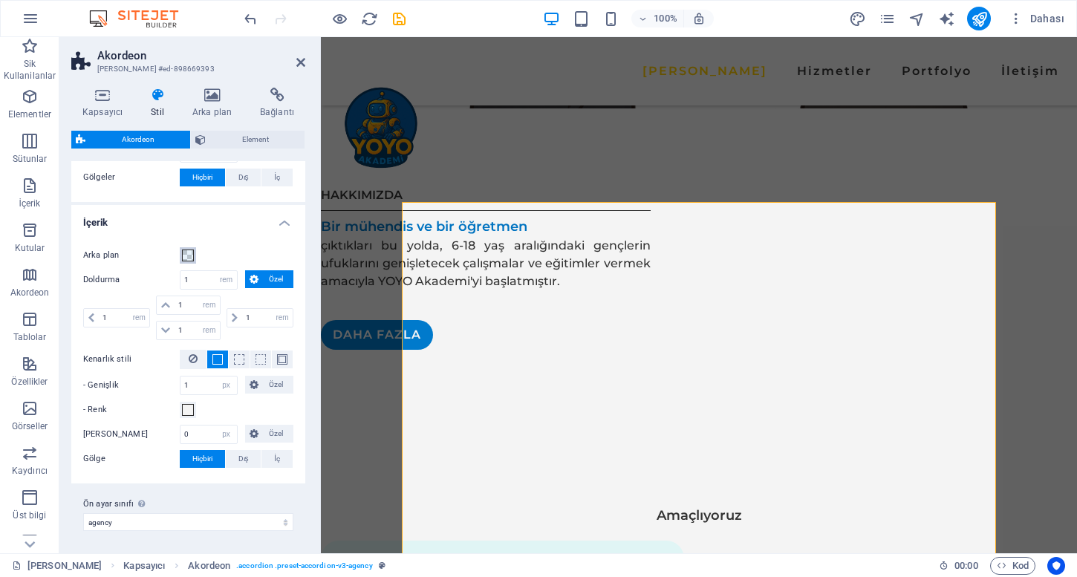
click at [189, 259] on span at bounding box center [188, 256] width 12 height 12
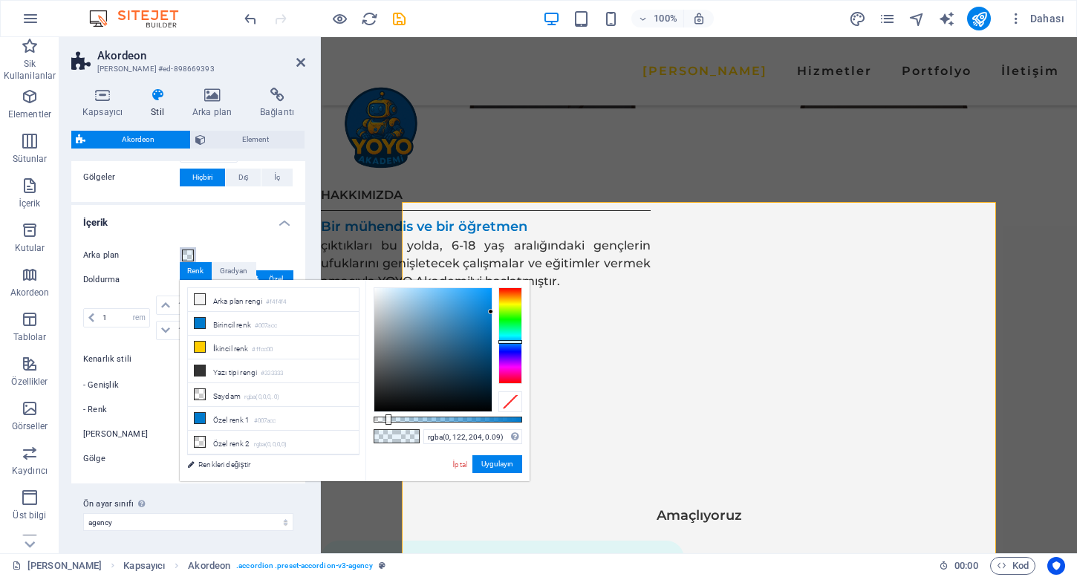
click at [189, 259] on span at bounding box center [188, 256] width 12 height 12
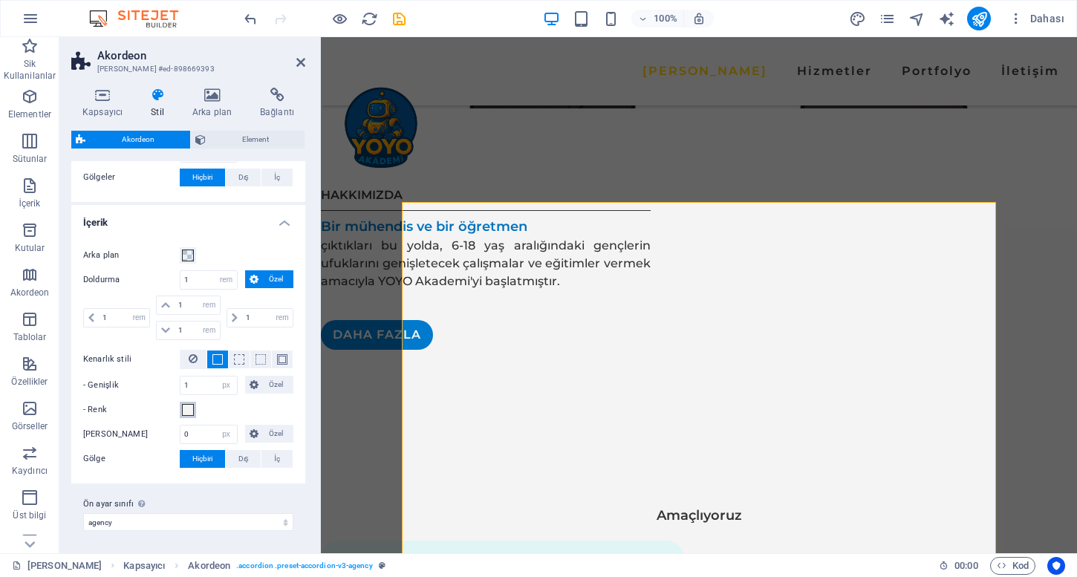
click at [190, 408] on span at bounding box center [188, 410] width 12 height 12
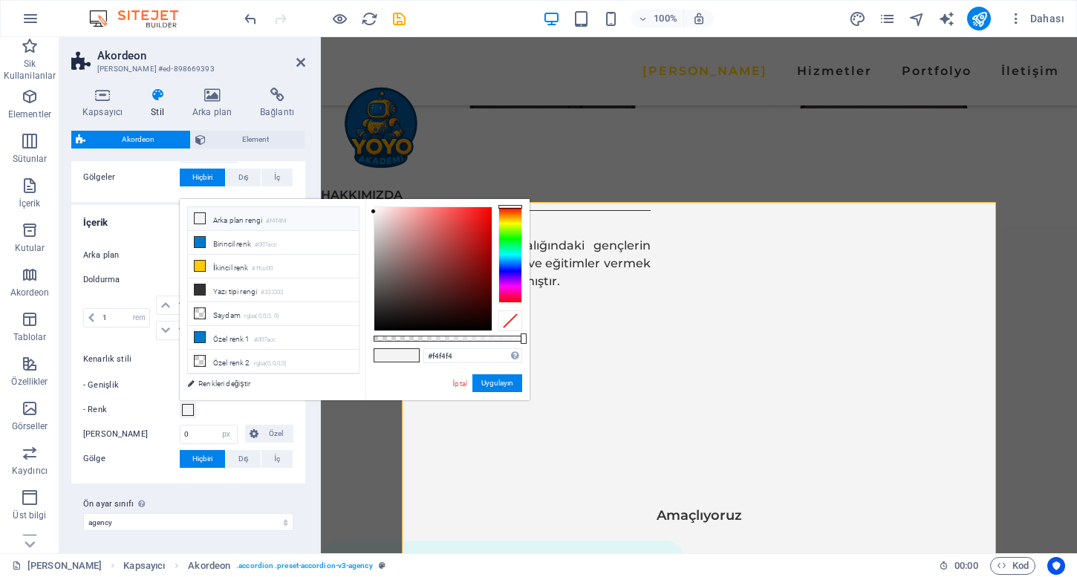
click at [190, 408] on span at bounding box center [188, 410] width 12 height 12
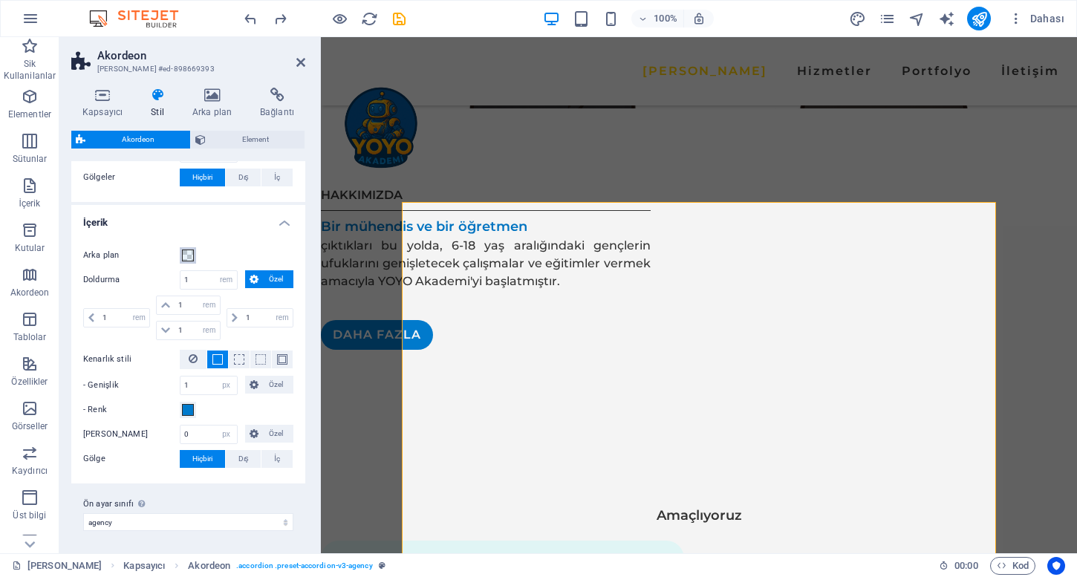
click at [189, 260] on button "Arka plan" at bounding box center [188, 255] width 16 height 16
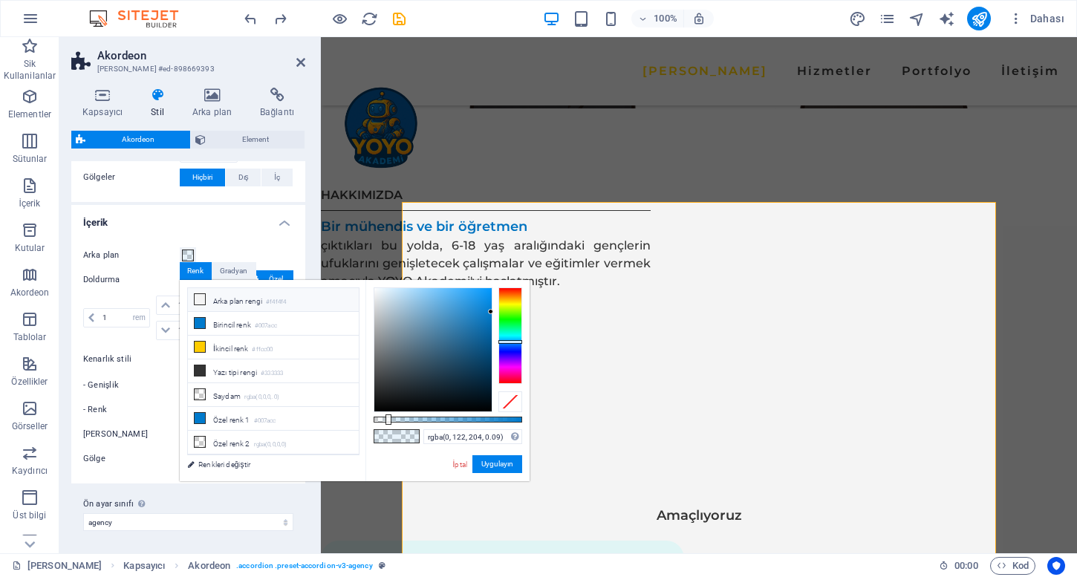
click at [238, 300] on li "Arka plan rengi #f4f4f4" at bounding box center [273, 300] width 171 height 24
type input "rgba(244, 244, 244, 0.09)"
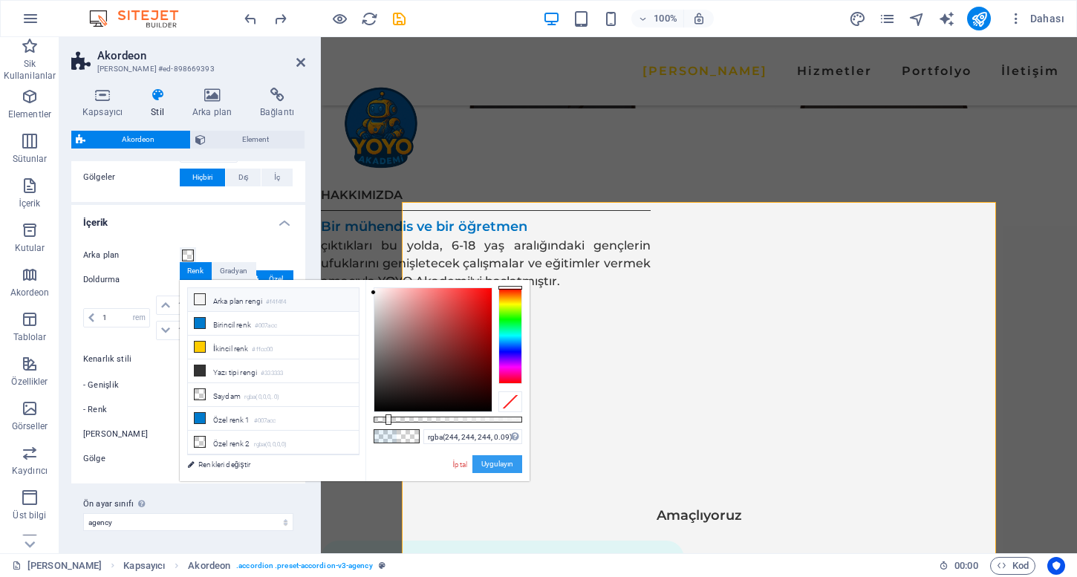
click at [480, 461] on button "Uygulayın" at bounding box center [498, 464] width 50 height 18
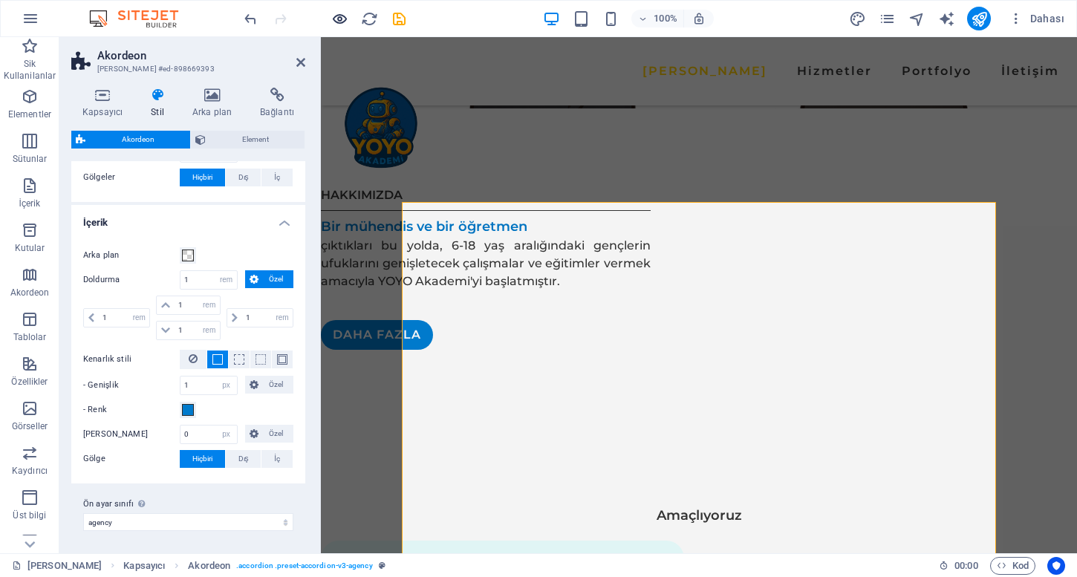
click at [331, 16] on icon "button" at bounding box center [339, 18] width 17 height 17
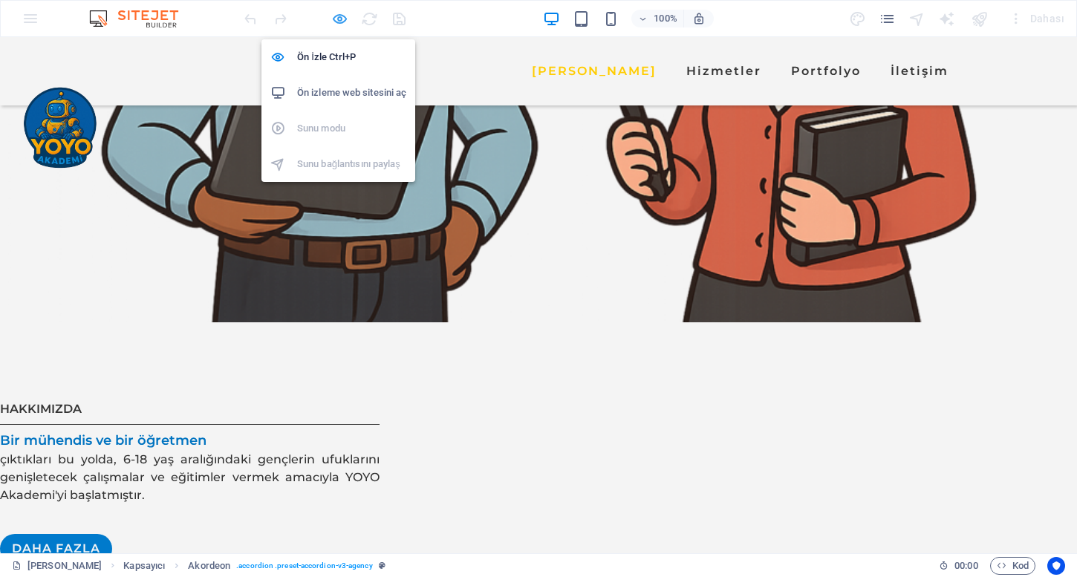
click at [332, 17] on icon "button" at bounding box center [339, 18] width 17 height 17
select select "rem"
select select "px"
select select "rem"
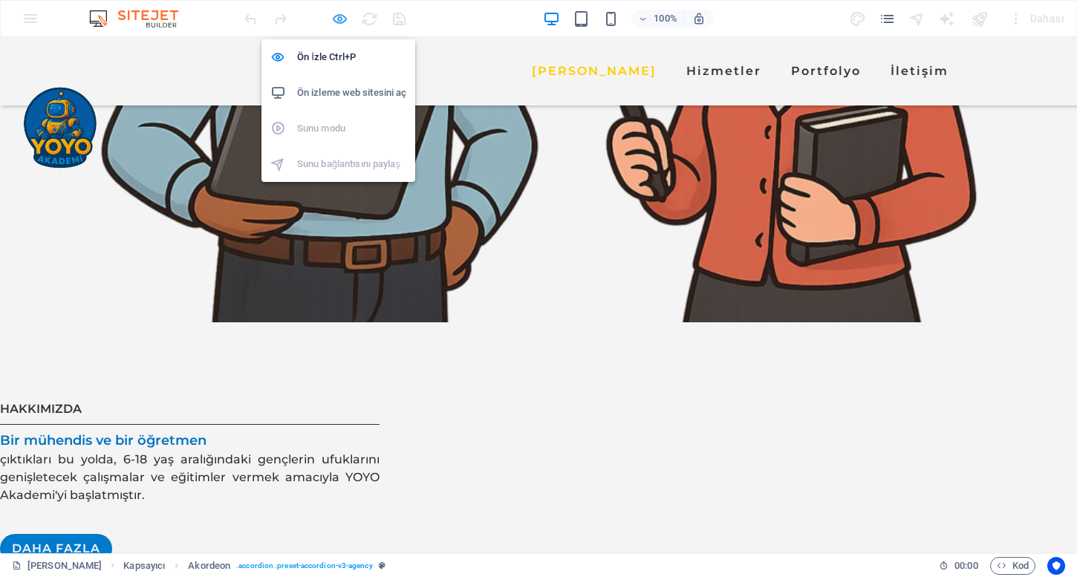
select select "px"
select select "rem"
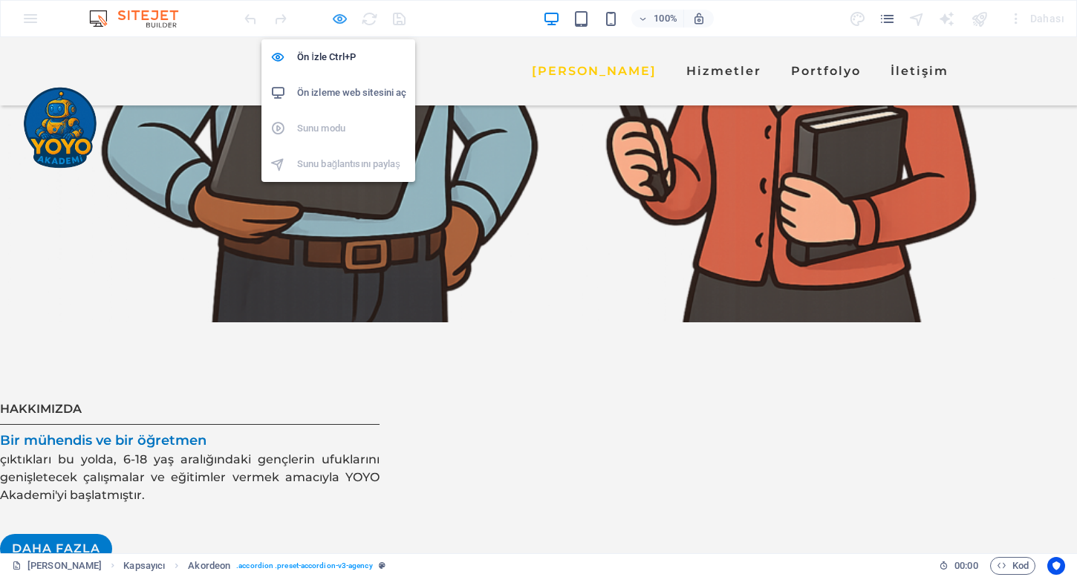
select select "rem"
select select "px"
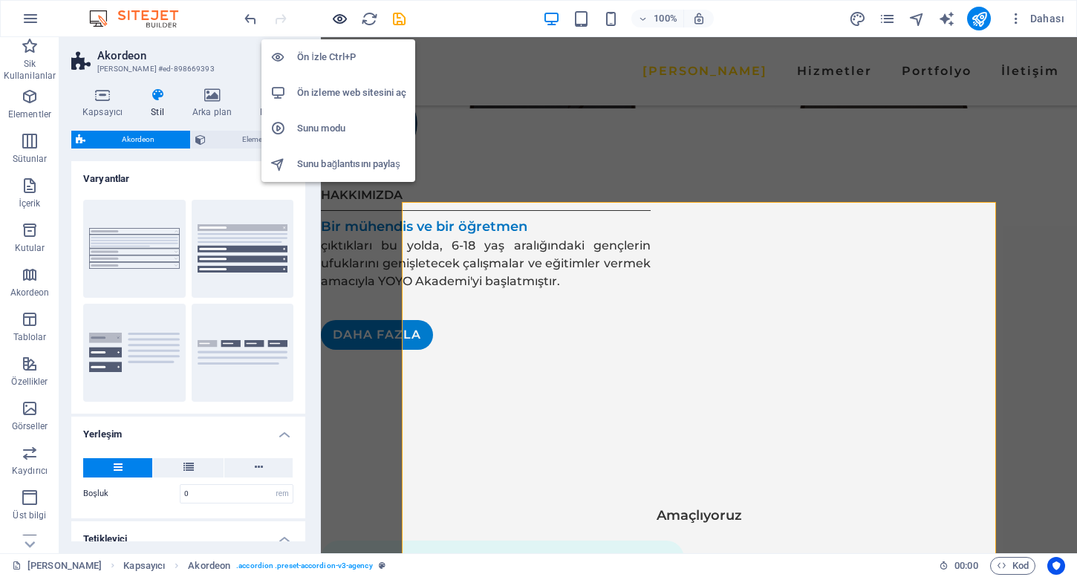
click at [332, 17] on icon "button" at bounding box center [339, 18] width 17 height 17
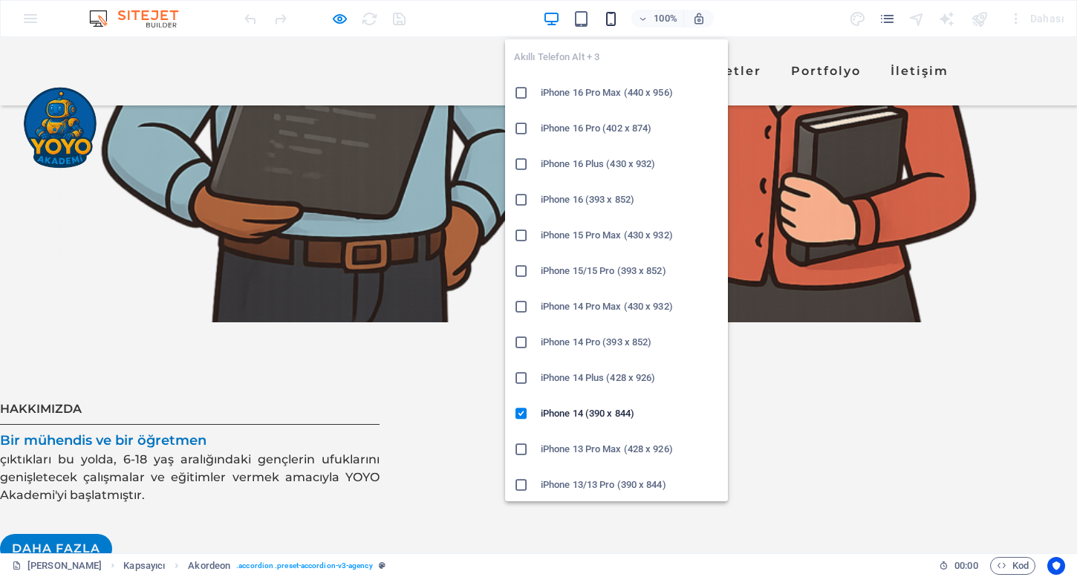
click at [615, 16] on icon "button" at bounding box center [611, 18] width 17 height 17
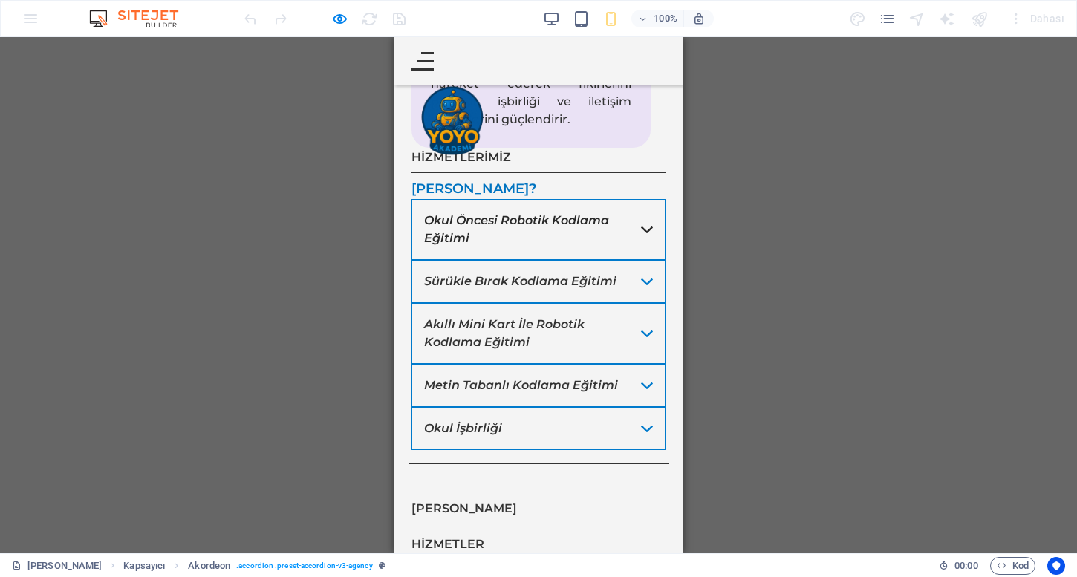
click at [455, 221] on em "Okul Öncesi Robotik Kodlama Eğitimi" at bounding box center [516, 229] width 185 height 32
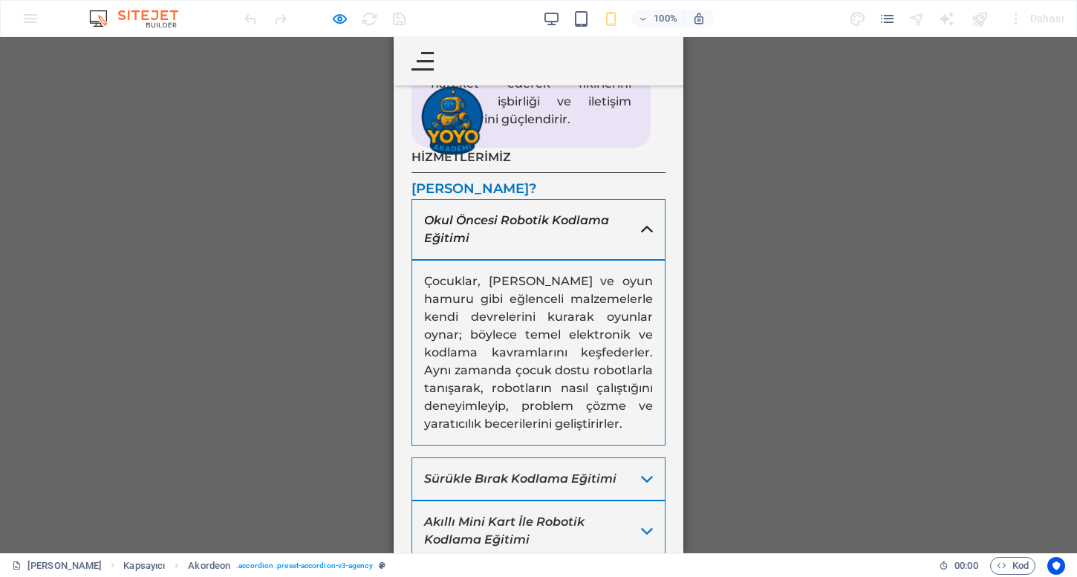
click at [455, 221] on em "Okul Öncesi Robotik Kodlama Eğitimi" at bounding box center [516, 229] width 185 height 32
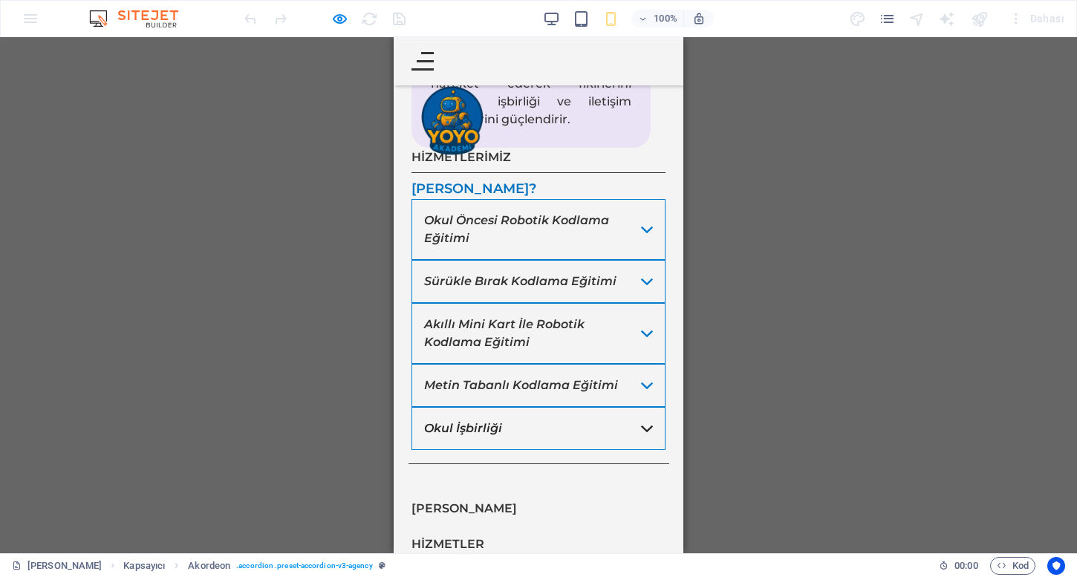
click at [533, 423] on link "Okul İşbirliği" at bounding box center [539, 428] width 254 height 43
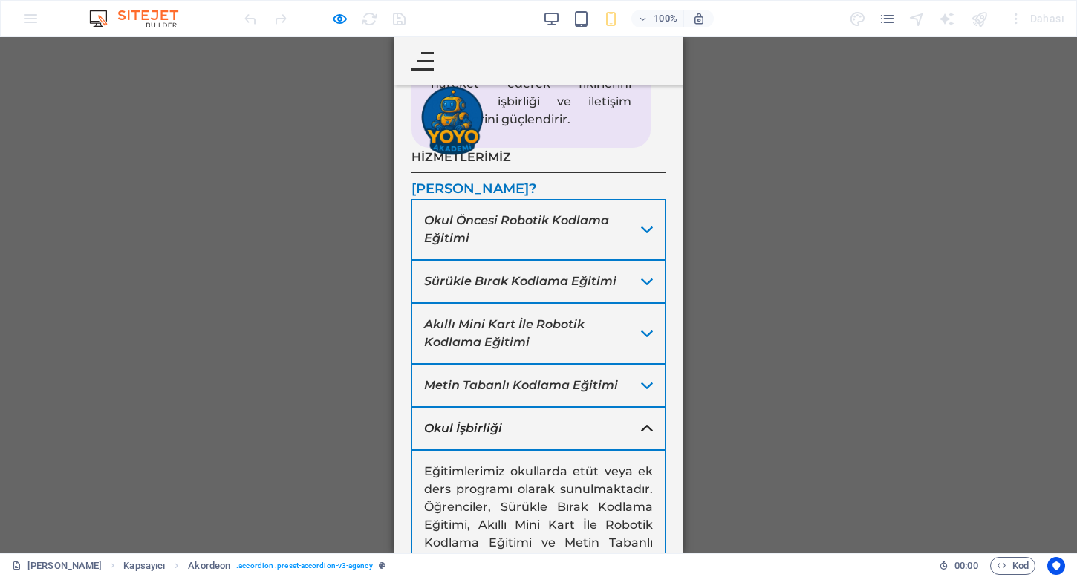
click at [533, 435] on link "Okul İşbirliği" at bounding box center [539, 428] width 254 height 43
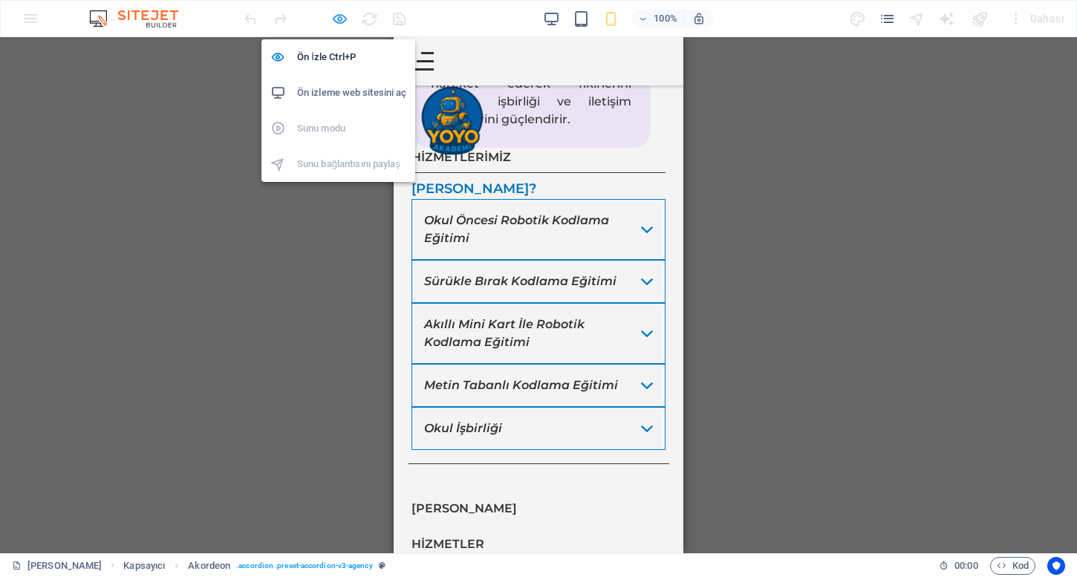
click at [338, 20] on icon "button" at bounding box center [339, 18] width 17 height 17
select select "rem"
select select "px"
select select "rem"
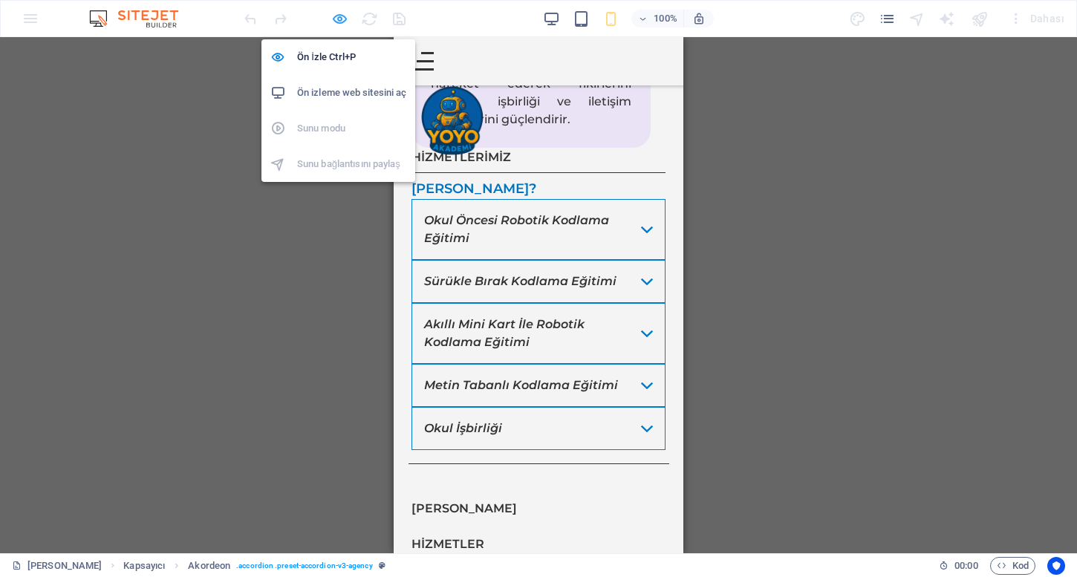
select select "px"
select select "rem"
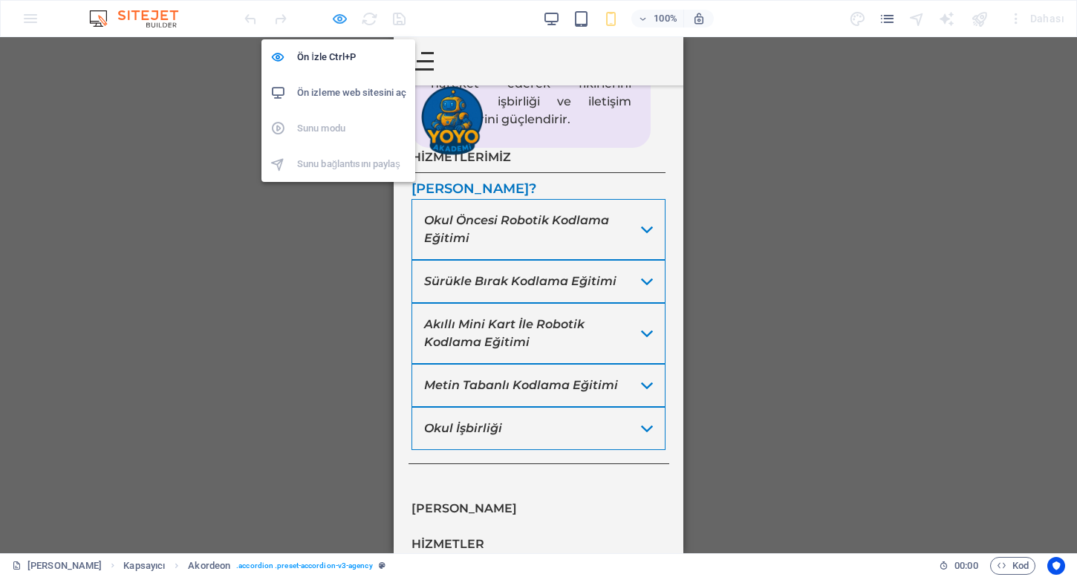
select select "rem"
select select "px"
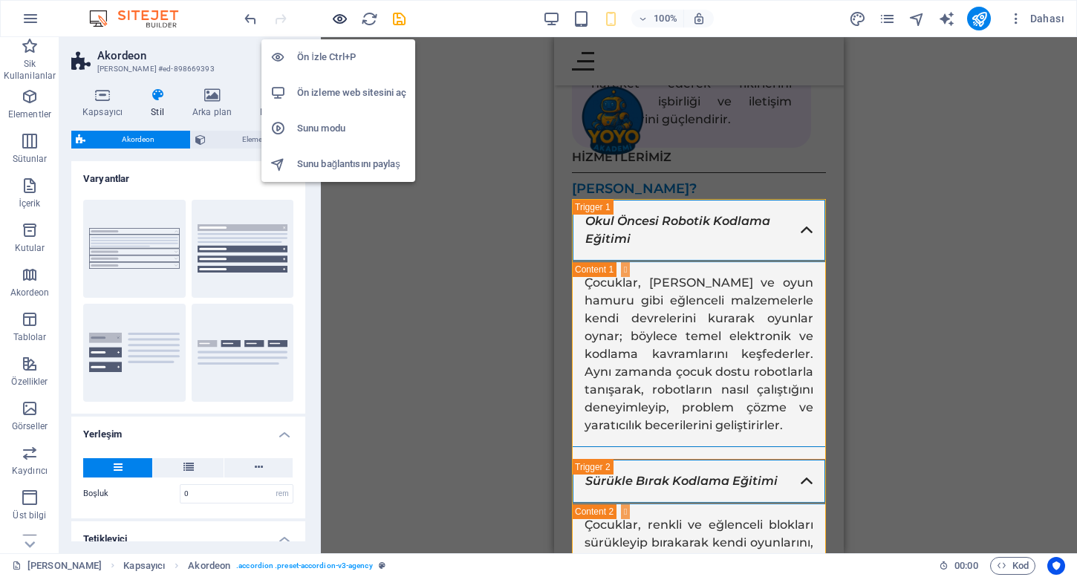
click at [338, 20] on icon "button" at bounding box center [339, 18] width 17 height 17
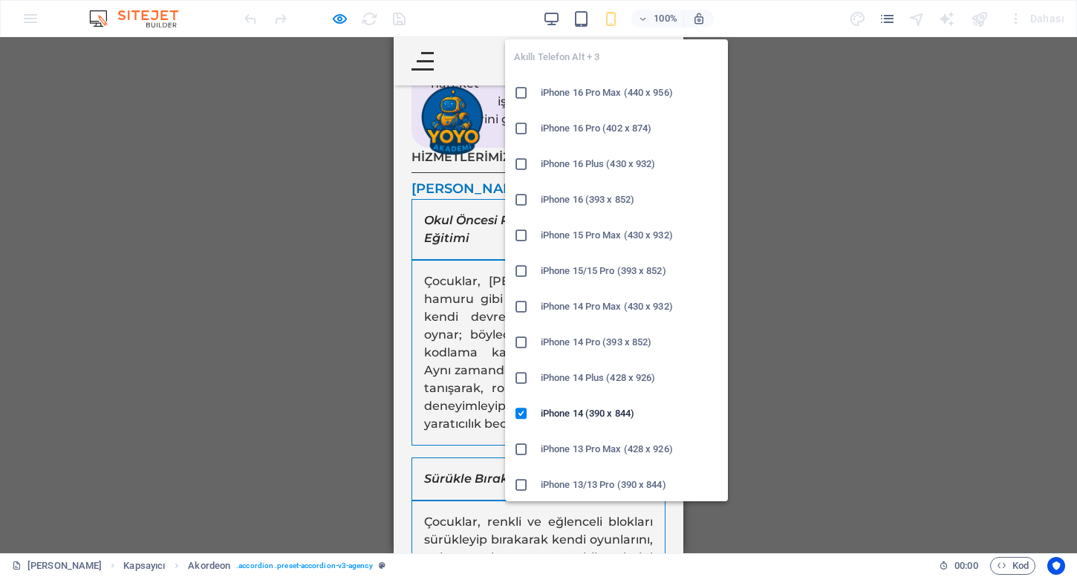
click at [605, 16] on icon "button" at bounding box center [611, 18] width 17 height 17
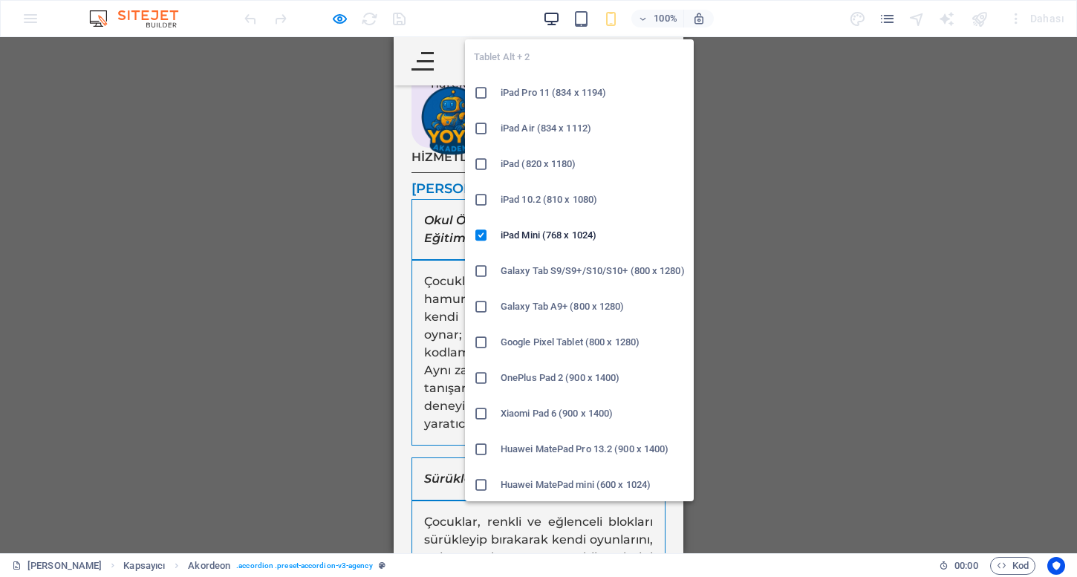
click at [559, 20] on icon "button" at bounding box center [551, 18] width 17 height 17
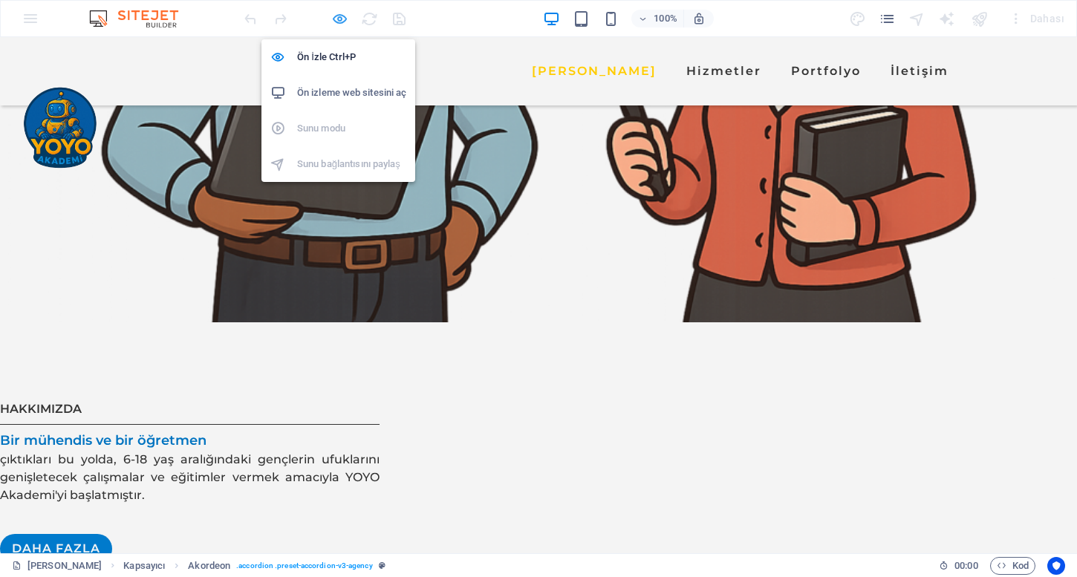
click at [340, 22] on icon "button" at bounding box center [339, 18] width 17 height 17
select select "rem"
select select "px"
select select "rem"
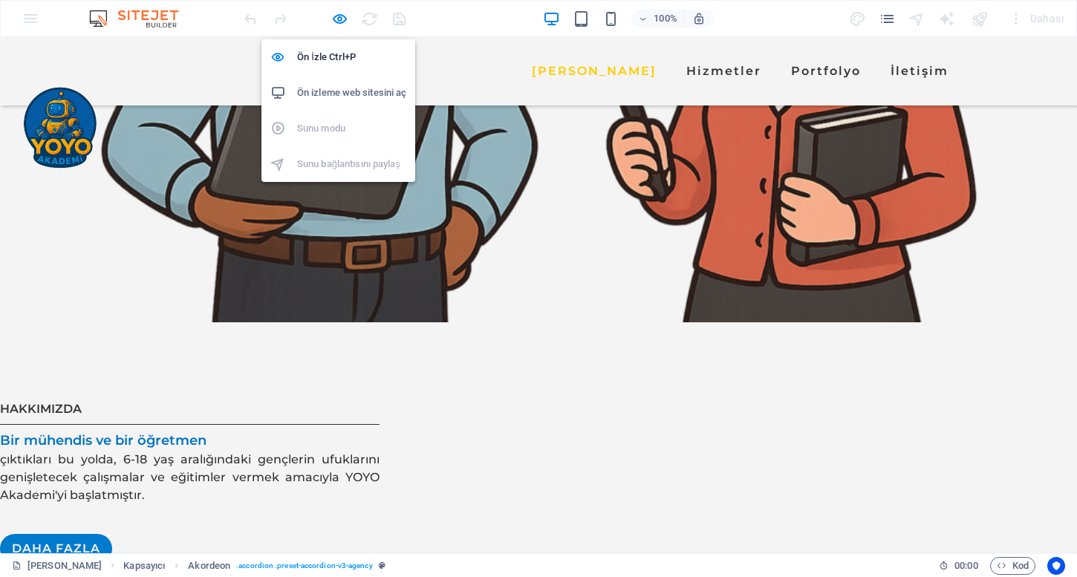
select select "px"
select select "rem"
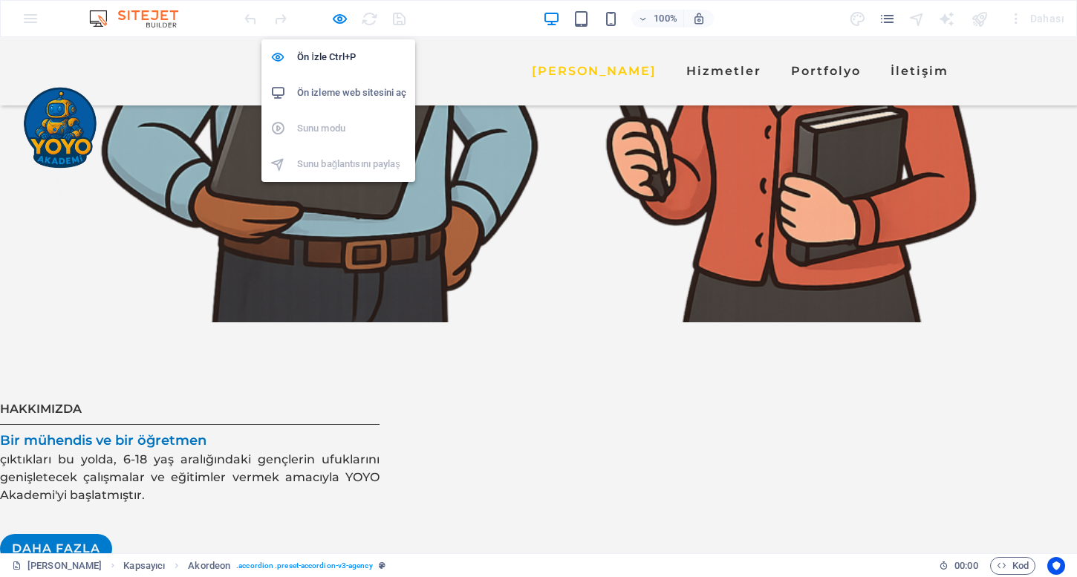
select select "rem"
select select "px"
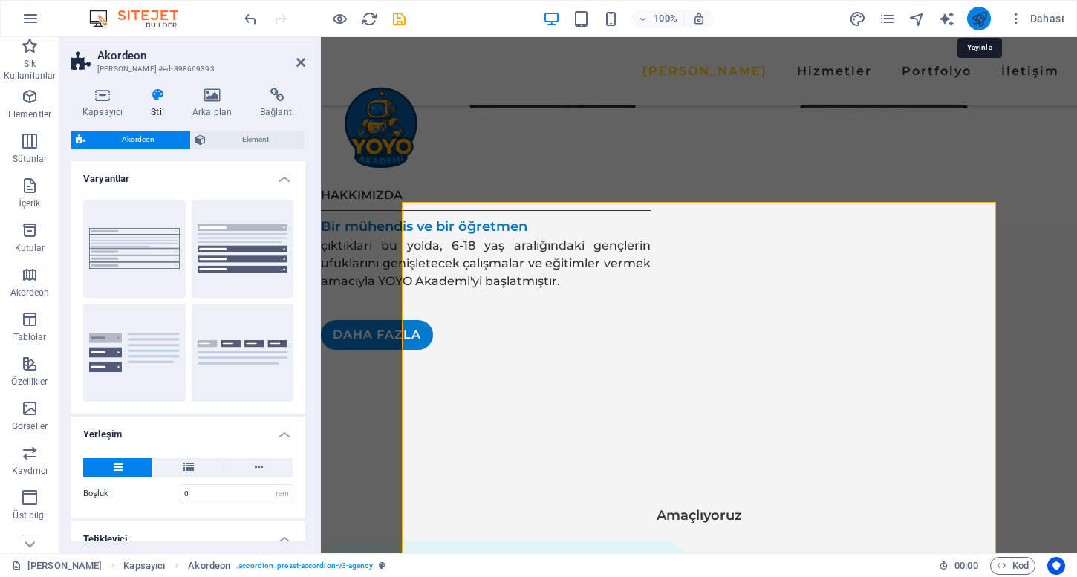
click at [982, 19] on icon "publish" at bounding box center [979, 18] width 17 height 17
